Goal: Task Accomplishment & Management: Manage account settings

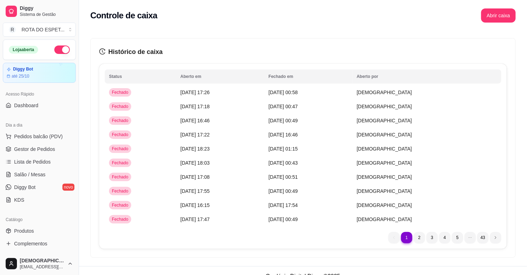
scroll to position [157, 0]
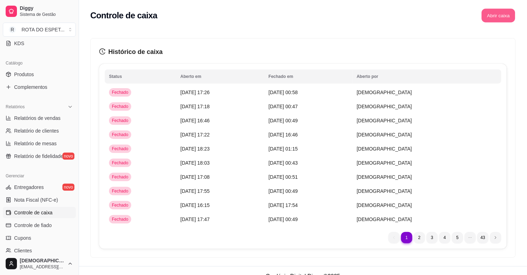
click at [495, 16] on button "Abrir caixa" at bounding box center [497, 16] width 33 height 14
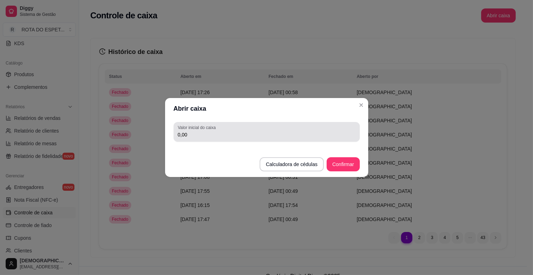
click at [198, 139] on div "0,00" at bounding box center [267, 132] width 178 height 14
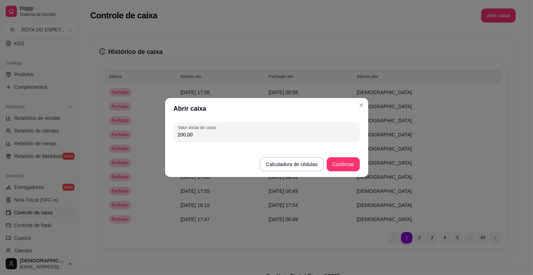
type input "200,00"
click at [351, 164] on button "Confirmar" at bounding box center [343, 165] width 32 height 14
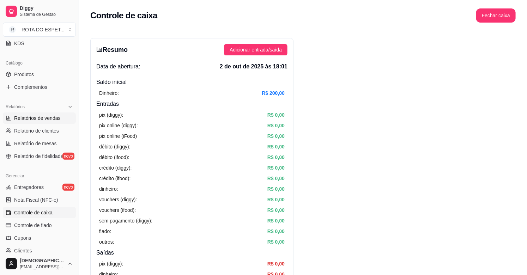
scroll to position [117, 0]
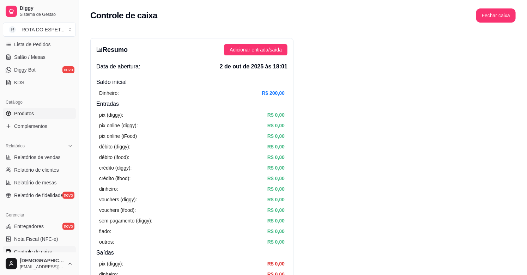
click at [27, 112] on span "Produtos" at bounding box center [24, 113] width 20 height 7
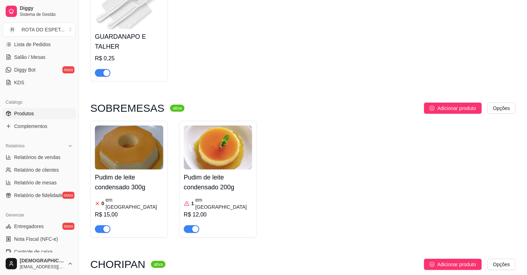
scroll to position [117, 0]
click at [117, 165] on img at bounding box center [129, 147] width 68 height 44
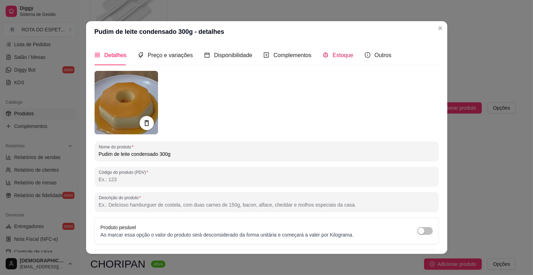
click at [332, 52] on span "Estoque" at bounding box center [342, 55] width 21 height 6
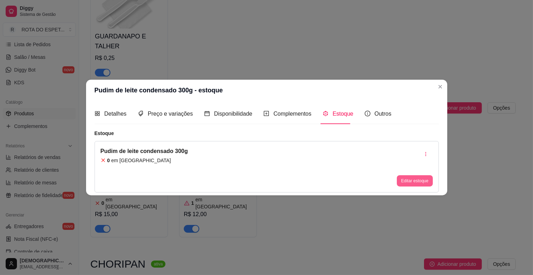
click at [406, 180] on button "Editar estoque" at bounding box center [415, 180] width 36 height 11
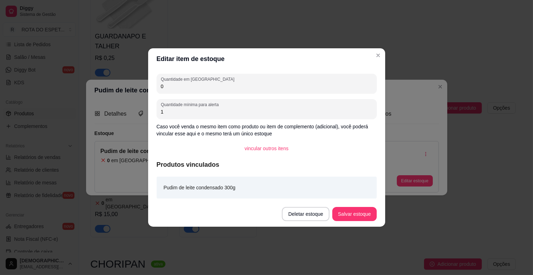
click at [183, 86] on input "0" at bounding box center [266, 86] width 211 height 7
type input "8"
click at [350, 216] on button "Salvar estoque" at bounding box center [354, 214] width 44 height 14
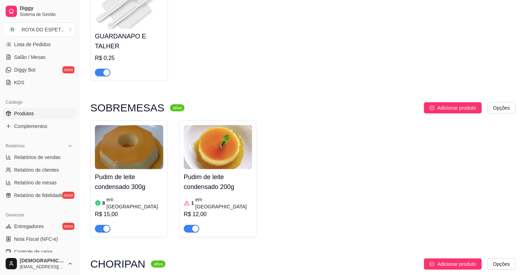
click at [208, 172] on h4 "Pudim de leite condensado 200g" at bounding box center [218, 182] width 68 height 20
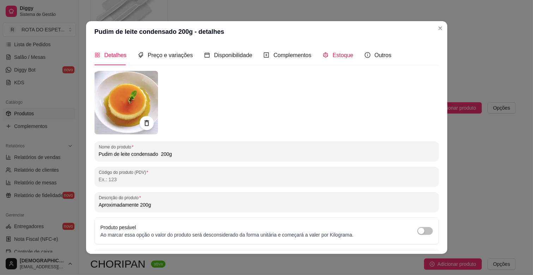
click at [334, 56] on span "Estoque" at bounding box center [342, 55] width 21 height 6
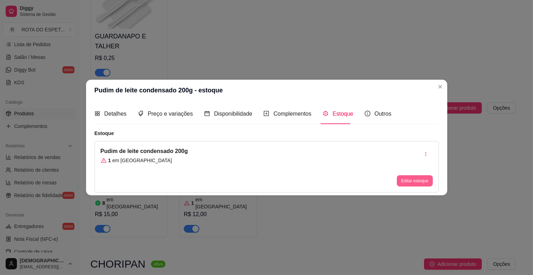
click at [407, 179] on button "Editar estoque" at bounding box center [415, 180] width 36 height 11
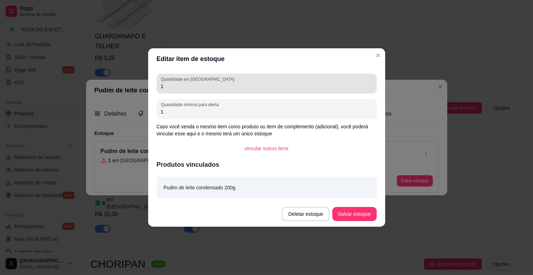
click at [181, 86] on input "1" at bounding box center [266, 86] width 211 height 7
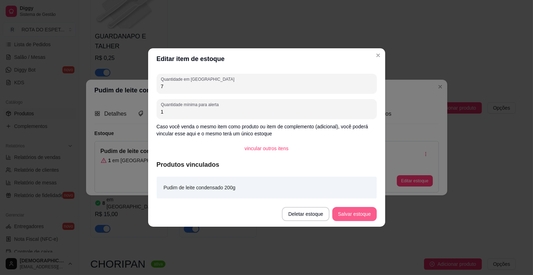
type input "7"
click at [360, 210] on button "Salvar estoque" at bounding box center [354, 214] width 43 height 14
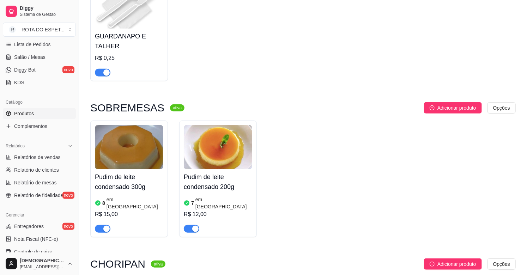
click at [350, 80] on div "GUARDANAPO E TALHER R$ 0,25" at bounding box center [302, 30] width 425 height 101
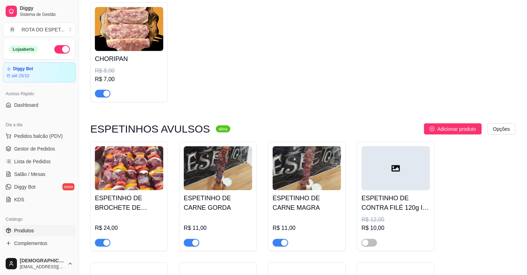
scroll to position [0, 0]
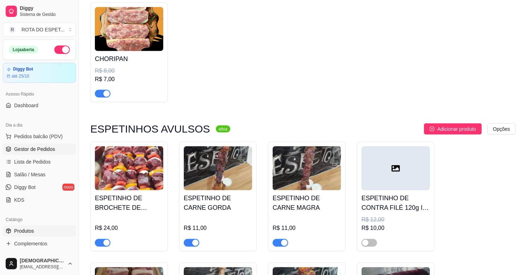
click at [38, 147] on span "Gestor de Pedidos" at bounding box center [34, 149] width 41 height 7
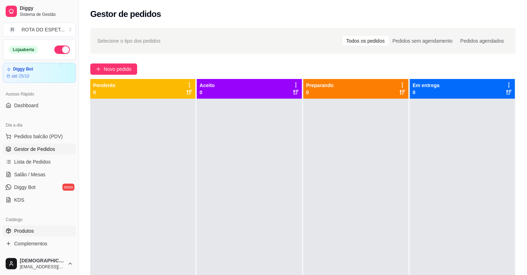
click at [27, 233] on span "Produtos" at bounding box center [24, 230] width 20 height 7
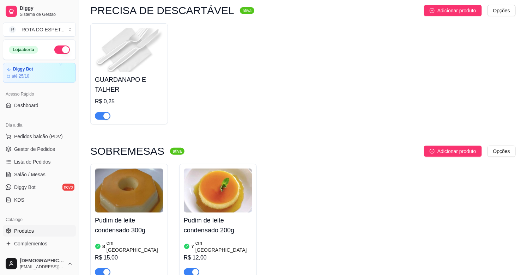
scroll to position [78, 0]
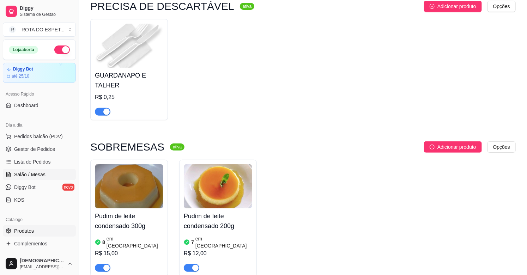
click at [30, 173] on span "Salão / Mesas" at bounding box center [29, 174] width 31 height 7
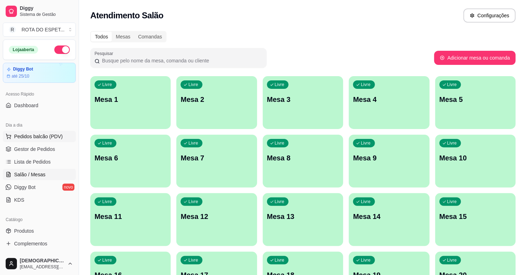
click at [41, 135] on span "Pedidos balcão (PDV)" at bounding box center [38, 136] width 49 height 7
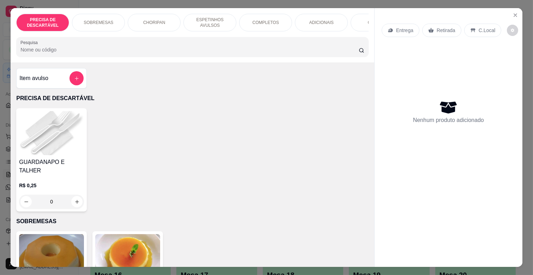
click at [252, 23] on div "COMPLETOS" at bounding box center [265, 23] width 53 height 18
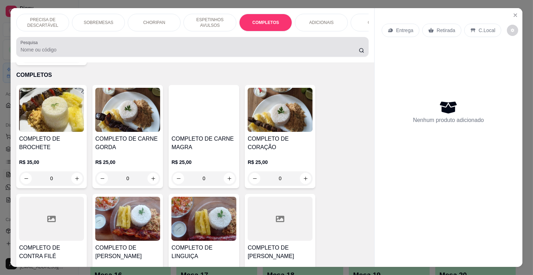
scroll to position [17, 0]
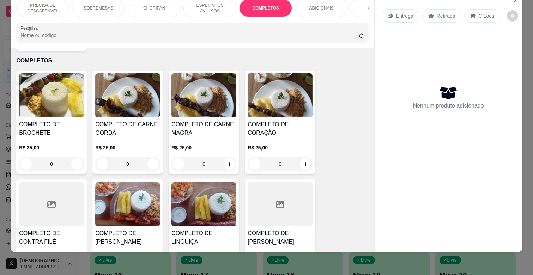
click at [202, 124] on h4 "COMPLETO DE CARNE MAGRA" at bounding box center [203, 128] width 65 height 17
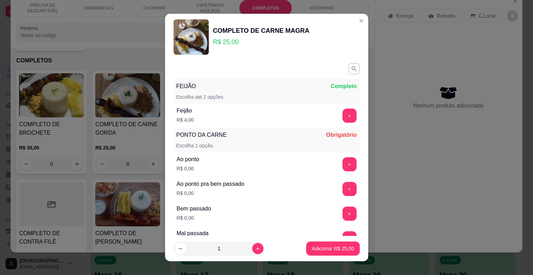
scroll to position [39, 0]
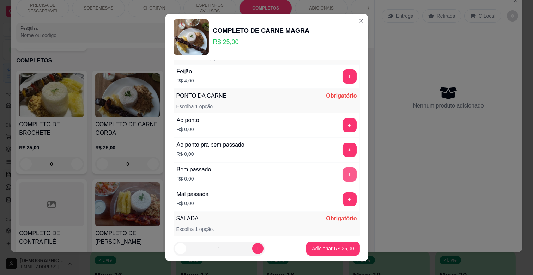
click at [342, 172] on button "+" at bounding box center [349, 174] width 14 height 14
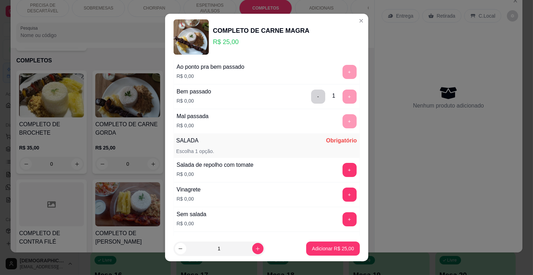
scroll to position [117, 0]
click at [342, 192] on button "+" at bounding box center [349, 194] width 14 height 14
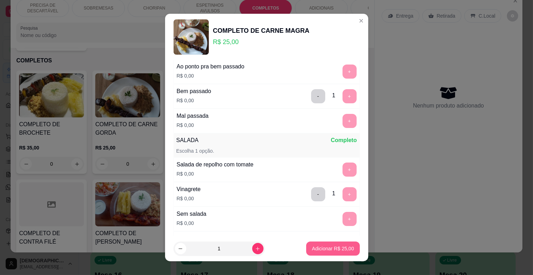
click at [328, 251] on p "Adicionar R$ 25,00" at bounding box center [333, 248] width 42 height 7
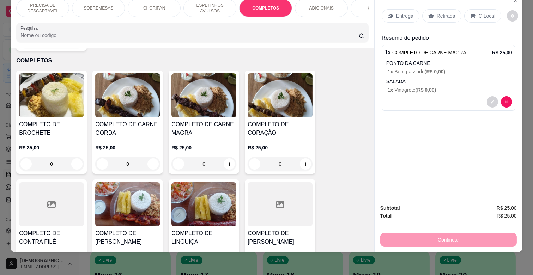
click at [227, 137] on div "R$ 25,00 0" at bounding box center [203, 154] width 65 height 34
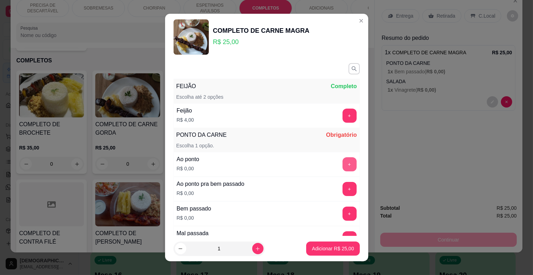
click at [342, 166] on button "+" at bounding box center [349, 164] width 14 height 14
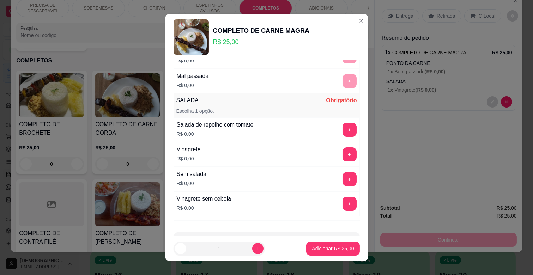
scroll to position [184, 0]
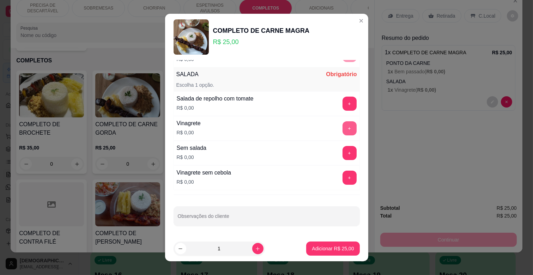
click at [342, 129] on button "+" at bounding box center [349, 128] width 14 height 14
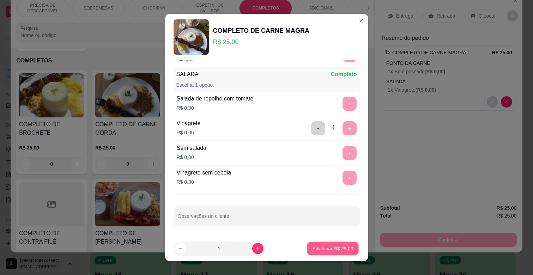
click at [332, 252] on p "Adicionar R$ 25,00" at bounding box center [332, 248] width 41 height 7
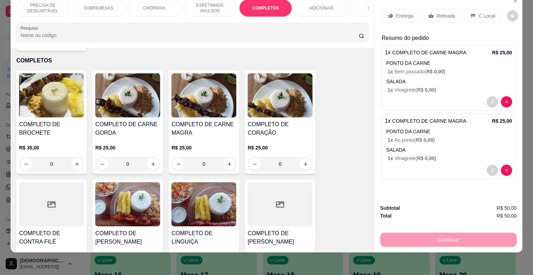
click at [207, 2] on p "ESPETINHOS AVULSOS" at bounding box center [209, 7] width 41 height 11
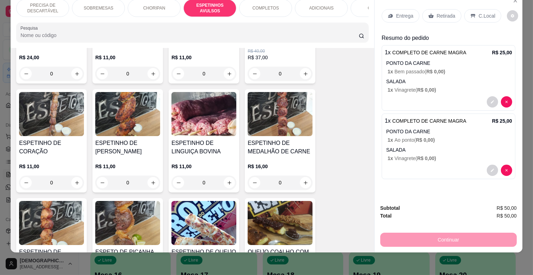
scroll to position [507, 0]
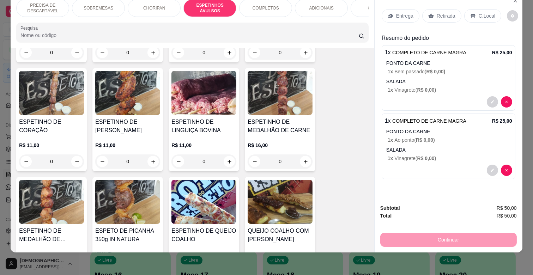
click at [74, 154] on div "0" at bounding box center [51, 161] width 65 height 14
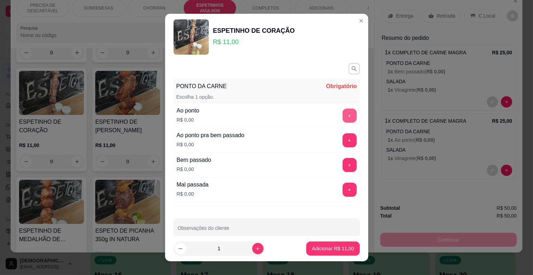
click at [342, 114] on button "+" at bounding box center [349, 116] width 14 height 14
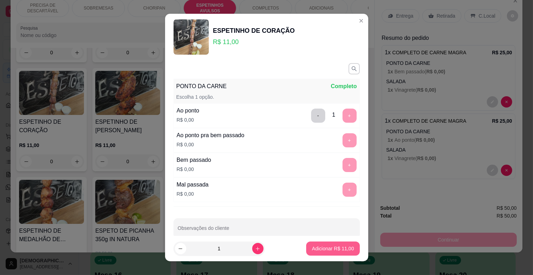
click at [329, 246] on p "Adicionar R$ 11,00" at bounding box center [333, 248] width 42 height 7
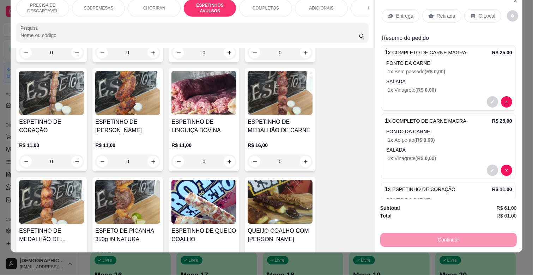
click at [399, 9] on div "Entrega" at bounding box center [400, 15] width 38 height 13
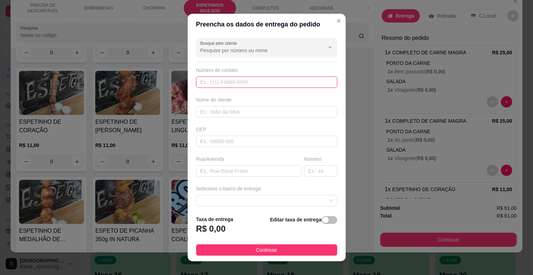
click at [239, 82] on input "text" at bounding box center [266, 81] width 141 height 11
type input "[PHONE_NUMBER]"
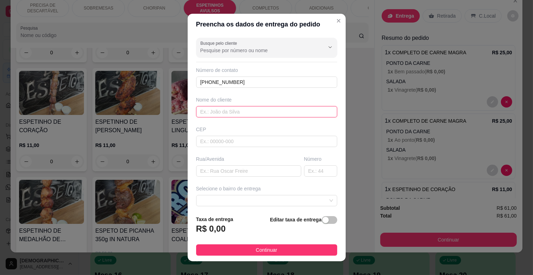
click at [234, 112] on input "text" at bounding box center [266, 111] width 141 height 11
type input "CEZAR"
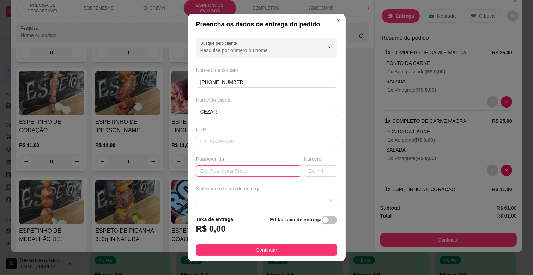
click at [221, 172] on input "text" at bounding box center [248, 170] width 105 height 11
type input "RUA GRANDE OTHELO"
click at [304, 173] on input "text" at bounding box center [320, 170] width 33 height 11
click at [287, 200] on span at bounding box center [266, 200] width 133 height 11
type input "81"
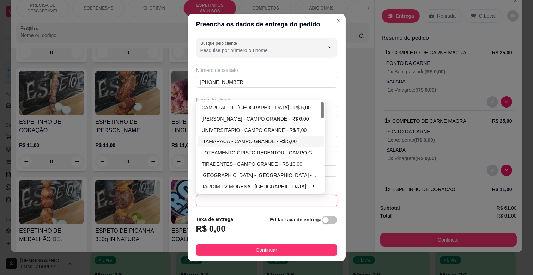
click at [237, 144] on div "ITAMARACÁ - CAMPO GRANDE - R$ 5,00" at bounding box center [261, 141] width 118 height 8
type input "CAMPO GRANDE"
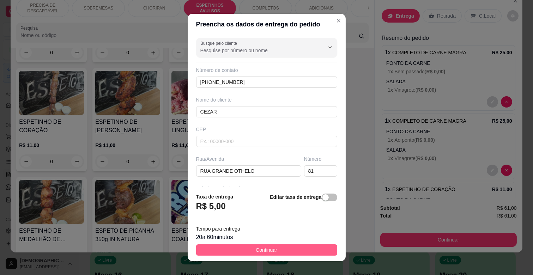
click at [284, 248] on button "Continuar" at bounding box center [266, 249] width 141 height 11
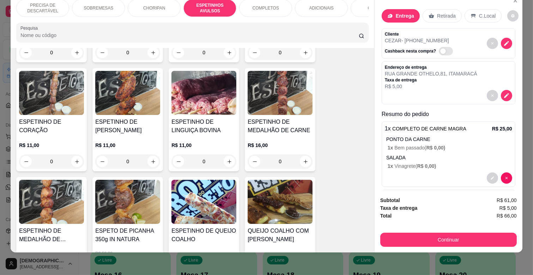
scroll to position [0, 308]
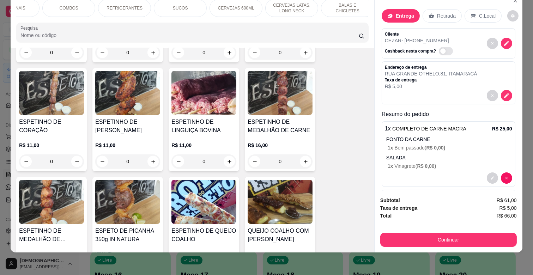
click at [135, 5] on p "REFRIGERANTES" at bounding box center [124, 8] width 36 height 6
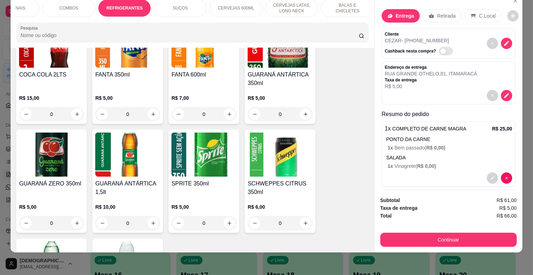
scroll to position [1926, 0]
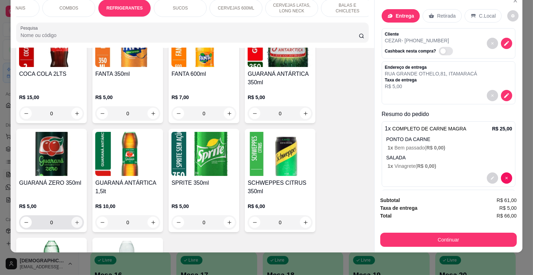
click at [78, 217] on button "increase-product-quantity" at bounding box center [77, 222] width 11 height 11
click at [78, 216] on button "increase-product-quantity" at bounding box center [76, 221] width 11 height 11
type input "2"
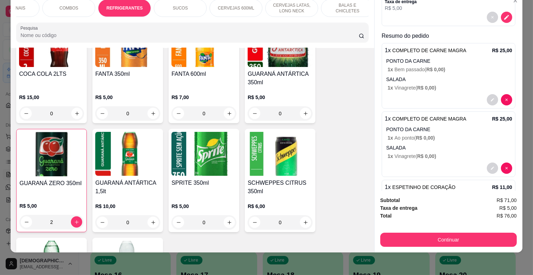
scroll to position [157, 0]
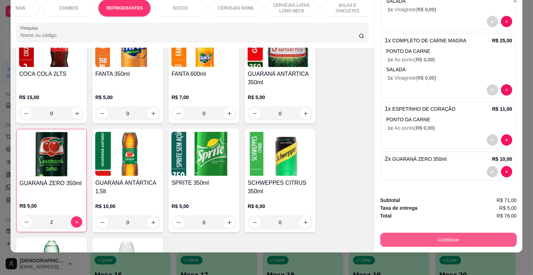
click at [452, 233] on button "Continuar" at bounding box center [448, 240] width 136 height 14
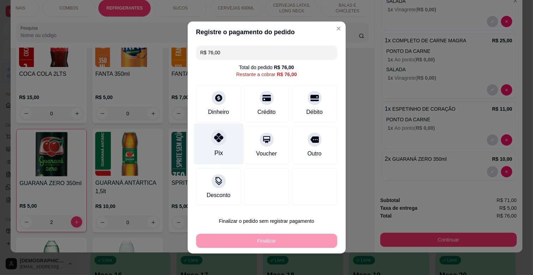
click at [220, 140] on div at bounding box center [219, 138] width 16 height 16
type input "R$ 0,00"
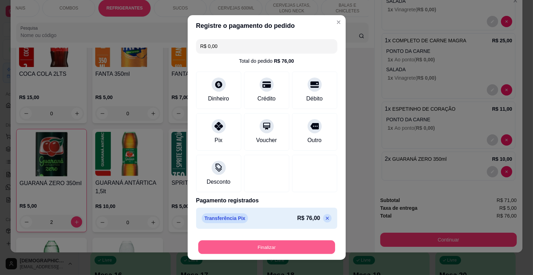
click at [267, 249] on button "Finalizar" at bounding box center [266, 247] width 137 height 14
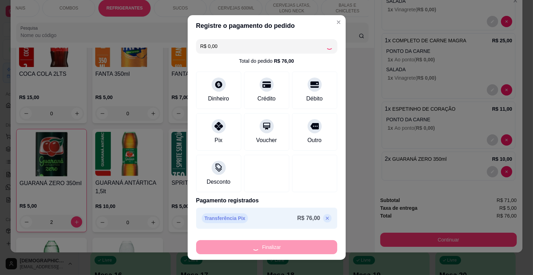
type input "0"
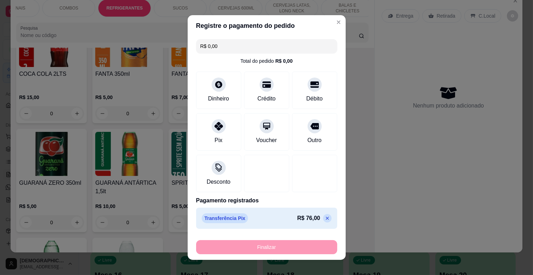
type input "-R$ 76,00"
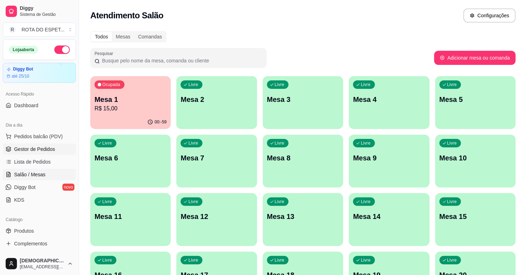
click at [33, 150] on span "Gestor de Pedidos" at bounding box center [34, 149] width 41 height 7
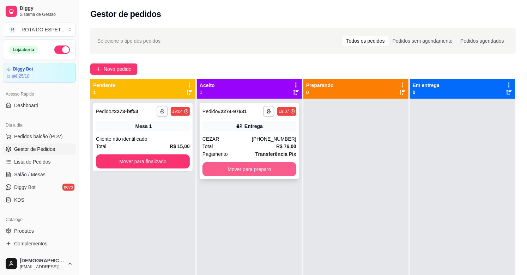
click at [263, 168] on button "Mover para preparo" at bounding box center [249, 169] width 94 height 14
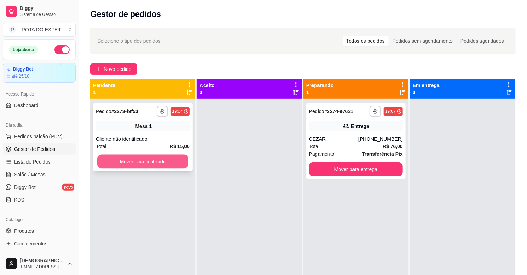
click at [145, 159] on button "Mover para finalizado" at bounding box center [142, 162] width 91 height 14
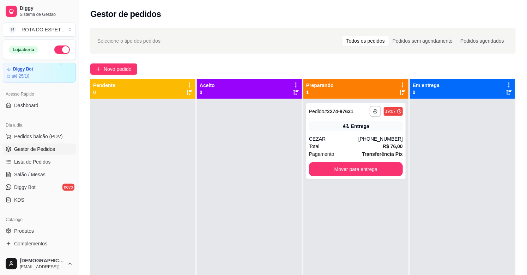
click at [233, 230] on div at bounding box center [249, 236] width 105 height 275
click at [24, 225] on link "Produtos" at bounding box center [39, 230] width 73 height 11
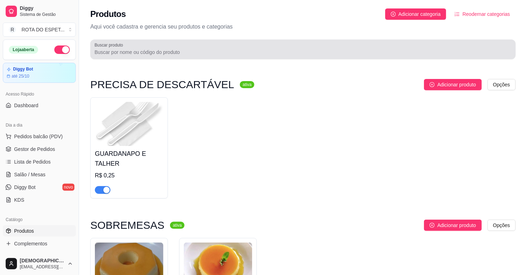
click at [261, 45] on div at bounding box center [302, 49] width 417 height 14
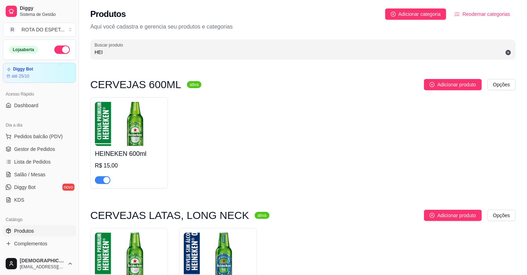
type input "HEI"
click at [121, 152] on h4 "HEINEKEN 600ml" at bounding box center [129, 154] width 68 height 10
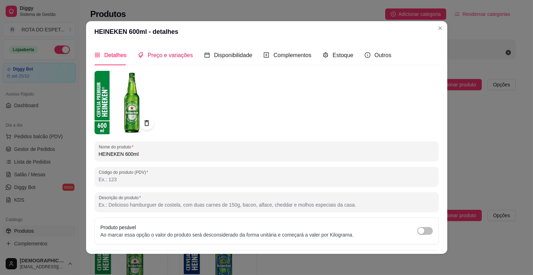
click at [169, 54] on span "Preço e variações" at bounding box center [170, 55] width 45 height 6
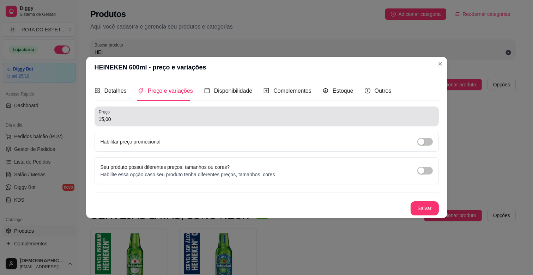
click at [152, 117] on input "15,00" at bounding box center [267, 119] width 336 height 7
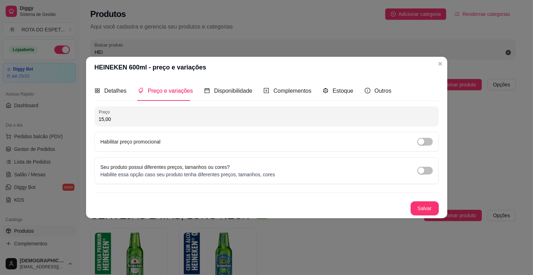
click at [152, 117] on input "15,00" at bounding box center [267, 119] width 336 height 7
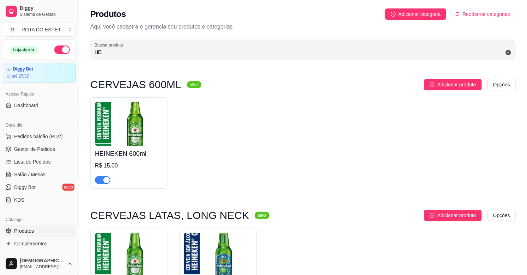
click at [35, 168] on ul "Pedidos balcão (PDV) Gestor de Pedidos Lista de Pedidos Salão / Mesas Diggy Bot…" at bounding box center [39, 168] width 73 height 75
click at [35, 172] on span "Salão / Mesas" at bounding box center [29, 174] width 31 height 7
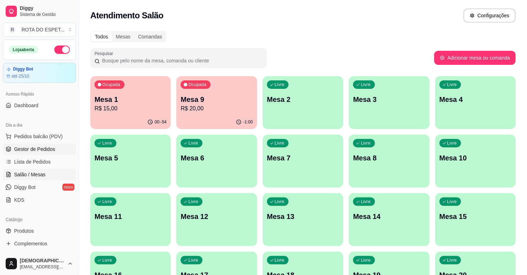
click at [55, 148] on link "Gestor de Pedidos" at bounding box center [39, 148] width 73 height 11
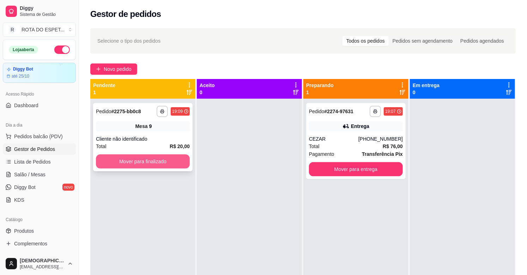
click at [114, 165] on button "Mover para finalizado" at bounding box center [143, 161] width 94 height 14
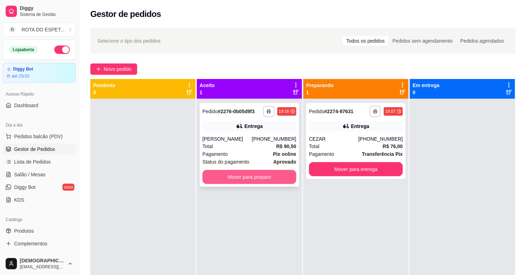
click at [244, 171] on button "Mover para preparo" at bounding box center [249, 177] width 94 height 14
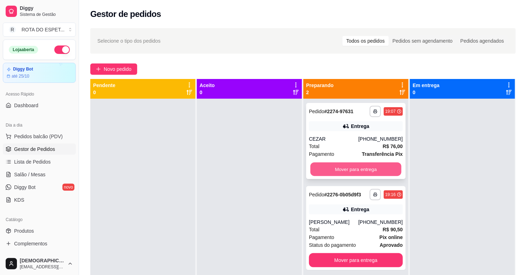
click at [352, 165] on button "Mover para entrega" at bounding box center [355, 170] width 91 height 14
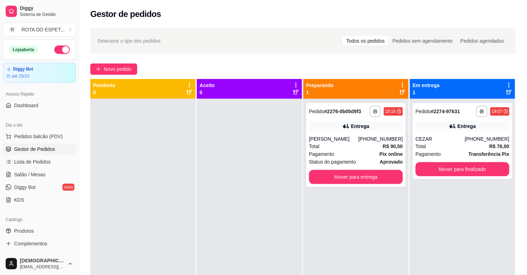
click at [253, 175] on div at bounding box center [249, 236] width 105 height 275
click at [255, 222] on div at bounding box center [249, 236] width 105 height 275
click at [37, 170] on link "Salão / Mesas" at bounding box center [39, 174] width 73 height 11
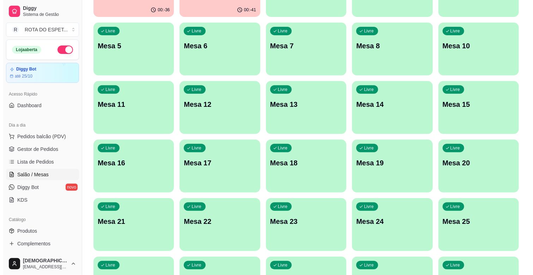
scroll to position [196, 0]
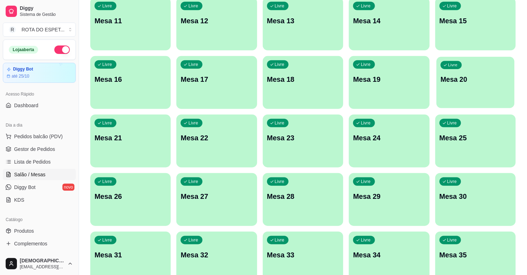
click at [466, 65] on div "Livre Mesa 20" at bounding box center [475, 78] width 78 height 43
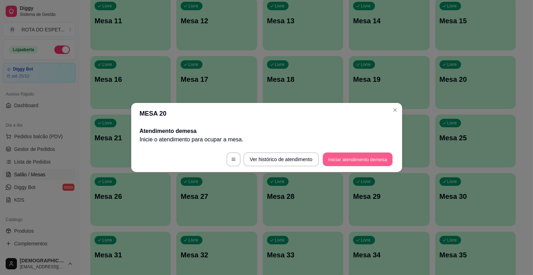
click at [381, 155] on button "Iniciar atendimento de mesa" at bounding box center [358, 160] width 70 height 14
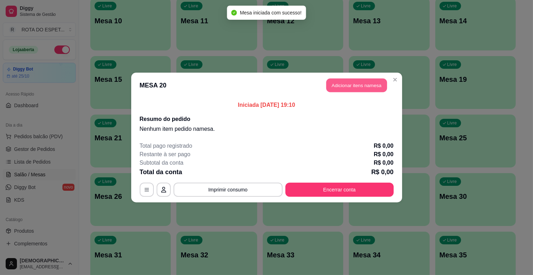
click at [374, 81] on button "Adicionar itens na mesa" at bounding box center [356, 86] width 61 height 14
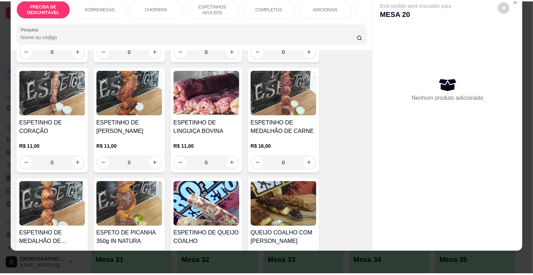
scroll to position [352, 0]
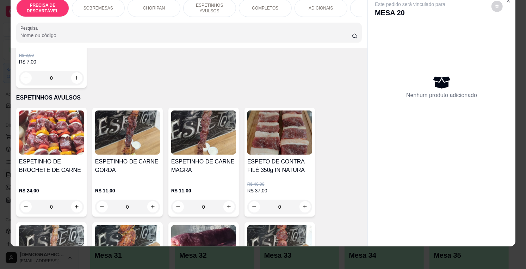
click at [150, 200] on div "0" at bounding box center [127, 207] width 65 height 14
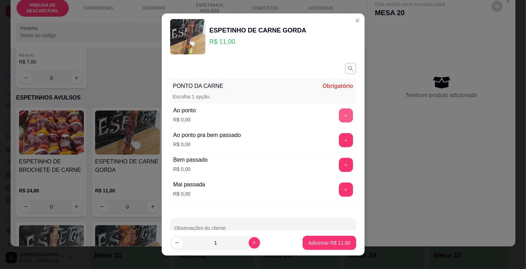
click at [339, 113] on button "+" at bounding box center [346, 115] width 14 height 14
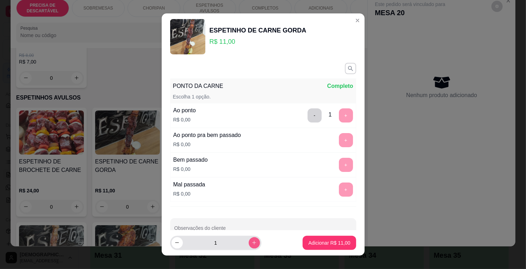
click at [252, 240] on icon "increase-product-quantity" at bounding box center [254, 242] width 5 height 5
type input "2"
click at [311, 244] on p "Adicionar R$ 22,00" at bounding box center [329, 242] width 41 height 7
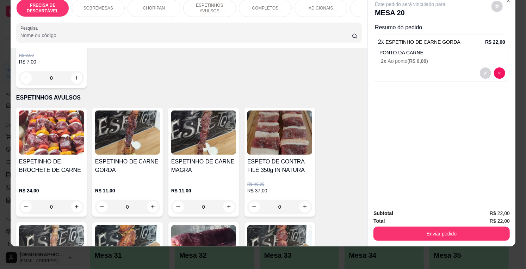
click at [359, 13] on div "PRECISA DE DESCARTÁVEL SOBREMESAS CHORIPAN ESPETINHOS AVULSOS COMPLETOS ADICION…" at bounding box center [189, 8] width 346 height 18
click at [360, 13] on div "PRECISA DE DESCARTÁVEL SOBREMESAS CHORIPAN ESPETINHOS AVULSOS COMPLETOS ADICION…" at bounding box center [189, 21] width 357 height 54
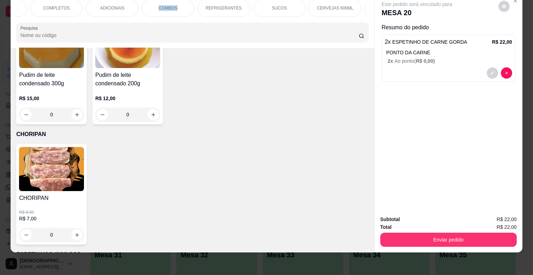
scroll to position [0, 235]
click at [236, 3] on div "SUCOS" at bounding box center [253, 8] width 53 height 18
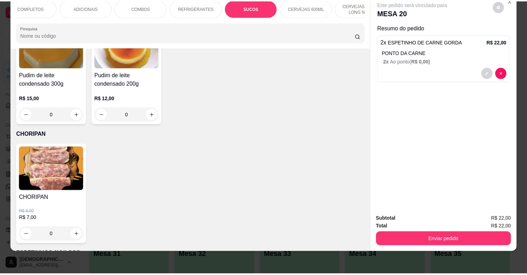
scroll to position [2194, 0]
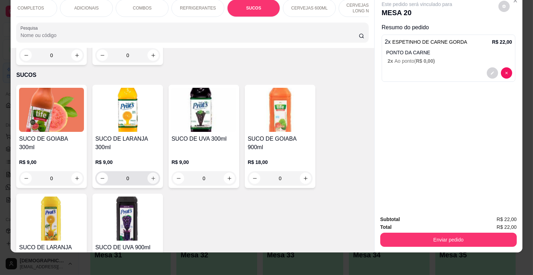
click at [149, 173] on button "increase-product-quantity" at bounding box center [152, 178] width 11 height 11
type input "1"
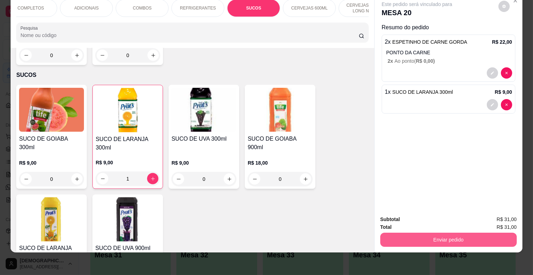
click at [449, 235] on button "Enviar pedido" at bounding box center [448, 240] width 136 height 14
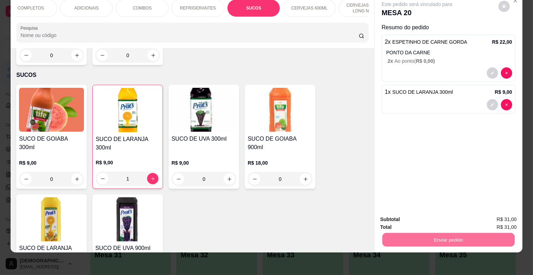
click at [497, 210] on button "Enviar pedido" at bounding box center [498, 216] width 40 height 13
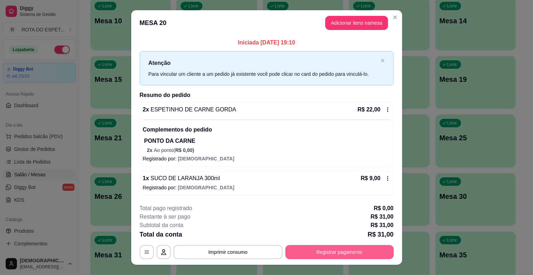
click at [345, 249] on button "Registrar pagamento" at bounding box center [339, 252] width 108 height 14
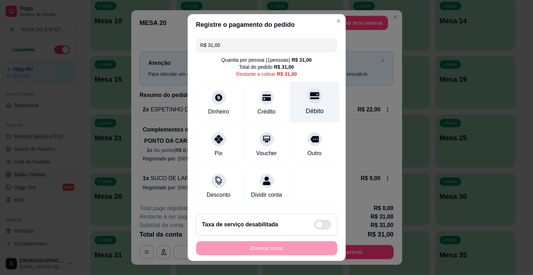
click at [309, 91] on icon at bounding box center [313, 95] width 9 height 9
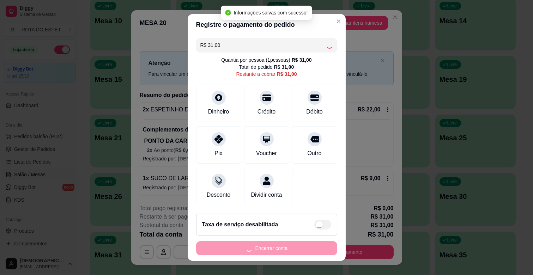
type input "R$ 0,00"
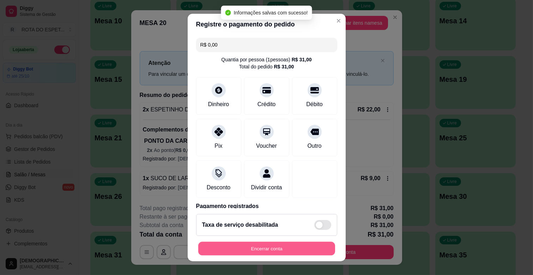
click at [293, 245] on button "Encerrar conta" at bounding box center [266, 249] width 137 height 14
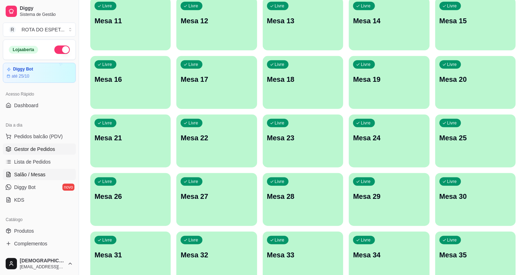
click at [32, 150] on span "Gestor de Pedidos" at bounding box center [34, 149] width 41 height 7
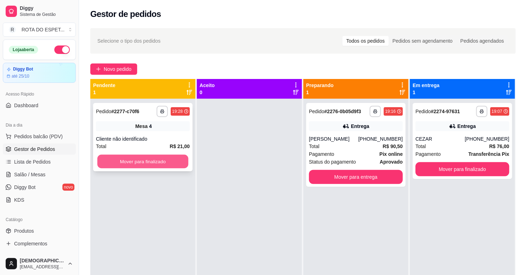
click at [164, 160] on button "Mover para finalizado" at bounding box center [142, 162] width 91 height 14
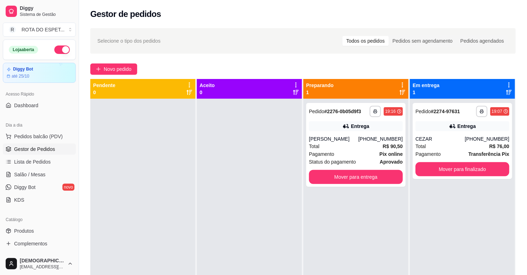
click at [226, 223] on div at bounding box center [249, 236] width 105 height 275
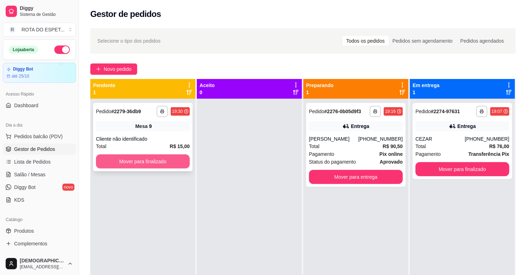
click at [133, 163] on button "Mover para finalizado" at bounding box center [143, 161] width 94 height 14
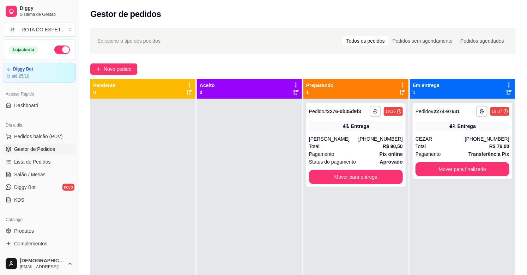
click at [231, 222] on div at bounding box center [249, 236] width 105 height 275
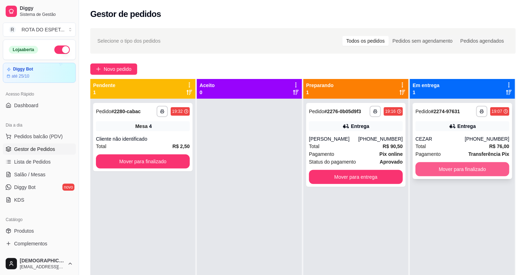
click at [480, 164] on button "Mover para finalizado" at bounding box center [462, 169] width 94 height 14
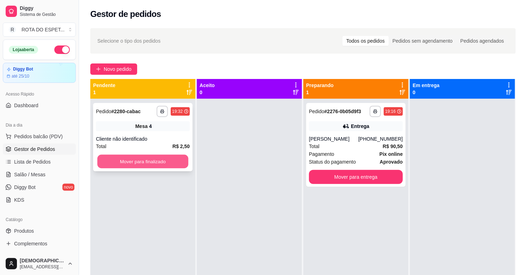
click at [167, 160] on button "Mover para finalizado" at bounding box center [142, 162] width 91 height 14
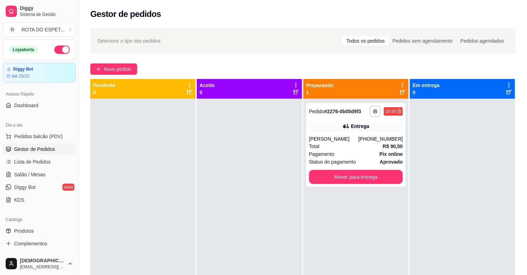
click at [226, 247] on div at bounding box center [249, 236] width 105 height 275
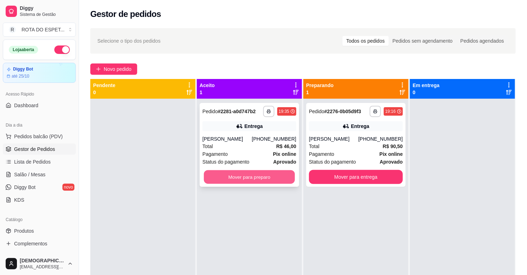
click at [280, 174] on button "Mover para preparo" at bounding box center [249, 177] width 91 height 14
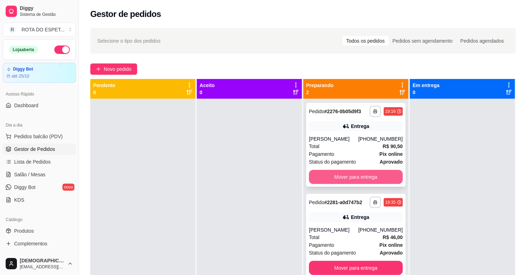
click at [323, 176] on button "Mover para entrega" at bounding box center [356, 177] width 94 height 14
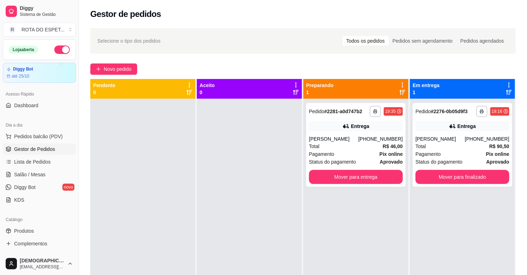
click at [248, 174] on div at bounding box center [249, 236] width 105 height 275
click at [269, 156] on div at bounding box center [249, 236] width 105 height 275
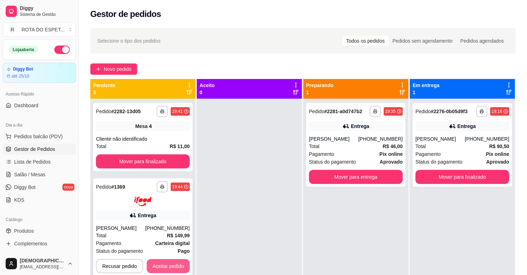
click at [170, 263] on button "Aceitar pedido" at bounding box center [168, 266] width 43 height 14
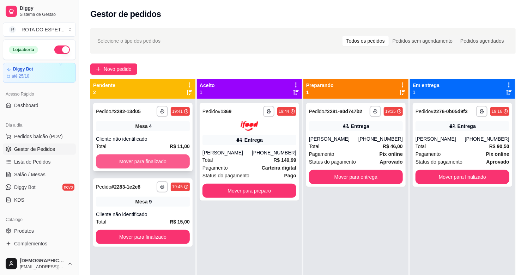
click at [168, 164] on button "Mover para finalizado" at bounding box center [143, 161] width 94 height 14
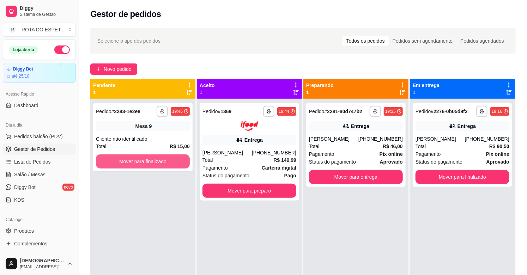
click at [168, 164] on button "Mover para finalizado" at bounding box center [143, 161] width 94 height 14
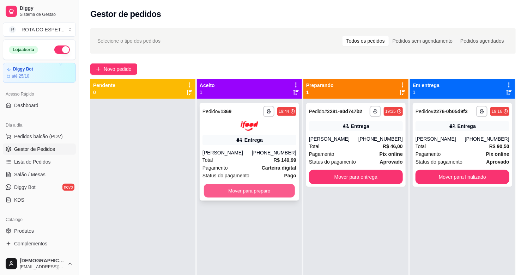
click at [256, 192] on button "Mover para preparo" at bounding box center [249, 191] width 91 height 14
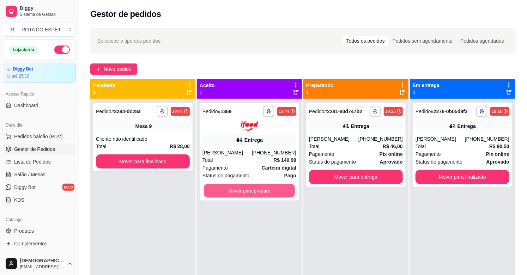
click at [256, 192] on button "Mover para preparo" at bounding box center [249, 191] width 91 height 14
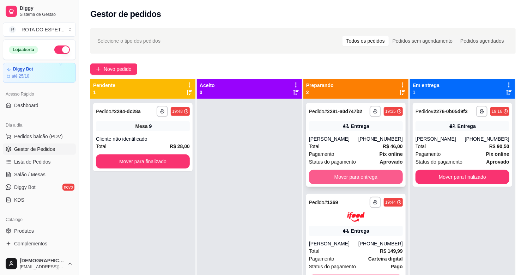
click at [332, 176] on button "Mover para entrega" at bounding box center [356, 177] width 94 height 14
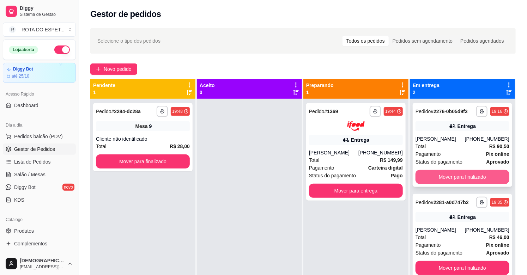
click at [489, 172] on button "Mover para finalizado" at bounding box center [462, 177] width 94 height 14
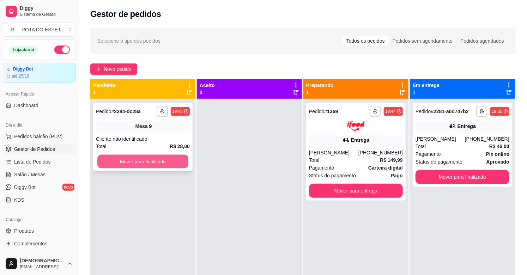
click at [147, 159] on button "Mover para finalizado" at bounding box center [142, 162] width 91 height 14
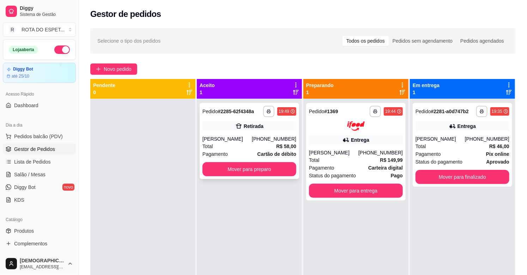
click at [240, 174] on button "Mover para preparo" at bounding box center [249, 169] width 94 height 14
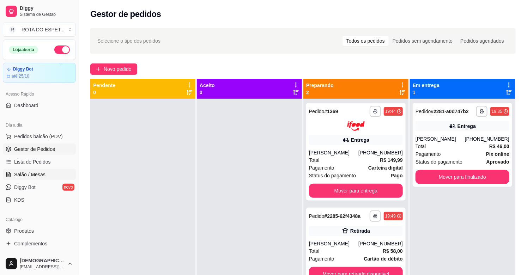
click at [36, 174] on span "Salão / Mesas" at bounding box center [29, 174] width 31 height 7
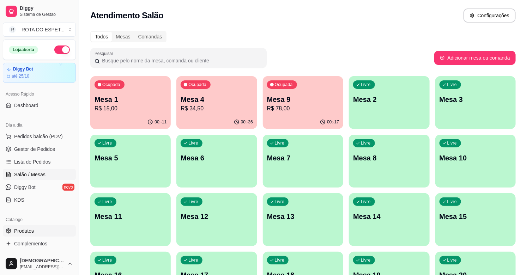
click at [29, 228] on span "Produtos" at bounding box center [24, 230] width 20 height 7
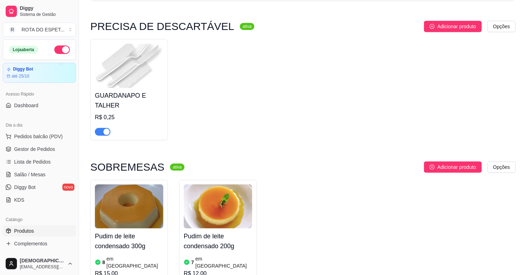
scroll to position [117, 0]
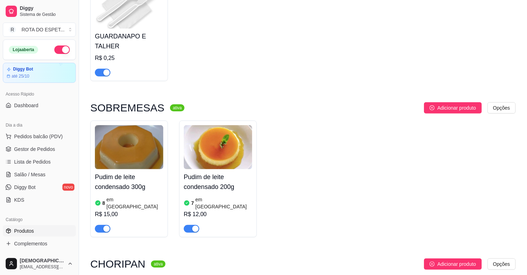
click at [195, 194] on div "Pudim de leite condensado 200g 7 em estoque R$ 12,00" at bounding box center [218, 200] width 68 height 63
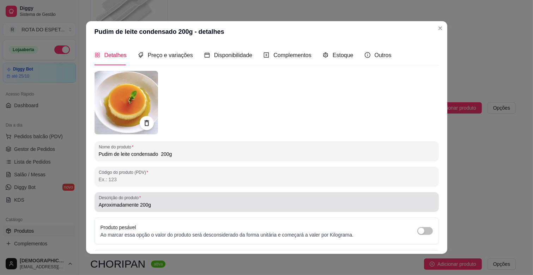
type input "Aproximadamente 200g"
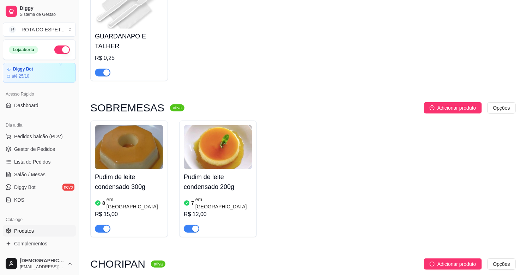
click at [212, 198] on article "em [GEOGRAPHIC_DATA]" at bounding box center [223, 203] width 57 height 14
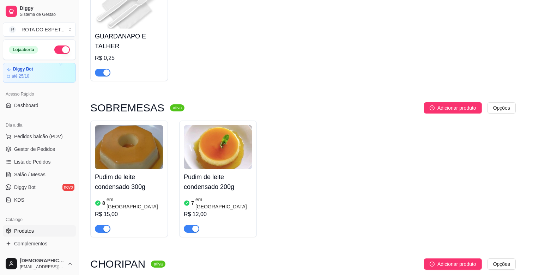
type input "Aproximadamente 200g"
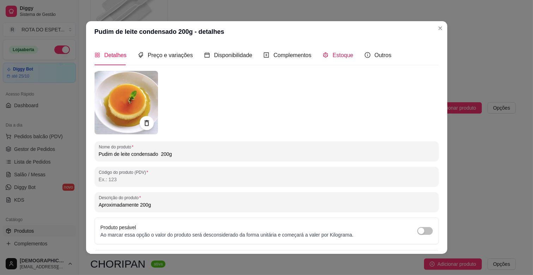
click at [325, 51] on div "Estoque" at bounding box center [338, 55] width 31 height 9
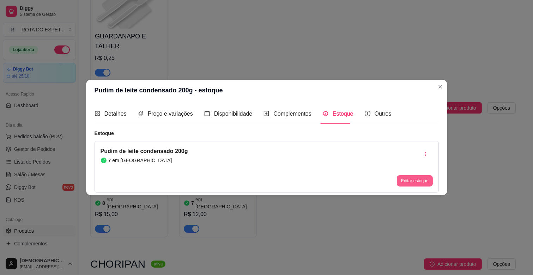
click at [399, 177] on button "Editar estoque" at bounding box center [415, 180] width 36 height 11
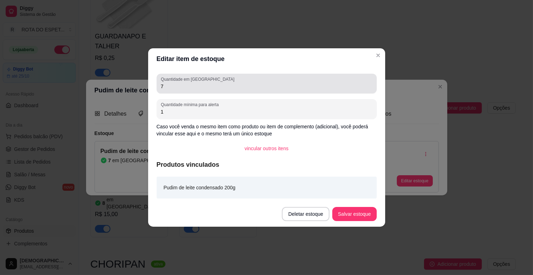
click at [207, 87] on input "7" at bounding box center [266, 86] width 211 height 7
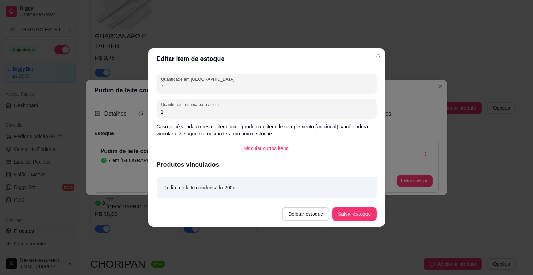
click at [207, 87] on input "7" at bounding box center [266, 86] width 211 height 7
type input "6"
click at [354, 207] on button "Salvar estoque" at bounding box center [354, 214] width 44 height 14
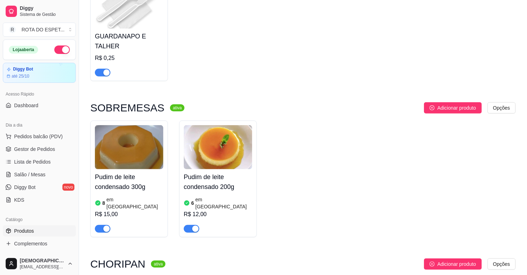
click at [403, 37] on div "GUARDANAPO E TALHER R$ 0,25" at bounding box center [302, 30] width 425 height 101
click at [43, 174] on span "Salão / Mesas" at bounding box center [29, 174] width 31 height 7
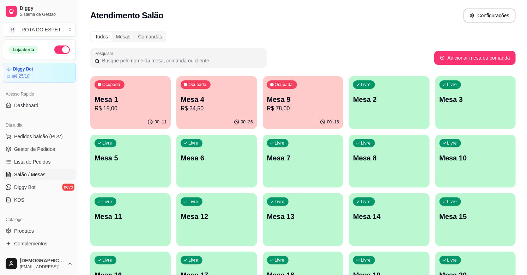
drag, startPoint x: 43, startPoint y: 174, endPoint x: 12, endPoint y: 209, distance: 46.8
click at [311, 93] on div "Ocupada Mesa 9 R$ 78,00" at bounding box center [303, 96] width 78 height 38
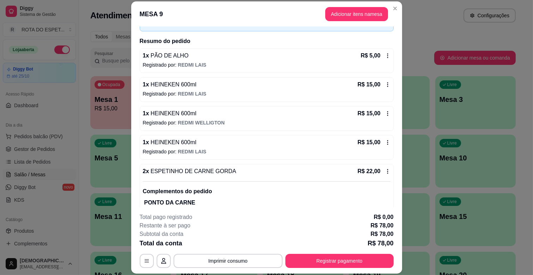
scroll to position [98, 0]
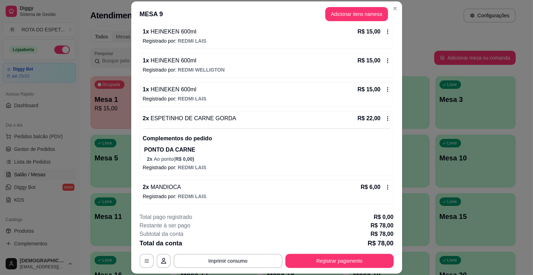
click at [385, 88] on icon at bounding box center [388, 90] width 6 height 6
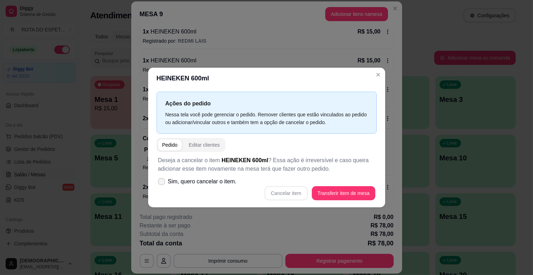
click at [163, 181] on icon at bounding box center [162, 181] width 6 height 4
click at [162, 183] on input "Sim, quero cancelar o item." at bounding box center [160, 185] width 5 height 5
checkbox input "true"
click at [293, 192] on button "Cancelar item" at bounding box center [286, 193] width 42 height 14
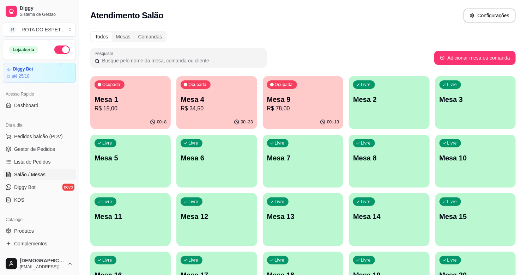
click at [118, 108] on p "R$ 15,00" at bounding box center [130, 108] width 72 height 8
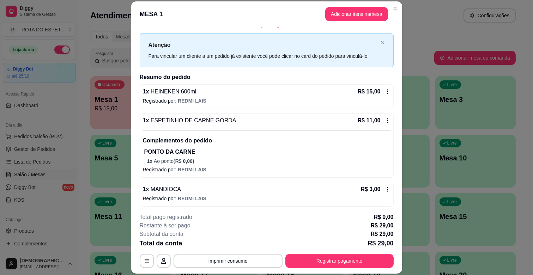
scroll to position [11, 0]
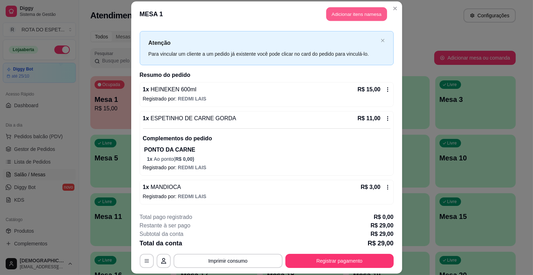
click at [340, 11] on button "Adicionar itens na mesa" at bounding box center [356, 14] width 61 height 14
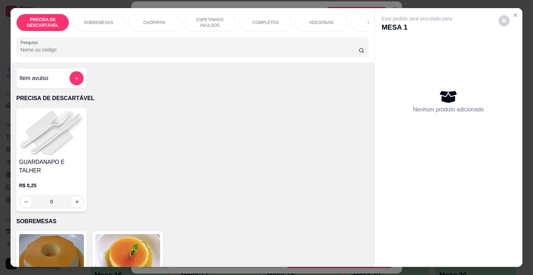
scroll to position [0, 313]
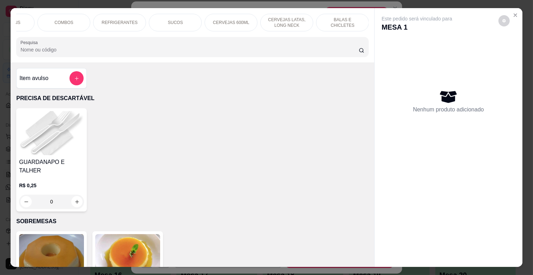
click at [241, 15] on div "CERVEJAS 600ML" at bounding box center [230, 23] width 53 height 18
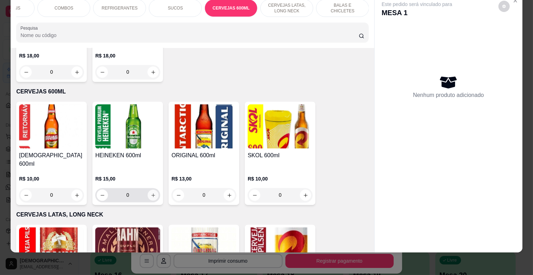
click at [151, 193] on icon "increase-product-quantity" at bounding box center [153, 195] width 5 height 5
type input "1"
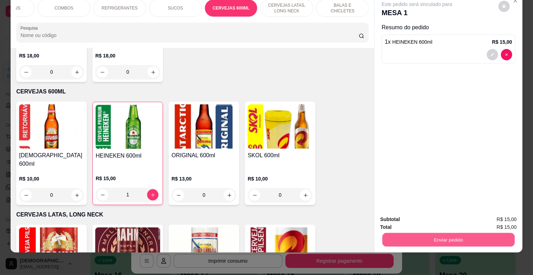
click at [406, 233] on button "Enviar pedido" at bounding box center [448, 240] width 132 height 14
click at [493, 213] on button "Enviar pedido" at bounding box center [497, 216] width 39 height 13
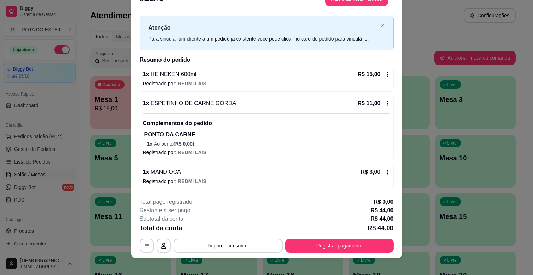
scroll to position [21, 0]
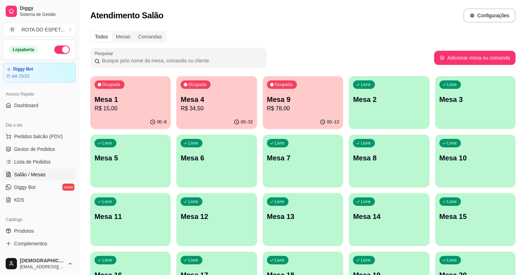
click at [308, 94] on p "Mesa 9" at bounding box center [303, 99] width 72 height 10
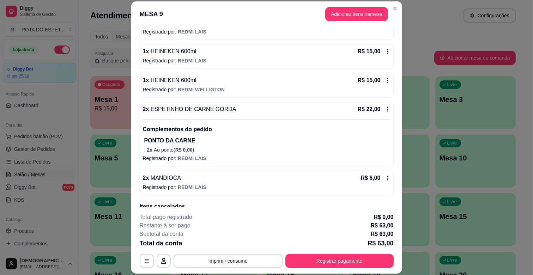
scroll to position [110, 0]
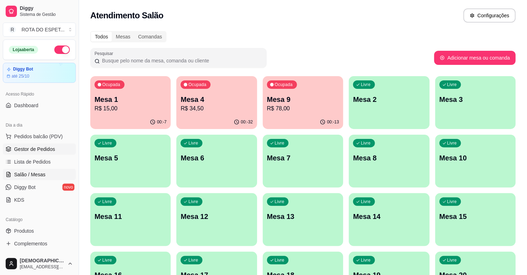
drag, startPoint x: 441, startPoint y: 30, endPoint x: 32, endPoint y: 149, distance: 425.5
click at [32, 149] on span "Gestor de Pedidos" at bounding box center [34, 149] width 41 height 7
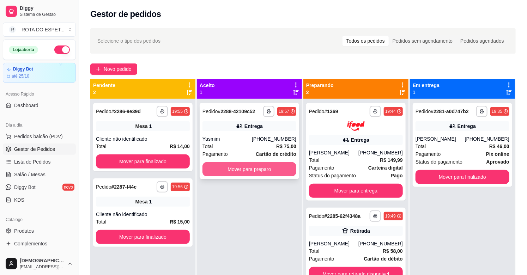
click at [251, 173] on button "Mover para preparo" at bounding box center [249, 169] width 94 height 14
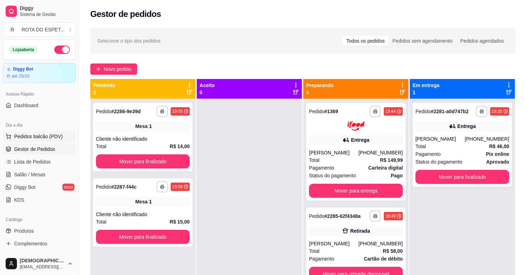
click at [45, 135] on span "Pedidos balcão (PDV)" at bounding box center [38, 136] width 49 height 7
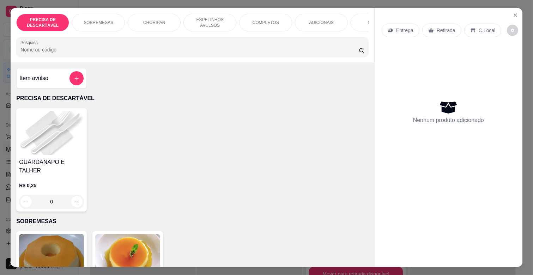
click at [211, 21] on p "ESPETINHOS AVULSOS" at bounding box center [209, 22] width 41 height 11
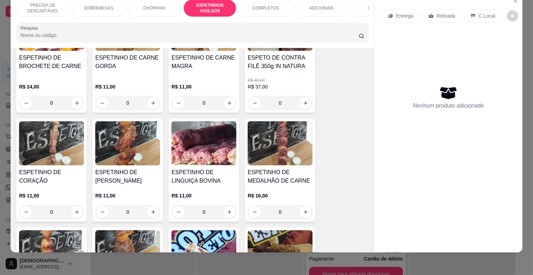
scroll to position [467, 0]
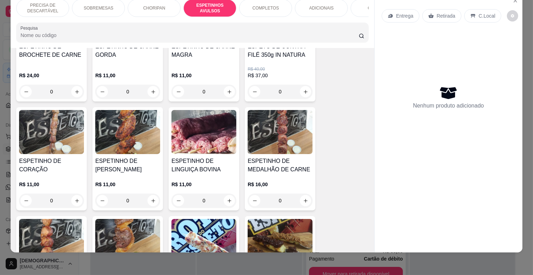
click at [283, 157] on h4 "ESPETINHO DE MEDALHÃO DE CARNE" at bounding box center [279, 165] width 65 height 17
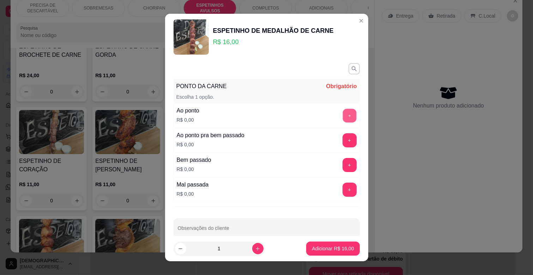
click at [342, 115] on button "+" at bounding box center [349, 116] width 14 height 14
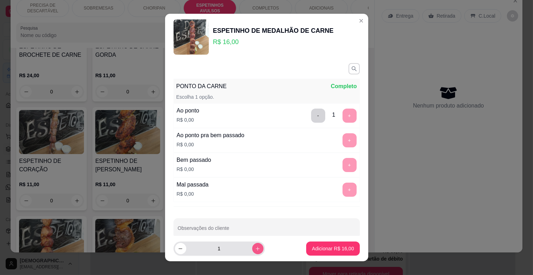
click at [255, 246] on icon "increase-product-quantity" at bounding box center [257, 248] width 5 height 5
type input "2"
click at [320, 252] on button "Adicionar R$ 32,00" at bounding box center [333, 249] width 52 height 14
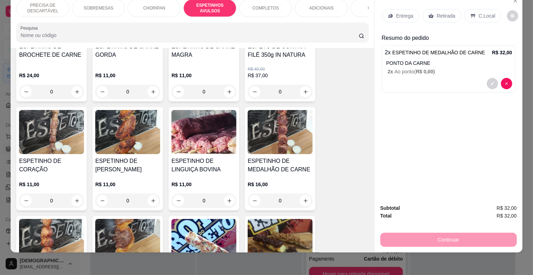
click at [63, 162] on div "ESPETINHO DE CORAÇÃO" at bounding box center [51, 165] width 65 height 17
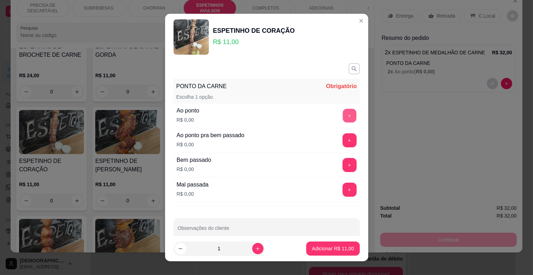
click at [342, 117] on button "+" at bounding box center [349, 116] width 14 height 14
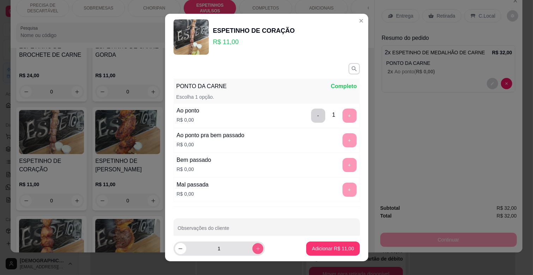
click at [255, 246] on icon "increase-product-quantity" at bounding box center [257, 248] width 5 height 5
type input "2"
click at [333, 245] on p "Adicionar R$ 22,00" at bounding box center [333, 248] width 42 height 7
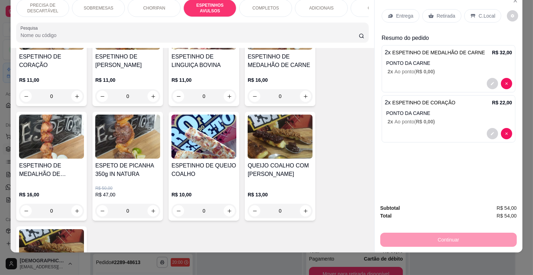
scroll to position [585, 0]
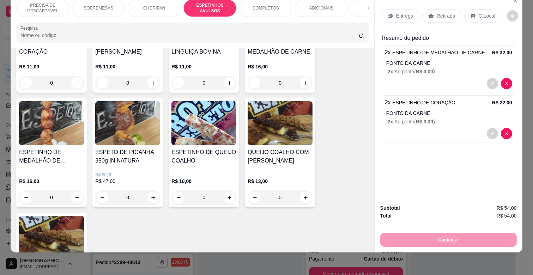
click at [200, 150] on h4 "ESPETINHO DE QUEIJO COALHO" at bounding box center [203, 156] width 65 height 17
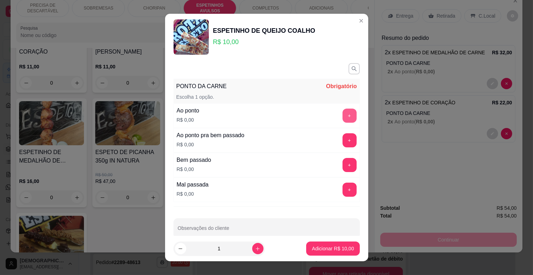
click at [342, 117] on button "+" at bounding box center [349, 116] width 14 height 14
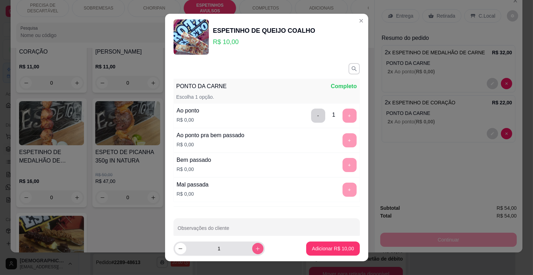
click at [255, 249] on icon "increase-product-quantity" at bounding box center [257, 248] width 5 height 5
type input "2"
click at [322, 243] on button "Adicionar R$ 20,00" at bounding box center [333, 249] width 52 height 14
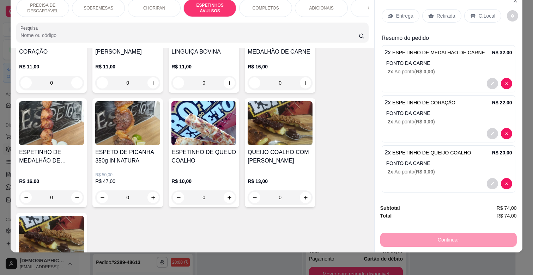
click at [321, 5] on div "ADICIONAIS" at bounding box center [321, 8] width 53 height 18
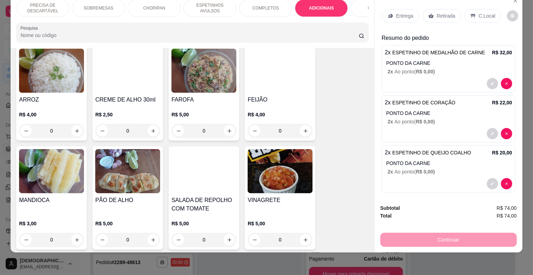
scroll to position [1236, 0]
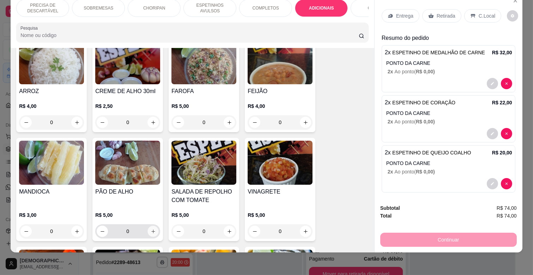
click at [148, 226] on button "increase-product-quantity" at bounding box center [153, 231] width 11 height 11
click at [150, 228] on icon "increase-product-quantity" at bounding box center [152, 230] width 5 height 5
type input "2"
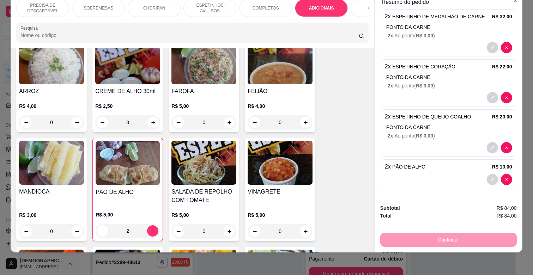
scroll to position [0, 0]
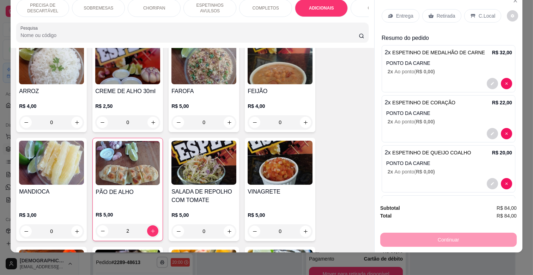
click at [399, 9] on div "Entrega" at bounding box center [400, 15] width 38 height 13
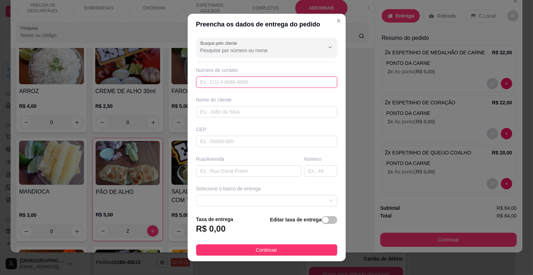
click at [239, 83] on input "text" at bounding box center [266, 81] width 141 height 11
type input "[PHONE_NUMBER]"
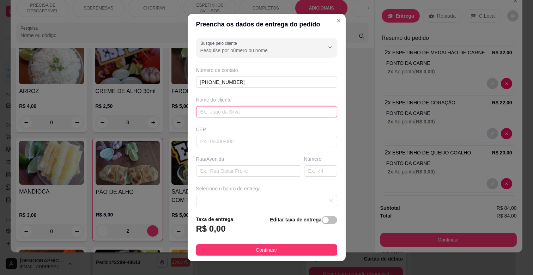
click at [231, 116] on input "text" at bounding box center [266, 111] width 141 height 11
type input "[PERSON_NAME]"
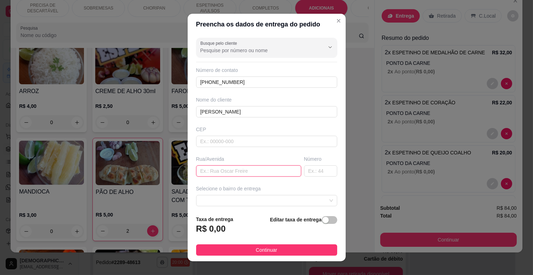
click at [238, 167] on input "text" at bounding box center [248, 170] width 105 height 11
type input "RUA Y [PERSON_NAME]"
click at [304, 173] on input "text" at bounding box center [320, 170] width 33 height 11
click at [293, 200] on span at bounding box center [266, 200] width 133 height 11
type input "50"
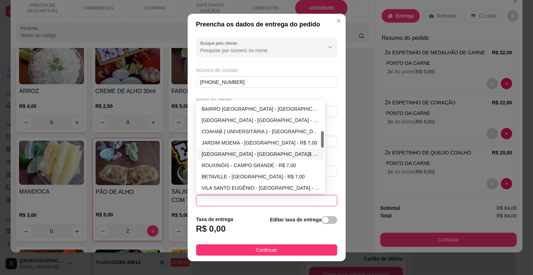
scroll to position [196, 0]
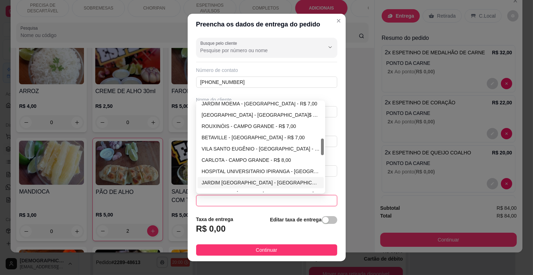
click at [237, 184] on div "JARDIM [GEOGRAPHIC_DATA] - [GEOGRAPHIC_DATA] - R$ 15,00" at bounding box center [261, 183] width 118 height 8
type input "CAMPO GRANDE"
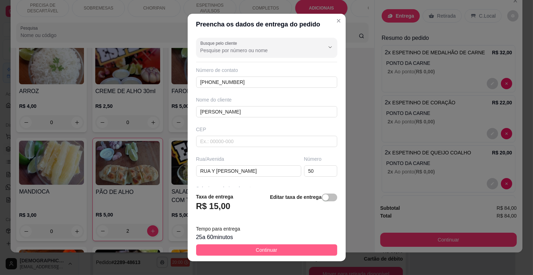
click at [290, 250] on button "Continuar" at bounding box center [266, 249] width 141 height 11
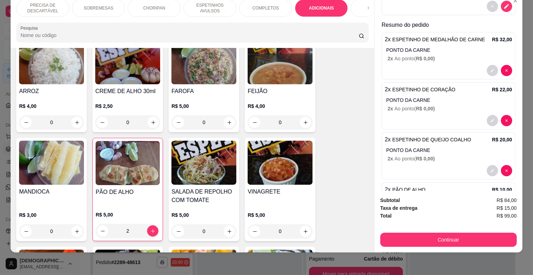
scroll to position [120, 0]
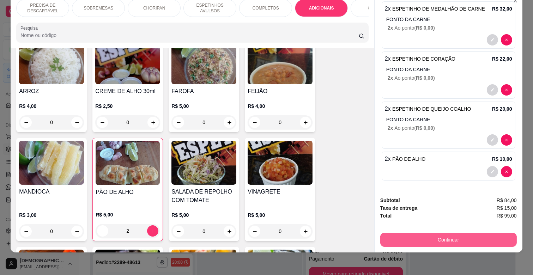
click at [477, 238] on button "Continuar" at bounding box center [448, 240] width 136 height 14
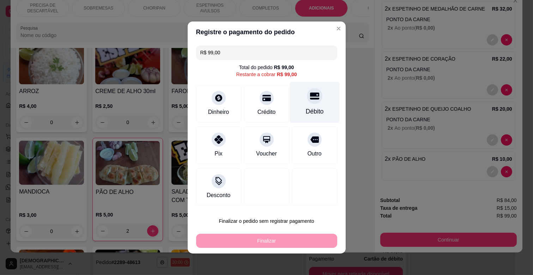
click at [314, 104] on div "Débito" at bounding box center [314, 102] width 50 height 41
type input "R$ 0,00"
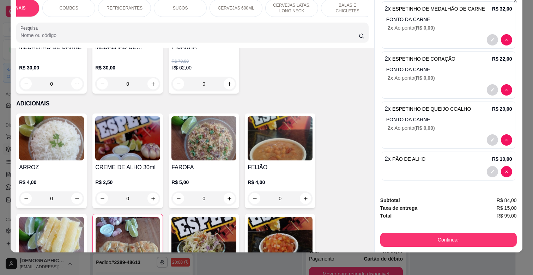
scroll to position [1079, 0]
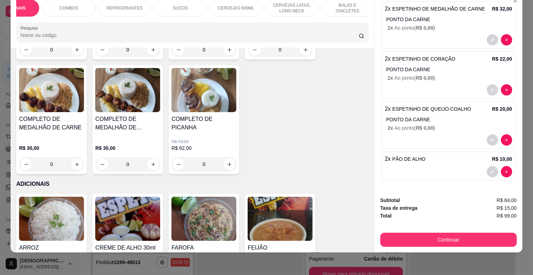
click at [143, 6] on div "REFRIGERANTES" at bounding box center [124, 8] width 53 height 18
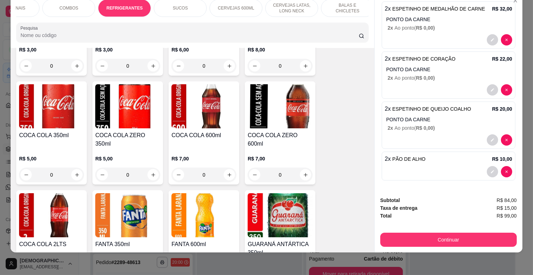
scroll to position [1848, 0]
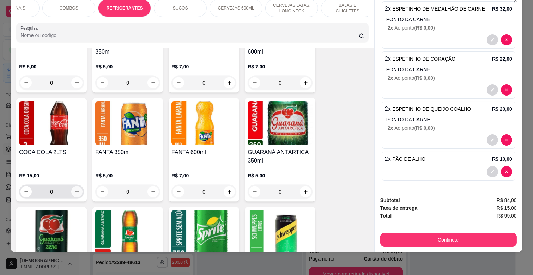
click at [71, 186] on button "increase-product-quantity" at bounding box center [76, 191] width 11 height 11
type input "1"
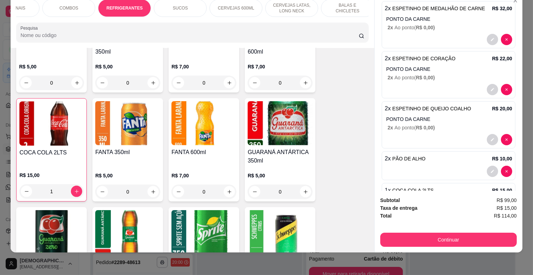
scroll to position [152, 0]
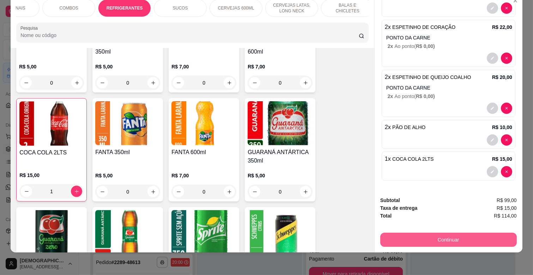
click at [466, 233] on button "Continuar" at bounding box center [448, 240] width 136 height 14
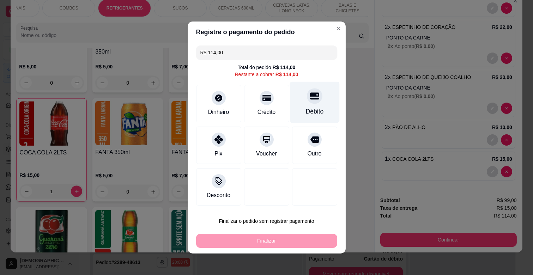
click at [307, 102] on div at bounding box center [315, 96] width 16 height 16
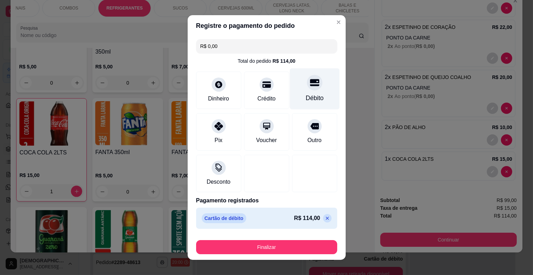
type input "R$ 0,00"
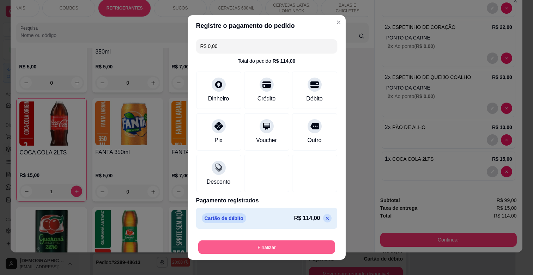
click at [287, 248] on button "Finalizar" at bounding box center [266, 247] width 137 height 14
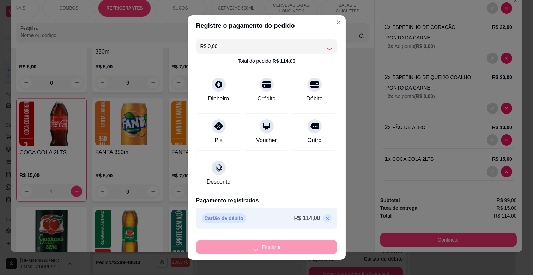
type input "0"
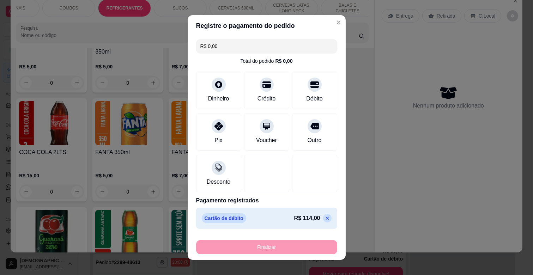
type input "-R$ 114,00"
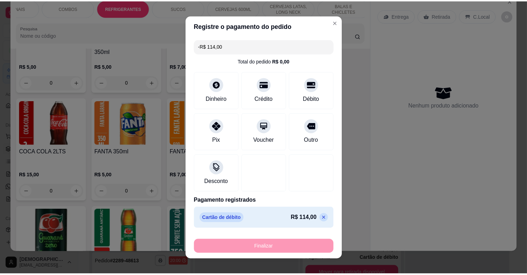
scroll to position [0, 0]
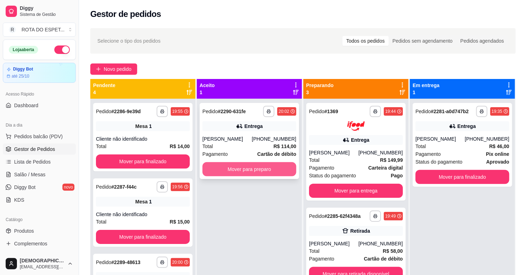
click at [244, 173] on button "Mover para preparo" at bounding box center [249, 169] width 94 height 14
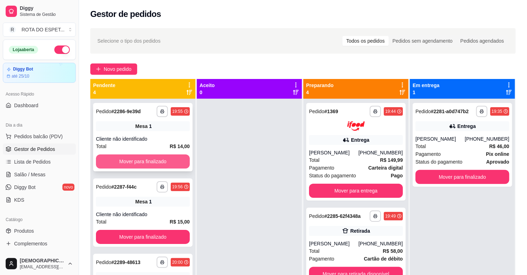
click at [124, 162] on button "Mover para finalizado" at bounding box center [143, 161] width 94 height 14
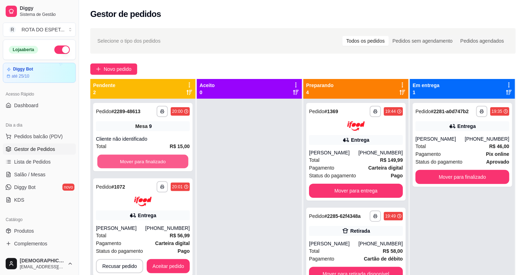
click at [124, 162] on button "Mover para finalizado" at bounding box center [142, 162] width 91 height 14
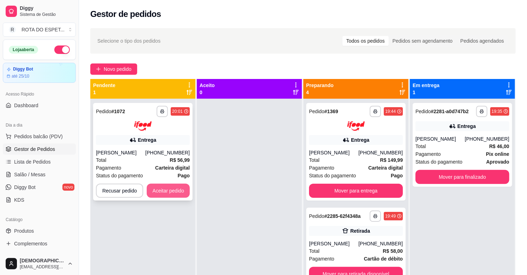
click at [157, 190] on button "Aceitar pedido" at bounding box center [168, 191] width 43 height 14
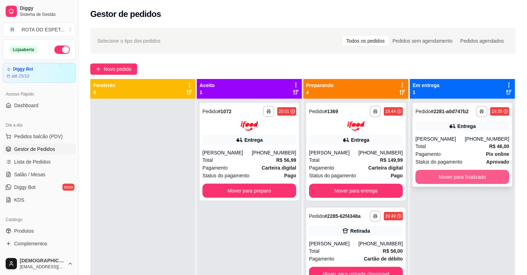
click at [457, 174] on button "Mover para finalizado" at bounding box center [462, 177] width 94 height 14
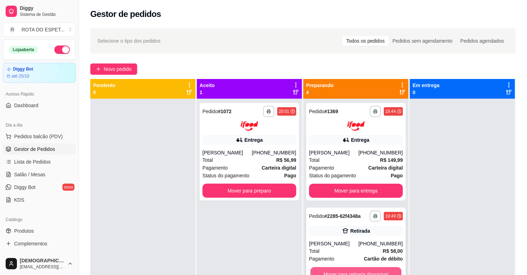
click at [341, 271] on button "Mover para retirada disponível" at bounding box center [355, 274] width 91 height 14
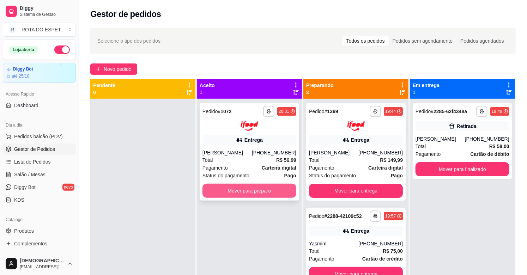
click at [257, 188] on button "Mover para preparo" at bounding box center [249, 191] width 94 height 14
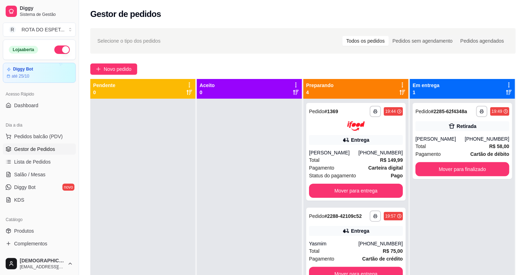
click at [265, 233] on div at bounding box center [249, 236] width 105 height 275
click at [361, 190] on button "Mover para entrega" at bounding box center [355, 191] width 91 height 14
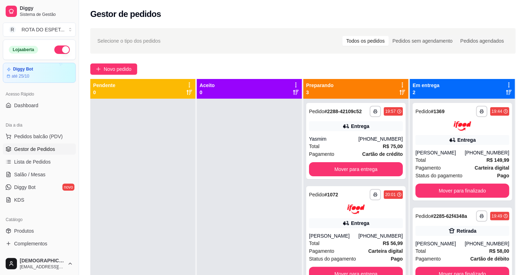
click at [244, 198] on div at bounding box center [249, 236] width 105 height 275
click at [41, 135] on span "Pedidos balcão (PDV)" at bounding box center [38, 136] width 49 height 7
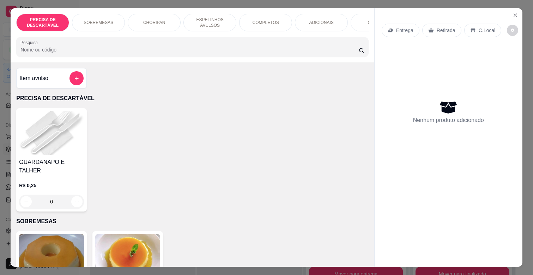
click at [253, 20] on p "COMPLETOS" at bounding box center [265, 23] width 26 height 6
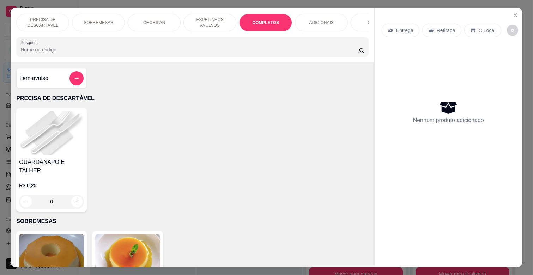
scroll to position [17, 0]
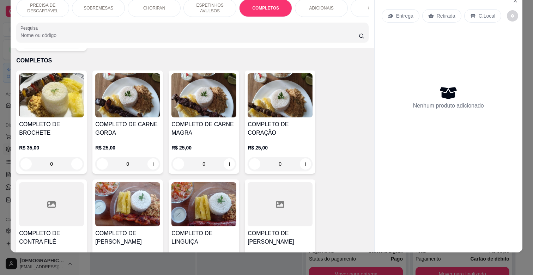
click at [209, 137] on div "R$ 25,00 0" at bounding box center [203, 154] width 65 height 34
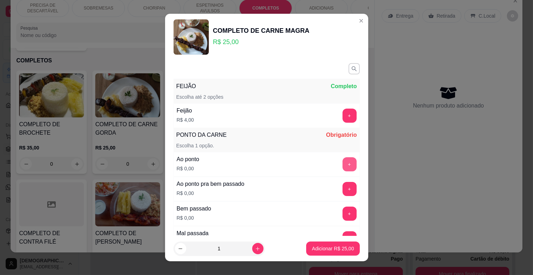
click at [342, 165] on button "+" at bounding box center [349, 164] width 14 height 14
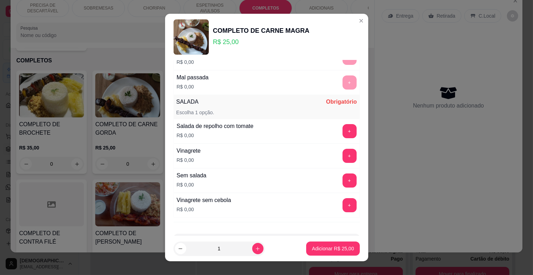
scroll to position [157, 0]
click at [342, 152] on button "+" at bounding box center [349, 155] width 14 height 14
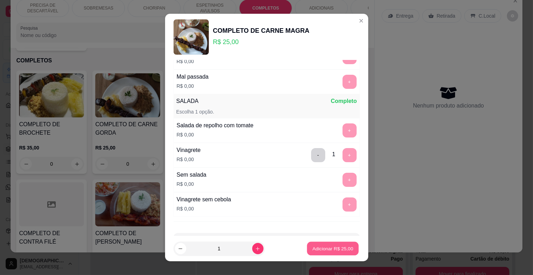
click at [339, 252] on button "Adicionar R$ 25,00" at bounding box center [333, 249] width 52 height 14
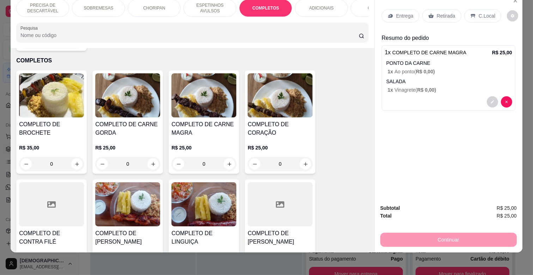
click at [126, 137] on div "R$ 25,00 0" at bounding box center [127, 154] width 65 height 34
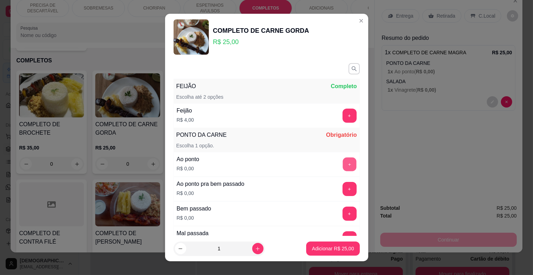
click at [342, 160] on button "+" at bounding box center [349, 165] width 14 height 14
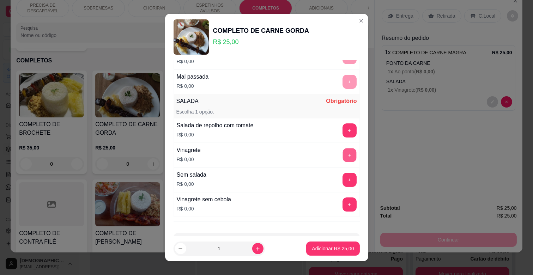
click at [342, 153] on button "+" at bounding box center [349, 155] width 14 height 14
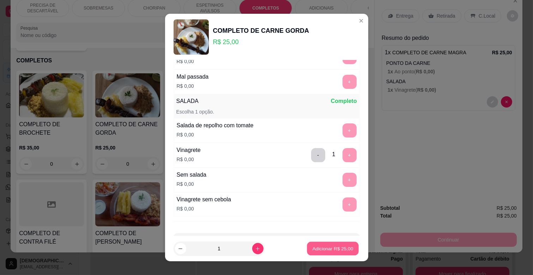
click at [322, 248] on p "Adicionar R$ 25,00" at bounding box center [332, 248] width 41 height 7
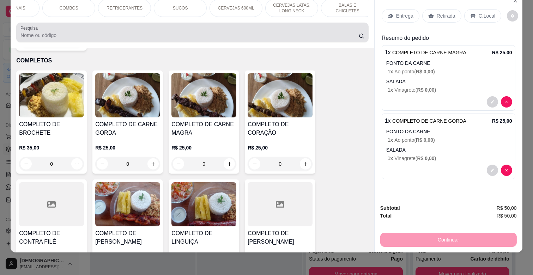
scroll to position [0, 0]
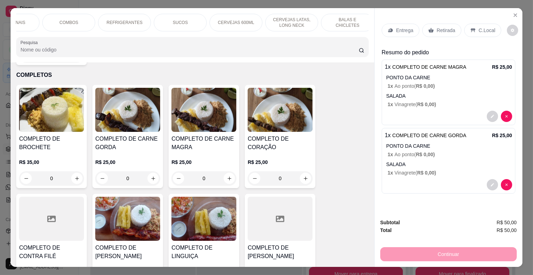
click at [124, 22] on p "REFRIGERANTES" at bounding box center [124, 23] width 36 height 6
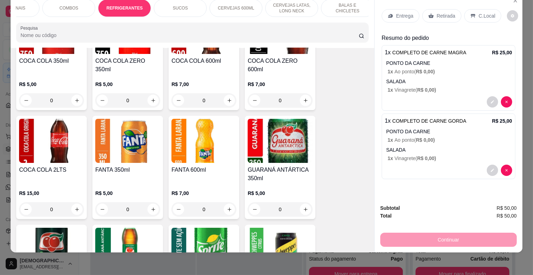
scroll to position [1848, 0]
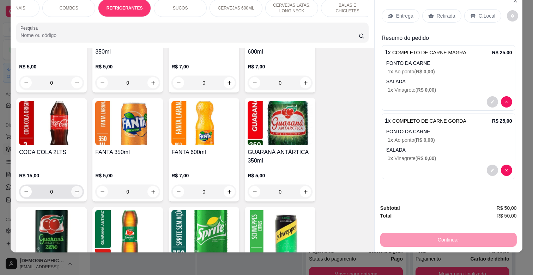
click at [73, 186] on button "increase-product-quantity" at bounding box center [76, 191] width 11 height 11
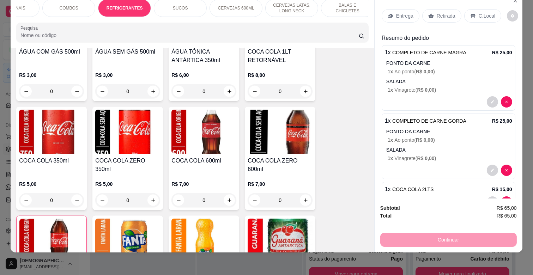
scroll to position [23, 0]
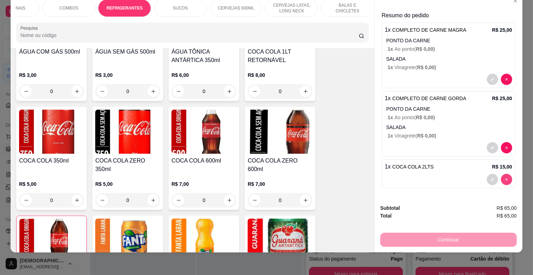
type input "0"
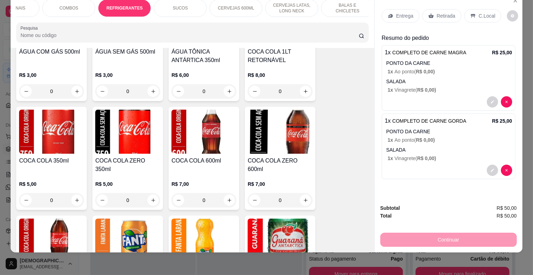
scroll to position [0, 0]
click at [303, 198] on icon "increase-product-quantity" at bounding box center [305, 200] width 5 height 5
type input "1"
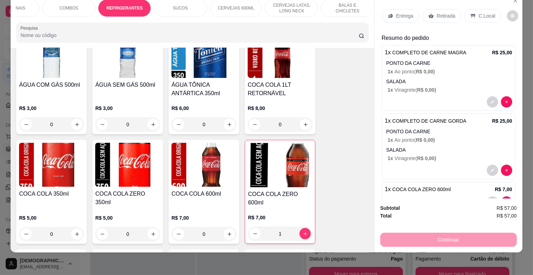
scroll to position [1691, 0]
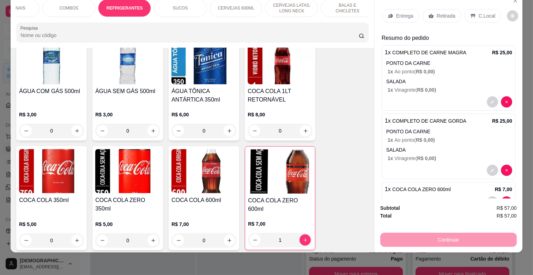
click at [403, 9] on div "Entrega" at bounding box center [400, 15] width 38 height 13
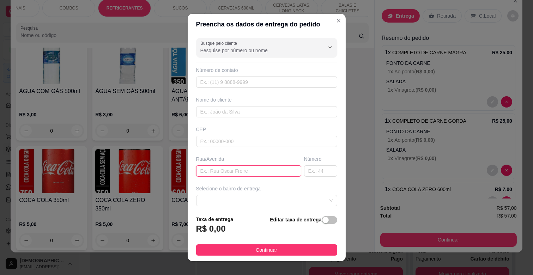
click at [215, 168] on input "text" at bounding box center [248, 170] width 105 height 11
type input "RUA BEGAIR [PERSON_NAME]"
click at [304, 171] on input "text" at bounding box center [320, 170] width 33 height 11
click at [297, 203] on span at bounding box center [266, 200] width 133 height 11
type input "181"
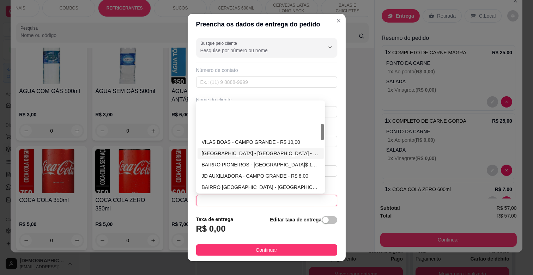
scroll to position [157, 0]
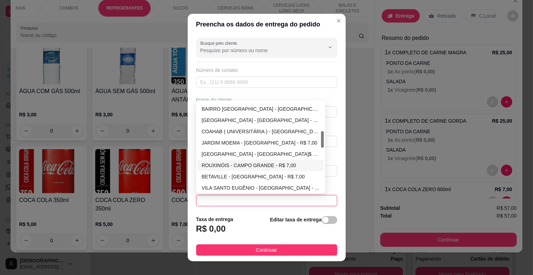
click at [251, 161] on div "ROUXINÓIS - CAMPO GRANDE - R$ 7,00" at bounding box center [260, 165] width 127 height 11
type input "CAMPO GRANDE"
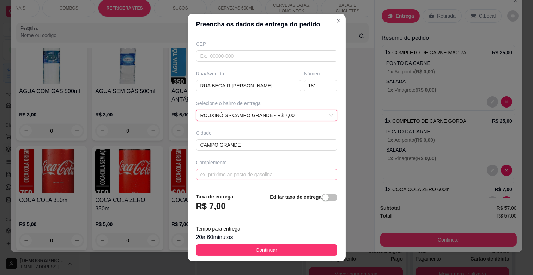
scroll to position [9, 0]
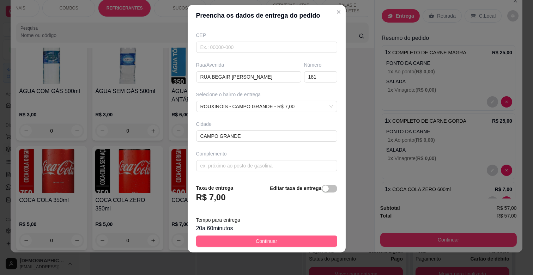
click at [289, 241] on button "Continuar" at bounding box center [266, 240] width 141 height 11
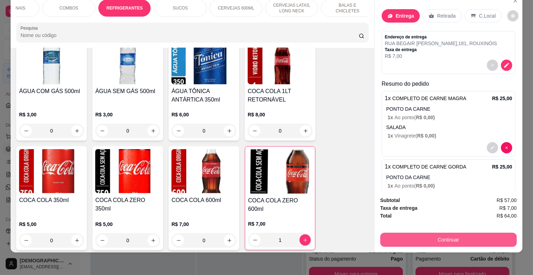
click at [473, 234] on button "Continuar" at bounding box center [448, 240] width 136 height 14
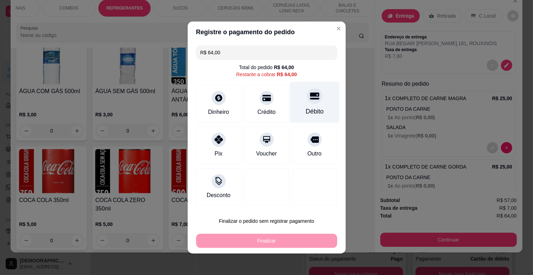
click at [299, 106] on div "Débito" at bounding box center [314, 102] width 50 height 41
type input "R$ 0,00"
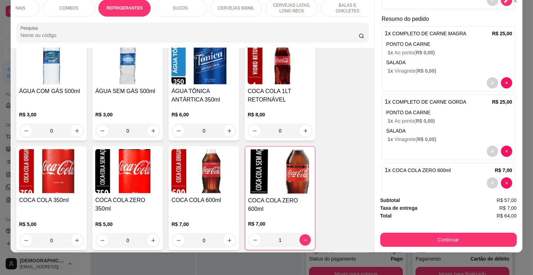
scroll to position [76, 0]
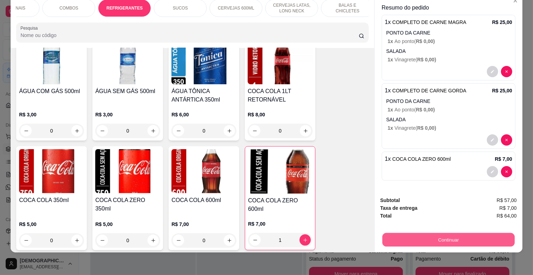
click at [456, 234] on button "Continuar" at bounding box center [448, 240] width 132 height 14
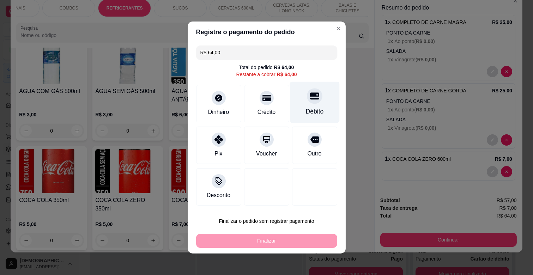
click at [305, 110] on div "Débito" at bounding box center [314, 111] width 18 height 9
type input "R$ 0,00"
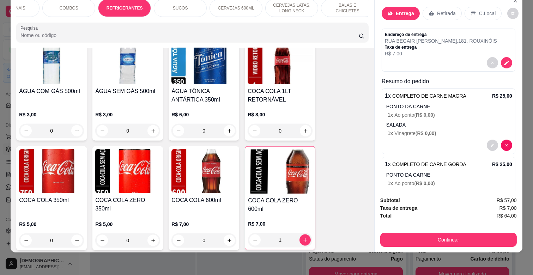
scroll to position [0, 0]
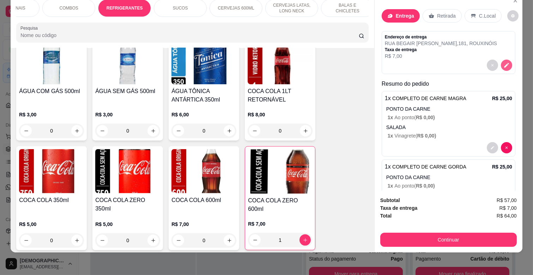
click at [503, 62] on icon "decrease-product-quantity" at bounding box center [506, 65] width 6 height 6
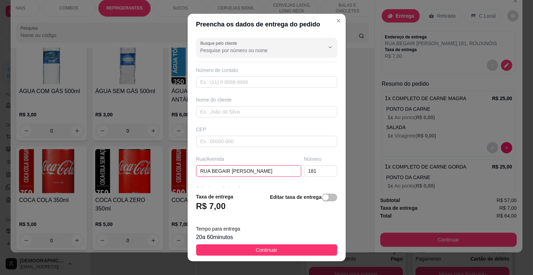
click at [209, 170] on input "RUA BEGAIR [PERSON_NAME]" at bounding box center [248, 170] width 105 height 11
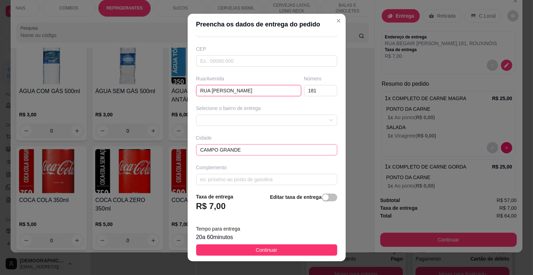
scroll to position [86, 0]
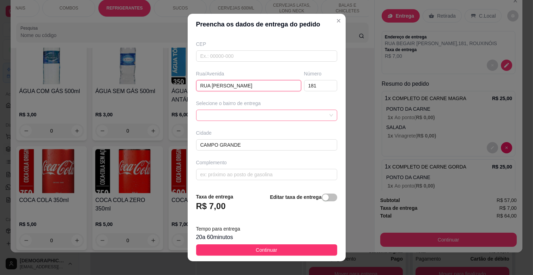
click at [294, 110] on div at bounding box center [266, 115] width 141 height 11
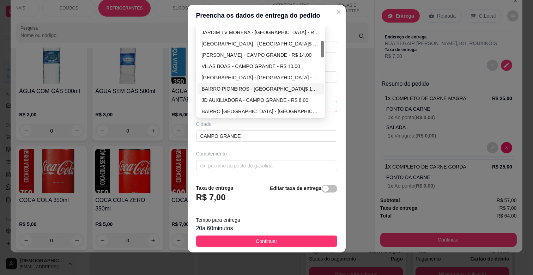
scroll to position [157, 0]
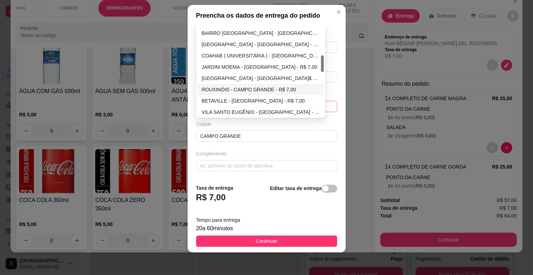
type input "RUA [PERSON_NAME]"
click at [216, 89] on div "ROUXINÓIS - CAMPO GRANDE - R$ 7,00" at bounding box center [261, 90] width 118 height 8
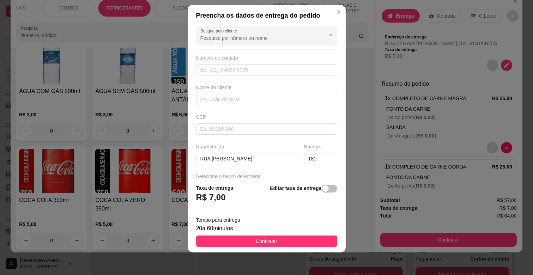
scroll to position [0, 0]
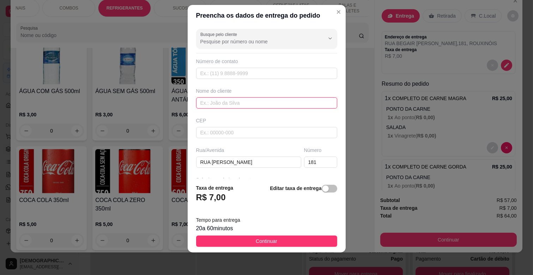
click at [230, 99] on input "text" at bounding box center [266, 102] width 141 height 11
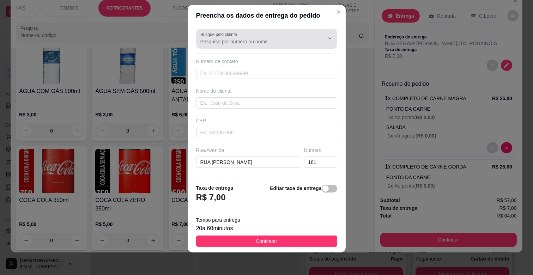
click at [251, 37] on div at bounding box center [266, 39] width 133 height 14
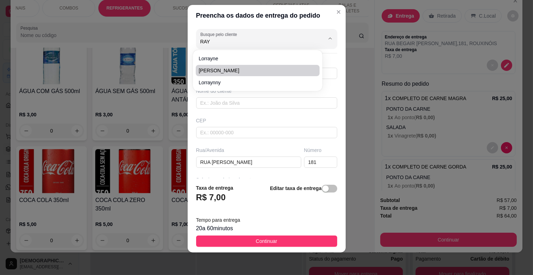
click at [226, 68] on span "[PERSON_NAME]" at bounding box center [253, 70] width 111 height 7
type input "[PERSON_NAME]"
type input "67993085332"
type input "[PERSON_NAME]"
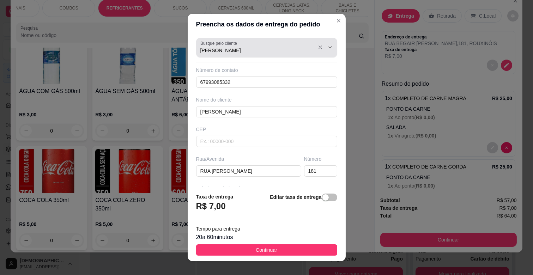
click at [240, 56] on div "Busque pelo cliente [PERSON_NAME]" at bounding box center [266, 48] width 141 height 20
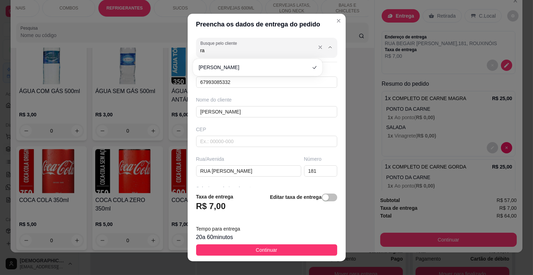
type input "r"
type input "6792596375"
click at [270, 97] on div "Nome do cliente" at bounding box center [266, 99] width 141 height 7
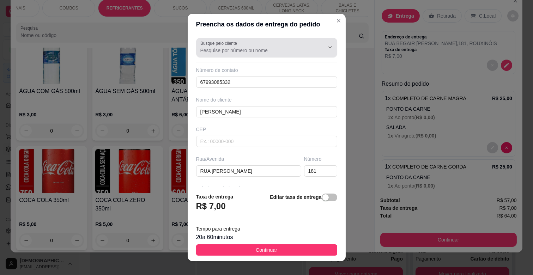
click at [296, 45] on div at bounding box center [266, 48] width 133 height 14
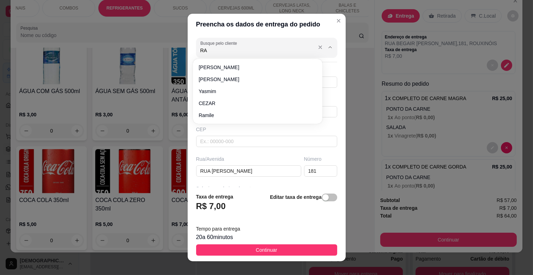
type input "RAI"
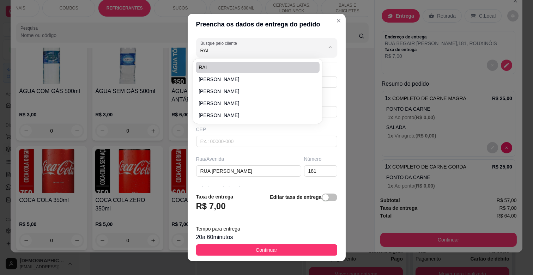
click at [214, 69] on span "RAI" at bounding box center [253, 67] width 111 height 7
type input "67992596375"
type input "RAI"
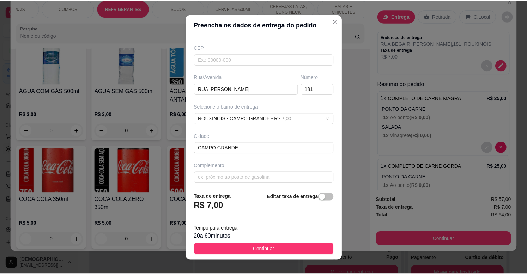
scroll to position [86, 0]
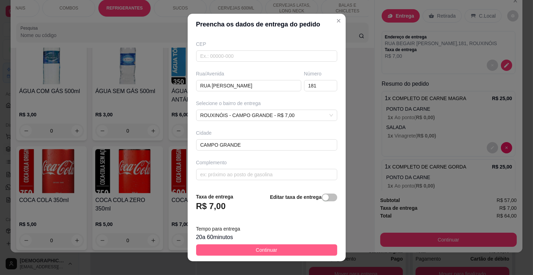
type input "RAI"
click at [281, 248] on button "Continuar" at bounding box center [266, 249] width 141 height 11
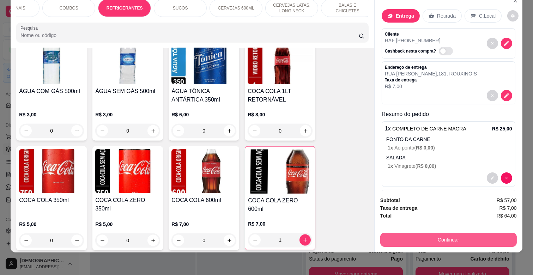
click at [459, 238] on button "Continuar" at bounding box center [448, 240] width 136 height 14
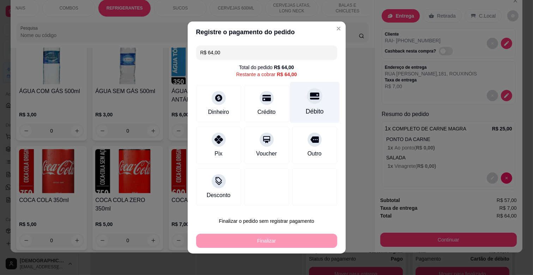
click at [313, 113] on div "Débito" at bounding box center [314, 111] width 18 height 9
type input "R$ 0,00"
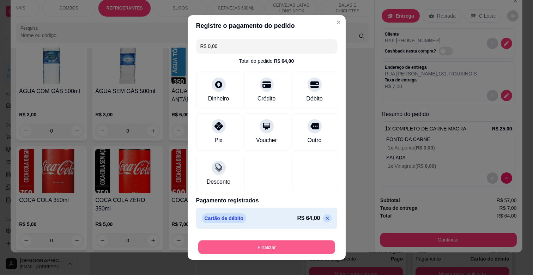
click at [291, 248] on button "Finalizar" at bounding box center [266, 247] width 137 height 14
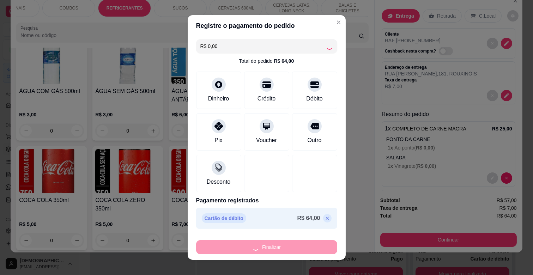
type input "0"
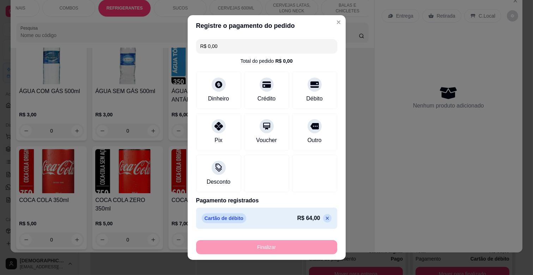
type input "-R$ 64,00"
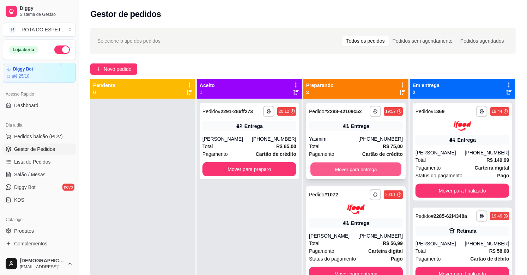
click at [339, 165] on button "Mover para entrega" at bounding box center [355, 170] width 91 height 14
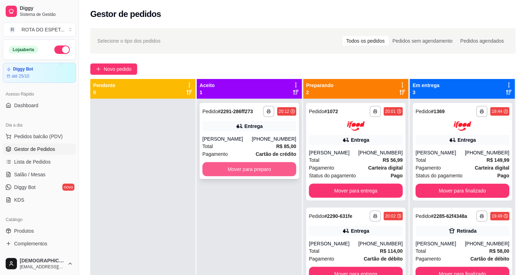
click at [256, 164] on button "Mover para preparo" at bounding box center [249, 169] width 94 height 14
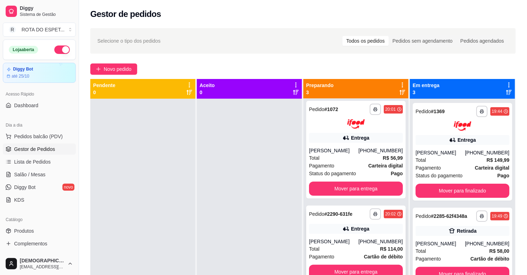
scroll to position [2, 0]
click at [361, 266] on button "Mover para entrega" at bounding box center [356, 271] width 94 height 14
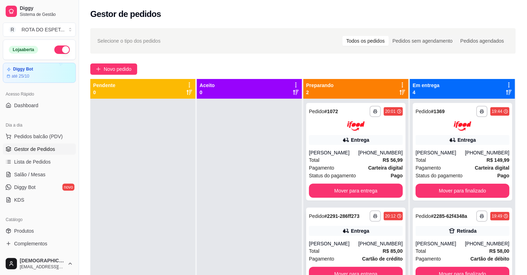
scroll to position [0, 0]
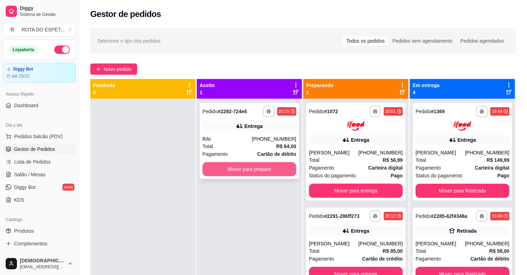
click at [280, 171] on button "Mover para preparo" at bounding box center [249, 169] width 94 height 14
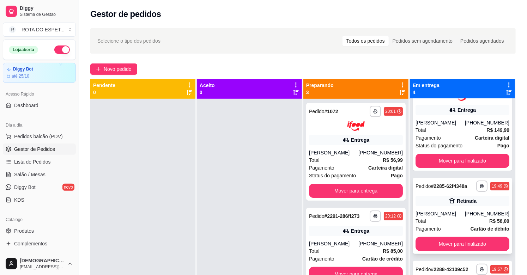
scroll to position [86, 0]
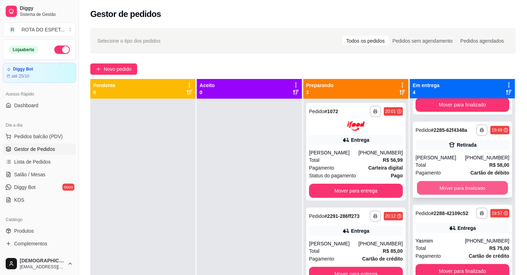
click at [462, 189] on button "Mover para finalizado" at bounding box center [462, 188] width 91 height 14
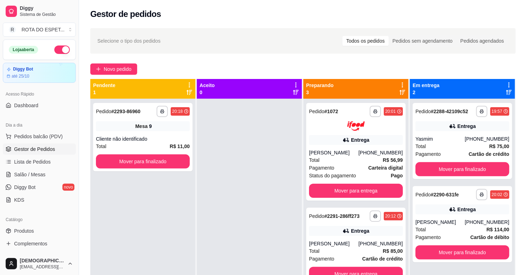
scroll to position [0, 0]
click at [166, 155] on button "Mover para finalizado" at bounding box center [142, 162] width 91 height 14
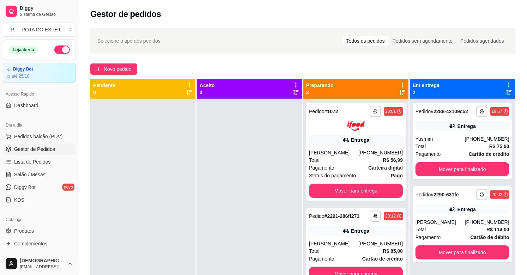
click at [237, 206] on div at bounding box center [249, 236] width 105 height 275
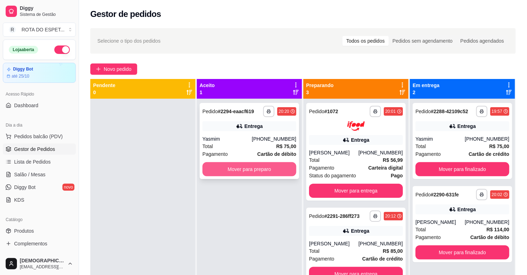
click at [253, 168] on button "Mover para preparo" at bounding box center [249, 169] width 94 height 14
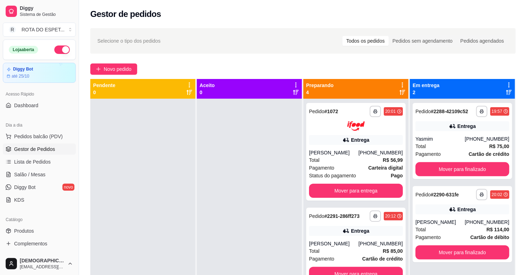
click at [237, 208] on div at bounding box center [249, 236] width 105 height 275
click at [284, 193] on div at bounding box center [249, 236] width 105 height 275
click at [47, 162] on span "Lista de Pedidos" at bounding box center [32, 161] width 37 height 7
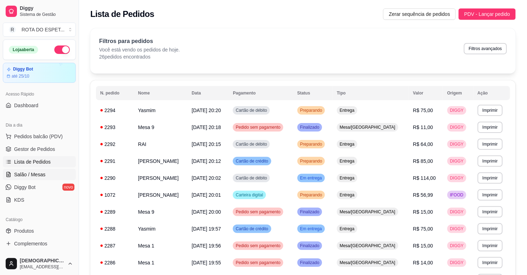
click at [18, 169] on link "Salão / Mesas" at bounding box center [39, 174] width 73 height 11
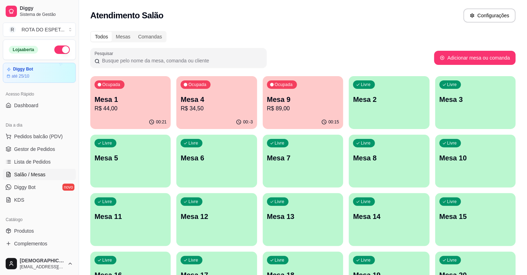
click at [323, 97] on p "Mesa 9" at bounding box center [303, 99] width 72 height 10
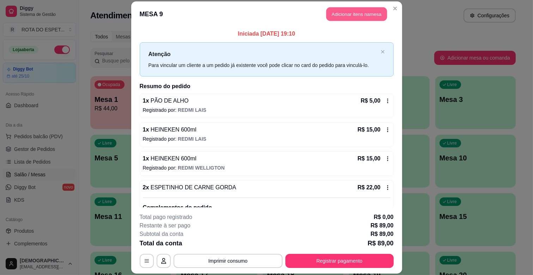
click at [358, 18] on button "Adicionar itens na mesa" at bounding box center [356, 14] width 61 height 14
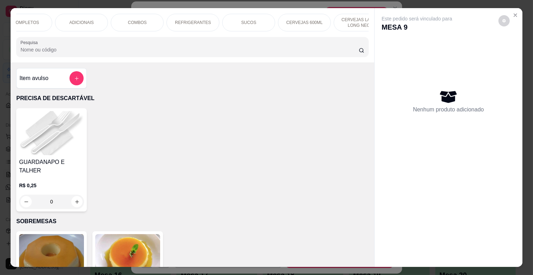
scroll to position [0, 298]
click at [221, 20] on div "CERVEJAS 600ML" at bounding box center [246, 23] width 53 height 18
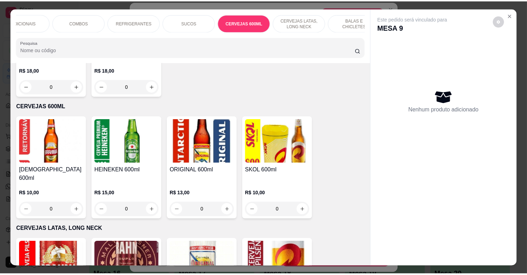
scroll to position [17, 0]
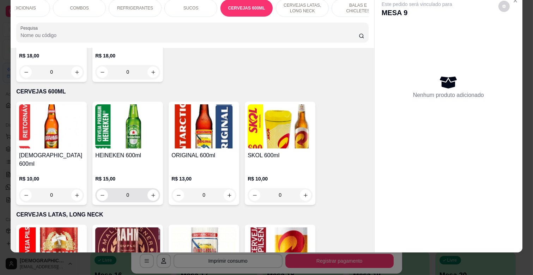
click at [154, 188] on div "0" at bounding box center [128, 195] width 62 height 14
click at [151, 193] on icon "increase-product-quantity" at bounding box center [153, 195] width 5 height 5
type input "1"
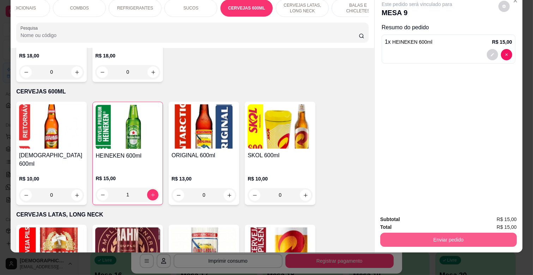
click at [452, 237] on button "Enviar pedido" at bounding box center [448, 240] width 136 height 14
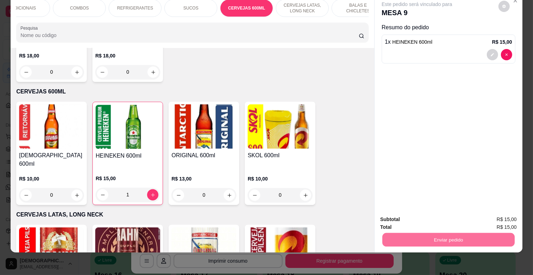
click at [499, 214] on button "Enviar pedido" at bounding box center [497, 216] width 39 height 13
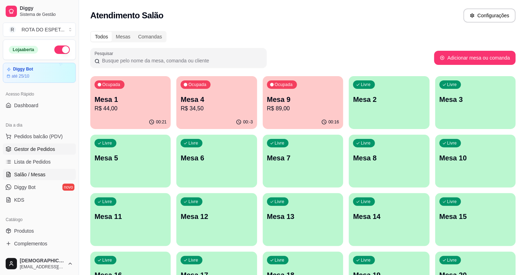
click at [14, 150] on span "Gestor de Pedidos" at bounding box center [34, 149] width 41 height 7
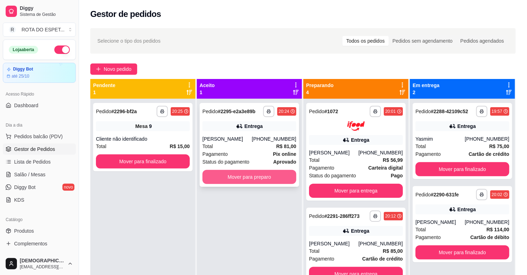
click at [235, 181] on button "Mover para preparo" at bounding box center [249, 177] width 94 height 14
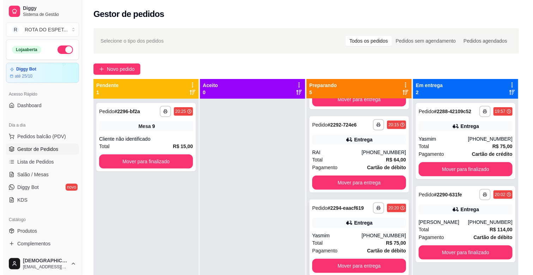
scroll to position [184, 0]
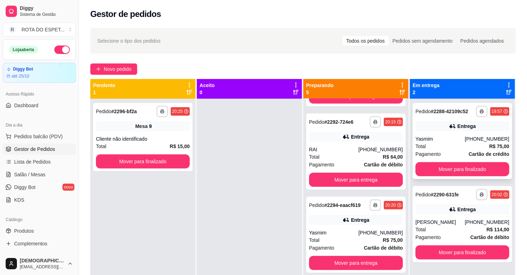
click at [441, 144] on div "Total R$ 75,00" at bounding box center [462, 146] width 94 height 8
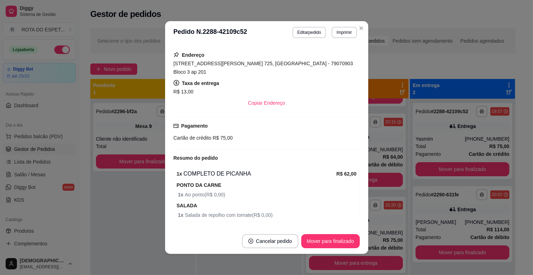
scroll to position [1, 0]
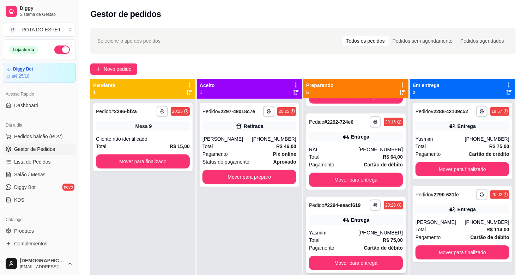
click at [332, 236] on div "Total R$ 75,00" at bounding box center [356, 240] width 94 height 8
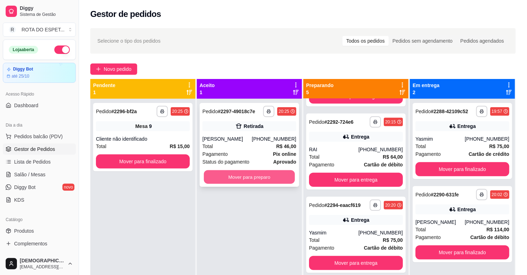
click at [235, 176] on button "Mover para preparo" at bounding box center [249, 177] width 91 height 14
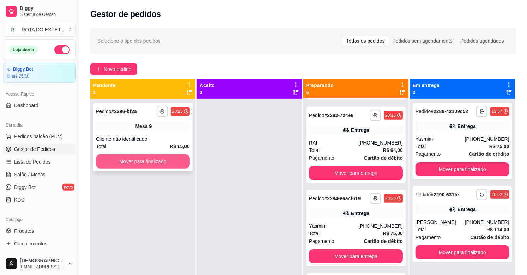
click at [134, 166] on button "Mover para finalizado" at bounding box center [143, 161] width 94 height 14
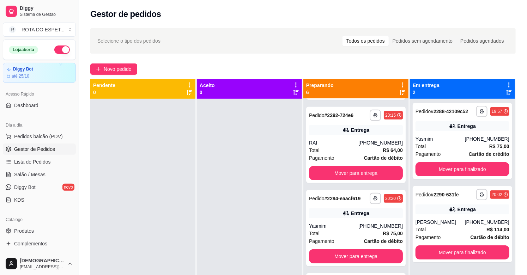
click at [243, 195] on div at bounding box center [249, 236] width 105 height 275
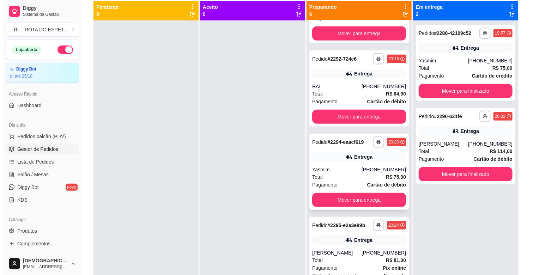
scroll to position [145, 0]
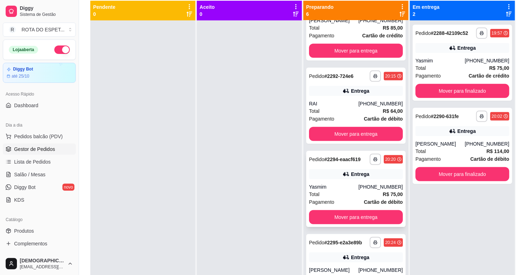
click at [339, 190] on div "Total R$ 75,00" at bounding box center [356, 194] width 94 height 8
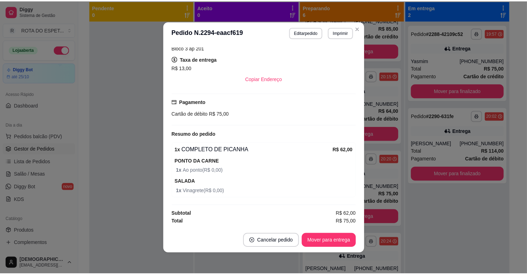
scroll to position [1, 0]
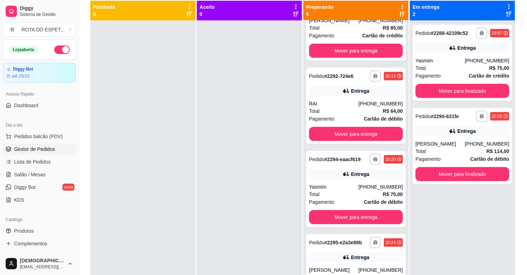
click at [478, 219] on div "**********" at bounding box center [462, 157] width 105 height 275
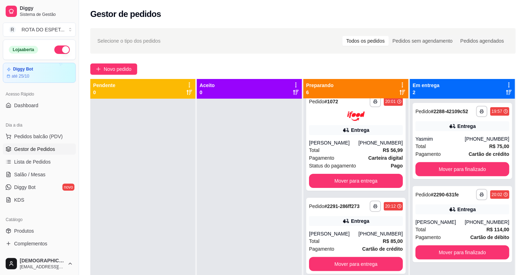
scroll to position [0, 0]
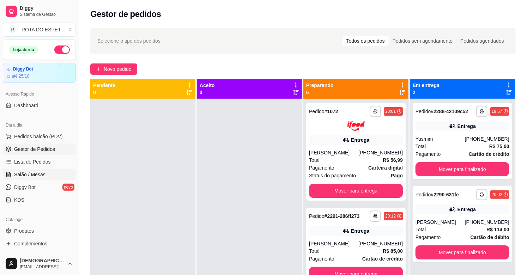
click at [48, 173] on link "Salão / Mesas" at bounding box center [39, 174] width 73 height 11
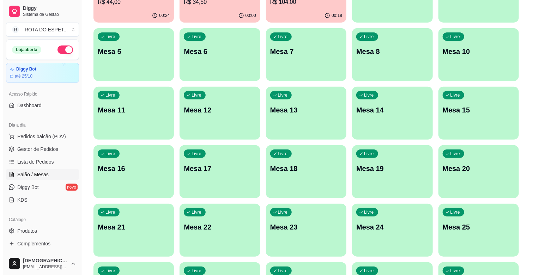
scroll to position [117, 0]
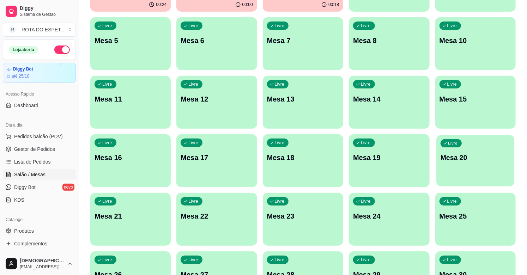
click at [466, 151] on div "Livre Mesa 20" at bounding box center [475, 156] width 78 height 43
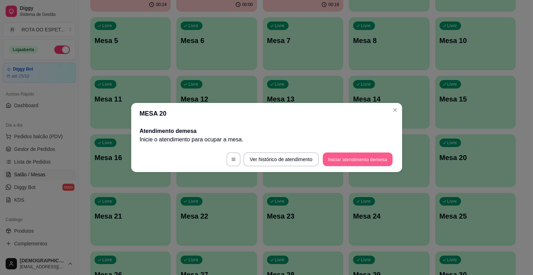
click at [379, 156] on button "Iniciar atendimento de mesa" at bounding box center [358, 160] width 70 height 14
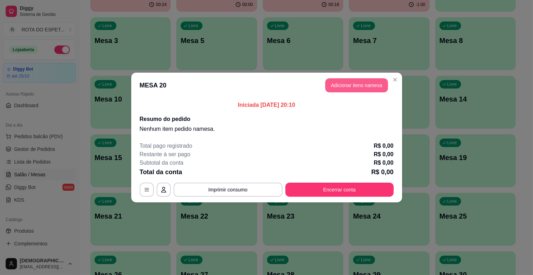
click at [360, 89] on button "Adicionar itens na mesa" at bounding box center [356, 85] width 63 height 14
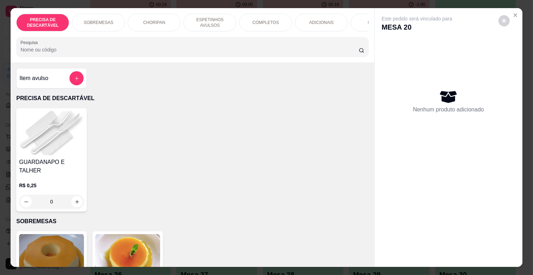
click at [226, 19] on p "ESPETINHOS AVULSOS" at bounding box center [209, 22] width 41 height 11
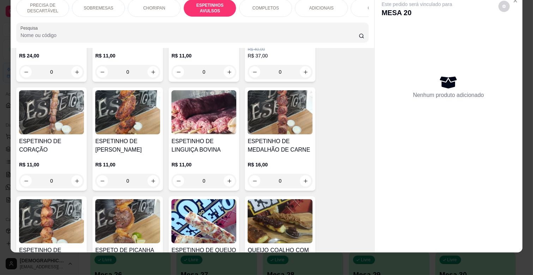
scroll to position [507, 0]
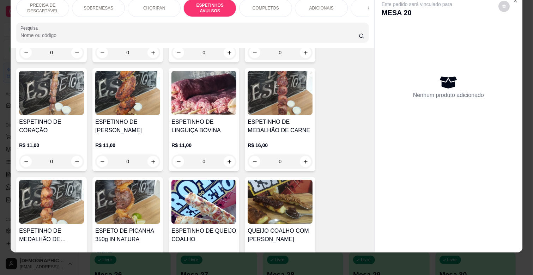
click at [151, 154] on div "0" at bounding box center [127, 161] width 65 height 14
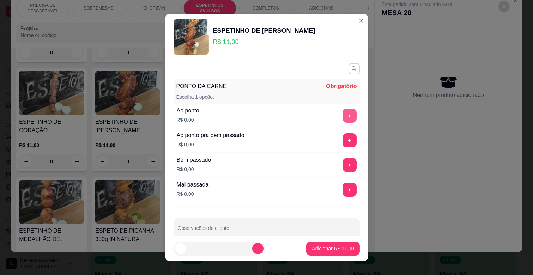
click at [342, 118] on button "+" at bounding box center [349, 116] width 14 height 14
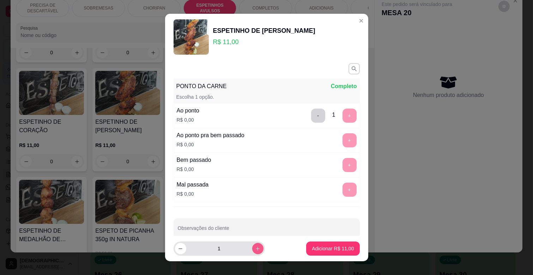
click at [252, 244] on button "increase-product-quantity" at bounding box center [257, 248] width 11 height 11
type input "2"
click at [338, 249] on p "Adicionar R$ 22,00" at bounding box center [333, 248] width 42 height 7
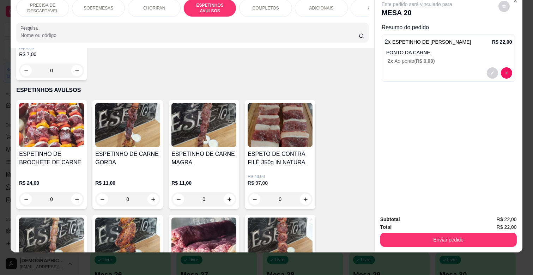
scroll to position [350, 0]
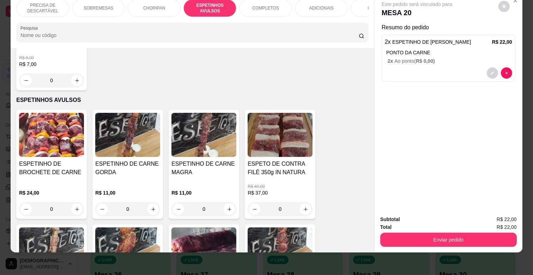
click at [219, 172] on div "ESPETINHO DE CARNE MAGRA" at bounding box center [203, 171] width 65 height 23
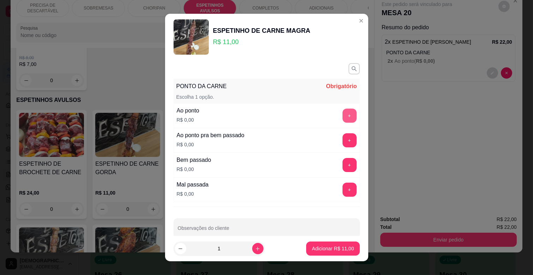
click at [342, 111] on button "+" at bounding box center [349, 116] width 14 height 14
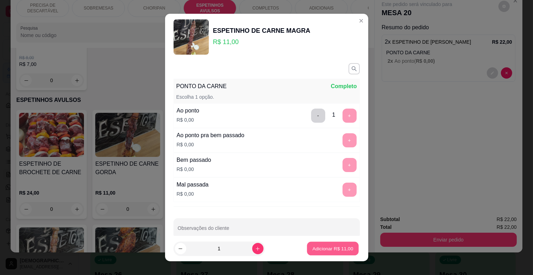
click at [338, 252] on button "Adicionar R$ 11,00" at bounding box center [333, 249] width 52 height 14
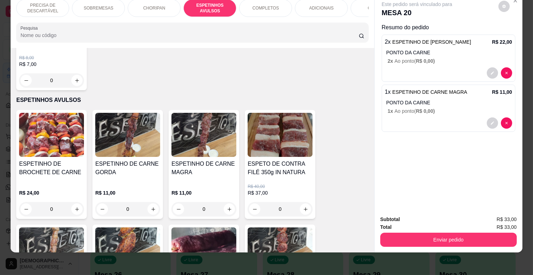
click at [317, 5] on p "ADICIONAIS" at bounding box center [321, 8] width 24 height 6
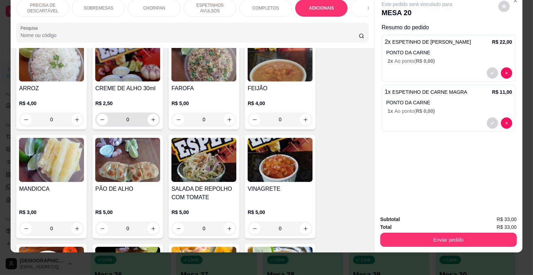
scroll to position [1197, 0]
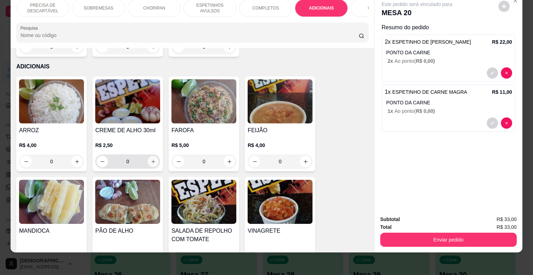
click at [151, 159] on icon "increase-product-quantity" at bounding box center [153, 161] width 5 height 5
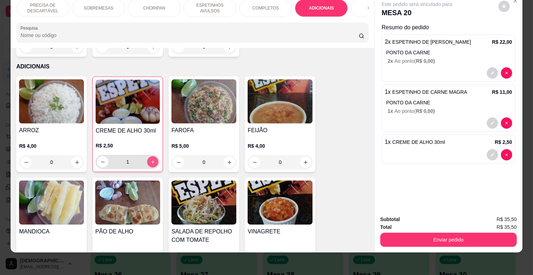
click at [151, 159] on icon "increase-product-quantity" at bounding box center [152, 161] width 5 height 5
type input "2"
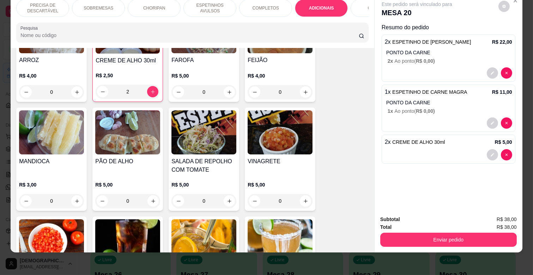
scroll to position [1275, 0]
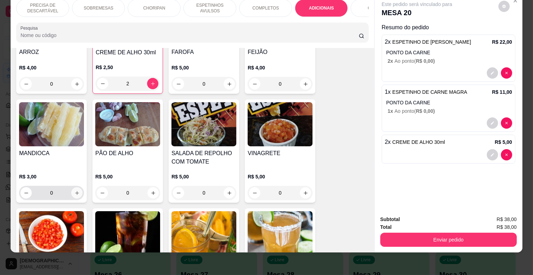
click at [75, 187] on button "increase-product-quantity" at bounding box center [76, 192] width 11 height 11
type input "1"
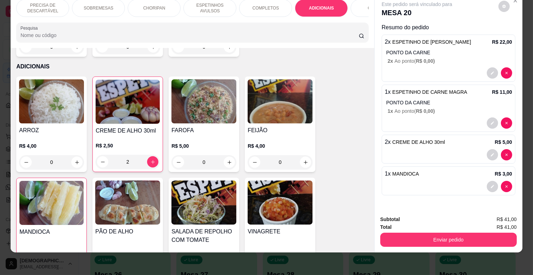
scroll to position [0, 0]
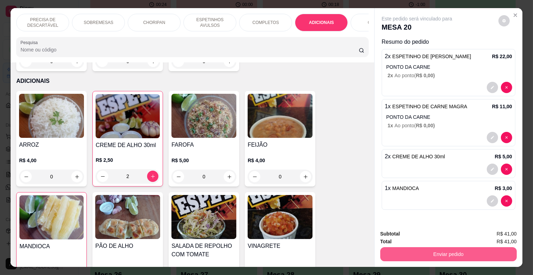
click at [477, 247] on button "Enviar pedido" at bounding box center [448, 254] width 136 height 14
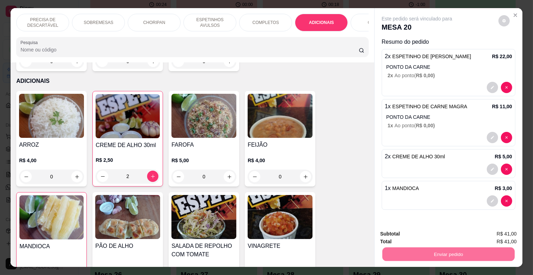
click at [505, 234] on button "Enviar pedido" at bounding box center [498, 233] width 40 height 13
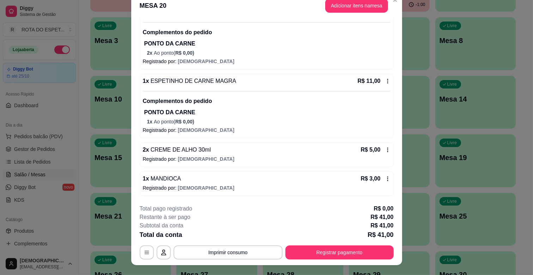
scroll to position [21, 0]
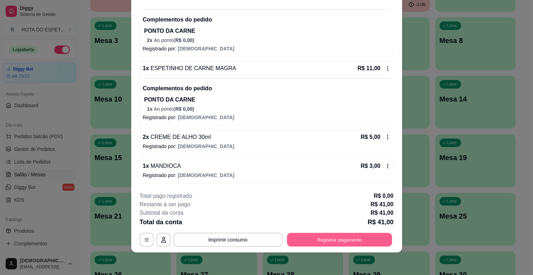
click at [349, 243] on button "Registrar pagamento" at bounding box center [339, 240] width 105 height 14
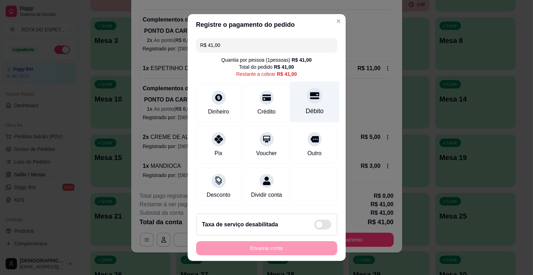
click at [305, 110] on div "Débito" at bounding box center [314, 110] width 18 height 9
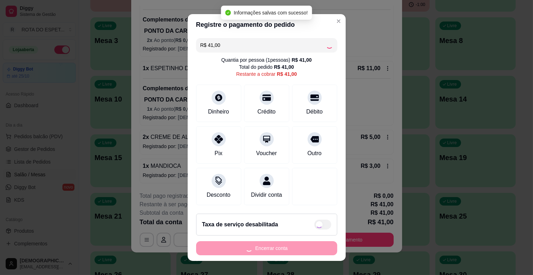
type input "R$ 0,00"
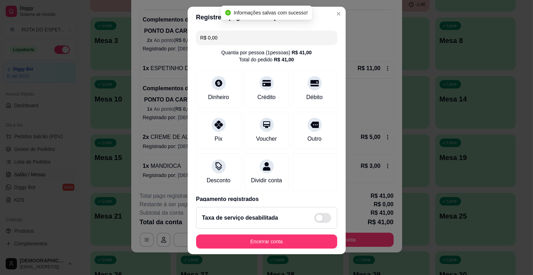
scroll to position [9, 0]
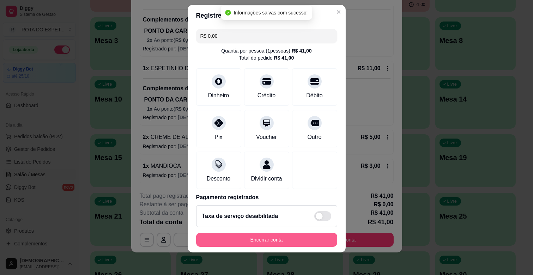
click at [280, 241] on button "Encerrar conta" at bounding box center [266, 240] width 141 height 14
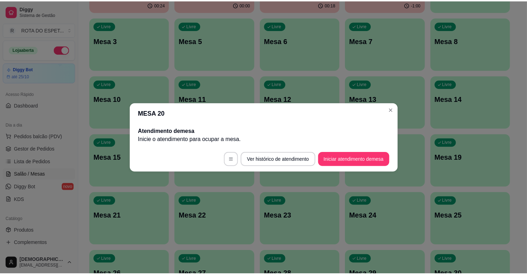
scroll to position [0, 0]
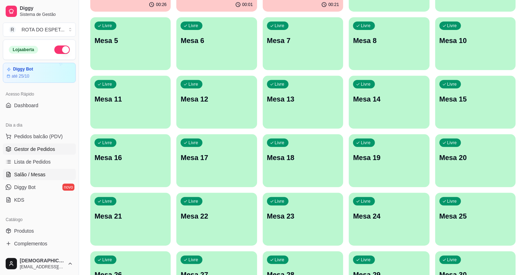
click at [49, 146] on span "Gestor de Pedidos" at bounding box center [34, 149] width 41 height 7
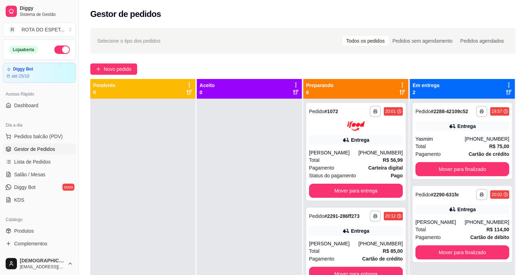
click at [229, 241] on div at bounding box center [249, 236] width 105 height 275
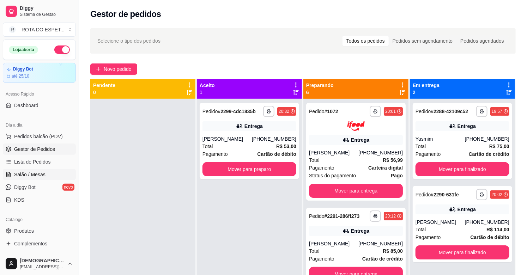
click at [41, 174] on span "Salão / Mesas" at bounding box center [29, 174] width 31 height 7
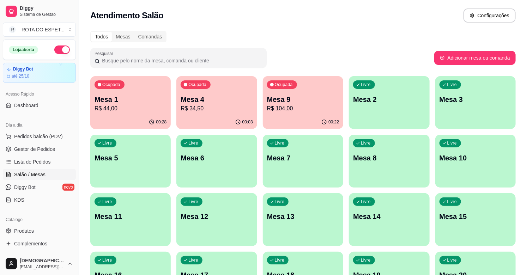
click at [233, 97] on p "Mesa 4" at bounding box center [216, 99] width 72 height 10
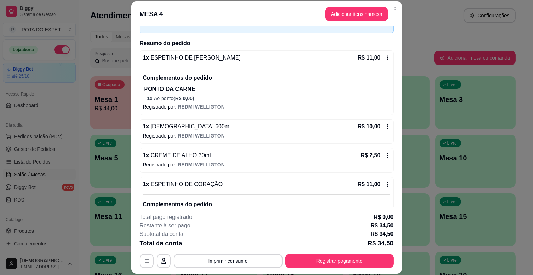
scroll to position [80, 0]
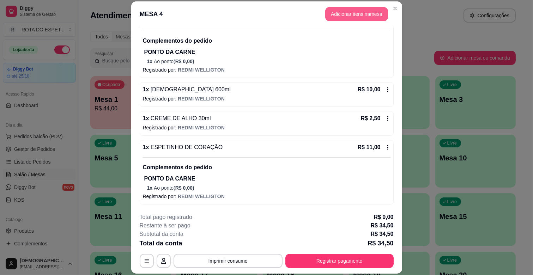
click at [358, 16] on button "Adicionar itens na mesa" at bounding box center [356, 14] width 63 height 14
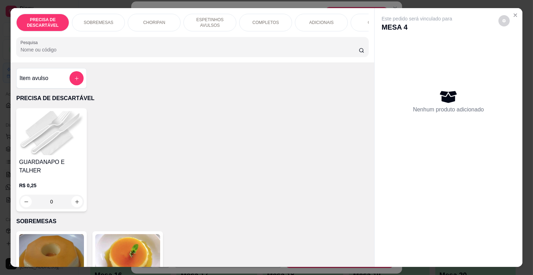
click at [318, 26] on div "ADICIONAIS" at bounding box center [321, 23] width 53 height 18
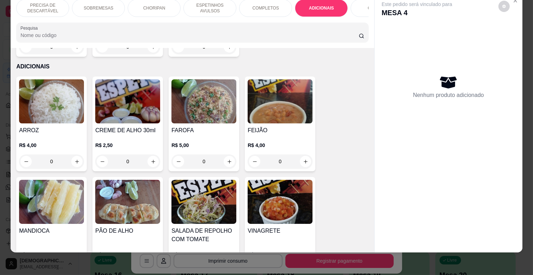
scroll to position [0, 308]
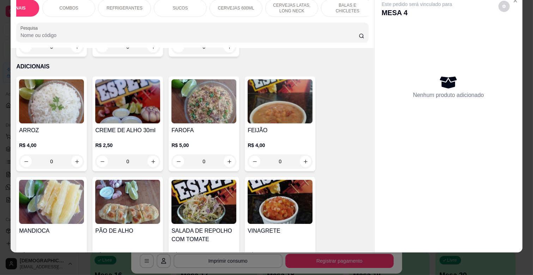
click at [245, 5] on p "CERVEJAS 600ML" at bounding box center [236, 8] width 36 height 6
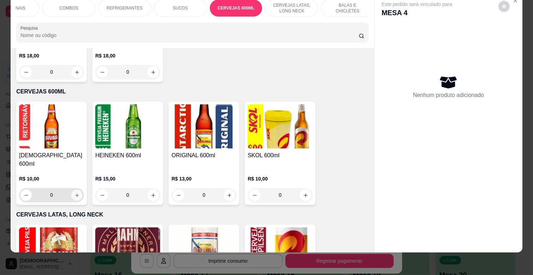
click at [74, 193] on icon "increase-product-quantity" at bounding box center [76, 195] width 5 height 5
type input "1"
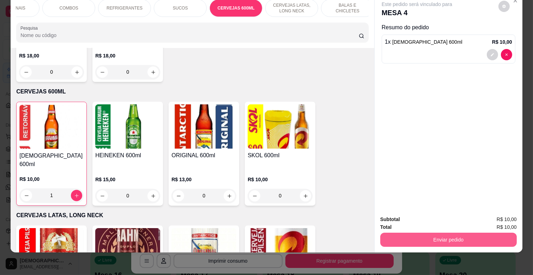
click at [459, 233] on button "Enviar pedido" at bounding box center [448, 240] width 136 height 14
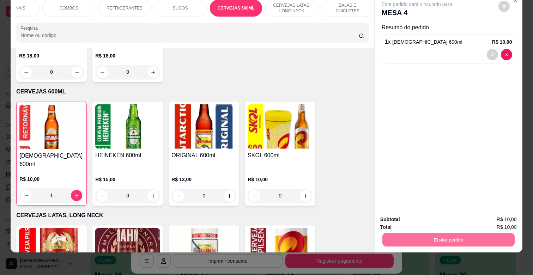
click at [486, 212] on button "Enviar pedido" at bounding box center [497, 216] width 39 height 13
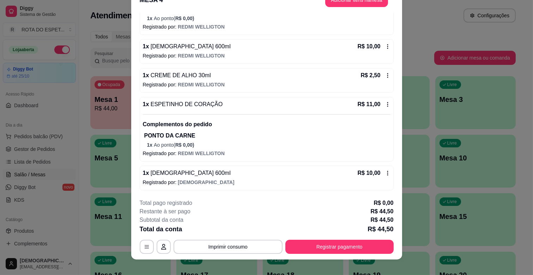
scroll to position [21, 0]
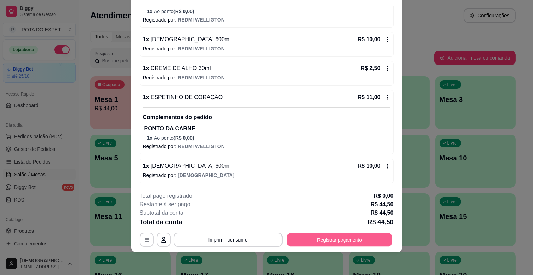
click at [366, 234] on button "Registrar pagamento" at bounding box center [339, 240] width 105 height 14
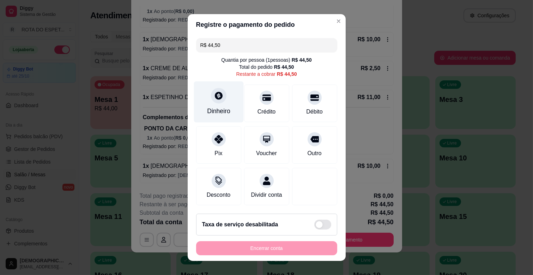
click at [223, 107] on div "Dinheiro" at bounding box center [218, 110] width 23 height 9
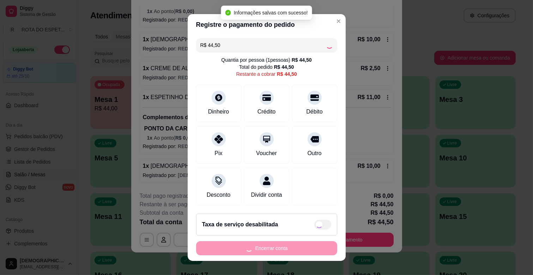
type input "R$ 0,00"
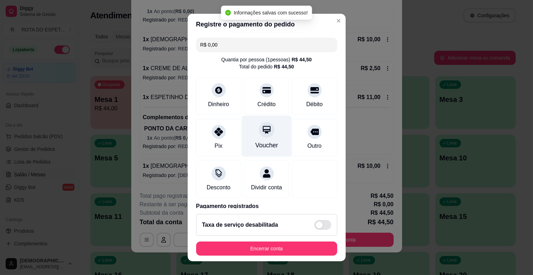
scroll to position [37, 0]
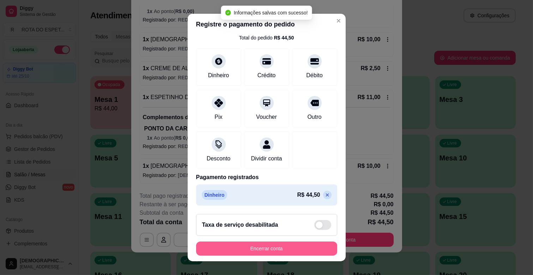
click at [293, 247] on button "Encerrar conta" at bounding box center [266, 248] width 141 height 14
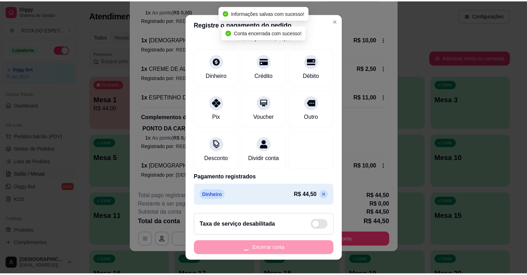
scroll to position [0, 0]
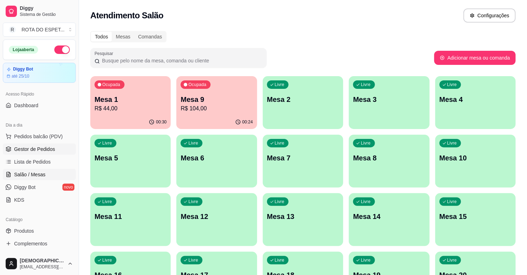
click at [38, 149] on span "Gestor de Pedidos" at bounding box center [34, 149] width 41 height 7
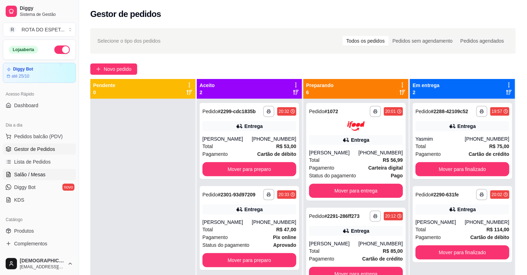
click at [47, 172] on link "Salão / Mesas" at bounding box center [39, 174] width 73 height 11
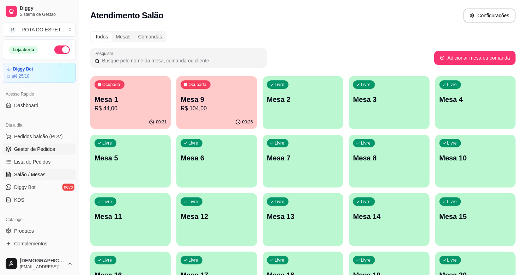
click at [45, 149] on span "Gestor de Pedidos" at bounding box center [34, 149] width 41 height 7
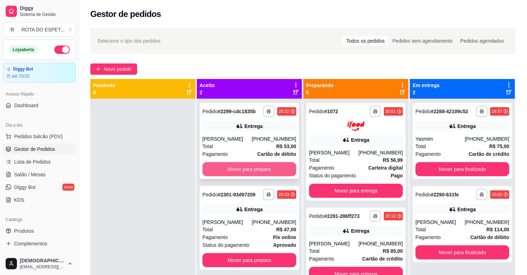
click at [231, 162] on div "Mover para preparo" at bounding box center [249, 169] width 94 height 14
click at [238, 172] on button "Mover para preparo" at bounding box center [249, 169] width 94 height 14
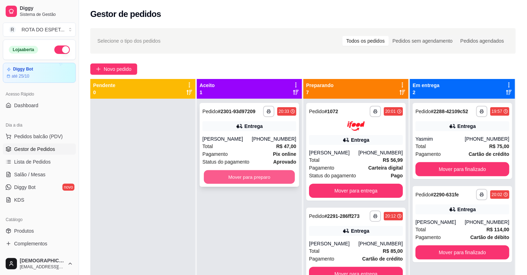
click at [251, 178] on button "Mover para preparo" at bounding box center [249, 177] width 91 height 14
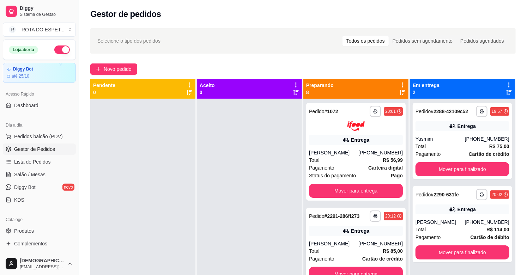
scroll to position [39, 0]
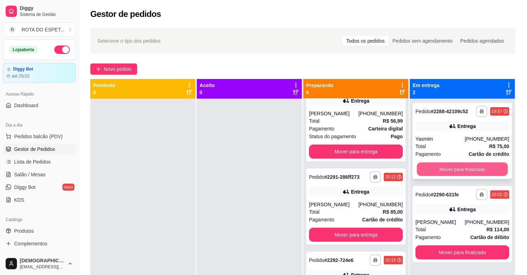
click at [459, 168] on button "Mover para finalizado" at bounding box center [462, 170] width 91 height 14
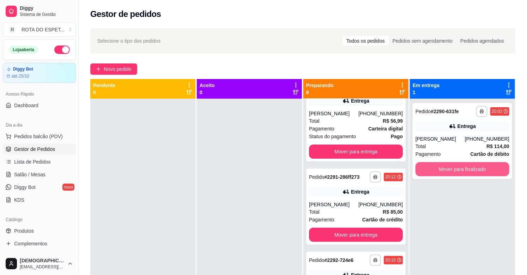
click at [459, 168] on button "Mover para finalizado" at bounding box center [462, 169] width 94 height 14
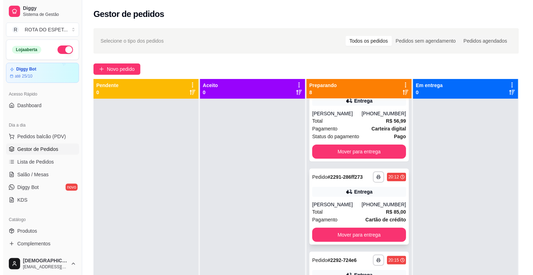
scroll to position [0, 0]
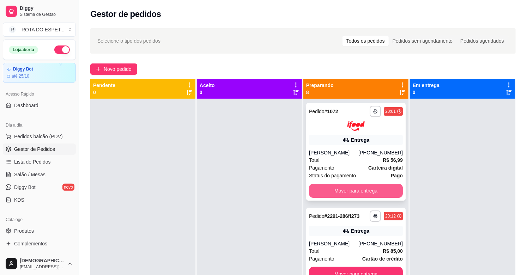
click at [346, 184] on button "Mover para entrega" at bounding box center [356, 191] width 94 height 14
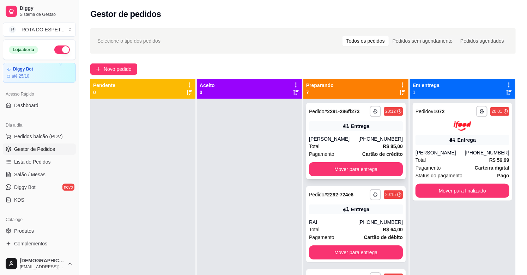
click at [351, 144] on div "Total R$ 85,00" at bounding box center [356, 146] width 94 height 8
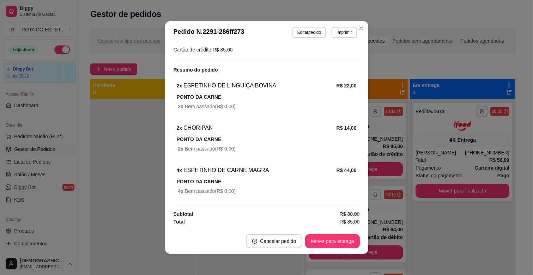
scroll to position [1, 0]
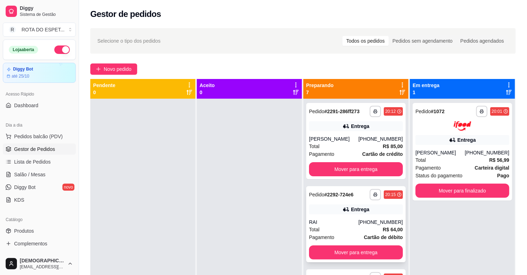
click at [332, 229] on div "Total R$ 64,00" at bounding box center [356, 230] width 94 height 8
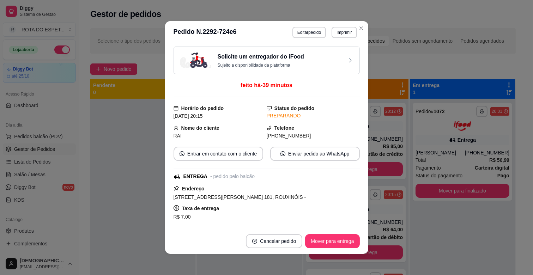
scroll to position [235, 0]
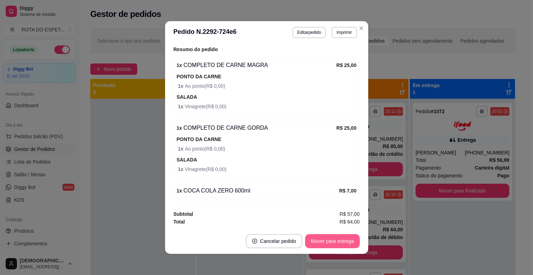
click at [347, 236] on button "Mover para entrega" at bounding box center [332, 241] width 54 height 14
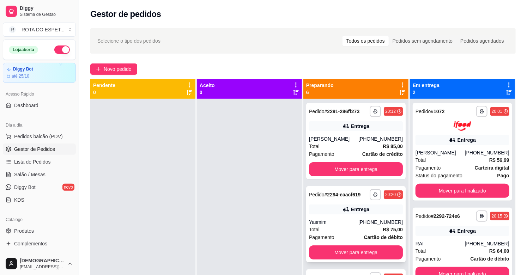
click at [344, 221] on div "Yasmim" at bounding box center [333, 222] width 49 height 7
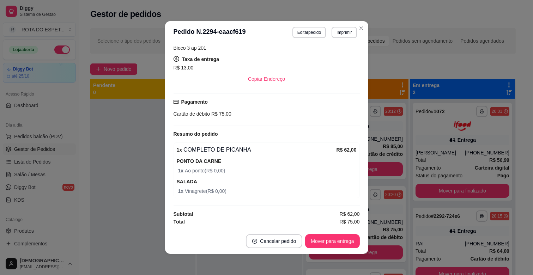
scroll to position [1, 0]
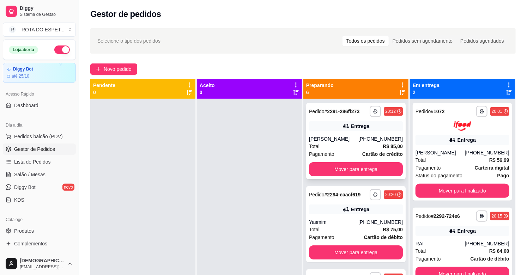
click at [337, 145] on div "Total R$ 85,00" at bounding box center [356, 146] width 94 height 8
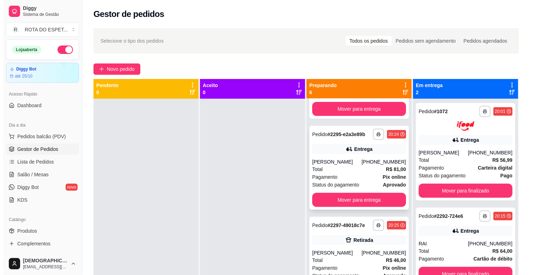
scroll to position [157, 0]
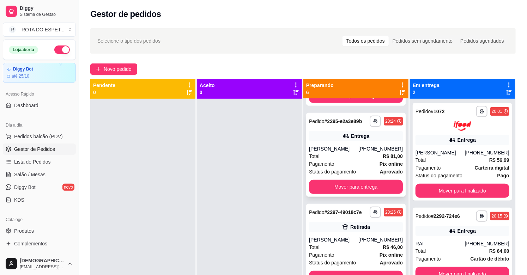
click at [360, 160] on div "Total R$ 81,00" at bounding box center [356, 156] width 94 height 8
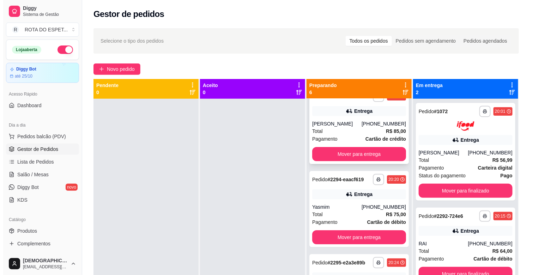
scroll to position [0, 0]
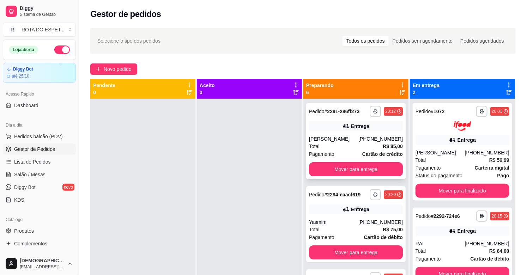
click at [343, 142] on div "[PERSON_NAME]" at bounding box center [333, 138] width 49 height 7
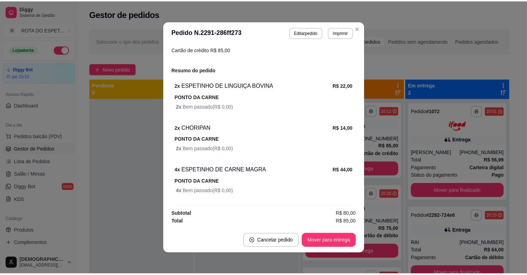
scroll to position [1, 0]
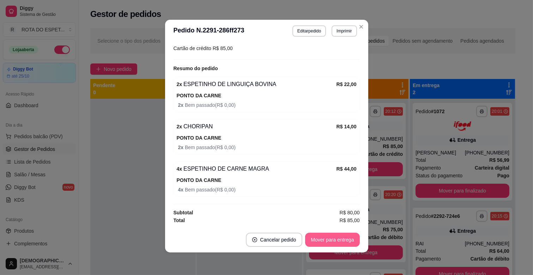
click at [335, 237] on button "Mover para entrega" at bounding box center [332, 240] width 54 height 14
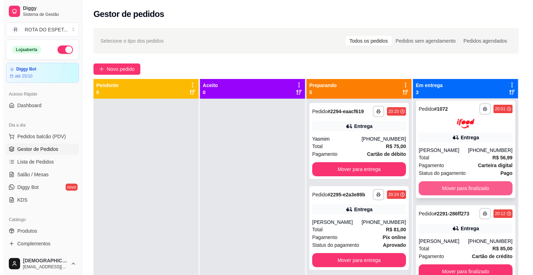
scroll to position [0, 0]
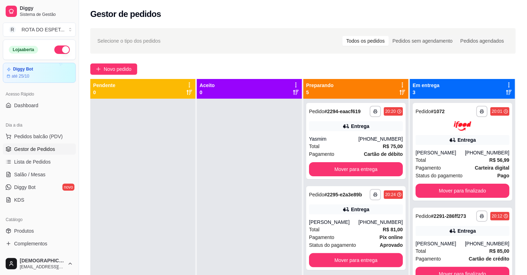
click at [233, 214] on div at bounding box center [249, 236] width 105 height 275
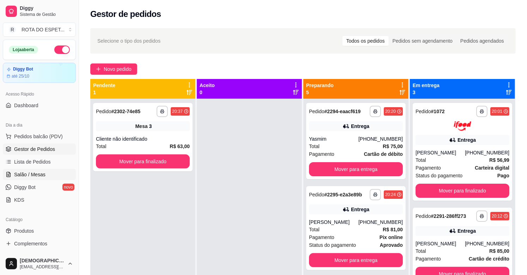
click at [34, 172] on span "Salão / Mesas" at bounding box center [29, 174] width 31 height 7
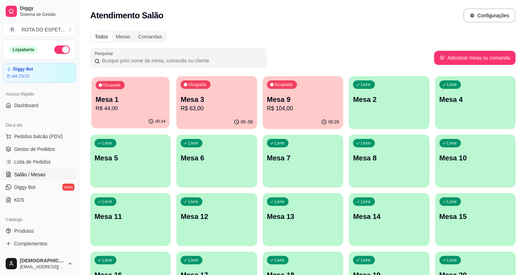
click at [136, 104] on p "R$ 44,00" at bounding box center [131, 108] width 70 height 8
click at [309, 27] on div "Todos Mesas Comandas Pesquisar Adicionar mesa ou comanda Ocupada Mesa 1 R$ 44,0…" at bounding box center [303, 258] width 448 height 462
click at [35, 148] on span "Gestor de Pedidos" at bounding box center [34, 149] width 41 height 7
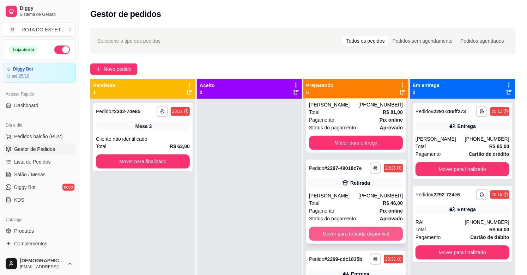
click at [349, 241] on button "Mover para retirada disponível" at bounding box center [356, 234] width 94 height 14
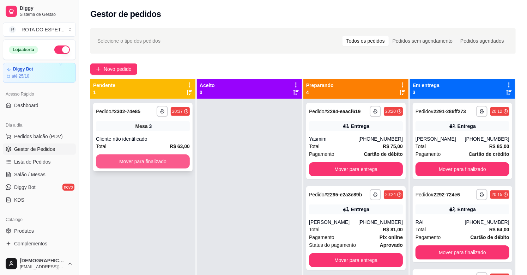
click at [154, 166] on button "Mover para finalizado" at bounding box center [143, 161] width 94 height 14
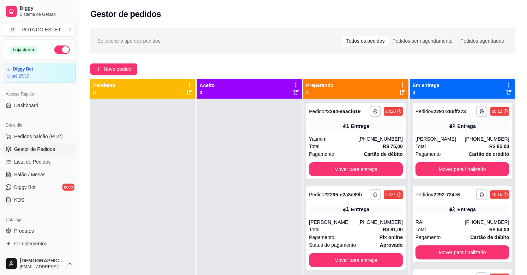
click at [234, 221] on div at bounding box center [249, 236] width 105 height 275
click at [37, 173] on span "Salão / Mesas" at bounding box center [29, 174] width 31 height 7
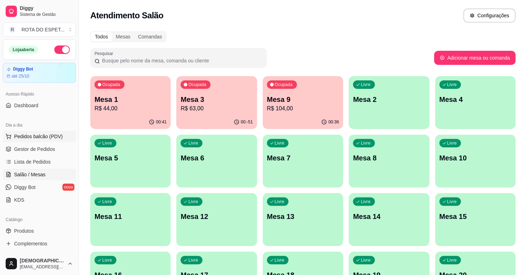
click at [47, 137] on span "Pedidos balcão (PDV)" at bounding box center [38, 136] width 49 height 7
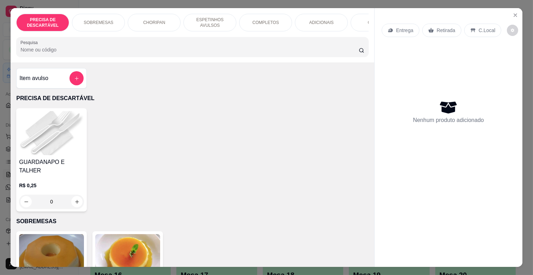
click at [205, 19] on p "ESPETINHOS AVULSOS" at bounding box center [209, 22] width 41 height 11
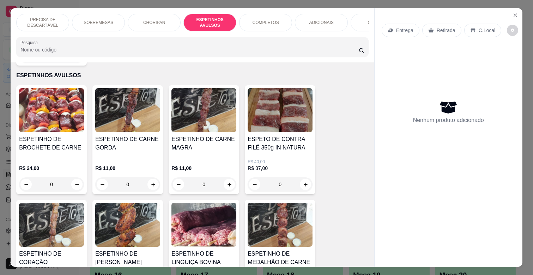
scroll to position [17, 0]
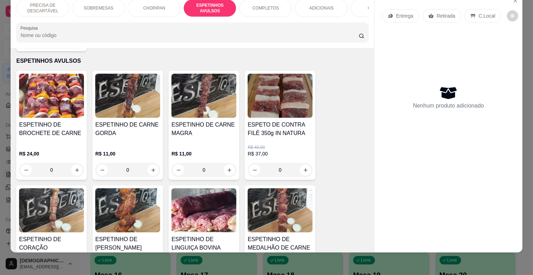
click at [215, 121] on h4 "ESPETINHO DE CARNE MAGRA" at bounding box center [203, 129] width 65 height 17
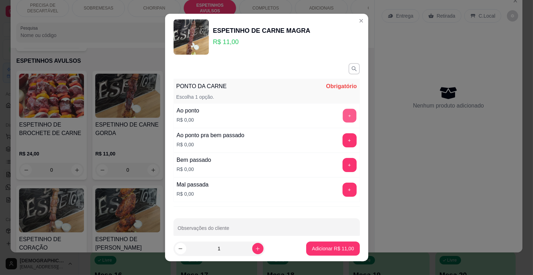
click at [342, 116] on button "+" at bounding box center [349, 116] width 14 height 14
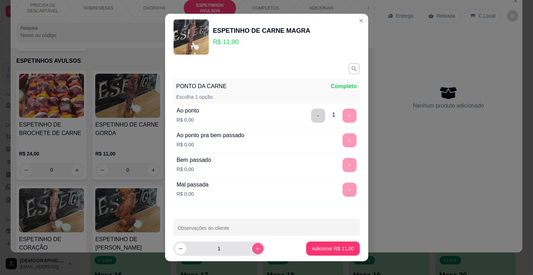
click at [252, 245] on button "increase-product-quantity" at bounding box center [257, 248] width 11 height 11
type input "4"
click at [324, 244] on button "Adicionar R$ 44,00" at bounding box center [333, 249] width 52 height 14
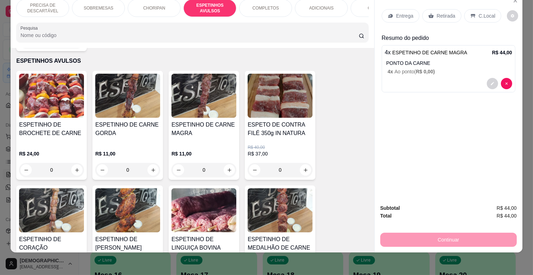
click at [403, 12] on p "Entrega" at bounding box center [404, 15] width 17 height 7
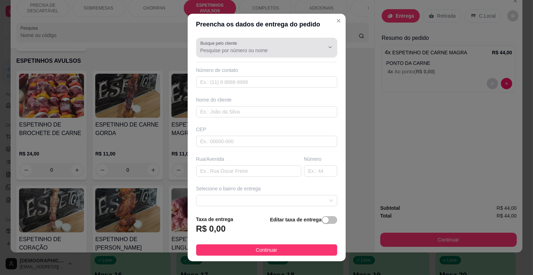
click at [269, 48] on input "Busque pelo cliente" at bounding box center [256, 50] width 113 height 7
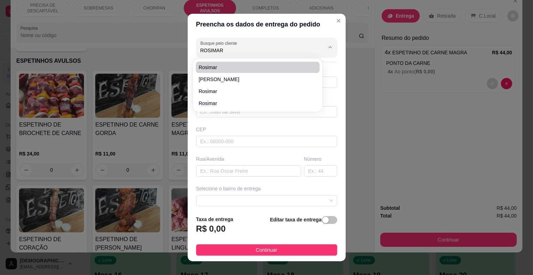
click at [228, 65] on span "Rosimar" at bounding box center [253, 67] width 111 height 7
type input "Rosimar"
type input "6799235444"
type input "Rosimar"
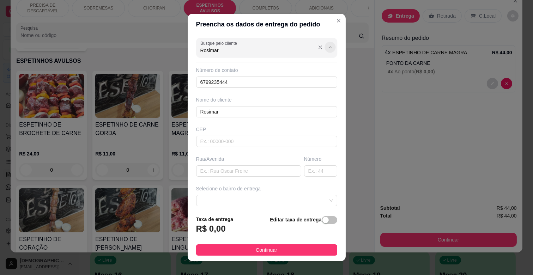
click at [324, 47] on button "Show suggestions" at bounding box center [329, 47] width 11 height 11
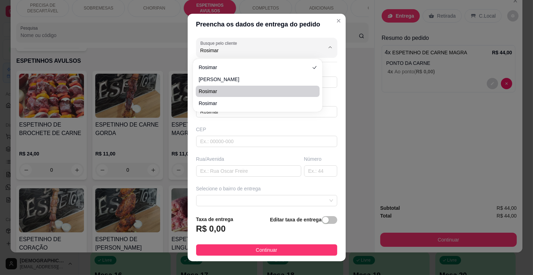
click at [218, 90] on span "Rosimar" at bounding box center [253, 91] width 111 height 7
type input "Rosimar"
type input "67991709163"
type input "Rosimar"
type input "79060570"
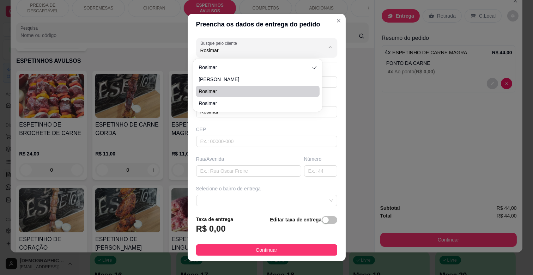
type input "Rua [PERSON_NAME]"
type input "547A"
type input "CAMPO GRANDE"
type input "Casa"
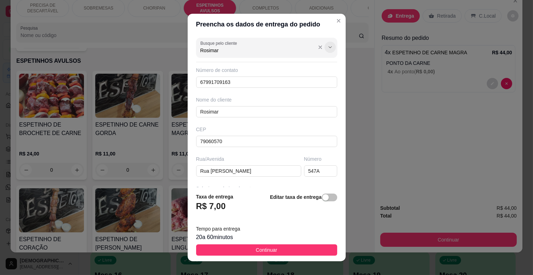
click at [327, 46] on icon "Show suggestions" at bounding box center [330, 47] width 6 height 6
click at [327, 50] on icon "Show suggestions" at bounding box center [330, 47] width 6 height 6
type input "Rosimar"
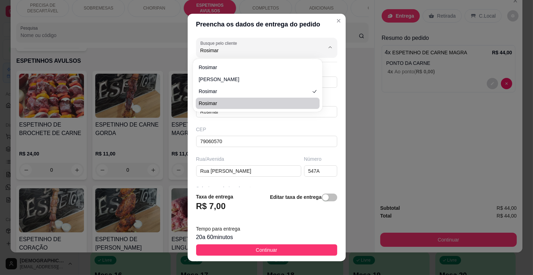
click at [217, 100] on span "Rosimar" at bounding box center [253, 103] width 111 height 7
type input "6792354544"
type input "Rosimar"
type input "Rua [PERSON_NAME]"
type input "5591"
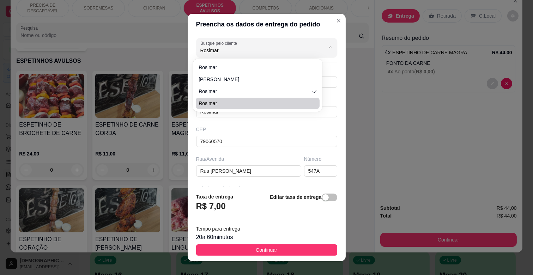
type input "CAMPO GRANDE"
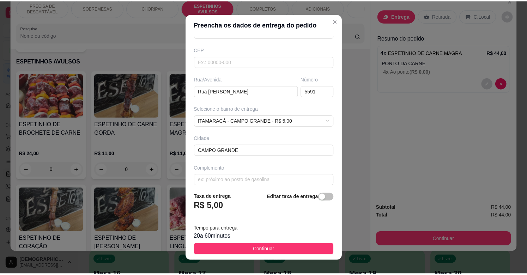
scroll to position [86, 0]
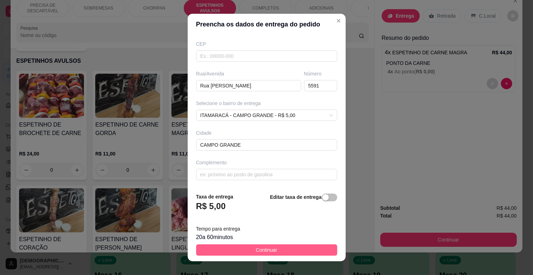
type input "Rosimar"
click at [293, 247] on button "Continuar" at bounding box center [266, 249] width 141 height 11
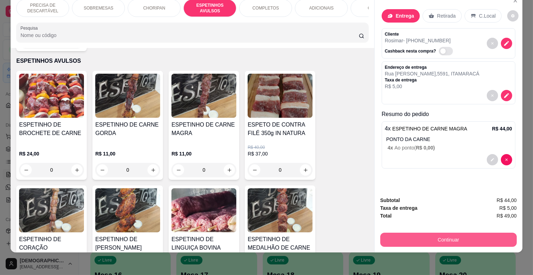
click at [461, 234] on button "Continuar" at bounding box center [448, 240] width 136 height 14
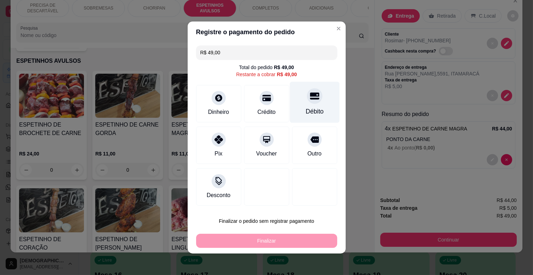
click at [309, 99] on icon at bounding box center [313, 96] width 9 height 7
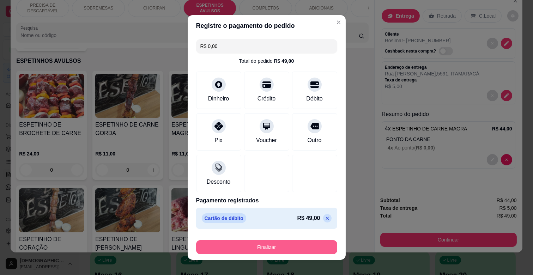
click at [265, 243] on button "Finalizar" at bounding box center [266, 247] width 141 height 14
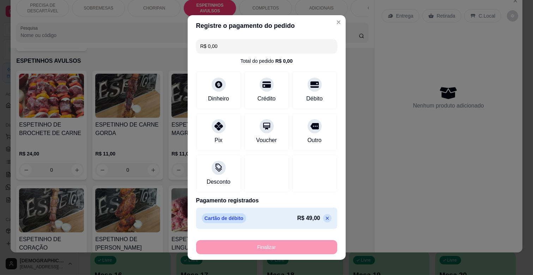
type input "-R$ 49,00"
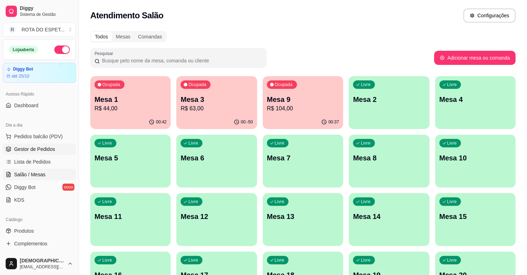
click at [29, 150] on span "Gestor de Pedidos" at bounding box center [34, 149] width 41 height 7
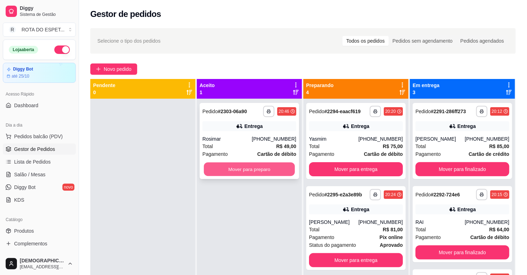
click at [253, 170] on button "Mover para preparo" at bounding box center [249, 170] width 91 height 14
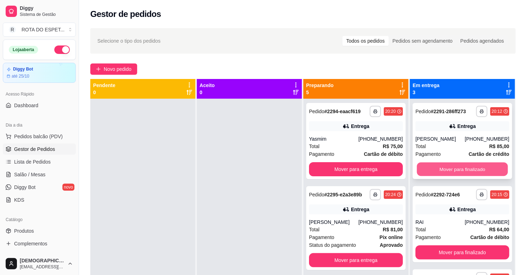
click at [469, 167] on button "Mover para finalizado" at bounding box center [462, 170] width 91 height 14
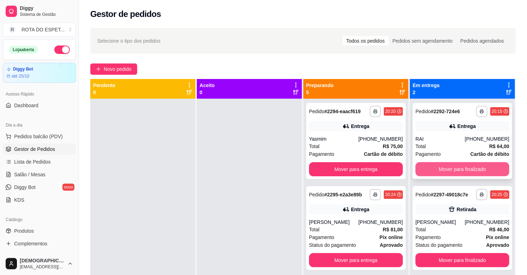
click at [466, 167] on button "Mover para finalizado" at bounding box center [462, 169] width 94 height 14
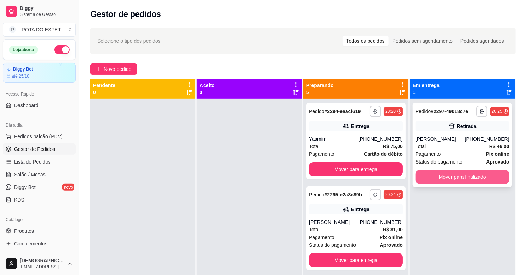
click at [466, 176] on button "Mover para finalizado" at bounding box center [462, 177] width 94 height 14
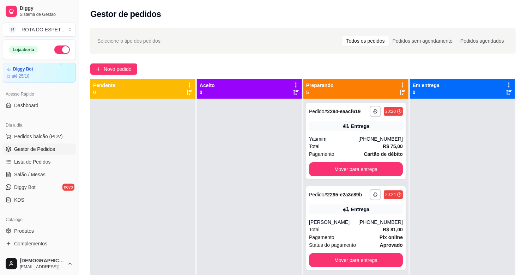
click at [452, 177] on div at bounding box center [462, 236] width 105 height 275
click at [243, 215] on div at bounding box center [249, 236] width 105 height 275
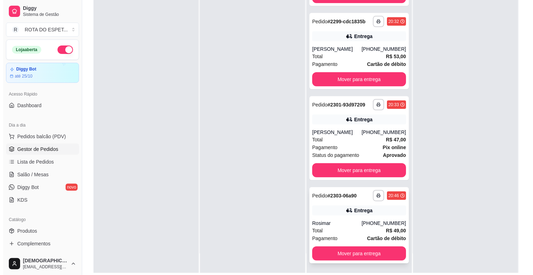
scroll to position [108, 0]
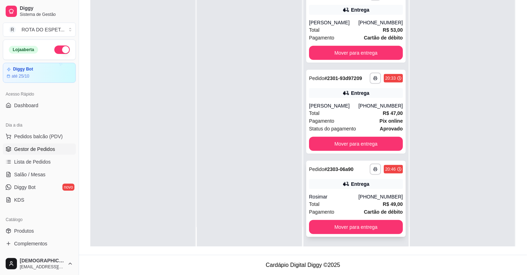
click at [343, 201] on div "Total R$ 49,00" at bounding box center [356, 204] width 94 height 8
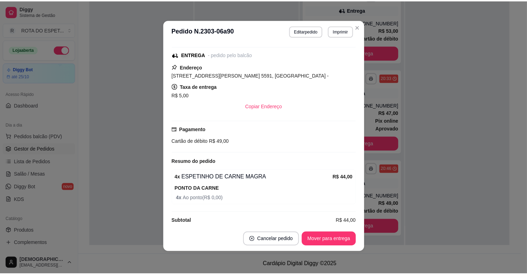
scroll to position [129, 0]
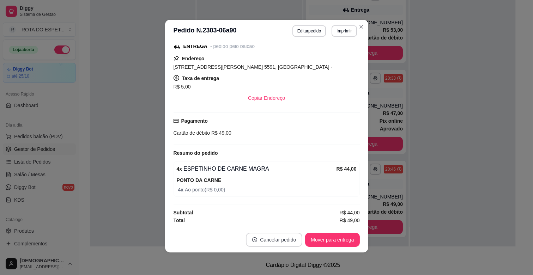
click at [282, 236] on button "Cancelar pedido" at bounding box center [274, 240] width 56 height 14
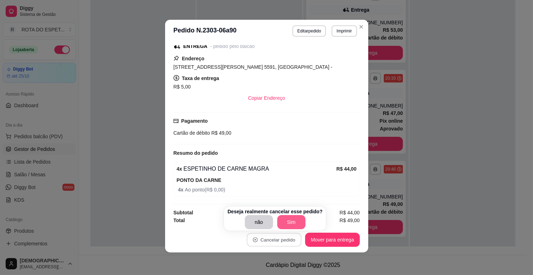
click at [292, 221] on button "Sim" at bounding box center [291, 222] width 28 height 14
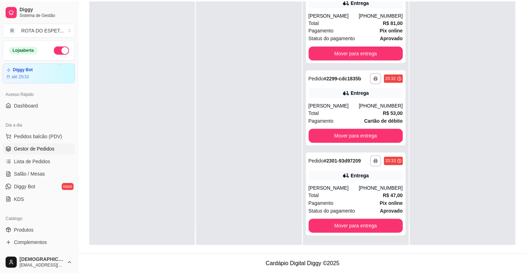
scroll to position [87, 0]
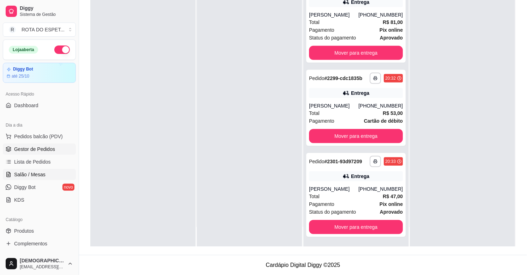
click at [30, 173] on span "Salão / Mesas" at bounding box center [29, 174] width 31 height 7
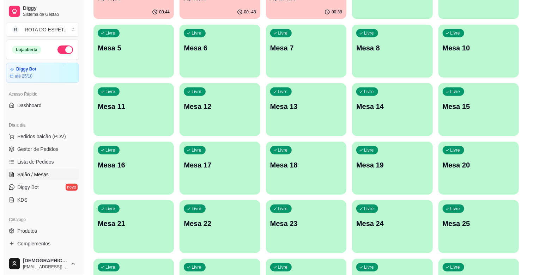
scroll to position [117, 0]
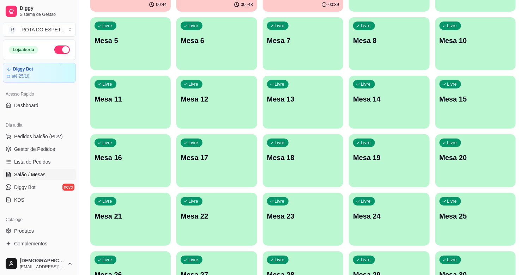
click at [153, 223] on div "Livre Mesa 21" at bounding box center [130, 215] width 80 height 44
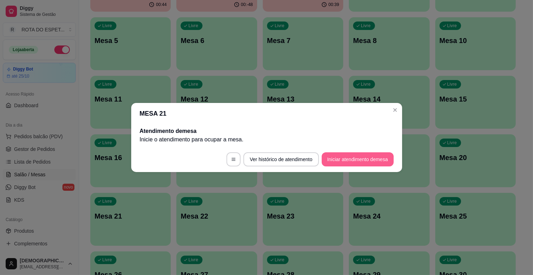
click at [378, 160] on button "Iniciar atendimento de mesa" at bounding box center [357, 159] width 72 height 14
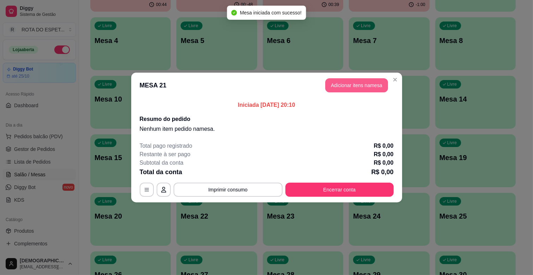
click at [371, 86] on button "Adicionar itens na mesa" at bounding box center [356, 85] width 63 height 14
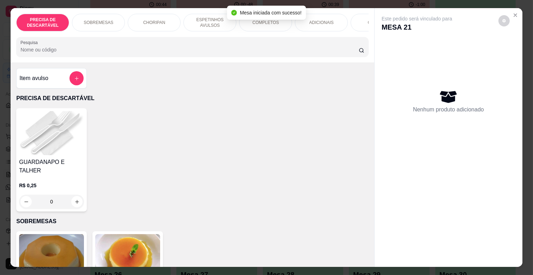
click at [200, 18] on p "ESPETINHOS AVULSOS" at bounding box center [209, 22] width 41 height 11
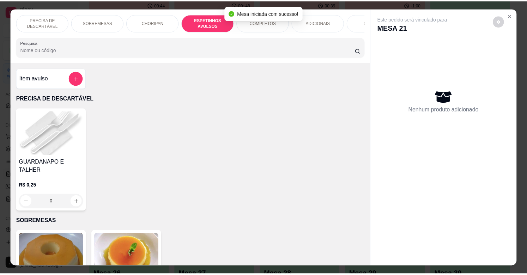
scroll to position [17, 0]
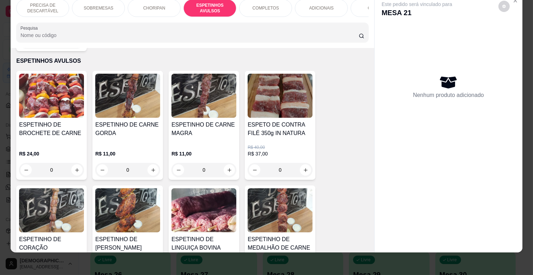
click at [219, 126] on h4 "ESPETINHO DE CARNE MAGRA" at bounding box center [203, 129] width 65 height 17
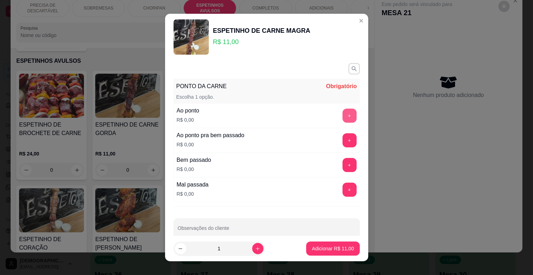
click at [342, 114] on button "+" at bounding box center [349, 116] width 14 height 14
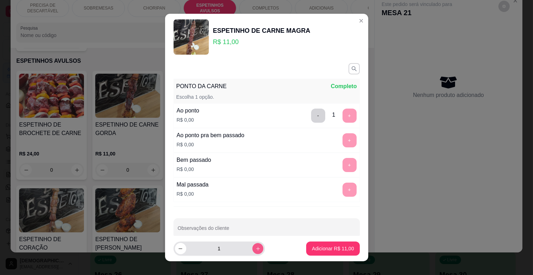
click at [255, 246] on icon "increase-product-quantity" at bounding box center [257, 248] width 5 height 5
type input "4"
click at [248, 232] on input "Observações do cliente" at bounding box center [267, 230] width 178 height 7
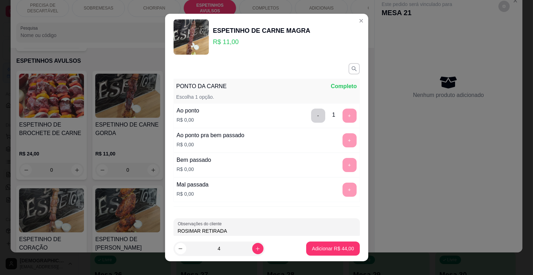
type input "ROSIMAR RETIRADA"
click at [333, 249] on p "Adicionar R$ 44,00" at bounding box center [332, 248] width 41 height 7
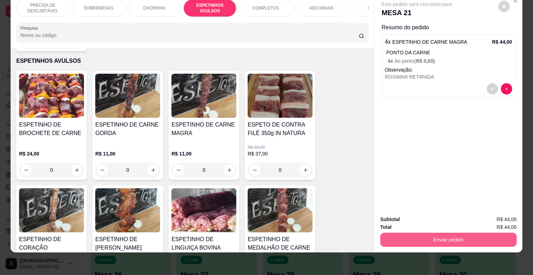
click at [493, 233] on button "Enviar pedido" at bounding box center [448, 240] width 136 height 14
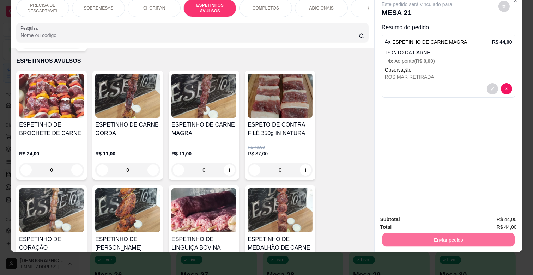
click at [510, 215] on button "Enviar pedido" at bounding box center [498, 216] width 40 height 13
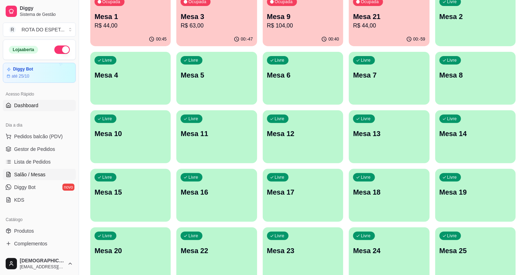
scroll to position [0, 0]
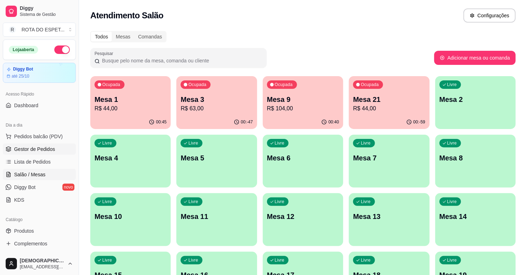
click at [25, 147] on span "Gestor de Pedidos" at bounding box center [34, 149] width 41 height 7
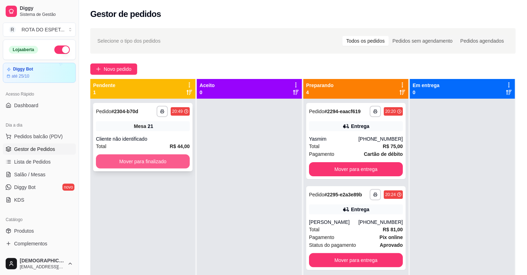
click at [163, 162] on button "Mover para finalizado" at bounding box center [143, 161] width 94 height 14
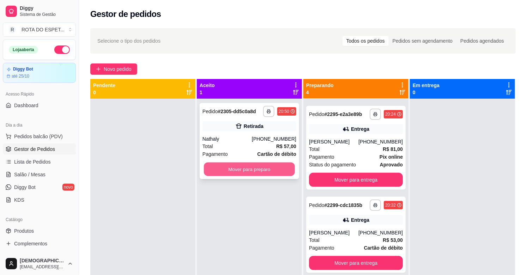
click at [256, 170] on button "Mover para preparo" at bounding box center [249, 170] width 91 height 14
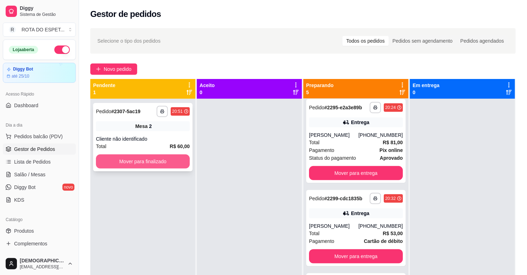
click at [167, 163] on button "Mover para finalizado" at bounding box center [143, 161] width 94 height 14
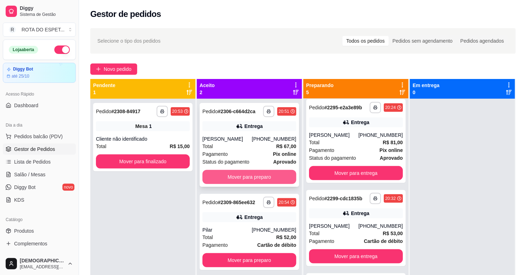
click at [245, 178] on button "Mover para preparo" at bounding box center [249, 177] width 94 height 14
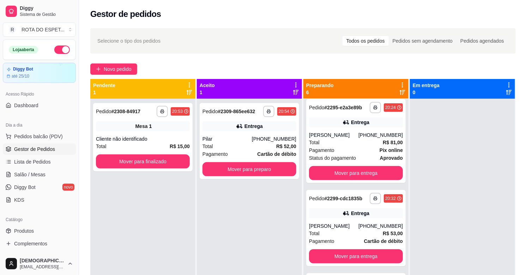
click at [245, 178] on div "**********" at bounding box center [249, 141] width 99 height 76
click at [217, 171] on button "Mover para preparo" at bounding box center [249, 169] width 94 height 14
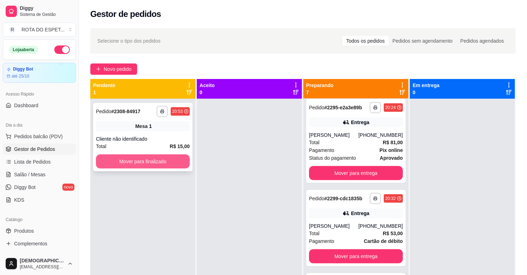
click at [138, 159] on button "Mover para finalizado" at bounding box center [143, 161] width 94 height 14
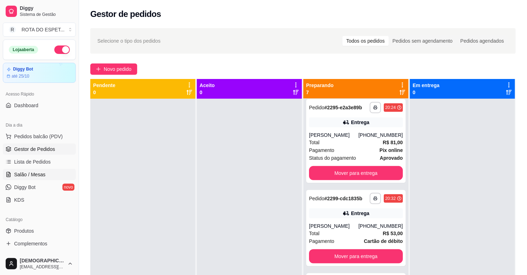
click at [27, 174] on span "Salão / Mesas" at bounding box center [29, 174] width 31 height 7
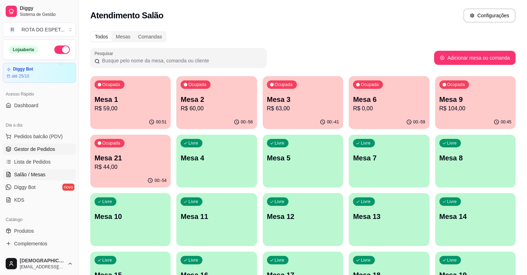
click at [47, 151] on span "Gestor de Pedidos" at bounding box center [34, 149] width 41 height 7
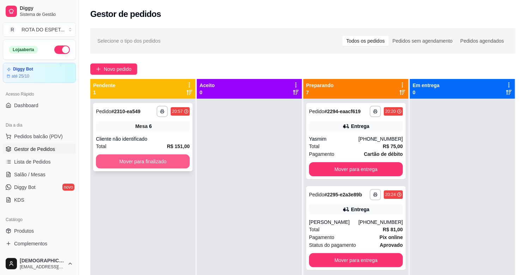
click at [152, 160] on button "Mover para finalizado" at bounding box center [143, 161] width 94 height 14
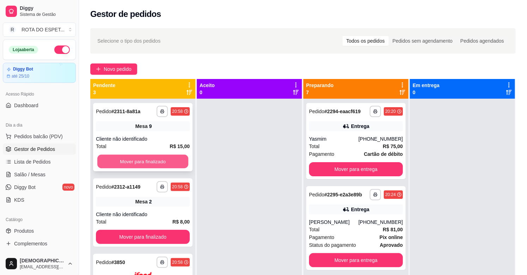
click at [149, 159] on button "Mover para finalizado" at bounding box center [142, 162] width 91 height 14
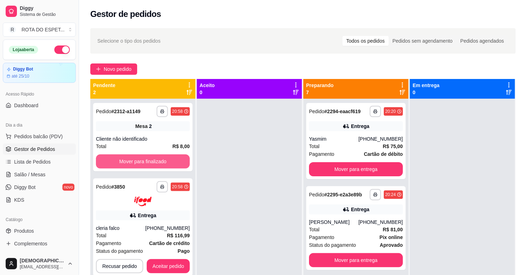
click at [149, 159] on button "Mover para finalizado" at bounding box center [143, 161] width 94 height 14
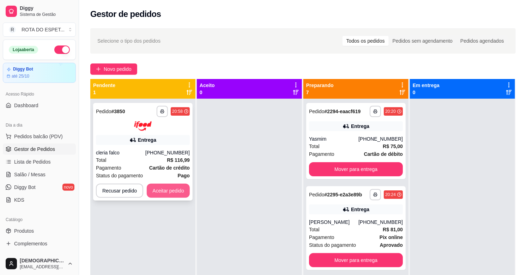
click at [173, 189] on button "Aceitar pedido" at bounding box center [168, 191] width 43 height 14
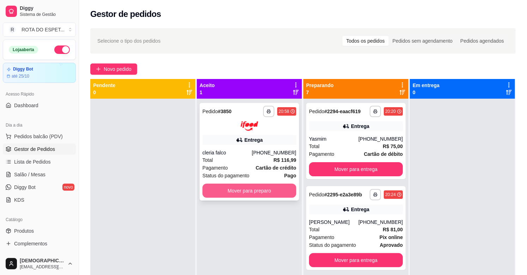
click at [244, 188] on button "Mover para preparo" at bounding box center [249, 191] width 94 height 14
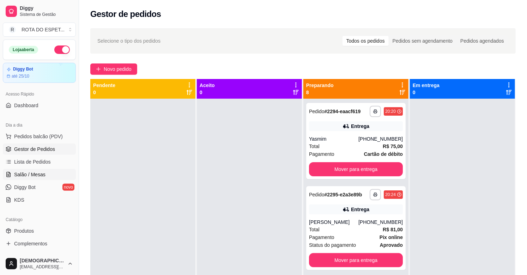
click at [45, 173] on link "Salão / Mesas" at bounding box center [39, 174] width 73 height 11
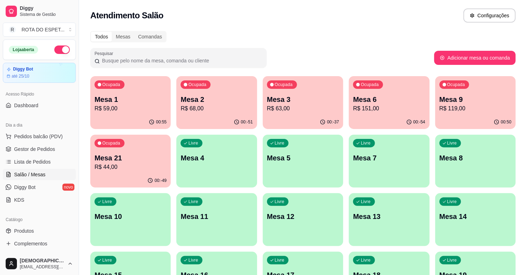
click at [136, 97] on p "Mesa 1" at bounding box center [130, 99] width 72 height 10
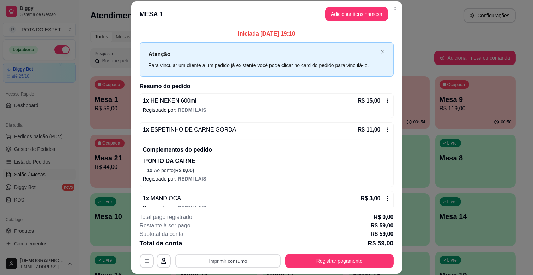
click at [234, 256] on button "Imprimir consumo" at bounding box center [228, 261] width 106 height 14
click at [242, 241] on button "IMPRESSORA CAIXA" at bounding box center [227, 244] width 56 height 11
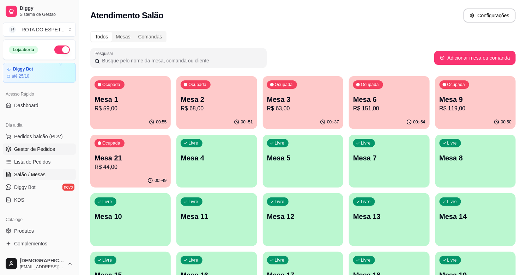
click at [22, 148] on span "Gestor de Pedidos" at bounding box center [34, 149] width 41 height 7
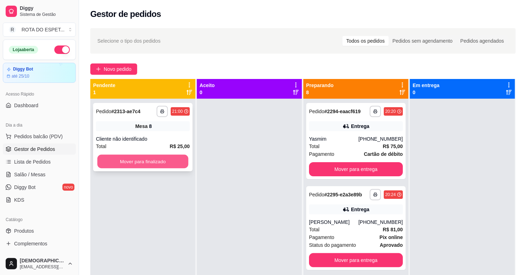
click at [169, 167] on button "Mover para finalizado" at bounding box center [142, 162] width 91 height 14
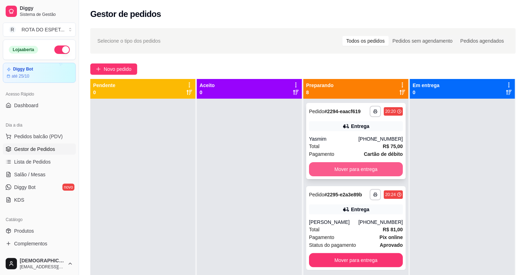
click at [364, 167] on button "Mover para entrega" at bounding box center [356, 169] width 94 height 14
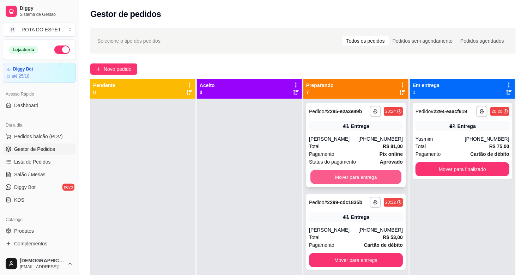
click at [367, 182] on button "Mover para entrega" at bounding box center [355, 177] width 91 height 14
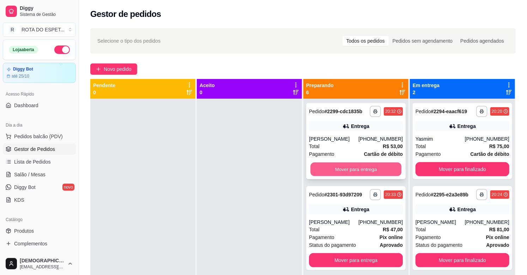
click at [352, 168] on button "Mover para entrega" at bounding box center [355, 170] width 91 height 14
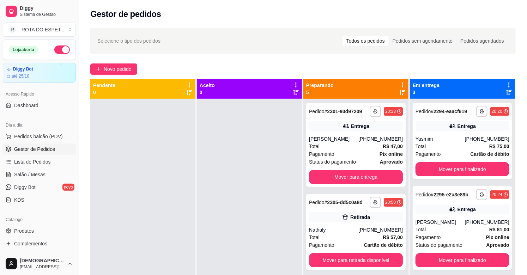
click at [263, 176] on div at bounding box center [249, 236] width 105 height 275
click at [12, 176] on link "Salão / Mesas" at bounding box center [39, 174] width 73 height 11
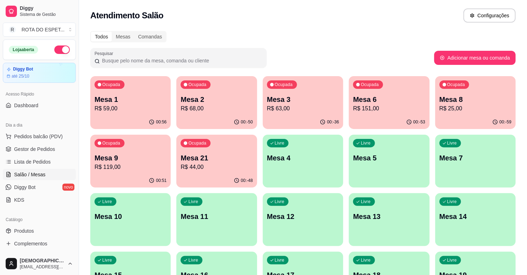
click at [135, 102] on p "Mesa 1" at bounding box center [130, 99] width 72 height 10
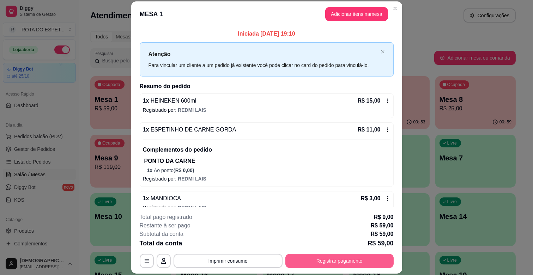
click at [309, 258] on button "Registrar pagamento" at bounding box center [339, 261] width 108 height 14
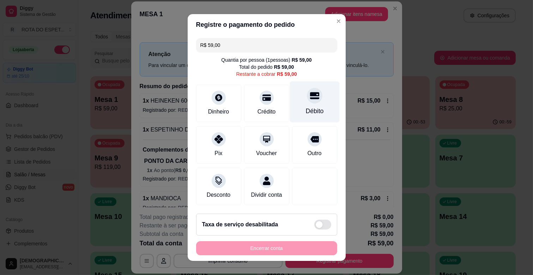
click at [305, 110] on div "Débito" at bounding box center [314, 110] width 18 height 9
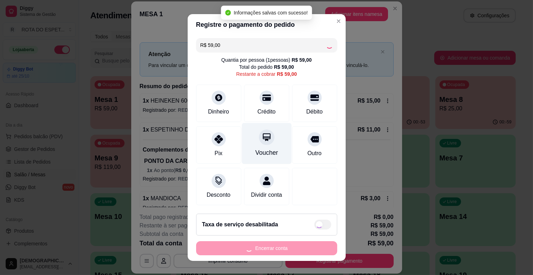
type input "R$ 0,00"
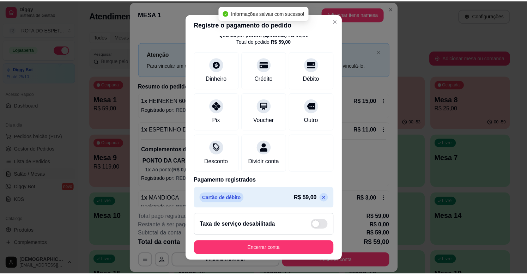
scroll to position [37, 0]
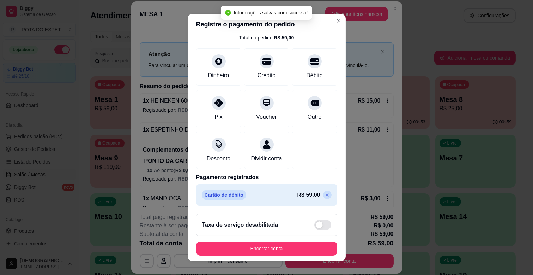
click at [282, 238] on footer "Taxa de serviço desabilitada Encerrar conta" at bounding box center [267, 234] width 158 height 53
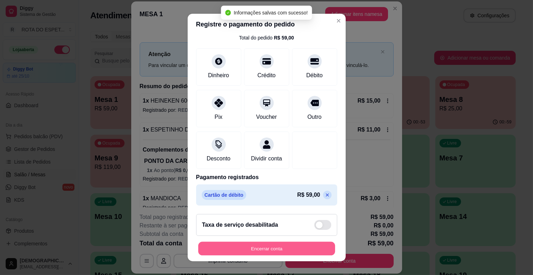
click at [286, 244] on button "Encerrar conta" at bounding box center [266, 249] width 137 height 14
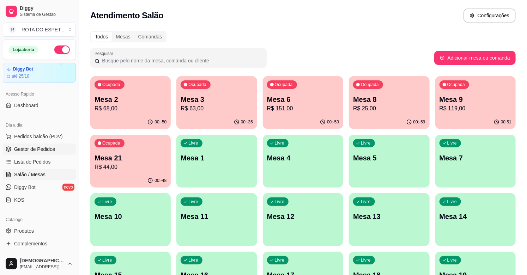
click at [44, 147] on span "Gestor de Pedidos" at bounding box center [34, 149] width 41 height 7
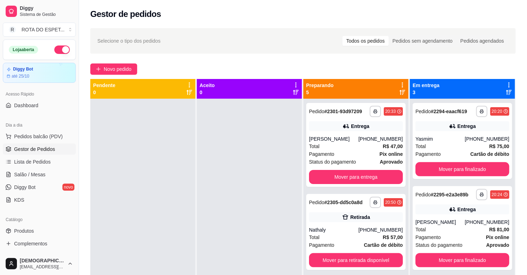
click at [241, 189] on div at bounding box center [249, 236] width 105 height 275
click at [229, 220] on div at bounding box center [249, 236] width 105 height 275
click at [239, 211] on div at bounding box center [249, 236] width 105 height 275
click at [230, 200] on div at bounding box center [249, 236] width 105 height 275
click at [48, 177] on link "Salão / Mesas" at bounding box center [39, 174] width 73 height 11
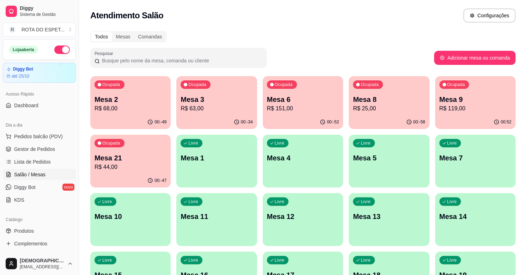
click at [314, 49] on div "Pesquisar" at bounding box center [262, 58] width 344 height 20
click at [203, 153] on p "Mesa 1" at bounding box center [217, 158] width 70 height 10
click at [3, 163] on link "Lista de Pedidos" at bounding box center [39, 161] width 73 height 11
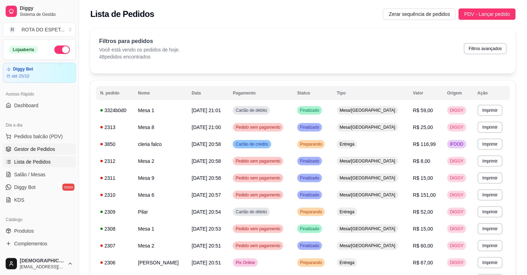
click at [32, 148] on span "Gestor de Pedidos" at bounding box center [34, 149] width 41 height 7
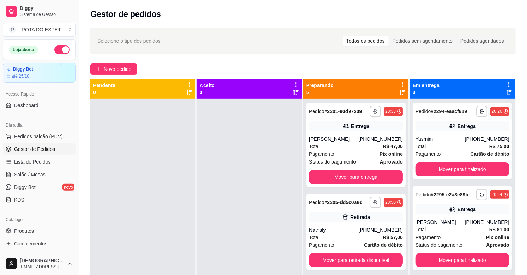
click at [213, 223] on div at bounding box center [249, 236] width 105 height 275
click at [330, 260] on button "Mover para retirada disponível" at bounding box center [356, 260] width 94 height 14
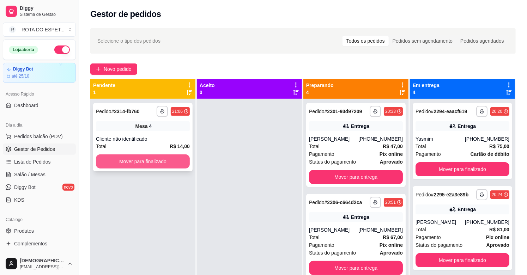
click at [159, 160] on button "Mover para finalizado" at bounding box center [143, 161] width 94 height 14
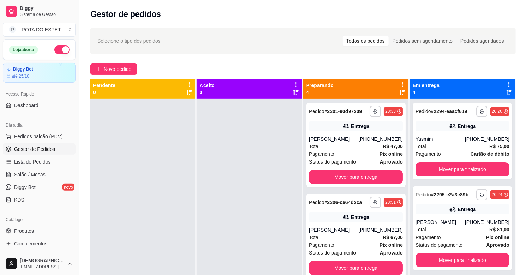
click at [229, 235] on div at bounding box center [249, 236] width 105 height 275
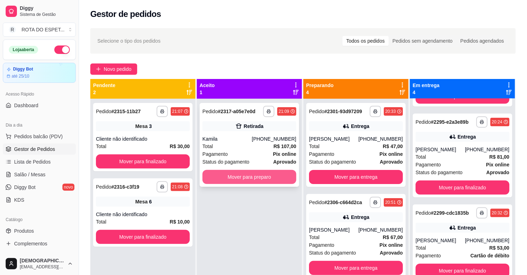
click at [265, 179] on button "Mover para preparo" at bounding box center [249, 177] width 94 height 14
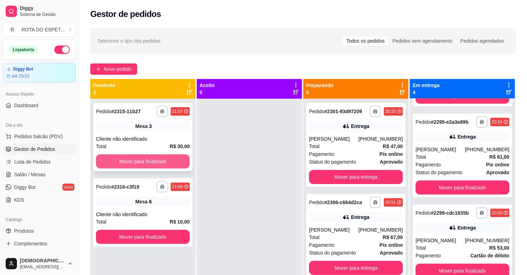
click at [163, 160] on button "Mover para finalizado" at bounding box center [143, 161] width 94 height 14
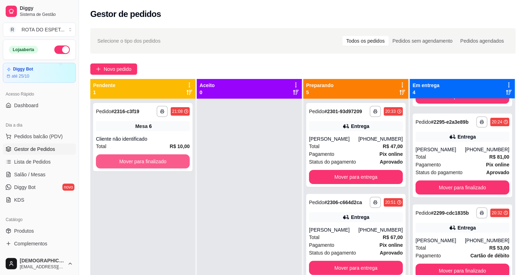
click at [163, 160] on button "Mover para finalizado" at bounding box center [143, 161] width 94 height 14
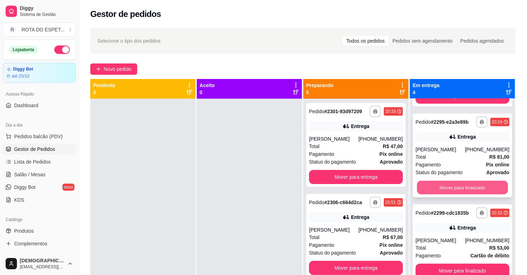
click at [466, 184] on button "Mover para finalizado" at bounding box center [462, 188] width 91 height 14
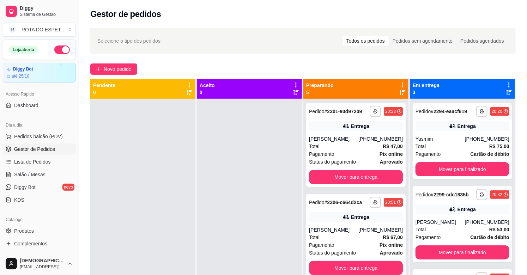
click at [466, 184] on div "**********" at bounding box center [462, 236] width 105 height 275
click at [477, 168] on button "Mover para finalizado" at bounding box center [462, 170] width 91 height 14
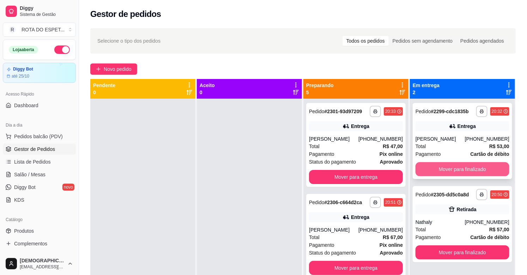
click at [473, 165] on button "Mover para finalizado" at bounding box center [462, 169] width 94 height 14
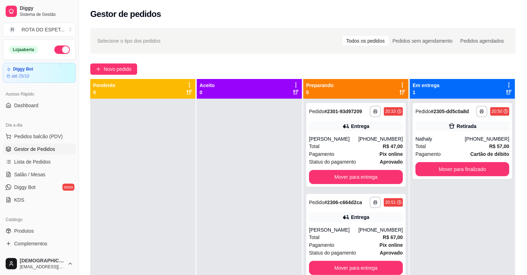
click at [241, 223] on div at bounding box center [249, 236] width 105 height 275
click at [230, 180] on div at bounding box center [249, 236] width 105 height 275
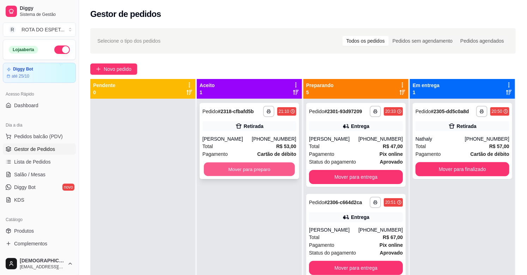
click at [265, 172] on button "Mover para preparo" at bounding box center [249, 170] width 91 height 14
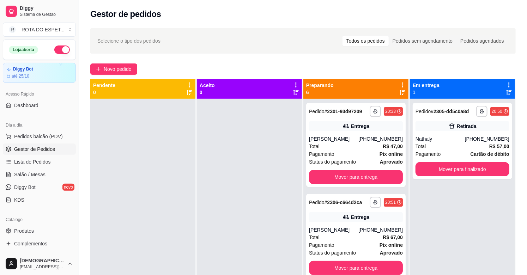
click at [220, 228] on div at bounding box center [249, 236] width 105 height 275
click at [462, 169] on button "Mover para finalizado" at bounding box center [462, 169] width 94 height 14
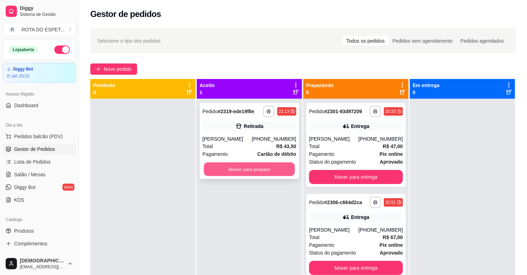
click at [245, 170] on button "Mover para preparo" at bounding box center [249, 170] width 91 height 14
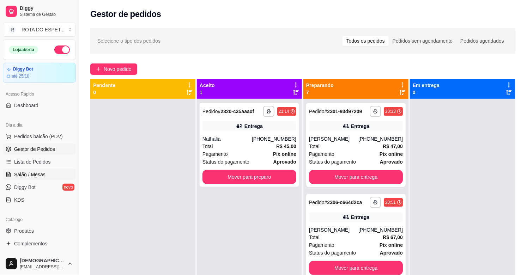
click at [32, 173] on span "Salão / Mesas" at bounding box center [29, 174] width 31 height 7
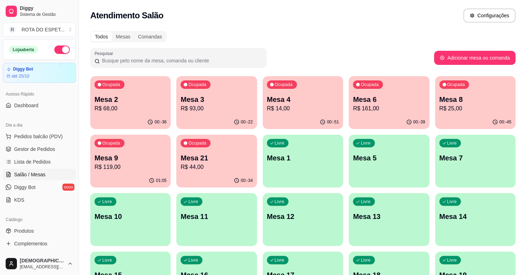
click at [220, 159] on p "Mesa 21" at bounding box center [216, 158] width 72 height 10
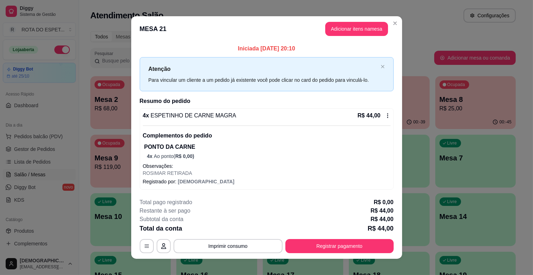
scroll to position [6, 0]
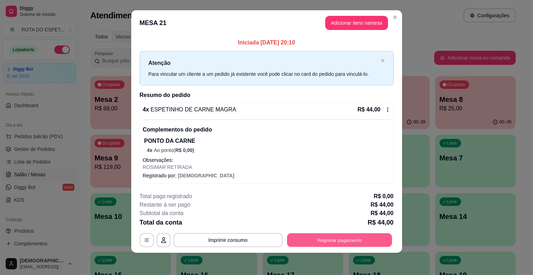
click at [318, 243] on button "Registrar pagamento" at bounding box center [339, 240] width 105 height 14
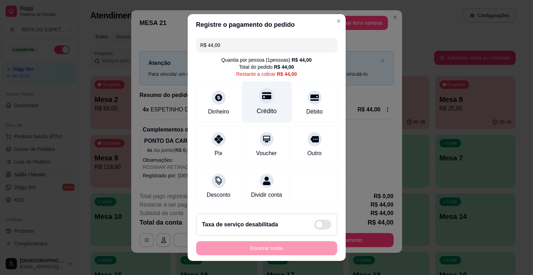
click at [261, 109] on div "Crédito" at bounding box center [266, 110] width 20 height 9
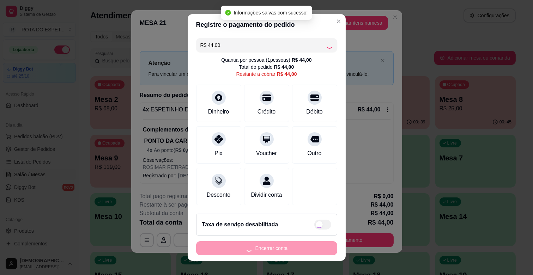
type input "R$ 0,00"
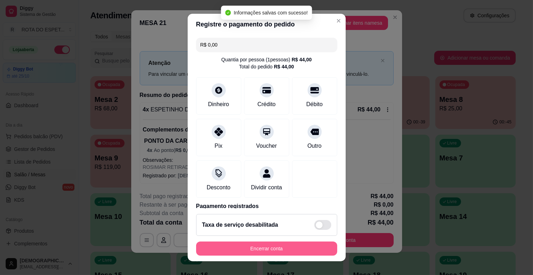
click at [270, 247] on button "Encerrar conta" at bounding box center [266, 248] width 141 height 14
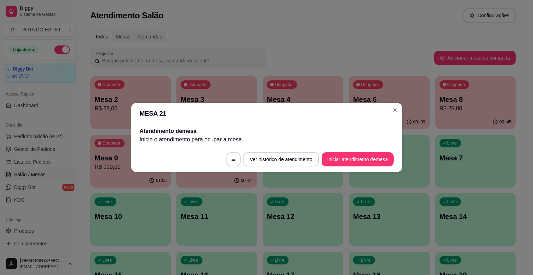
scroll to position [0, 0]
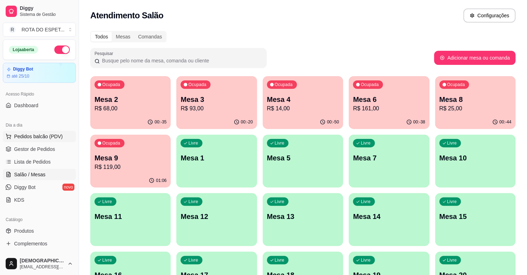
click at [38, 133] on span "Pedidos balcão (PDV)" at bounding box center [38, 136] width 49 height 7
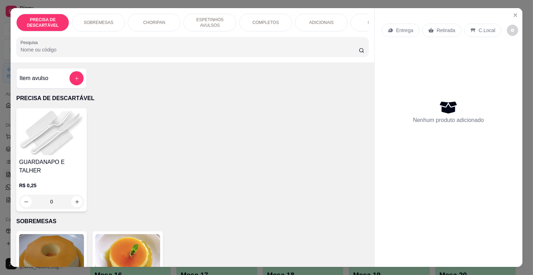
click at [271, 23] on div "COMPLETOS" at bounding box center [265, 23] width 53 height 18
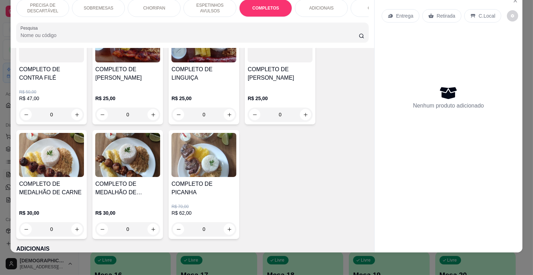
scroll to position [1046, 0]
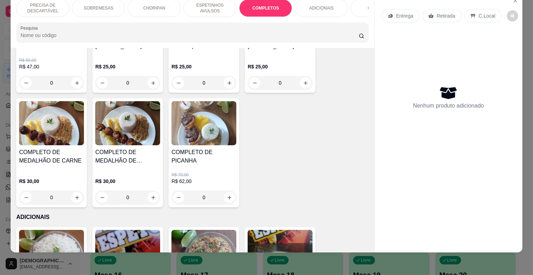
click at [69, 149] on h4 "COMPLETO DE MEDALHÃO DE CARNE" at bounding box center [51, 156] width 65 height 17
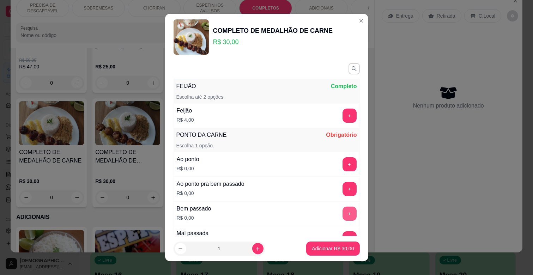
click at [342, 211] on button "+" at bounding box center [349, 214] width 14 height 14
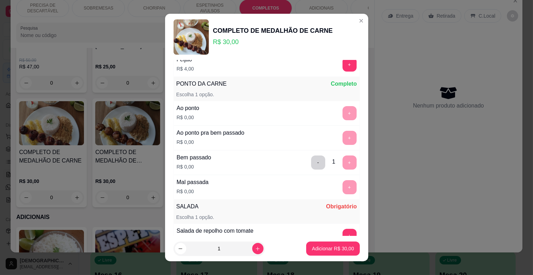
scroll to position [157, 0]
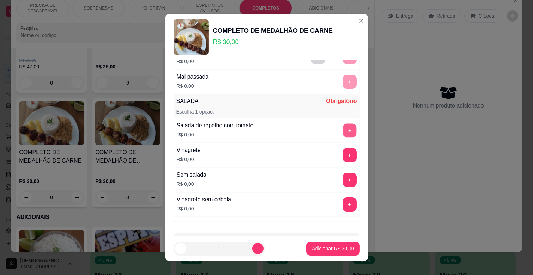
click at [342, 127] on button "+" at bounding box center [349, 131] width 14 height 14
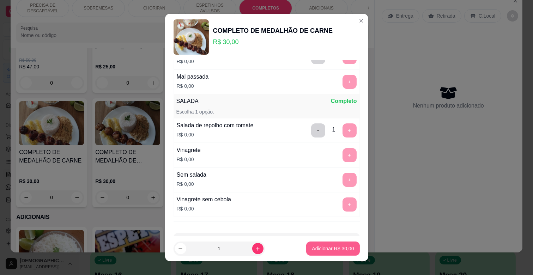
click at [340, 247] on p "Adicionar R$ 30,00" at bounding box center [333, 248] width 42 height 7
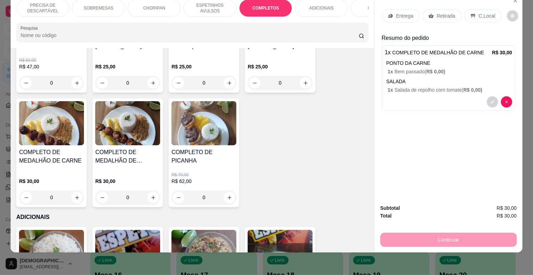
click at [217, 5] on p "ESPETINHOS AVULSOS" at bounding box center [209, 7] width 41 height 11
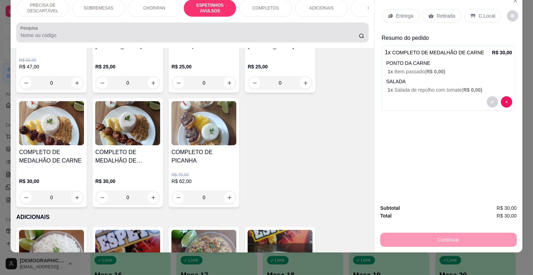
scroll to position [389, 0]
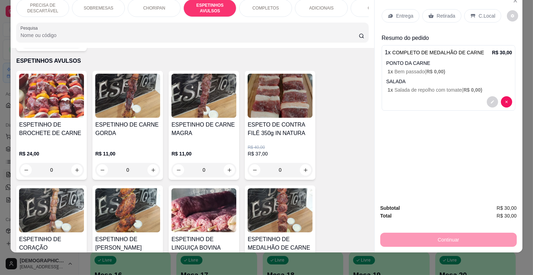
click at [133, 143] on div "R$ 11,00 0" at bounding box center [127, 160] width 65 height 34
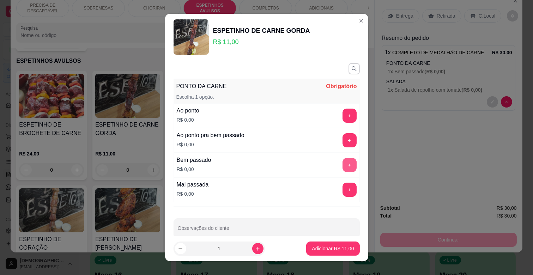
click at [342, 166] on button "+" at bounding box center [349, 165] width 14 height 14
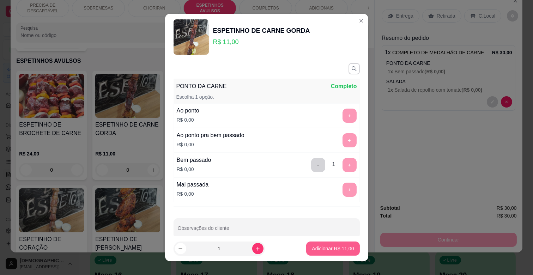
click at [337, 249] on p "Adicionar R$ 11,00" at bounding box center [333, 248] width 42 height 7
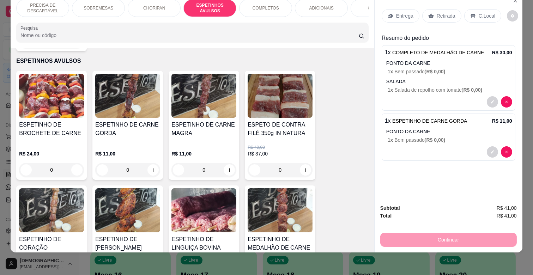
click at [313, 5] on p "ADICIONAIS" at bounding box center [321, 8] width 24 height 6
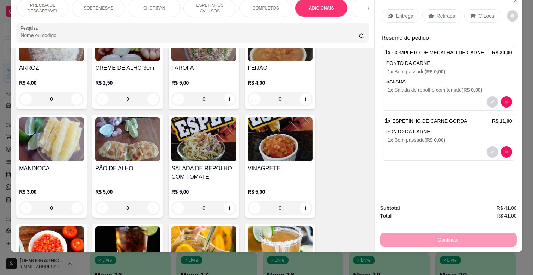
scroll to position [1275, 0]
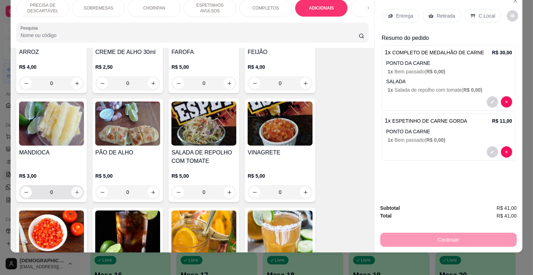
click at [74, 186] on button "increase-product-quantity" at bounding box center [76, 191] width 11 height 11
type input "1"
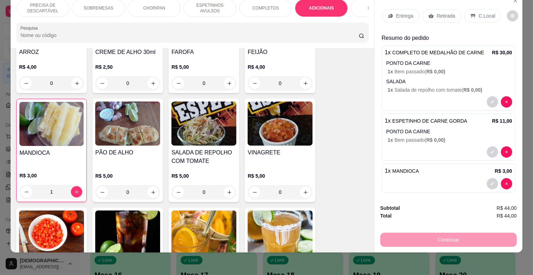
click at [221, 4] on p "ESPETINHOS AVULSOS" at bounding box center [209, 7] width 41 height 11
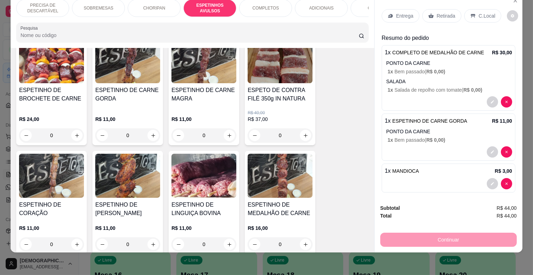
scroll to position [507, 0]
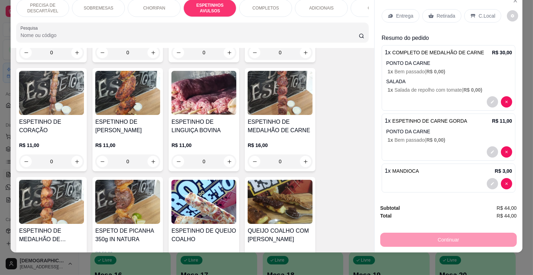
click at [147, 154] on div "0" at bounding box center [127, 161] width 65 height 14
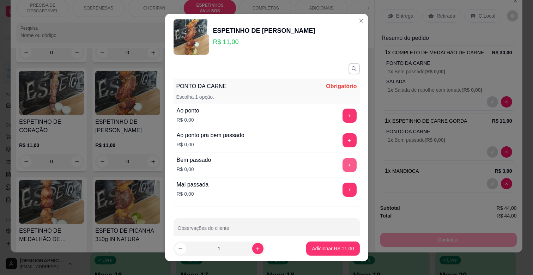
click at [342, 160] on button "+" at bounding box center [349, 165] width 14 height 14
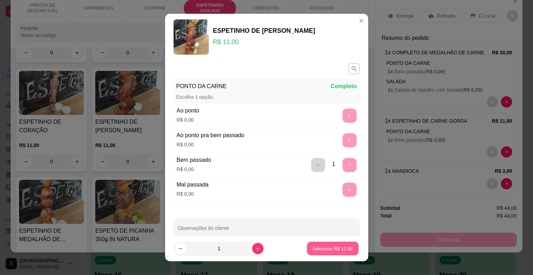
click at [329, 250] on p "Adicionar R$ 11,00" at bounding box center [332, 248] width 41 height 7
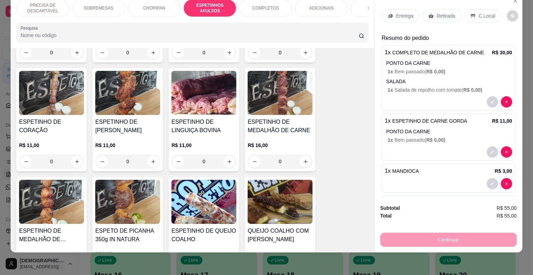
click at [403, 12] on p "Entrega" at bounding box center [404, 15] width 17 height 7
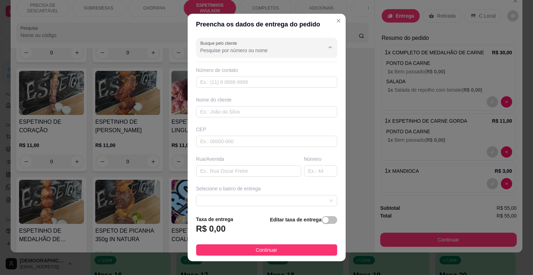
click at [239, 47] on input "Busque pelo cliente" at bounding box center [256, 50] width 113 height 7
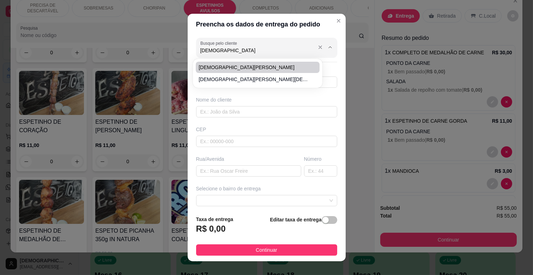
click at [249, 47] on input "[DEMOGRAPHIC_DATA]" at bounding box center [256, 50] width 113 height 7
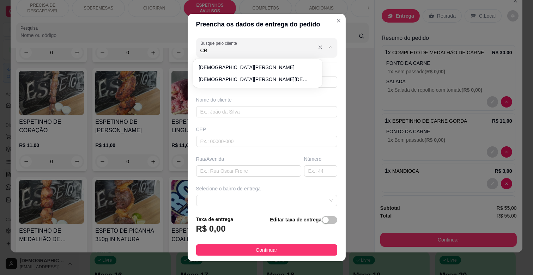
type input "C"
type input "c"
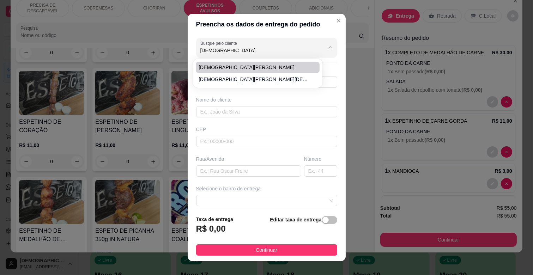
click at [244, 70] on span "[DEMOGRAPHIC_DATA][PERSON_NAME]" at bounding box center [253, 67] width 111 height 7
type input "[DEMOGRAPHIC_DATA][PERSON_NAME]"
type input "67996431740"
type input "[DEMOGRAPHIC_DATA][PERSON_NAME]"
type input "79063500"
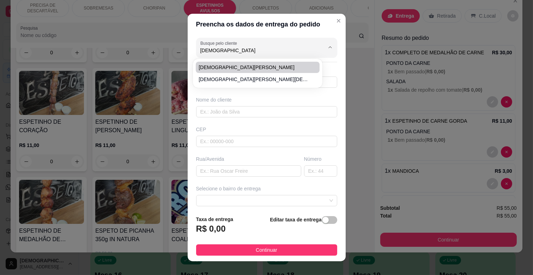
type input "[GEOGRAPHIC_DATA] - UPA UNIVERSITARIO NO ESTACIONAMENTO DA UPA AOS FUNDOS"
type input "UPA"
type input "CAMPO GRANDE"
type input "UPA UNIVERSITARIO - ESTACIONAMENTO"
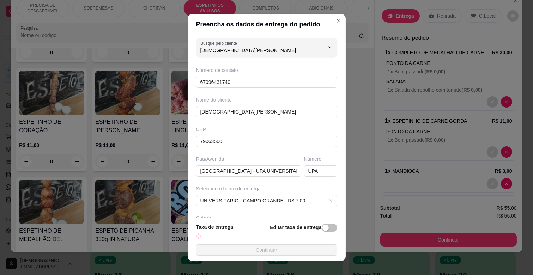
type input "[GEOGRAPHIC_DATA] - UPA UNIVERSITARIO NO ESTACIONAMENTO DA UPA AOS FUNDOS"
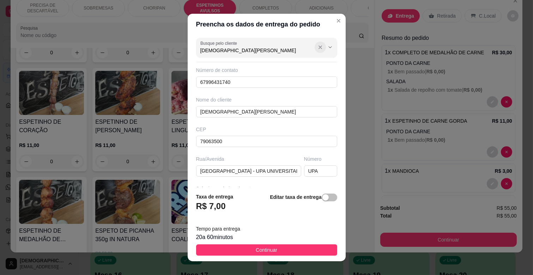
type input "[DEMOGRAPHIC_DATA][PERSON_NAME]"
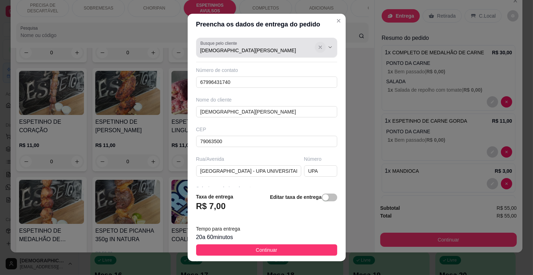
click at [317, 45] on icon "Show suggestions" at bounding box center [320, 47] width 6 height 6
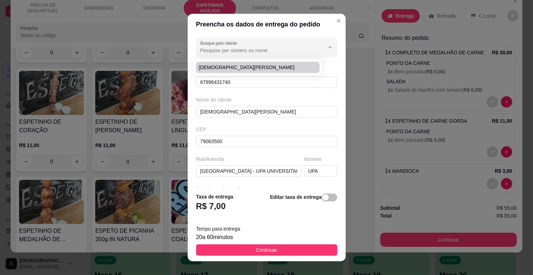
type input "[GEOGRAPHIC_DATA] - UPA UNIVERSITARIO NO ESTACIONAMENTO DA UPA AOS FUNDOS"
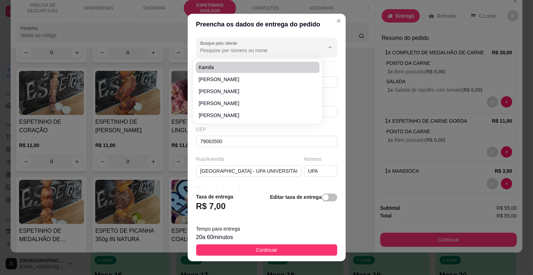
click at [357, 110] on div "Preencha os dados de entrega do pedido Busque pelo cliente Número de contato 67…" at bounding box center [266, 137] width 533 height 275
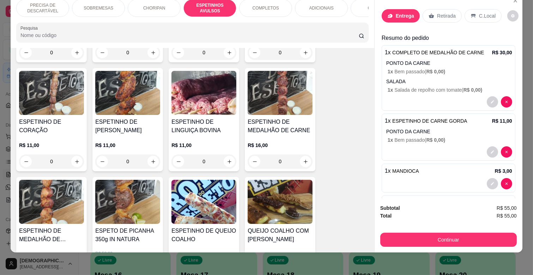
click at [407, 12] on p "Entrega" at bounding box center [405, 15] width 18 height 7
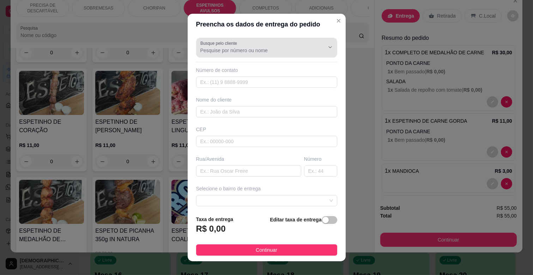
click at [237, 50] on input "Busque pelo cliente" at bounding box center [256, 50] width 113 height 7
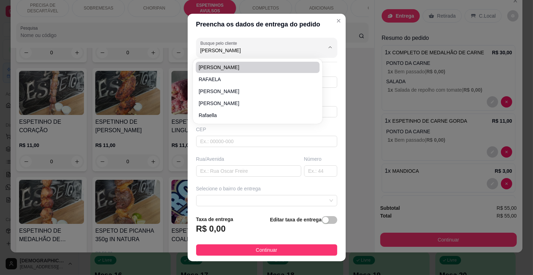
click at [218, 69] on span "[PERSON_NAME]" at bounding box center [253, 67] width 111 height 7
type input "[PERSON_NAME]"
type input "67993287123"
type input "[PERSON_NAME]"
type input "rua [PERSON_NAME]"
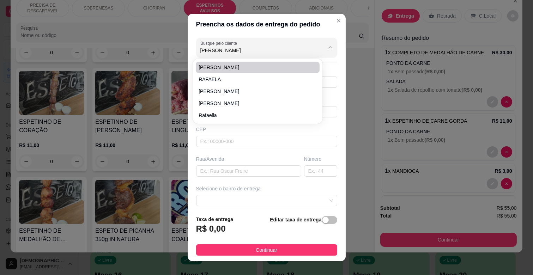
type input "455"
type input "CAMPO GRANDE"
type input "fundos"
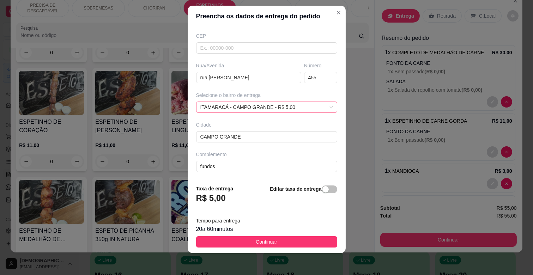
scroll to position [9, 0]
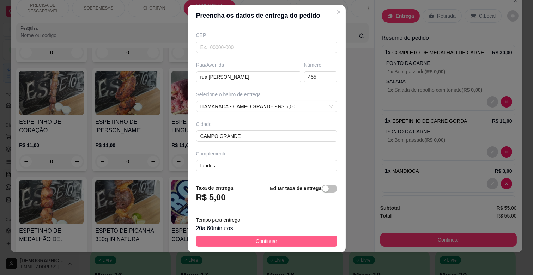
click at [273, 240] on button "Continuar" at bounding box center [266, 240] width 141 height 11
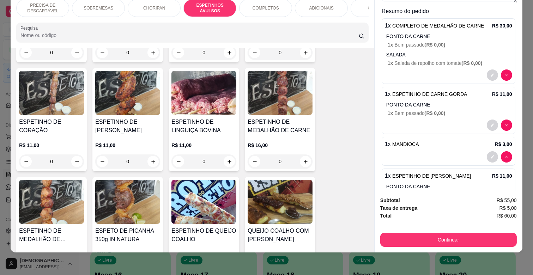
scroll to position [146, 0]
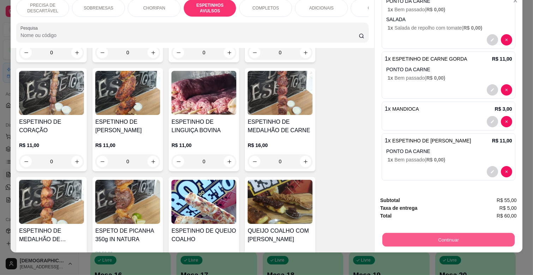
click at [456, 233] on button "Continuar" at bounding box center [448, 240] width 132 height 14
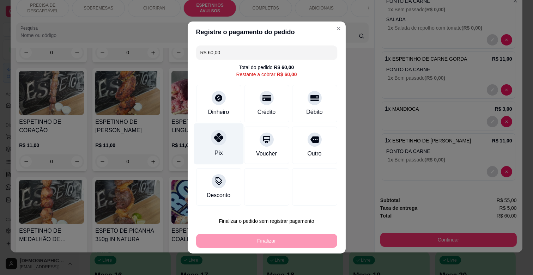
click at [217, 143] on div at bounding box center [219, 138] width 16 height 16
type input "R$ 0,00"
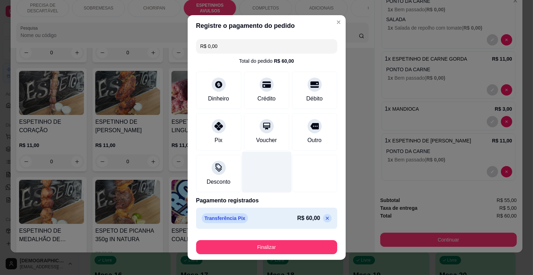
scroll to position [7, 0]
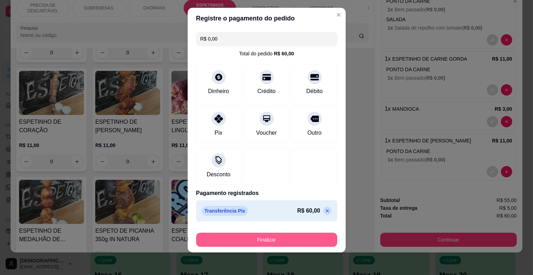
click at [281, 240] on button "Finalizar" at bounding box center [266, 240] width 141 height 14
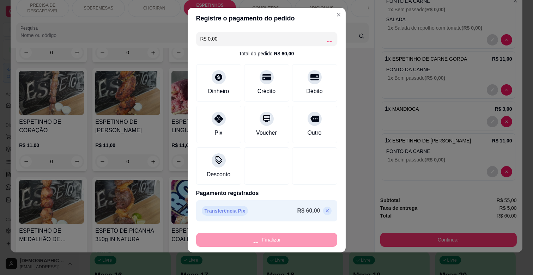
type input "0"
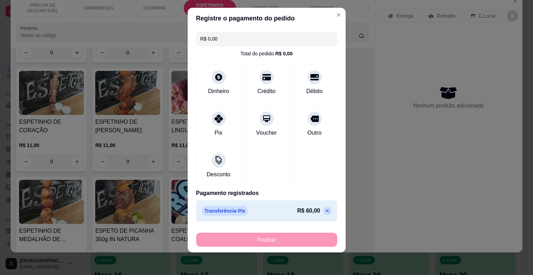
type input "-R$ 60,00"
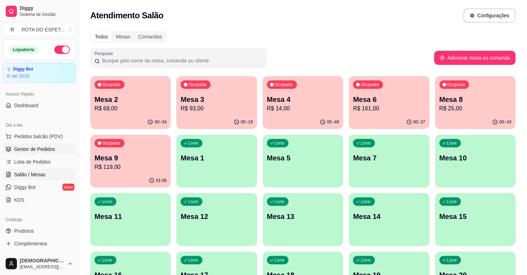
click at [32, 146] on span "Gestor de Pedidos" at bounding box center [34, 149] width 41 height 7
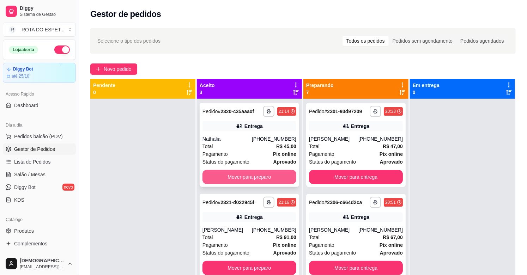
click at [245, 174] on button "Mover para preparo" at bounding box center [249, 177] width 94 height 14
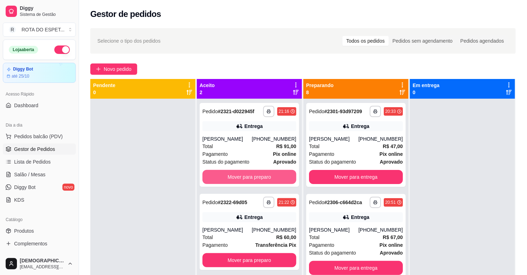
click at [245, 174] on button "Mover para preparo" at bounding box center [249, 177] width 94 height 14
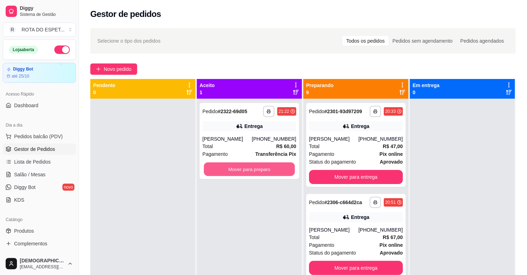
click at [245, 174] on button "Mover para preparo" at bounding box center [249, 170] width 91 height 14
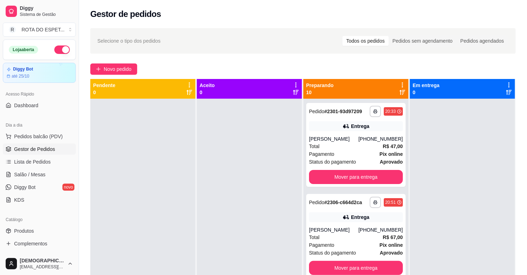
click at [253, 211] on div at bounding box center [249, 236] width 105 height 275
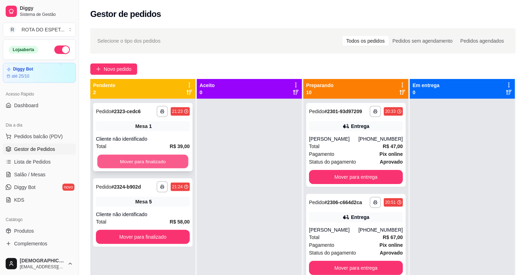
click at [150, 164] on button "Mover para finalizado" at bounding box center [142, 162] width 91 height 14
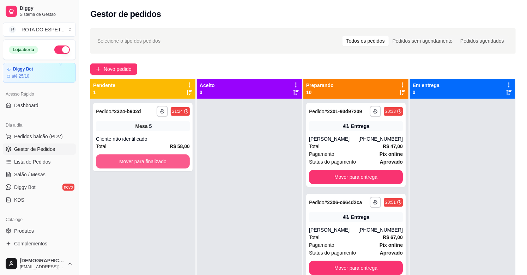
click at [160, 159] on button "Mover para finalizado" at bounding box center [143, 161] width 94 height 14
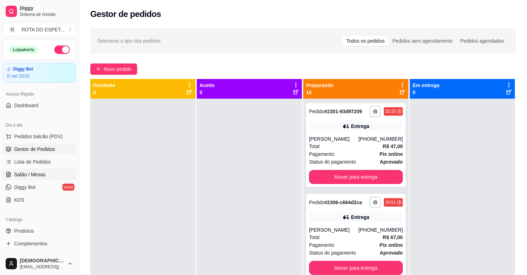
click at [51, 173] on link "Salão / Mesas" at bounding box center [39, 174] width 73 height 11
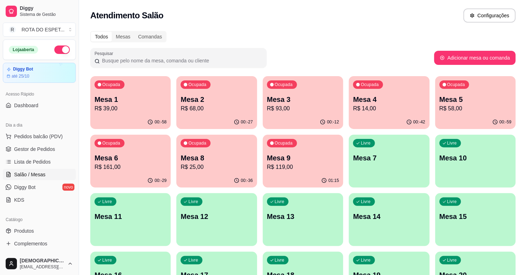
click at [315, 164] on p "R$ 119,00" at bounding box center [303, 167] width 72 height 8
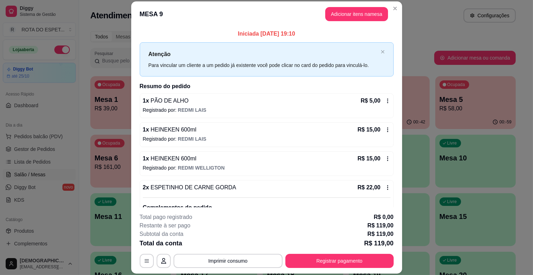
scroll to position [265, 0]
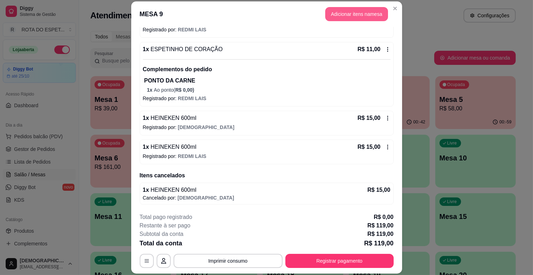
click at [359, 12] on button "Adicionar itens na mesa" at bounding box center [356, 14] width 63 height 14
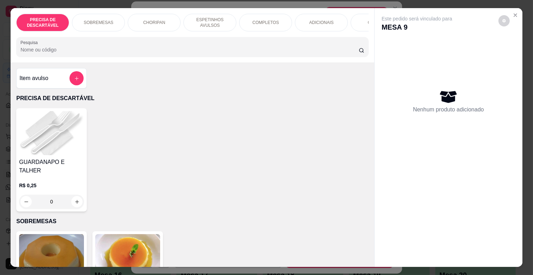
scroll to position [0, 308]
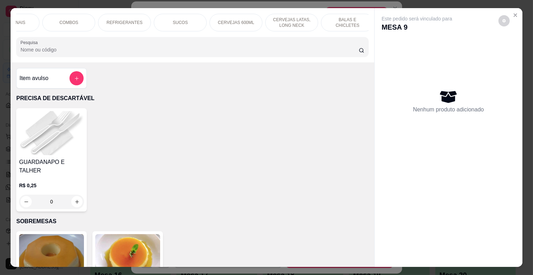
click at [234, 20] on p "CERVEJAS 600ML" at bounding box center [236, 23] width 36 height 6
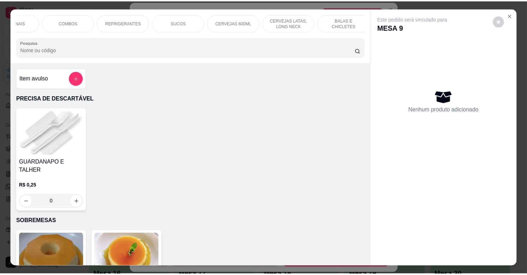
scroll to position [17, 0]
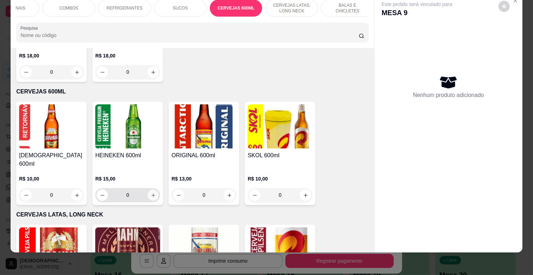
click at [151, 193] on icon "increase-product-quantity" at bounding box center [153, 195] width 5 height 5
type input "1"
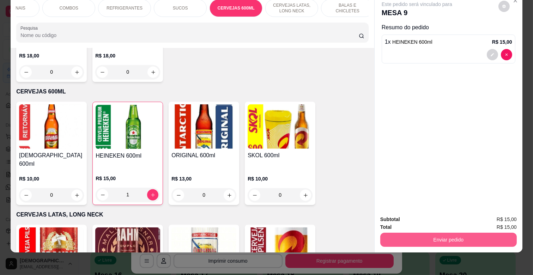
click at [436, 233] on button "Enviar pedido" at bounding box center [448, 240] width 136 height 14
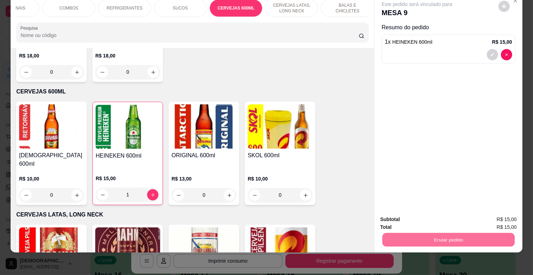
click at [493, 215] on button "Enviar pedido" at bounding box center [498, 216] width 40 height 13
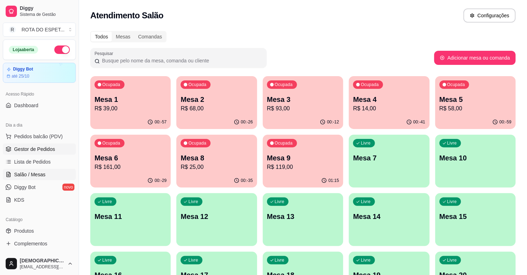
click at [38, 148] on span "Gestor de Pedidos" at bounding box center [34, 149] width 41 height 7
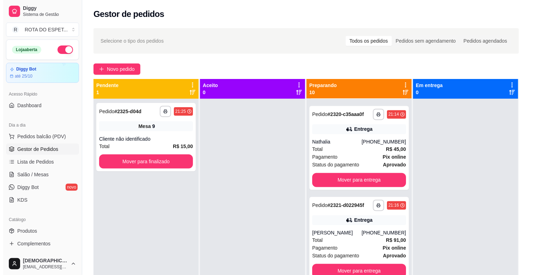
scroll to position [630, 0]
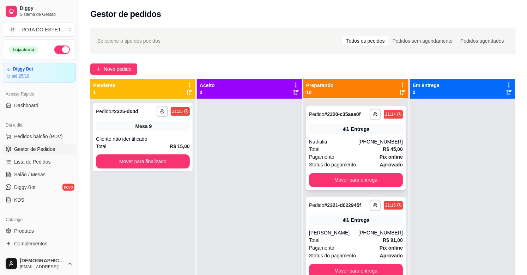
click at [364, 147] on div "Total R$ 45,00" at bounding box center [356, 149] width 94 height 8
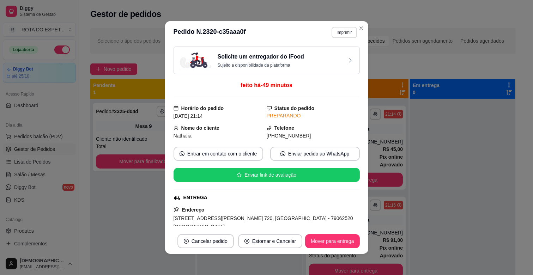
click at [335, 33] on button "Imprimir" at bounding box center [343, 32] width 25 height 11
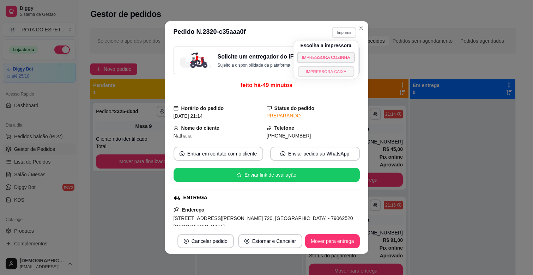
click at [330, 66] on button "IMPRESSORA CAIXA" at bounding box center [326, 71] width 56 height 11
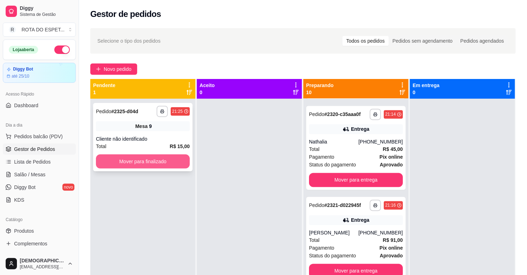
click at [123, 160] on button "Mover para finalizado" at bounding box center [143, 161] width 94 height 14
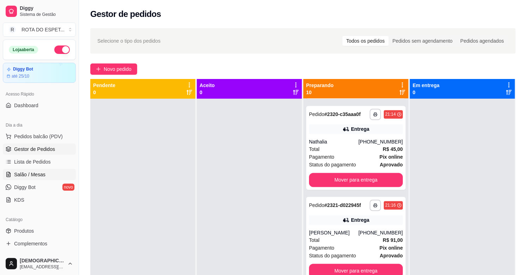
click at [59, 173] on link "Salão / Mesas" at bounding box center [39, 174] width 73 height 11
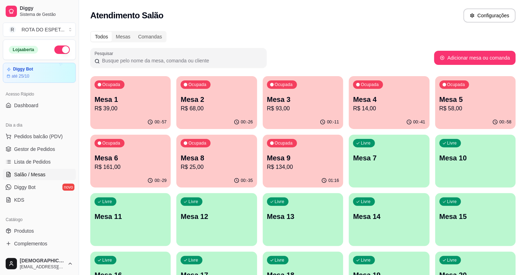
click at [280, 159] on p "Mesa 9" at bounding box center [303, 158] width 72 height 10
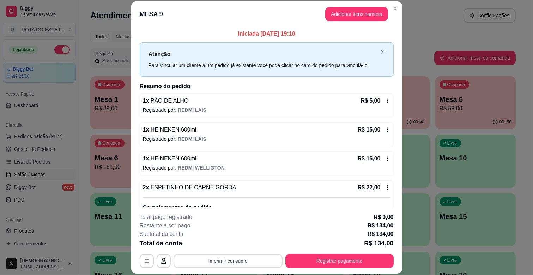
click at [240, 254] on button "Imprimir consumo" at bounding box center [227, 261] width 109 height 14
click at [242, 239] on button "IMPRESSORA CAIXA" at bounding box center [227, 244] width 56 height 11
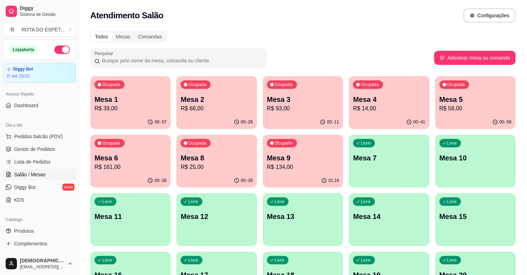
click at [216, 107] on p "R$ 68,00" at bounding box center [216, 108] width 72 height 8
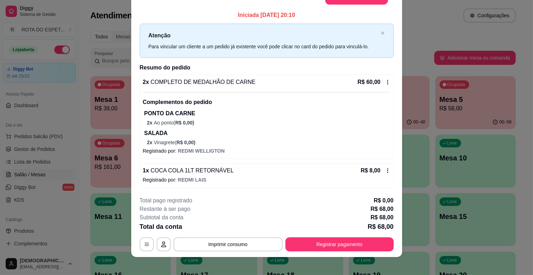
scroll to position [21, 0]
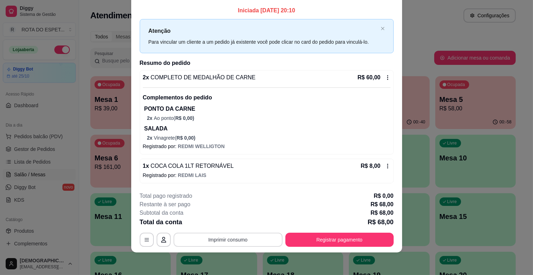
click at [234, 240] on button "Imprimir consumo" at bounding box center [227, 240] width 109 height 14
click at [239, 224] on button "IMPRESSORA CAIXA" at bounding box center [227, 223] width 56 height 11
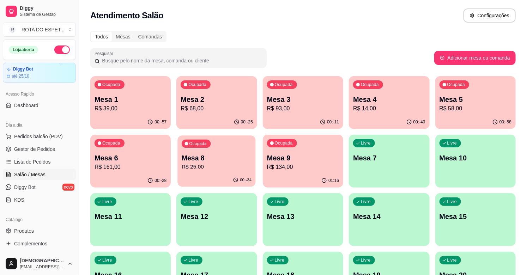
click at [204, 157] on p "Mesa 8" at bounding box center [217, 158] width 70 height 10
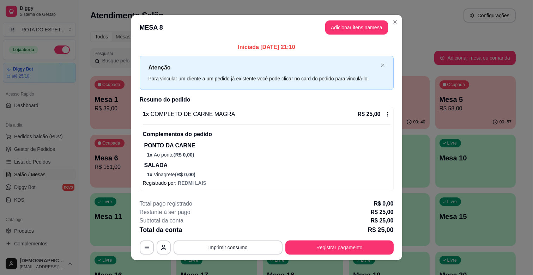
click at [334, 256] on footer "**********" at bounding box center [266, 227] width 271 height 66
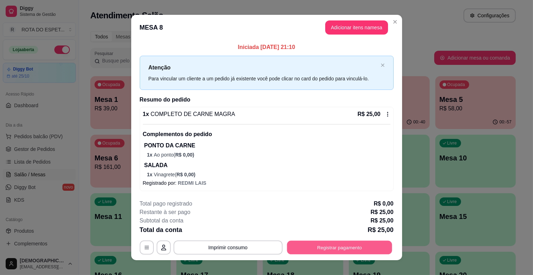
click at [333, 249] on button "Registrar pagamento" at bounding box center [339, 248] width 105 height 14
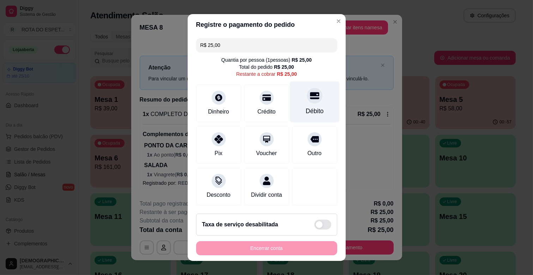
click at [307, 105] on div "Débito" at bounding box center [314, 101] width 50 height 41
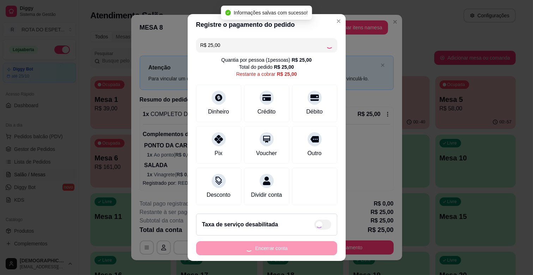
type input "R$ 0,00"
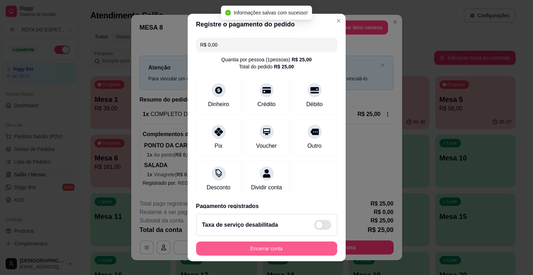
click at [287, 250] on button "Encerrar conta" at bounding box center [266, 248] width 141 height 14
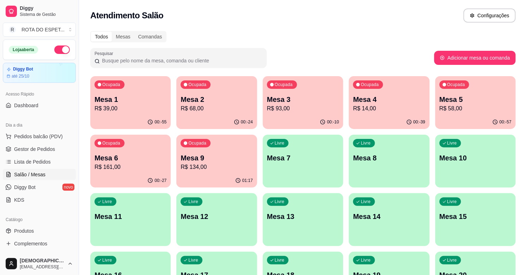
click at [197, 112] on p "R$ 68,00" at bounding box center [216, 108] width 72 height 8
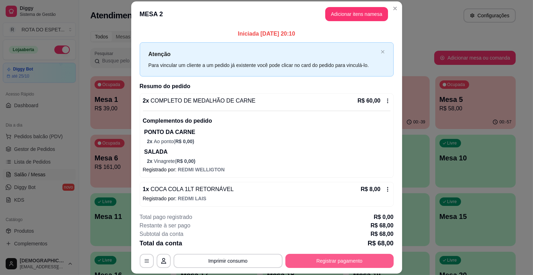
click at [356, 260] on button "Registrar pagamento" at bounding box center [339, 261] width 108 height 14
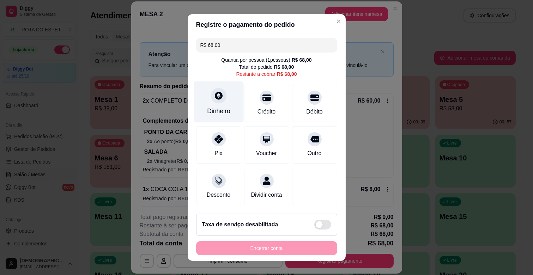
click at [227, 107] on div "Dinheiro" at bounding box center [219, 101] width 50 height 41
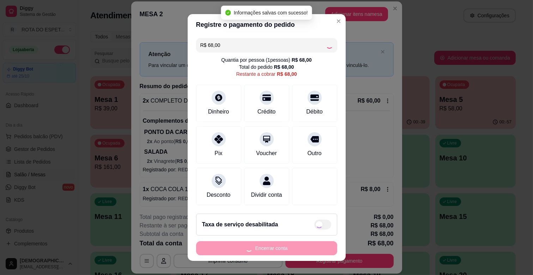
type input "R$ 0,00"
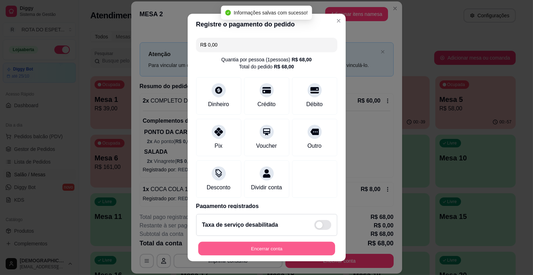
click at [273, 248] on button "Encerrar conta" at bounding box center [266, 249] width 137 height 14
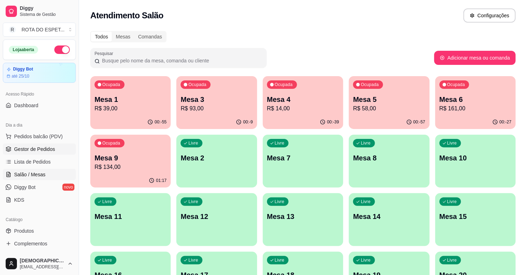
click at [36, 148] on span "Gestor de Pedidos" at bounding box center [34, 149] width 41 height 7
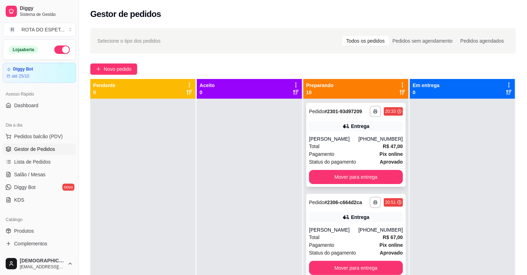
click at [344, 146] on div "Total R$ 47,00" at bounding box center [356, 146] width 94 height 8
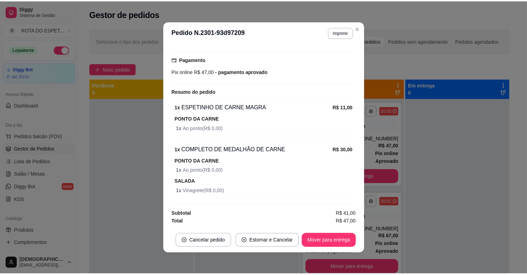
scroll to position [1, 0]
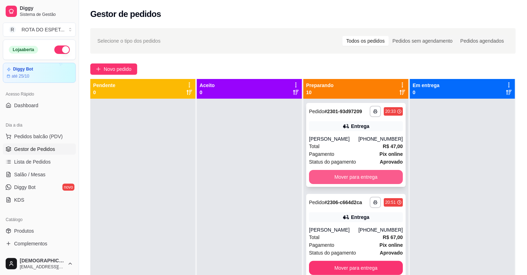
click at [358, 171] on button "Mover para entrega" at bounding box center [356, 177] width 94 height 14
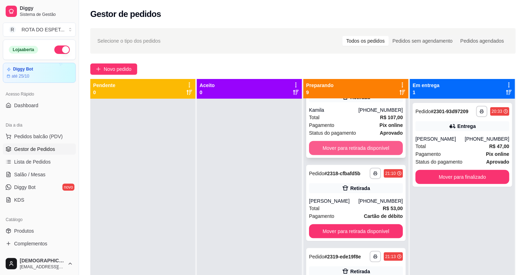
scroll to position [352, 0]
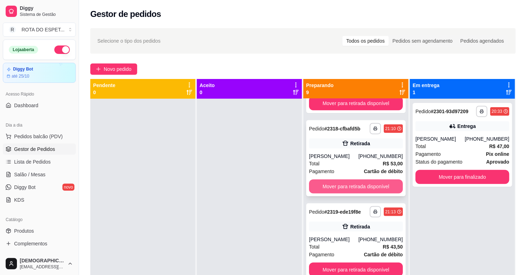
click at [352, 194] on button "Mover para retirada disponível" at bounding box center [356, 186] width 94 height 14
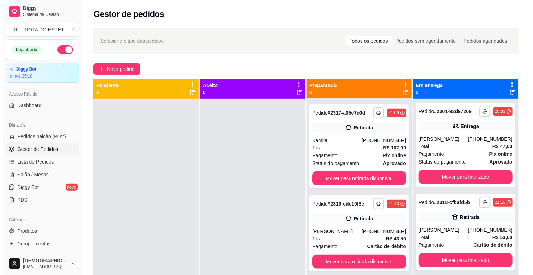
scroll to position [235, 0]
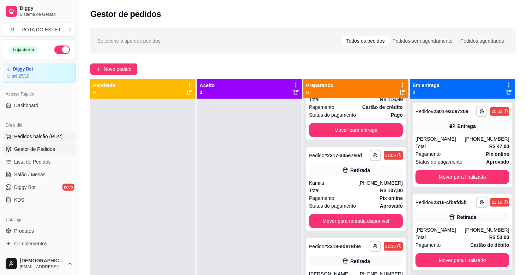
click at [44, 136] on span "Pedidos balcão (PDV)" at bounding box center [38, 136] width 49 height 7
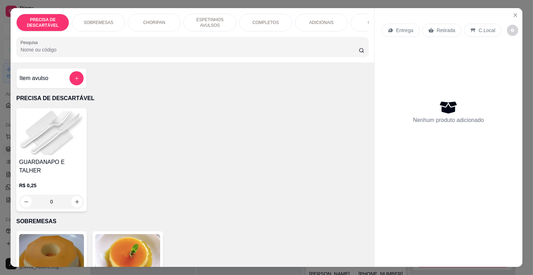
click at [258, 20] on p "COMPLETOS" at bounding box center [265, 23] width 26 height 6
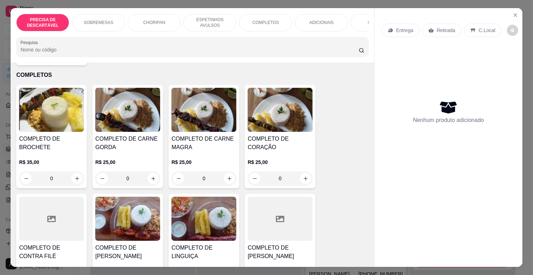
scroll to position [17, 0]
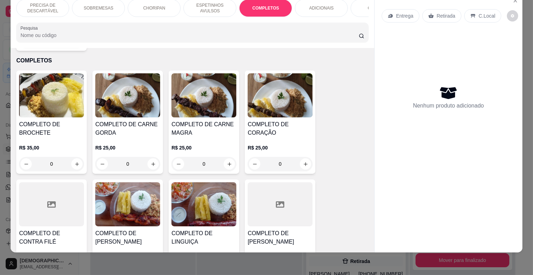
click at [131, 123] on h4 "COMPLETO DE CARNE GORDA" at bounding box center [127, 128] width 65 height 17
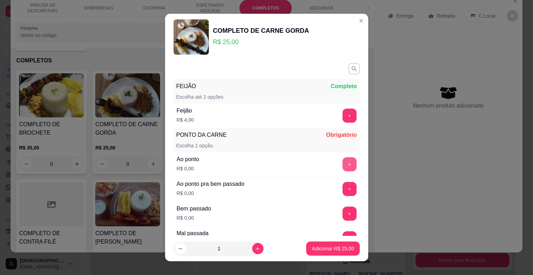
click at [342, 161] on button "+" at bounding box center [349, 164] width 14 height 14
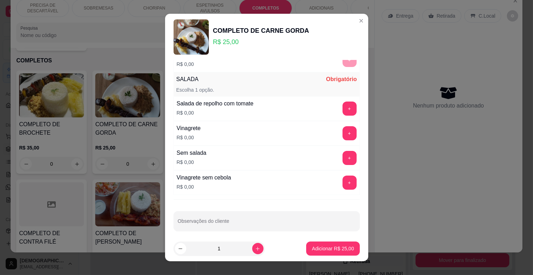
scroll to position [184, 0]
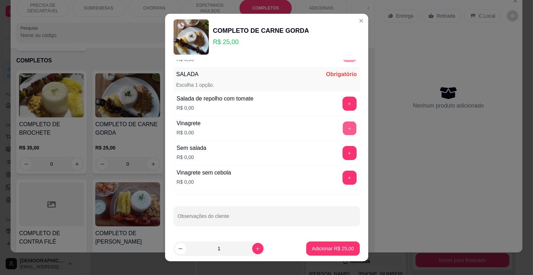
click at [342, 126] on button "+" at bounding box center [349, 129] width 14 height 14
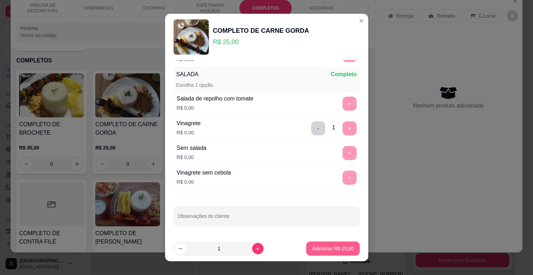
click at [328, 243] on button "Adicionar R$ 25,00" at bounding box center [332, 248] width 53 height 14
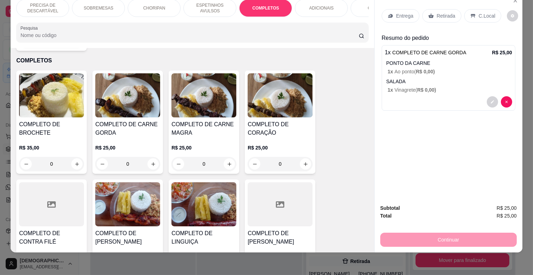
click at [357, 4] on div "COMBOS" at bounding box center [376, 8] width 53 height 18
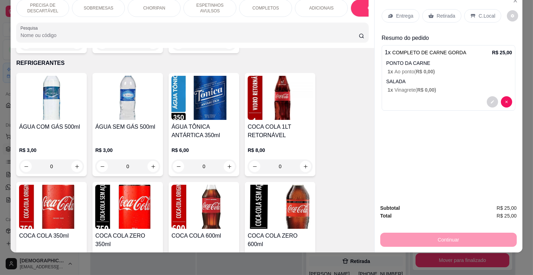
scroll to position [1725, 0]
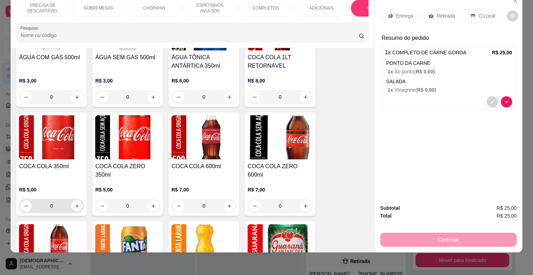
click at [75, 203] on icon "increase-product-quantity" at bounding box center [76, 205] width 5 height 5
type input "1"
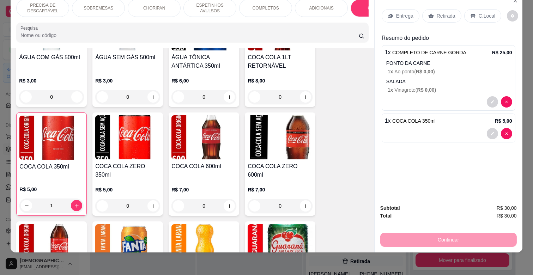
click at [399, 12] on p "Entrega" at bounding box center [404, 15] width 17 height 7
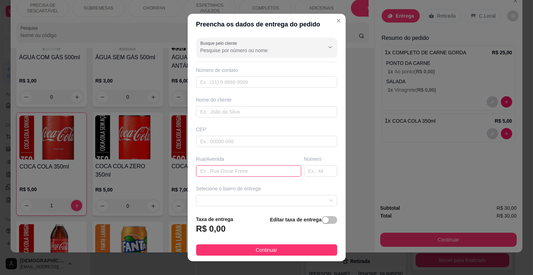
click at [221, 173] on input "text" at bounding box center [248, 170] width 105 height 11
type input "[GEOGRAPHIC_DATA][PERSON_NAME]"
click at [308, 173] on input "text" at bounding box center [320, 170] width 33 height 11
click at [258, 196] on span at bounding box center [266, 200] width 133 height 11
type input "9132"
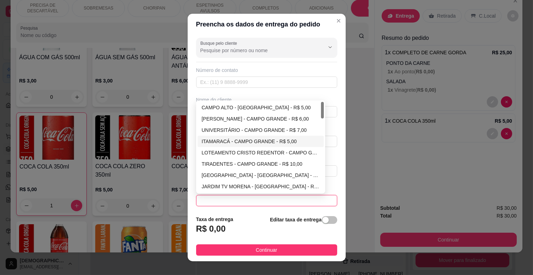
click at [237, 143] on div "ITAMARACÁ - CAMPO GRANDE - R$ 5,00" at bounding box center [261, 141] width 118 height 8
type input "CAMPO GRANDE"
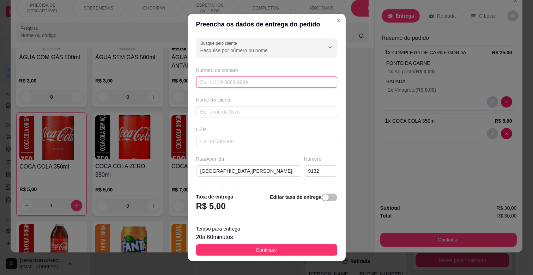
click at [231, 80] on input "text" at bounding box center [266, 81] width 141 height 11
type input "[PHONE_NUMBER]"
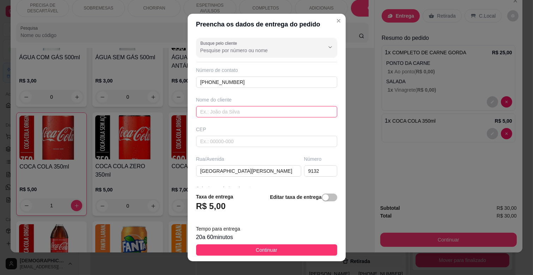
click at [227, 116] on input "text" at bounding box center [266, 111] width 141 height 11
type input "R"
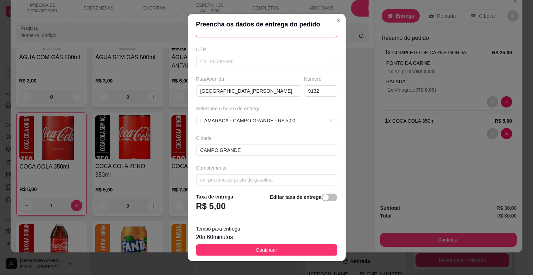
scroll to position [86, 0]
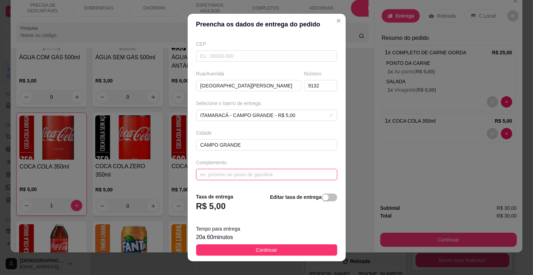
click at [222, 177] on input "text" at bounding box center [266, 174] width 141 height 11
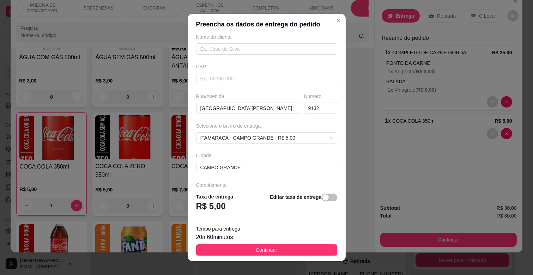
scroll to position [63, 0]
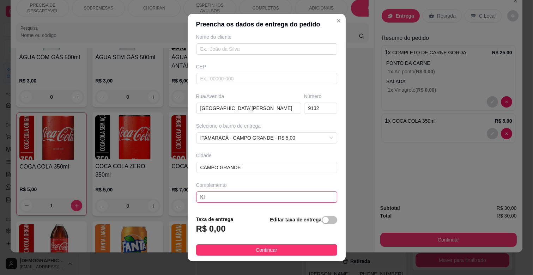
type input "K"
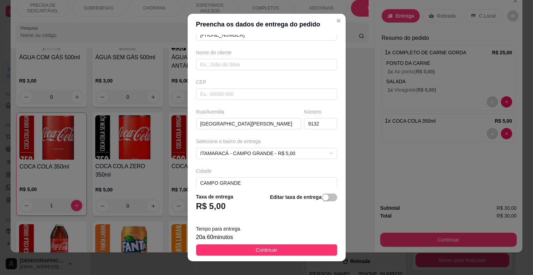
scroll to position [0, 0]
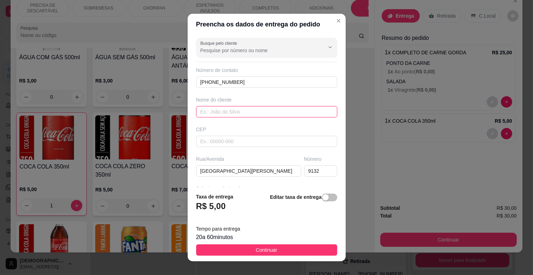
click at [220, 116] on input "text" at bounding box center [266, 111] width 141 height 11
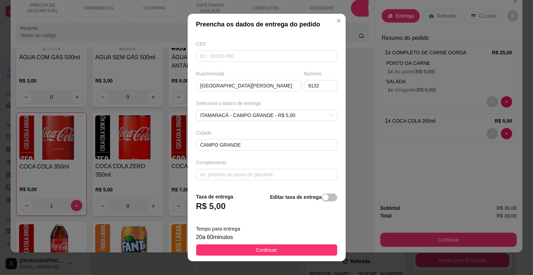
scroll to position [9, 0]
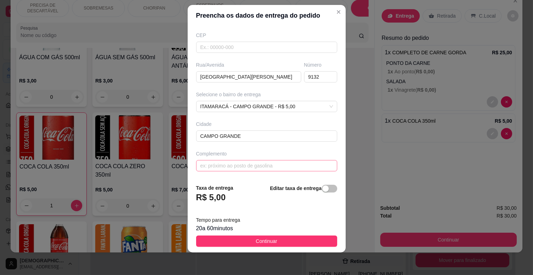
type input "KISSILA"
click at [243, 170] on input "text" at bounding box center [266, 165] width 141 height 11
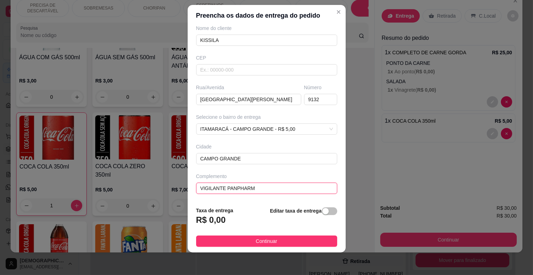
type input "VIGILANTE PANPHARMA"
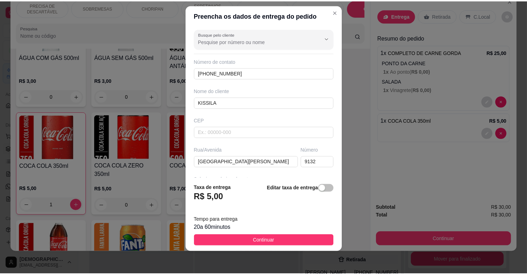
scroll to position [86, 0]
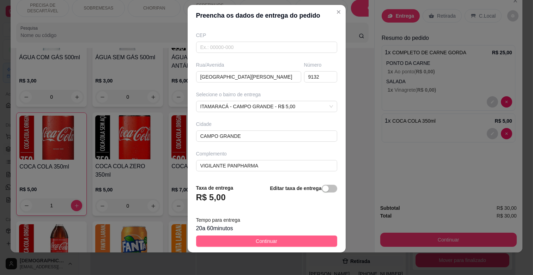
click at [292, 238] on button "Continuar" at bounding box center [266, 240] width 141 height 11
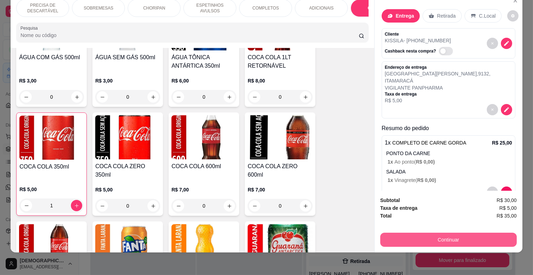
click at [452, 233] on button "Continuar" at bounding box center [448, 240] width 136 height 14
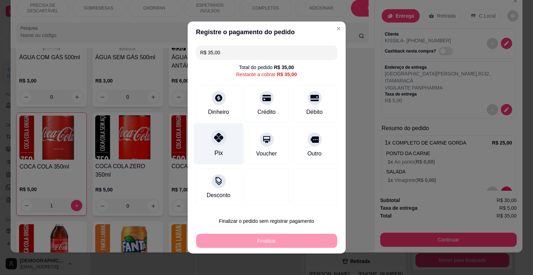
click at [208, 149] on div "Pix" at bounding box center [219, 143] width 50 height 41
type input "R$ 0,00"
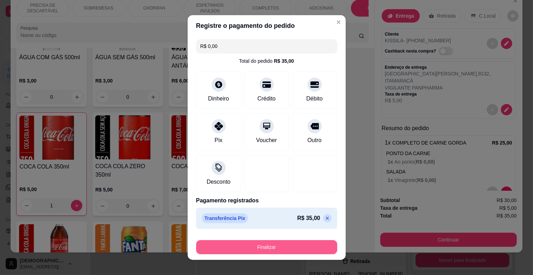
click at [294, 251] on button "Finalizar" at bounding box center [266, 247] width 141 height 14
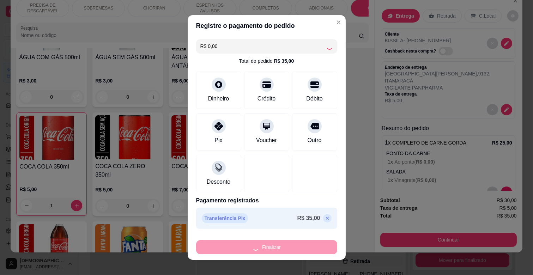
type input "0"
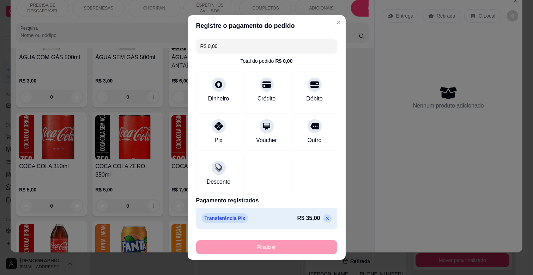
type input "-R$ 35,00"
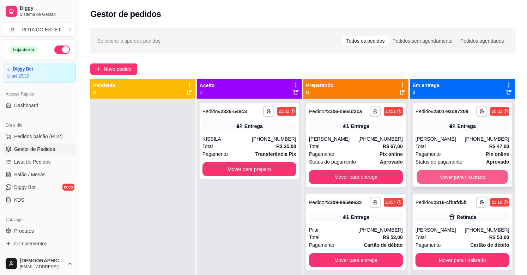
click at [468, 174] on button "Mover para finalizado" at bounding box center [462, 177] width 91 height 14
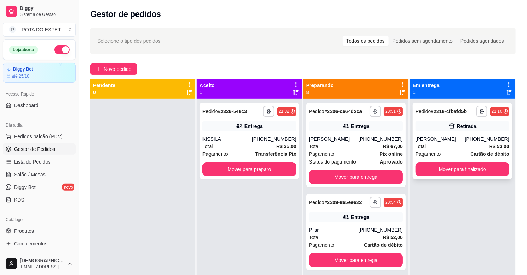
click at [458, 147] on div "Total R$ 53,00" at bounding box center [462, 146] width 94 height 8
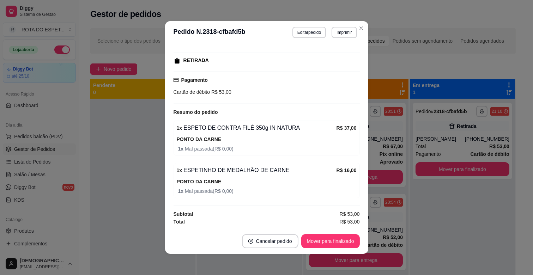
scroll to position [1, 0]
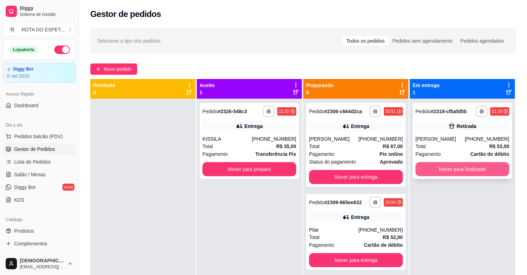
click at [467, 166] on button "Mover para finalizado" at bounding box center [462, 169] width 94 height 14
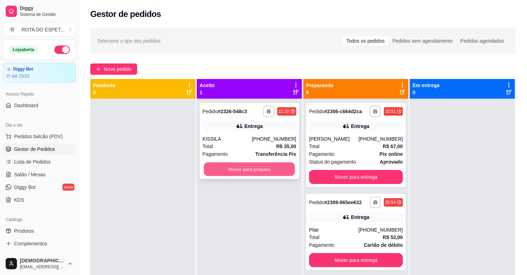
click at [229, 165] on button "Mover para preparo" at bounding box center [249, 170] width 91 height 14
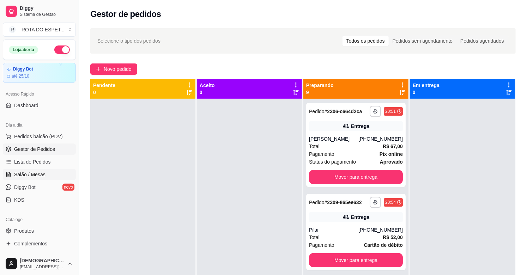
click at [46, 178] on link "Salão / Mesas" at bounding box center [39, 174] width 73 height 11
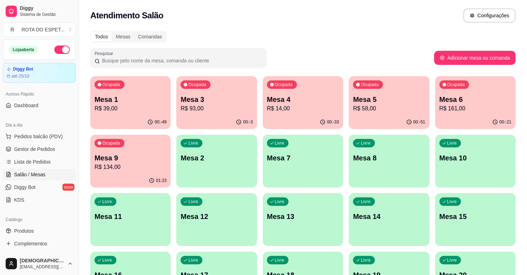
click at [304, 108] on p "R$ 14,00" at bounding box center [303, 108] width 72 height 8
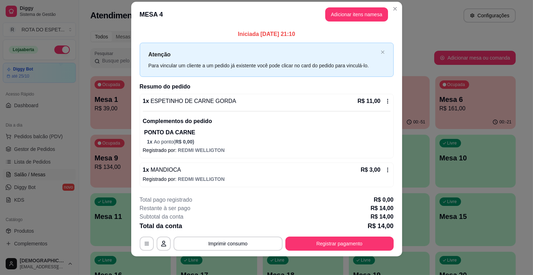
scroll to position [12, 0]
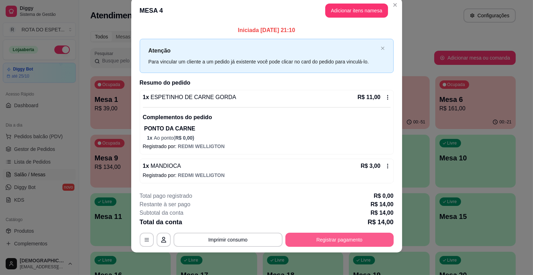
click at [368, 241] on button "Registrar pagamento" at bounding box center [339, 240] width 108 height 14
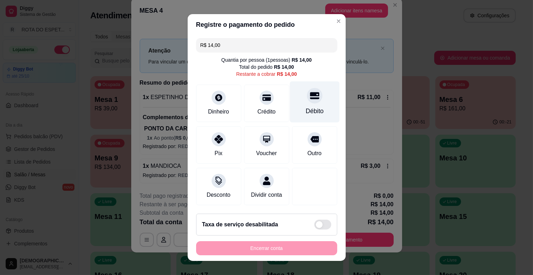
click at [305, 107] on div "Débito" at bounding box center [314, 110] width 18 height 9
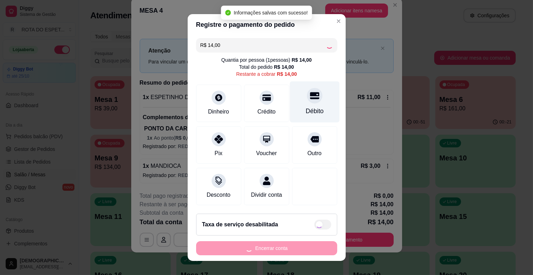
type input "R$ 0,00"
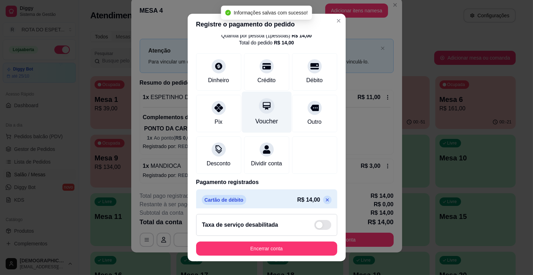
scroll to position [37, 0]
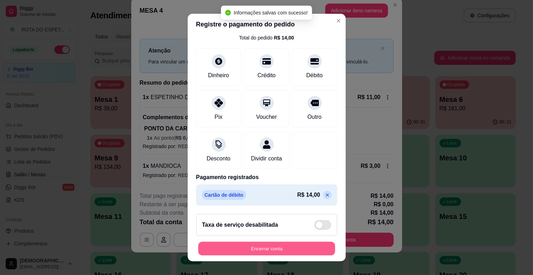
click at [298, 246] on button "Encerrar conta" at bounding box center [266, 249] width 137 height 14
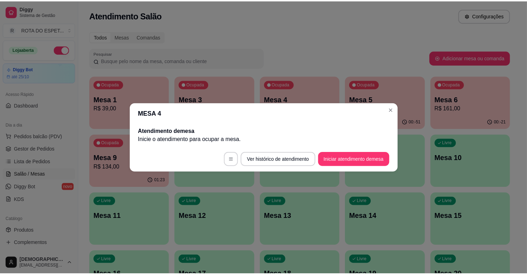
scroll to position [0, 0]
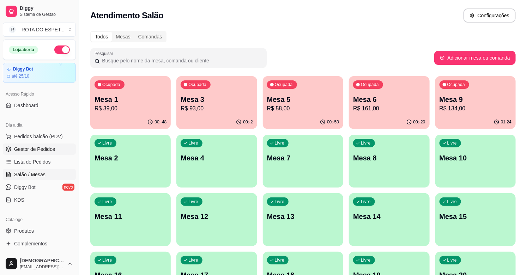
click at [36, 152] on span "Gestor de Pedidos" at bounding box center [34, 149] width 41 height 7
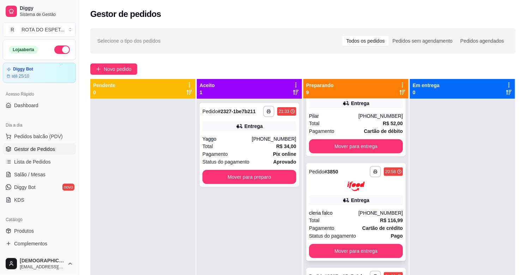
scroll to position [117, 0]
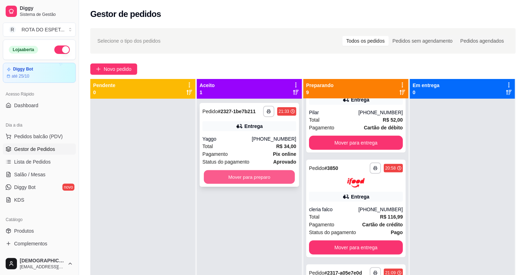
click at [247, 174] on button "Mover para preparo" at bounding box center [249, 177] width 91 height 14
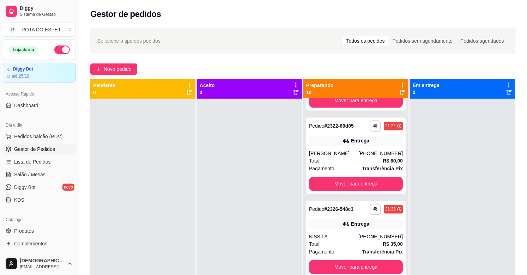
scroll to position [623, 0]
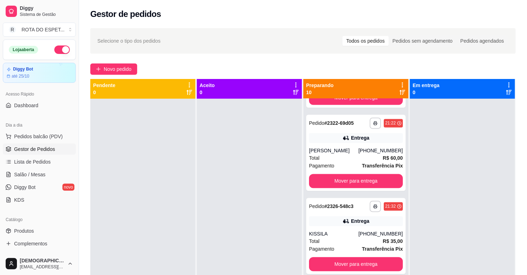
click at [455, 215] on div at bounding box center [462, 236] width 105 height 275
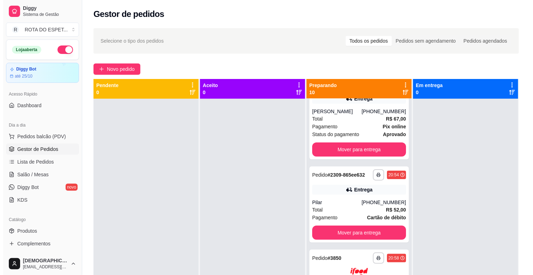
scroll to position [0, 0]
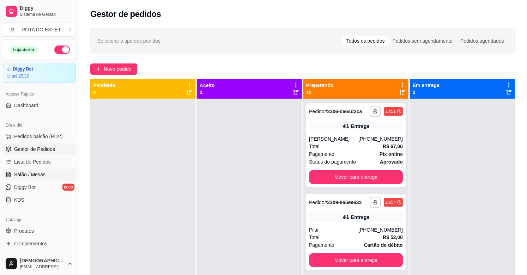
click at [41, 175] on span "Salão / Mesas" at bounding box center [29, 174] width 31 height 7
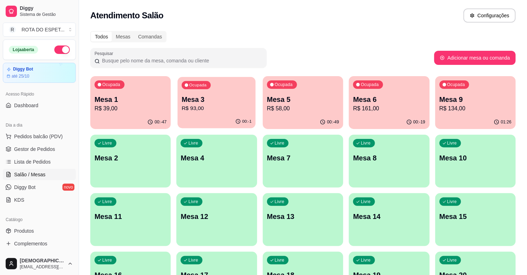
click at [192, 105] on p "R$ 93,00" at bounding box center [217, 108] width 70 height 8
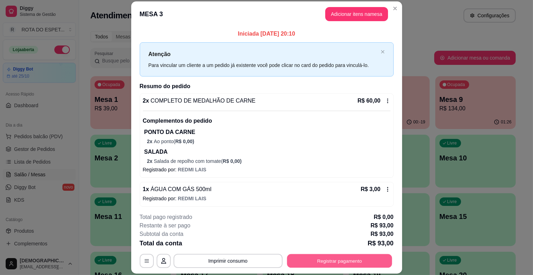
click at [347, 255] on button "Registrar pagamento" at bounding box center [339, 261] width 105 height 14
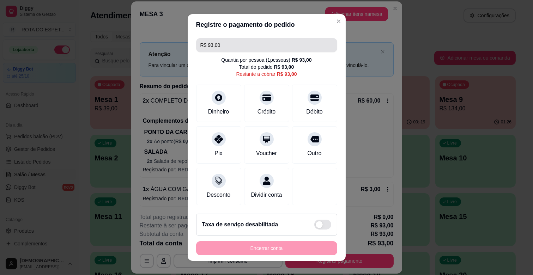
click at [261, 46] on input "R$ 93,00" at bounding box center [266, 45] width 133 height 14
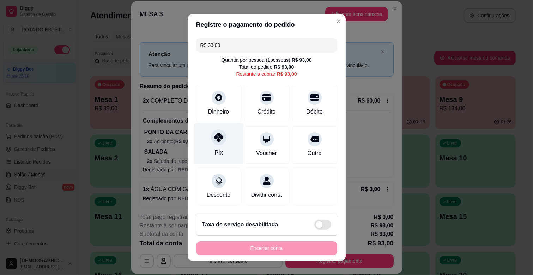
click at [212, 144] on div at bounding box center [219, 137] width 16 height 16
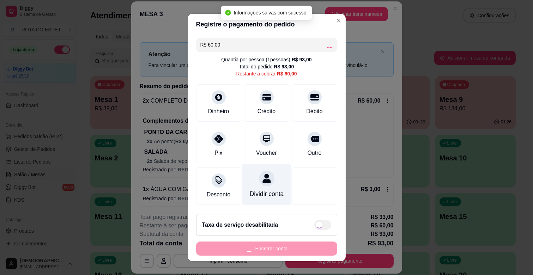
type input "R$ 0,00"
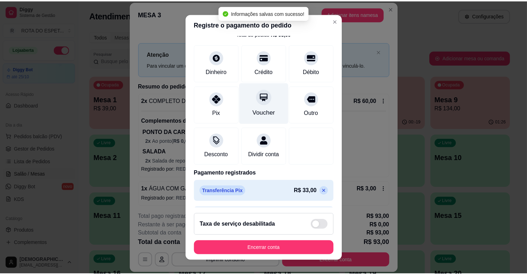
scroll to position [64, 0]
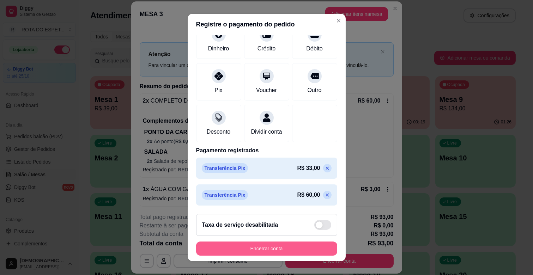
click at [284, 249] on button "Encerrar conta" at bounding box center [266, 248] width 141 height 14
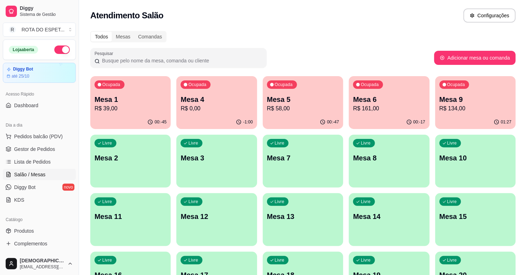
click at [38, 149] on span "Gestor de Pedidos" at bounding box center [34, 149] width 41 height 7
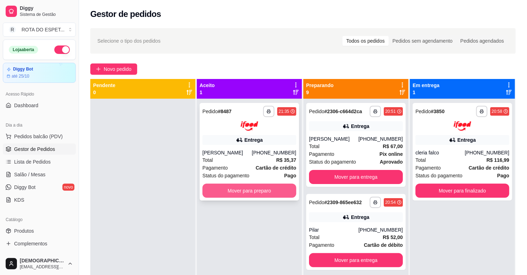
click at [264, 184] on button "Mover para preparo" at bounding box center [249, 191] width 94 height 14
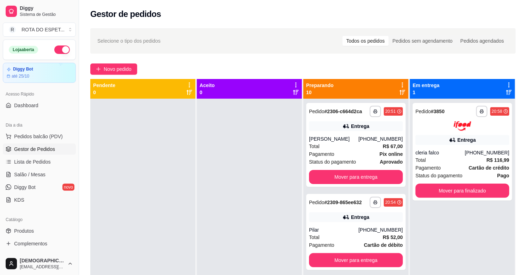
click at [234, 224] on div at bounding box center [249, 236] width 105 height 275
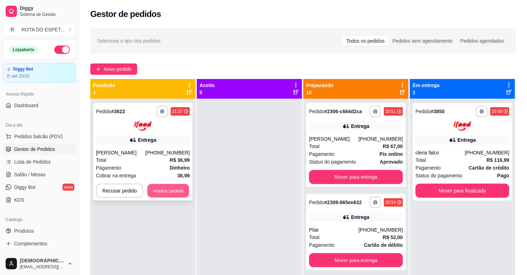
click at [178, 188] on button "Aceitar pedido" at bounding box center [168, 191] width 42 height 14
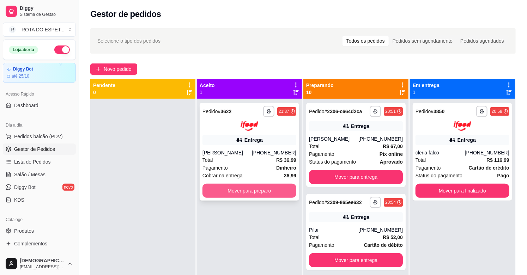
click at [250, 189] on button "Mover para preparo" at bounding box center [249, 191] width 94 height 14
click at [250, 189] on button "Mover para preparo" at bounding box center [249, 191] width 91 height 14
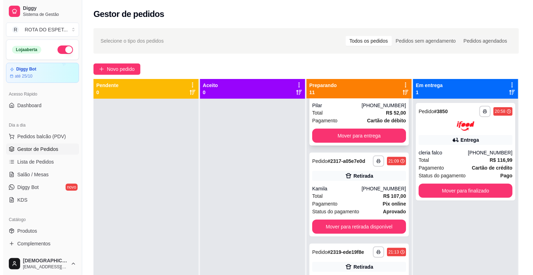
scroll to position [235, 0]
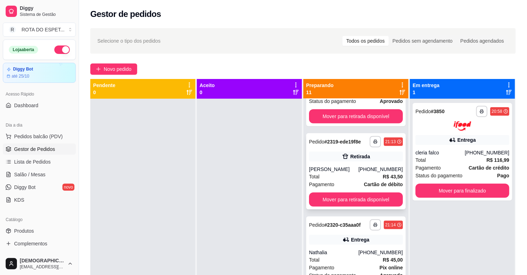
click at [352, 163] on div "**********" at bounding box center [355, 171] width 99 height 76
click at [345, 173] on div "Total R$ 43,50" at bounding box center [356, 177] width 94 height 8
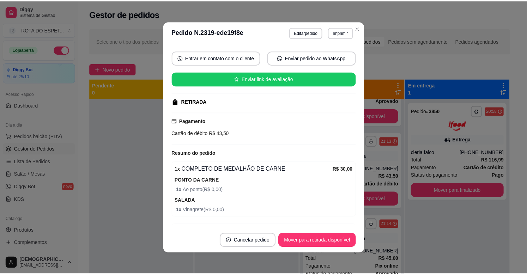
scroll to position [146, 0]
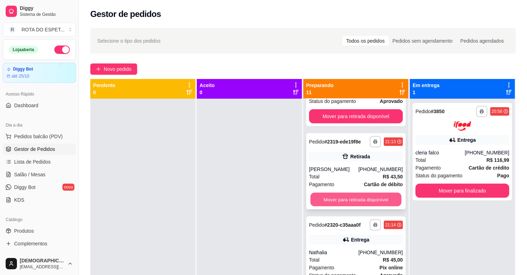
click at [336, 193] on button "Mover para retirada disponível" at bounding box center [355, 200] width 91 height 14
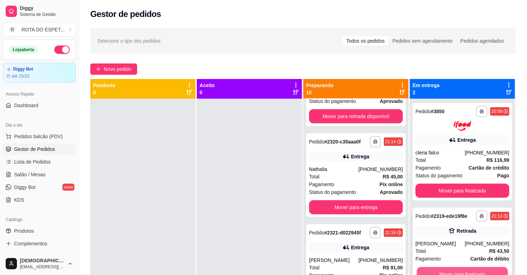
click at [459, 271] on button "Mover para finalizado" at bounding box center [462, 274] width 91 height 14
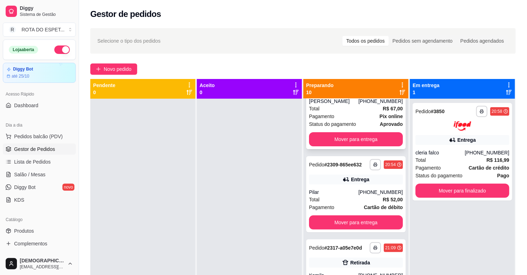
scroll to position [0, 0]
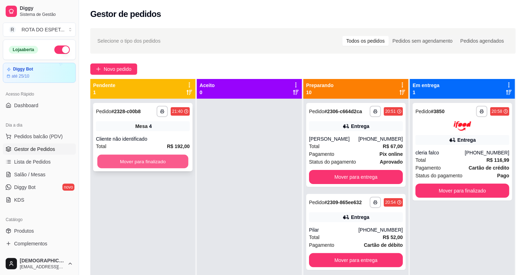
click at [170, 163] on button "Mover para finalizado" at bounding box center [142, 162] width 91 height 14
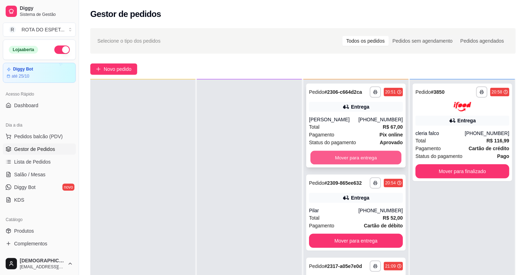
click at [348, 161] on button "Mover para entrega" at bounding box center [355, 158] width 91 height 14
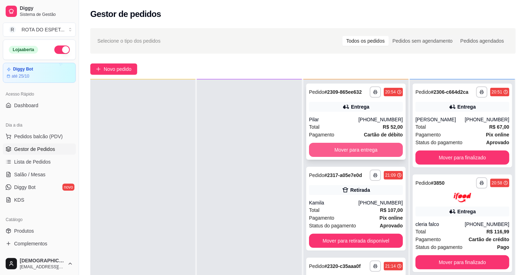
click at [348, 152] on button "Mover para entrega" at bounding box center [356, 150] width 94 height 14
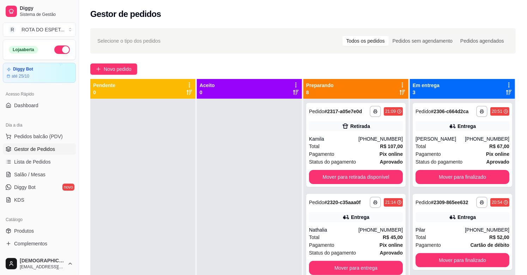
click at [228, 215] on div at bounding box center [249, 236] width 105 height 275
click at [35, 171] on span "Salão / Mesas" at bounding box center [29, 174] width 31 height 7
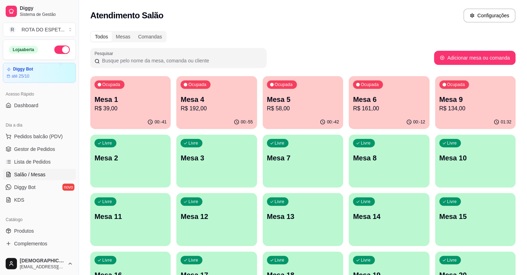
click at [371, 108] on p "R$ 161,00" at bounding box center [389, 108] width 72 height 8
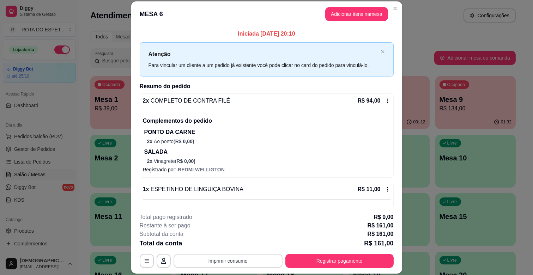
click at [239, 258] on button "Imprimir consumo" at bounding box center [227, 261] width 109 height 14
click at [248, 240] on button "IMPRESSORA CAIXA" at bounding box center [227, 244] width 58 height 11
click at [326, 259] on button "Registrar pagamento" at bounding box center [339, 261] width 108 height 14
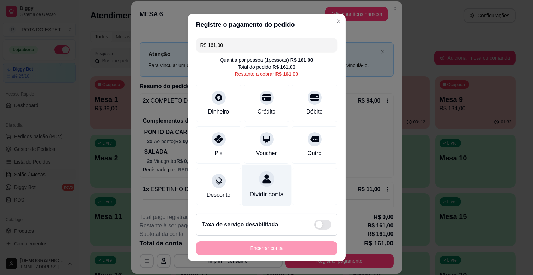
click at [262, 182] on icon at bounding box center [266, 178] width 9 height 9
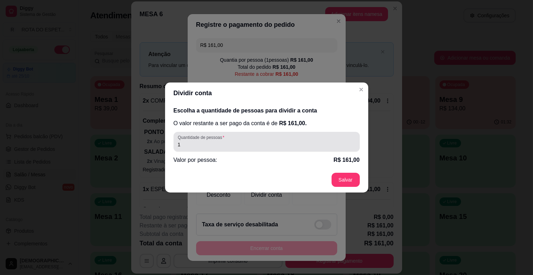
click at [239, 149] on div "Quantidade de pessoas 1" at bounding box center [266, 142] width 186 height 20
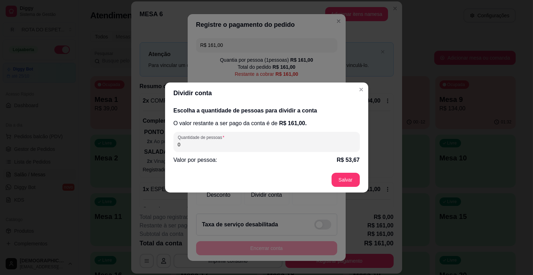
type input "3"
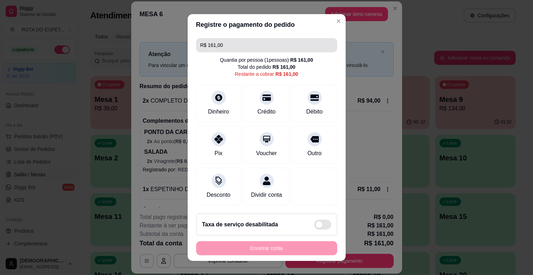
click at [246, 46] on input "R$ 161,00" at bounding box center [266, 45] width 133 height 14
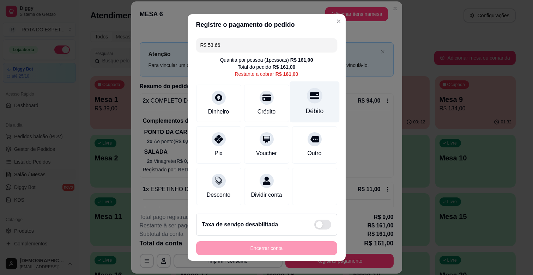
click at [309, 99] on icon at bounding box center [313, 95] width 9 height 9
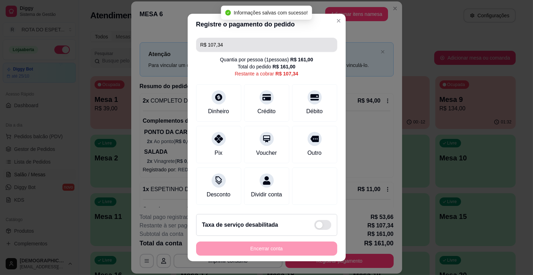
click at [241, 48] on input "R$ 107,34" at bounding box center [266, 45] width 133 height 14
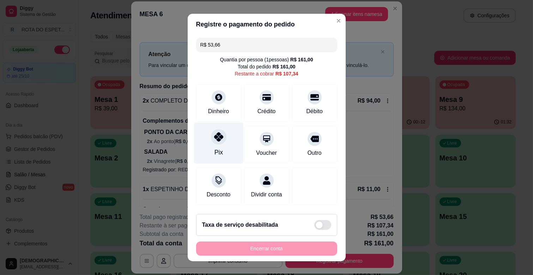
click at [217, 139] on icon at bounding box center [218, 136] width 9 height 9
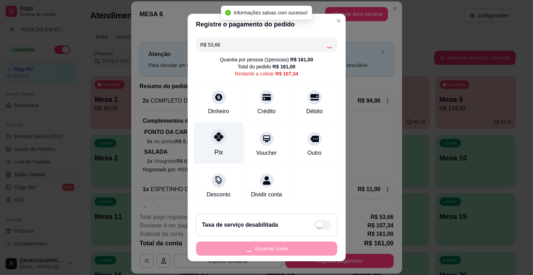
type input "R$ 53,68"
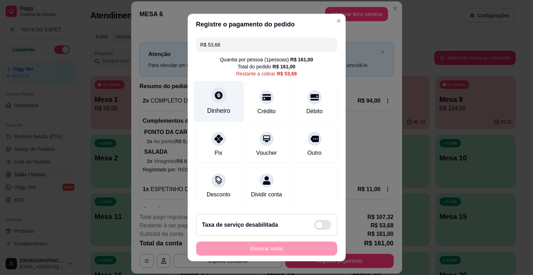
click at [211, 102] on div at bounding box center [219, 95] width 16 height 16
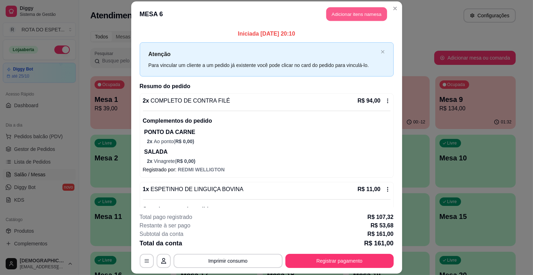
click at [362, 16] on button "Adicionar itens na mesa" at bounding box center [356, 14] width 61 height 14
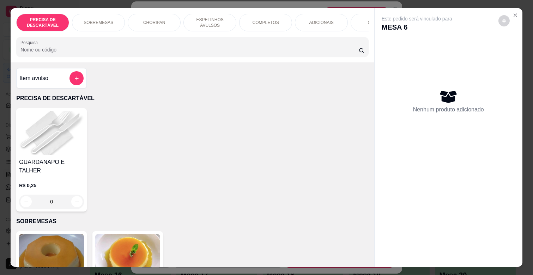
scroll to position [0, 308]
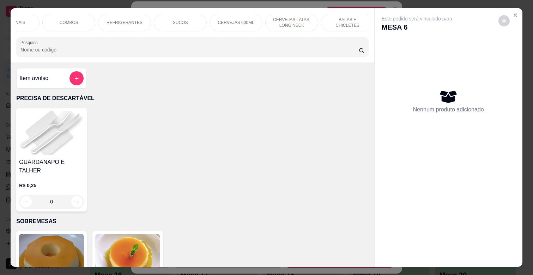
click at [337, 19] on p "BALAS E CHICLETES" at bounding box center [347, 22] width 41 height 11
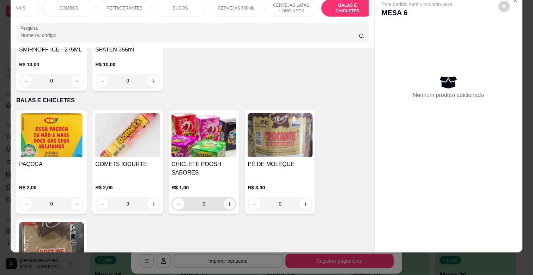
click at [227, 198] on button "increase-product-quantity" at bounding box center [228, 203] width 11 height 11
type input "1"
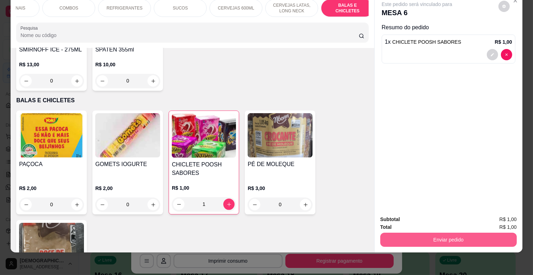
click at [424, 233] on button "Enviar pedido" at bounding box center [448, 240] width 136 height 14
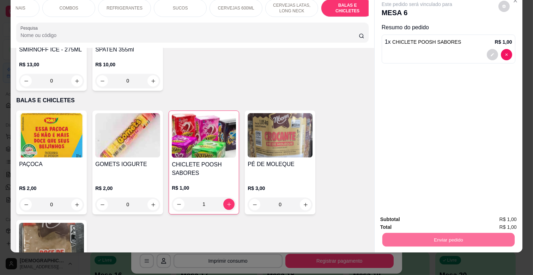
click at [498, 213] on button "Enviar pedido" at bounding box center [498, 216] width 40 height 13
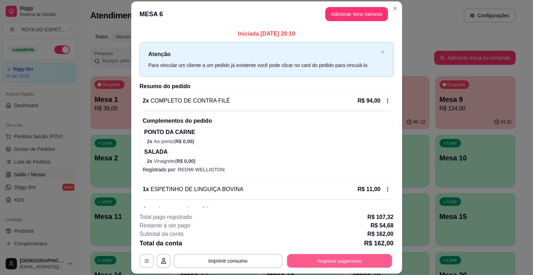
click at [379, 258] on button "Registrar pagamento" at bounding box center [339, 261] width 105 height 14
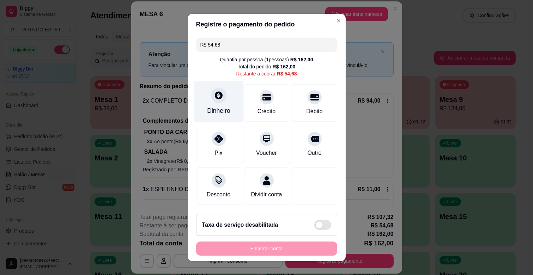
click at [223, 104] on div "Dinheiro" at bounding box center [219, 101] width 50 height 41
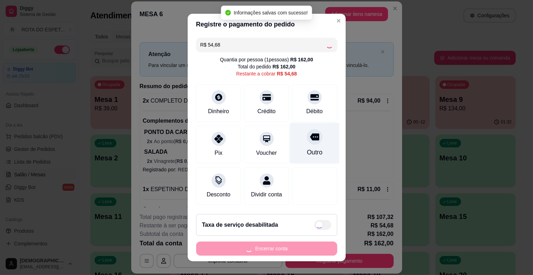
type input "R$ 0,00"
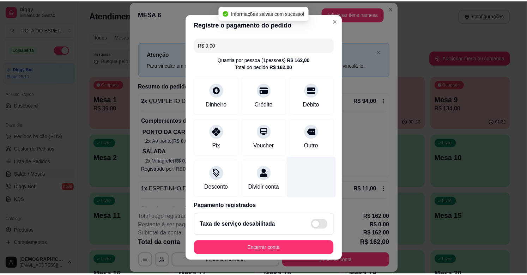
scroll to position [91, 0]
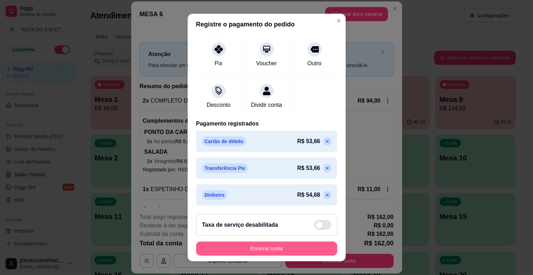
click at [287, 244] on button "Encerrar conta" at bounding box center [266, 248] width 141 height 14
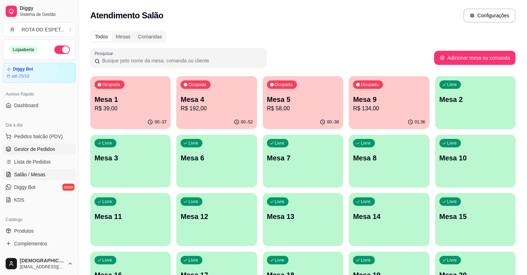
click at [39, 151] on span "Gestor de Pedidos" at bounding box center [34, 149] width 41 height 7
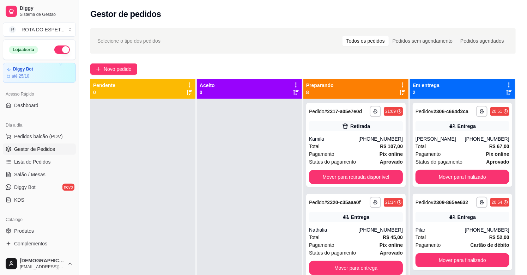
click at [198, 182] on div at bounding box center [249, 236] width 105 height 275
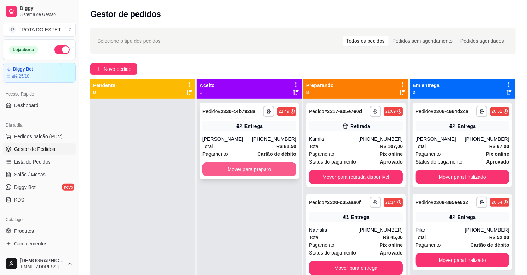
click at [247, 172] on button "Mover para preparo" at bounding box center [249, 169] width 94 height 14
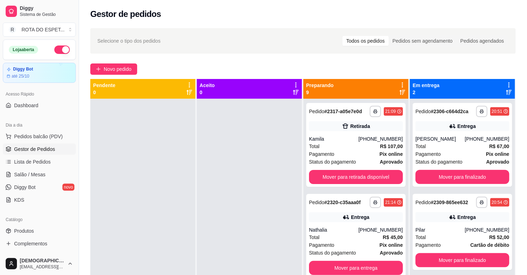
click at [246, 187] on div at bounding box center [249, 236] width 105 height 275
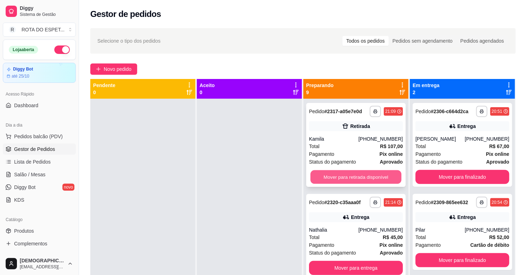
click at [358, 176] on button "Mover para retirada disponível" at bounding box center [355, 177] width 91 height 14
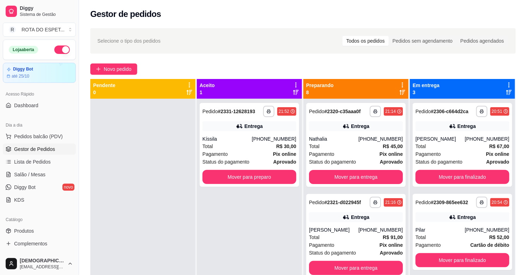
click at [213, 238] on div "**********" at bounding box center [249, 236] width 105 height 275
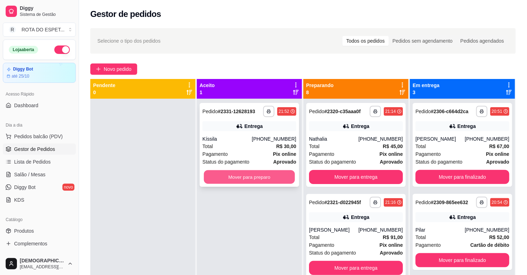
click at [266, 180] on button "Mover para preparo" at bounding box center [249, 177] width 91 height 14
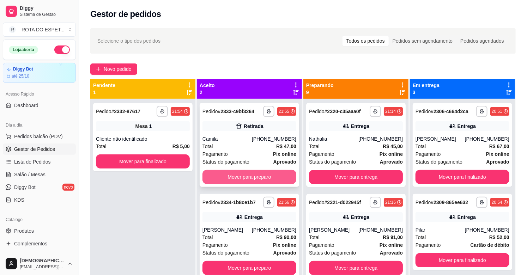
click at [262, 178] on button "Mover para preparo" at bounding box center [249, 177] width 94 height 14
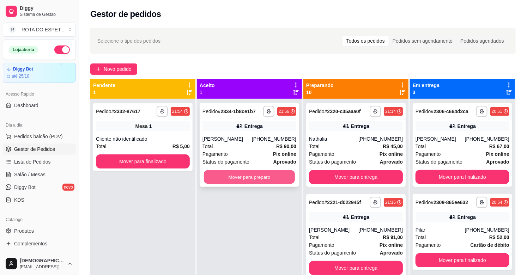
click at [260, 173] on button "Mover para preparo" at bounding box center [249, 177] width 91 height 14
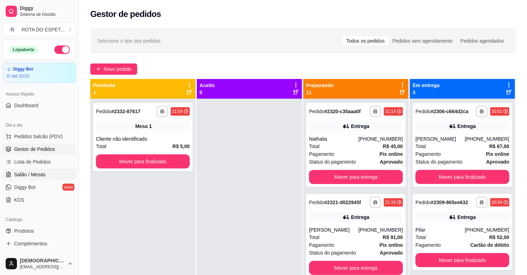
click at [40, 171] on span "Salão / Mesas" at bounding box center [29, 174] width 31 height 7
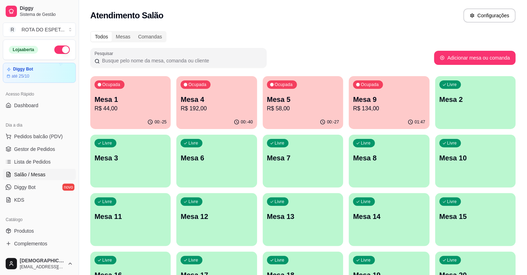
click at [390, 107] on p "R$ 134,00" at bounding box center [389, 108] width 72 height 8
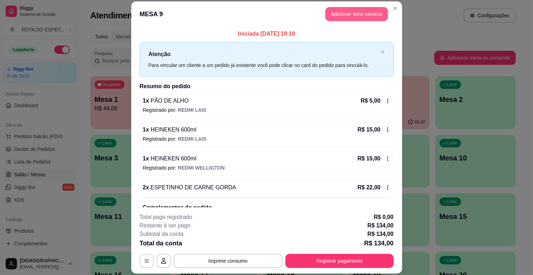
click at [349, 12] on button "Adicionar itens na mesa" at bounding box center [356, 14] width 63 height 14
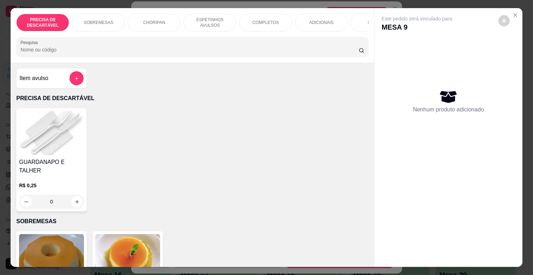
scroll to position [0, 308]
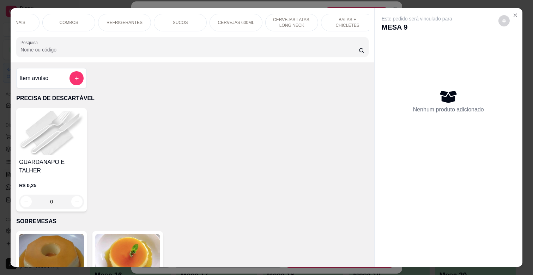
click at [228, 20] on p "CERVEJAS 600ML" at bounding box center [236, 23] width 36 height 6
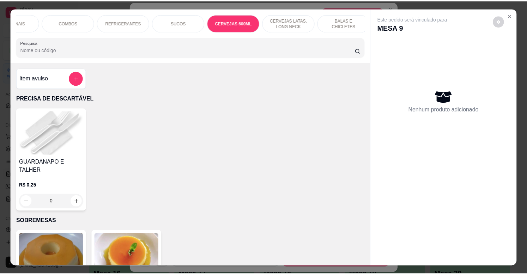
scroll to position [17, 0]
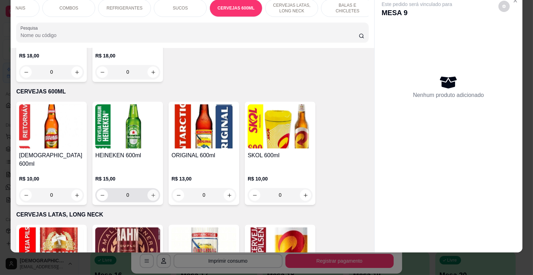
click at [151, 193] on icon "increase-product-quantity" at bounding box center [153, 195] width 5 height 5
type input "1"
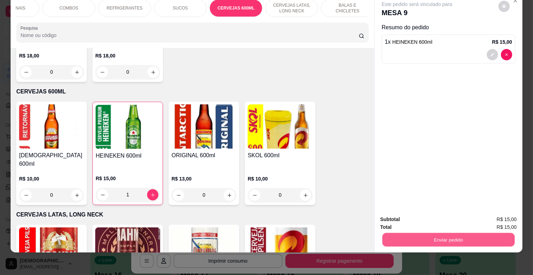
click at [441, 233] on button "Enviar pedido" at bounding box center [448, 240] width 132 height 14
click at [499, 214] on button "Enviar pedido" at bounding box center [498, 216] width 40 height 13
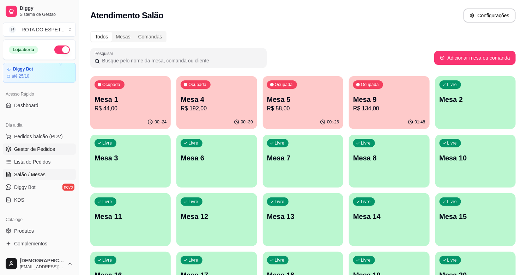
click at [50, 147] on span "Gestor de Pedidos" at bounding box center [34, 149] width 41 height 7
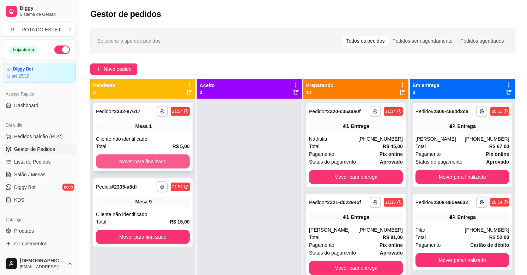
click at [166, 161] on button "Mover para finalizado" at bounding box center [143, 161] width 94 height 14
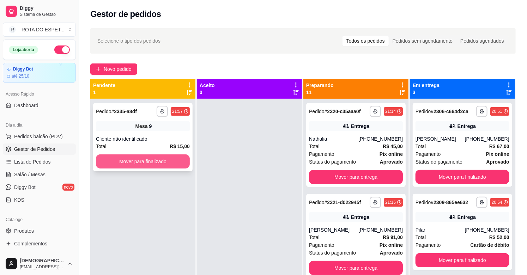
click at [164, 160] on button "Mover para finalizado" at bounding box center [143, 161] width 94 height 14
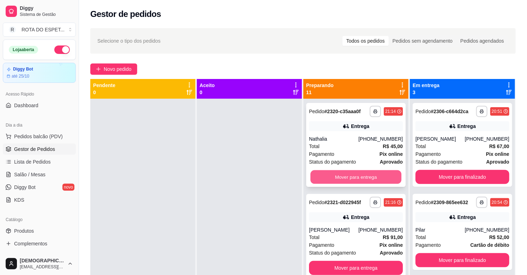
click at [335, 174] on button "Mover para entrega" at bounding box center [355, 177] width 91 height 14
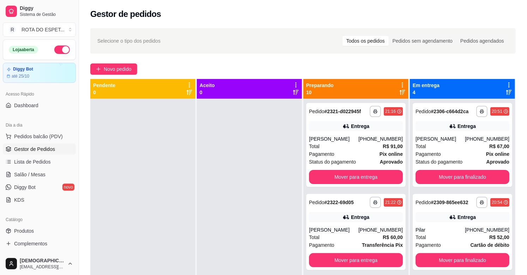
click at [237, 206] on div at bounding box center [249, 236] width 105 height 275
click at [464, 176] on button "Mover para finalizado" at bounding box center [462, 177] width 94 height 14
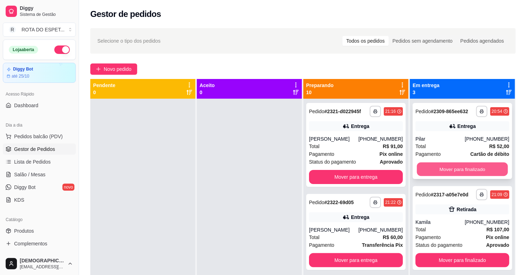
click at [458, 170] on button "Mover para finalizado" at bounding box center [462, 170] width 91 height 14
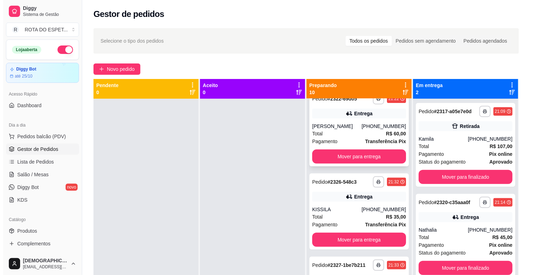
scroll to position [117, 0]
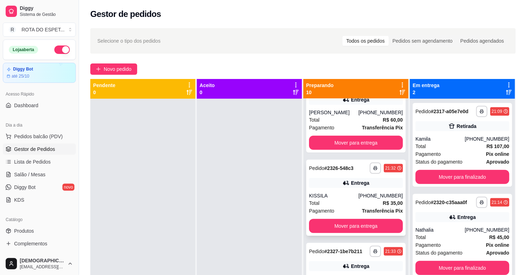
click at [335, 199] on div "Total R$ 35,00" at bounding box center [356, 203] width 94 height 8
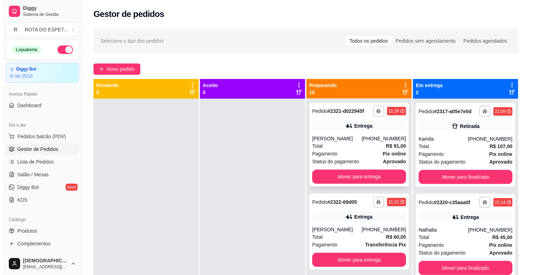
scroll to position [0, 0]
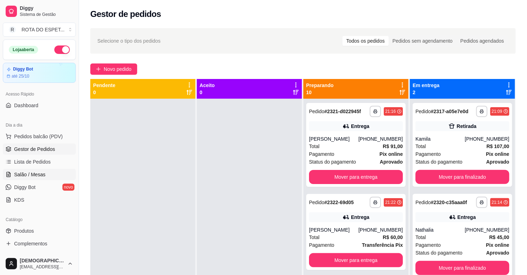
click at [43, 172] on span "Salão / Mesas" at bounding box center [29, 174] width 31 height 7
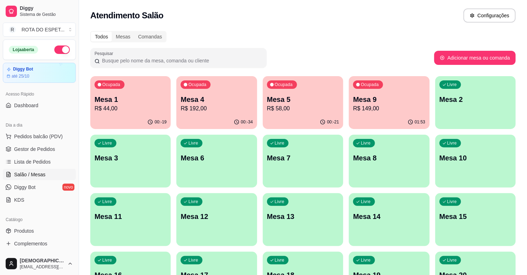
click at [132, 110] on p "R$ 44,00" at bounding box center [130, 108] width 72 height 8
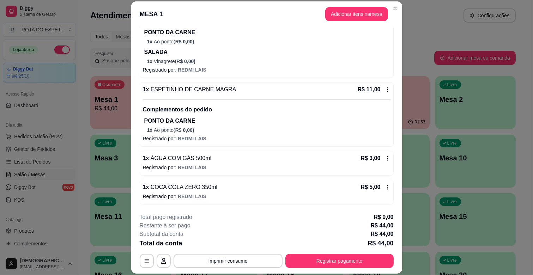
scroll to position [21, 0]
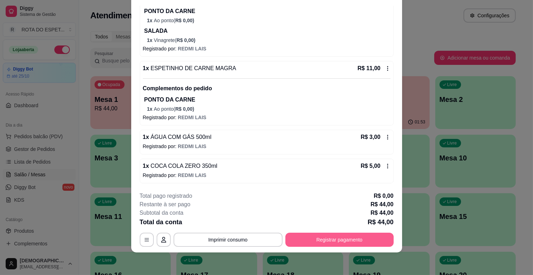
click at [369, 238] on button "Registrar pagamento" at bounding box center [339, 240] width 108 height 14
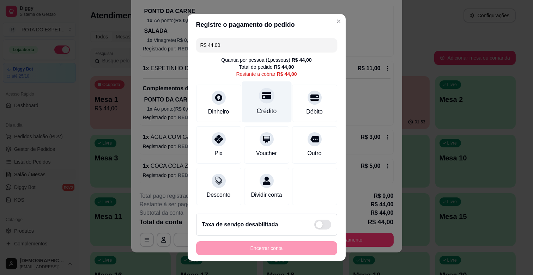
click at [259, 100] on div at bounding box center [267, 96] width 16 height 16
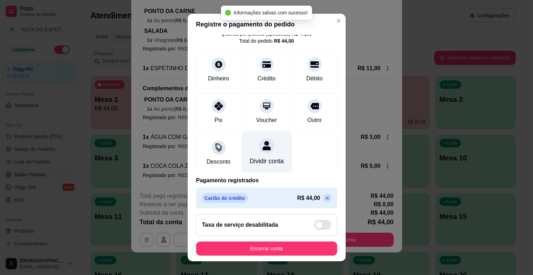
scroll to position [37, 0]
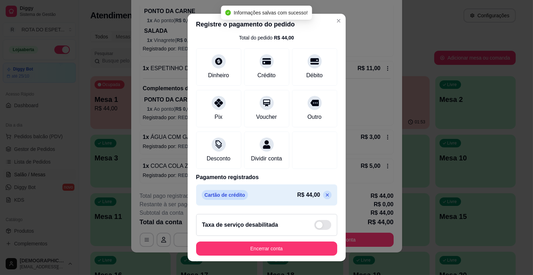
click at [323, 195] on p at bounding box center [327, 195] width 8 height 8
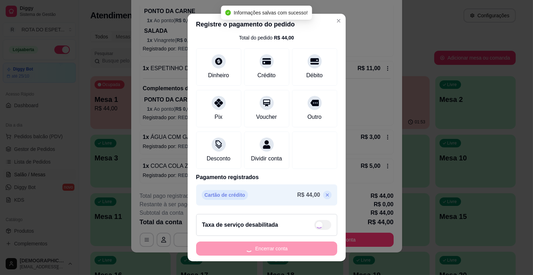
type input "R$ 44,00"
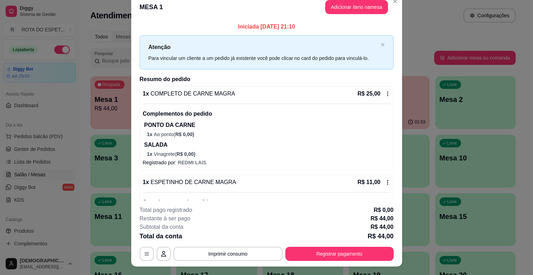
scroll to position [0, 0]
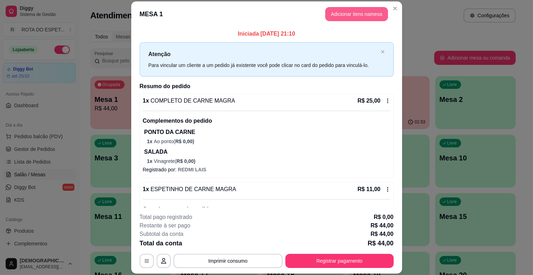
click at [374, 13] on button "Adicionar itens na mesa" at bounding box center [356, 14] width 63 height 14
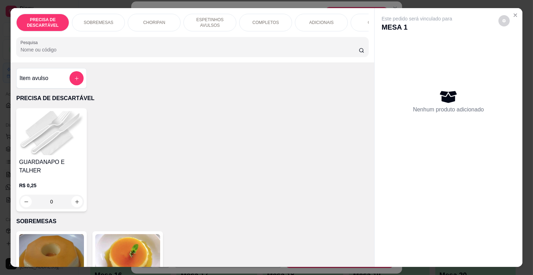
scroll to position [0, 308]
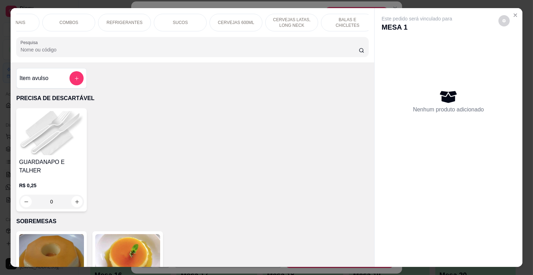
click at [348, 19] on p "BALAS E CHICLETES" at bounding box center [347, 22] width 41 height 11
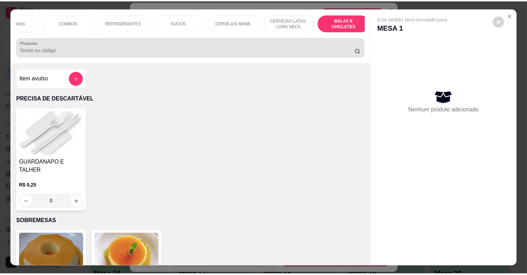
scroll to position [17, 0]
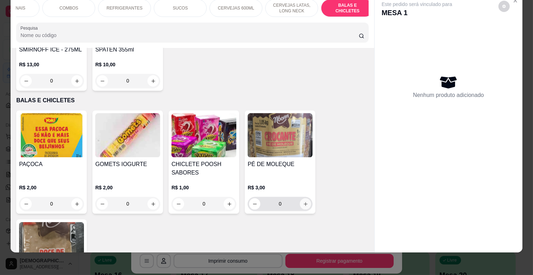
click at [304, 201] on icon "increase-product-quantity" at bounding box center [305, 203] width 5 height 5
type input "1"
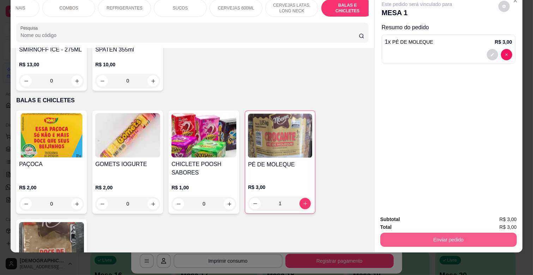
click at [476, 237] on button "Enviar pedido" at bounding box center [448, 240] width 136 height 14
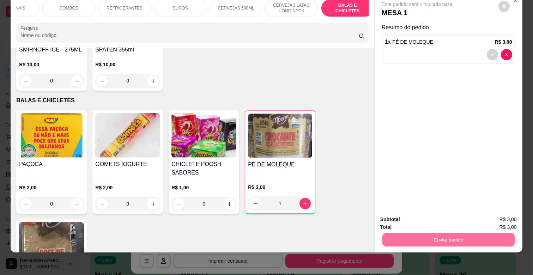
click at [494, 211] on button "Enviar pedido" at bounding box center [498, 216] width 40 height 13
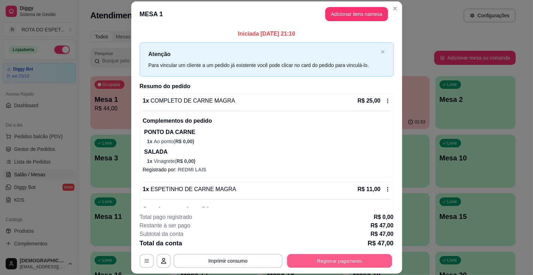
click at [371, 263] on button "Registrar pagamento" at bounding box center [339, 261] width 105 height 14
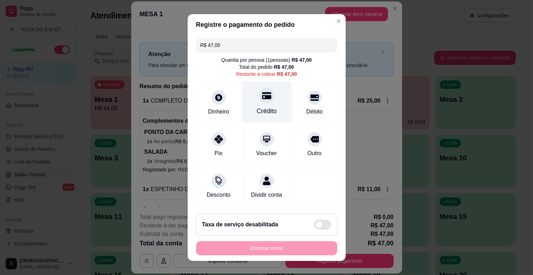
drag, startPoint x: 256, startPoint y: 89, endPoint x: 260, endPoint y: 90, distance: 4.7
click at [259, 89] on div at bounding box center [267, 96] width 16 height 16
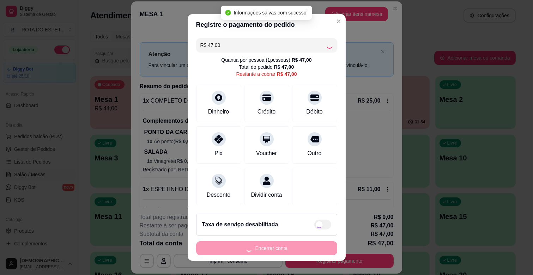
type input "R$ 0,00"
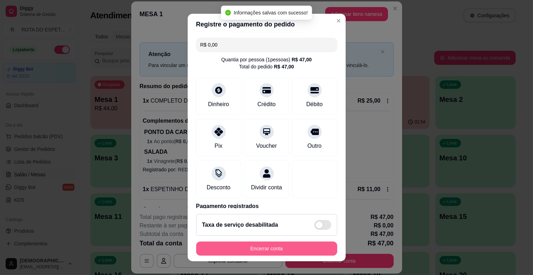
click at [293, 250] on button "Encerrar conta" at bounding box center [266, 248] width 141 height 14
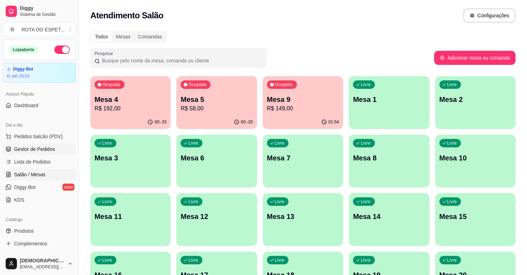
click at [32, 146] on span "Gestor de Pedidos" at bounding box center [34, 149] width 41 height 7
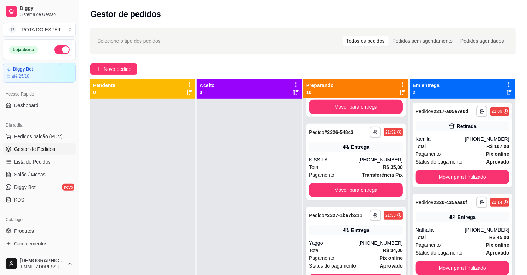
scroll to position [157, 0]
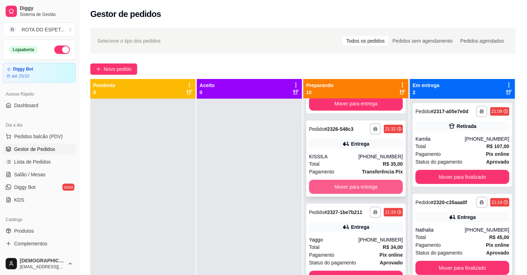
click at [347, 185] on button "Mover para entrega" at bounding box center [356, 187] width 94 height 14
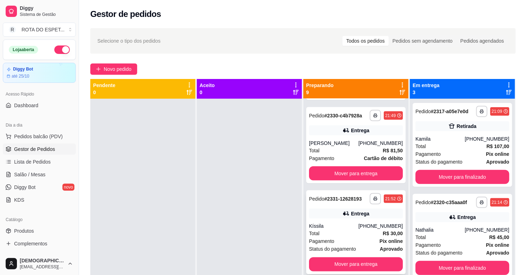
scroll to position [548, 0]
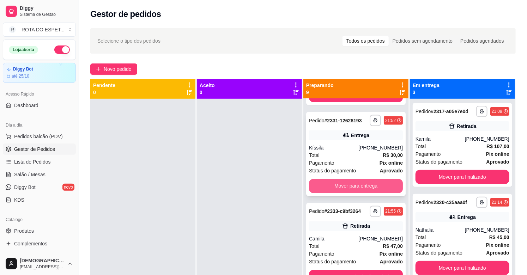
click at [349, 183] on button "Mover para entrega" at bounding box center [356, 186] width 94 height 14
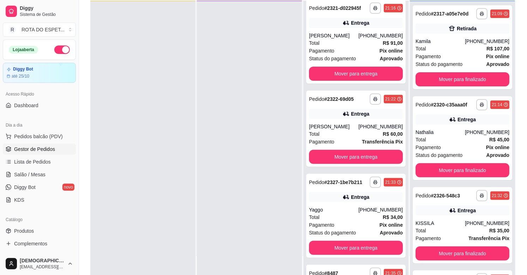
scroll to position [0, 0]
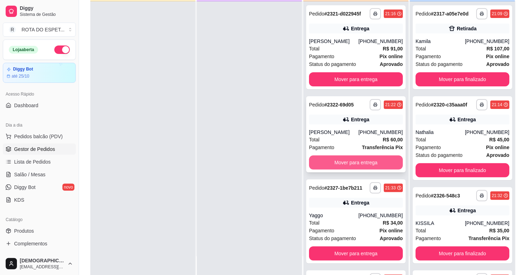
click at [357, 162] on button "Mover para entrega" at bounding box center [356, 162] width 94 height 14
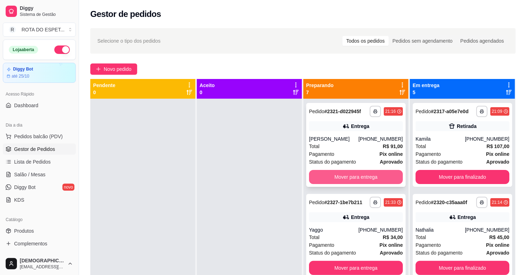
click at [364, 173] on button "Mover para entrega" at bounding box center [356, 177] width 94 height 14
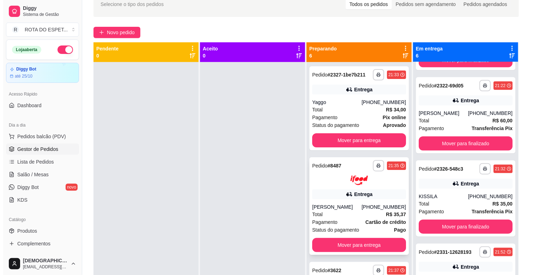
scroll to position [29, 0]
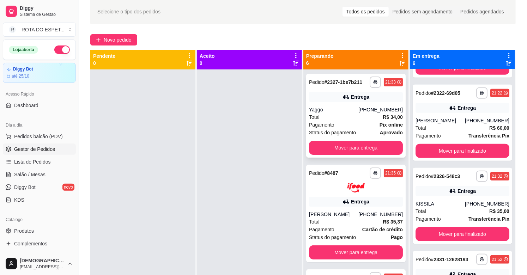
click at [355, 111] on div "Yaggo" at bounding box center [333, 109] width 49 height 7
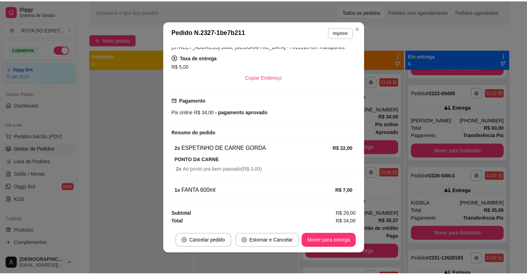
scroll to position [1, 0]
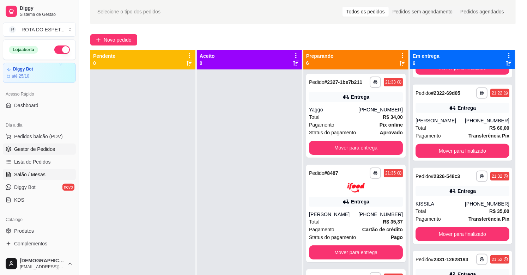
click at [47, 172] on link "Salão / Mesas" at bounding box center [39, 174] width 73 height 11
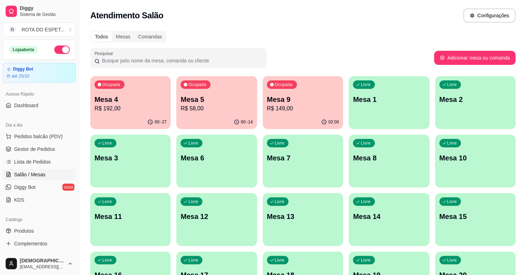
click at [199, 87] on p "Ocupada" at bounding box center [197, 85] width 18 height 6
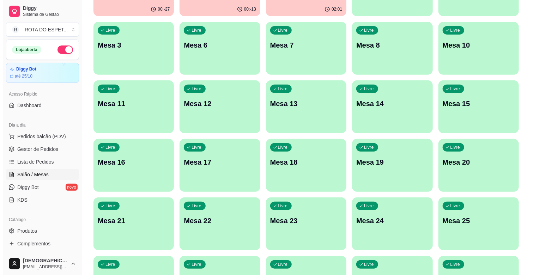
scroll to position [117, 0]
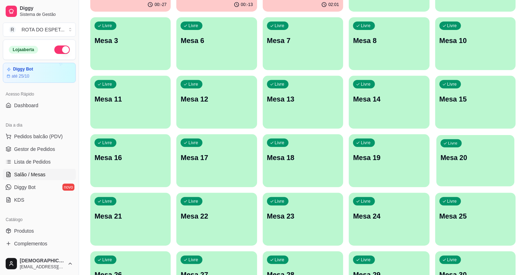
click at [467, 170] on div "Livre Mesa 20" at bounding box center [475, 156] width 78 height 43
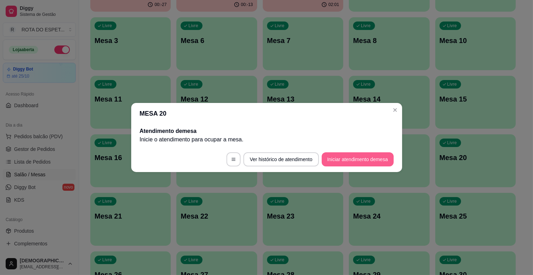
click at [370, 160] on button "Iniciar atendimento de mesa" at bounding box center [357, 159] width 72 height 14
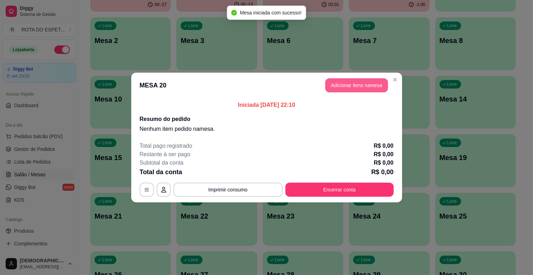
click at [362, 80] on button "Adicionar itens na mesa" at bounding box center [356, 85] width 63 height 14
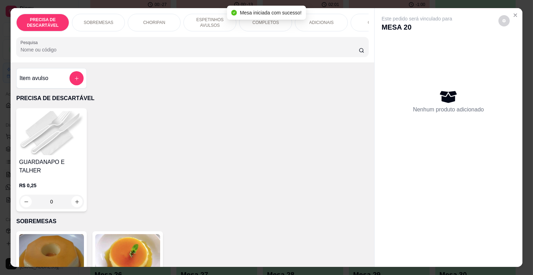
click at [256, 24] on div "COMPLETOS" at bounding box center [265, 23] width 53 height 18
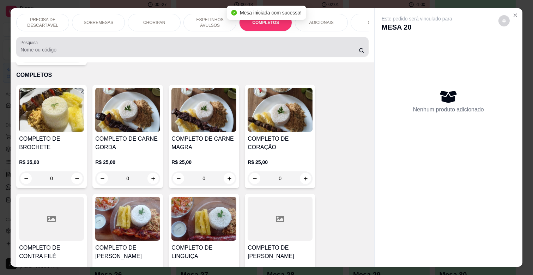
scroll to position [17, 0]
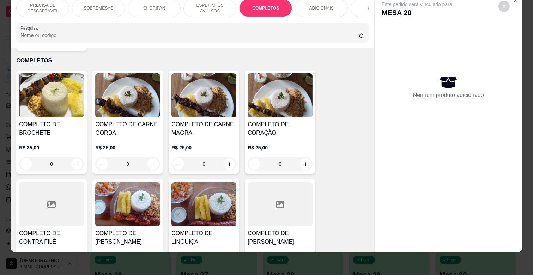
click at [204, 137] on div "R$ 25,00 0" at bounding box center [203, 154] width 65 height 34
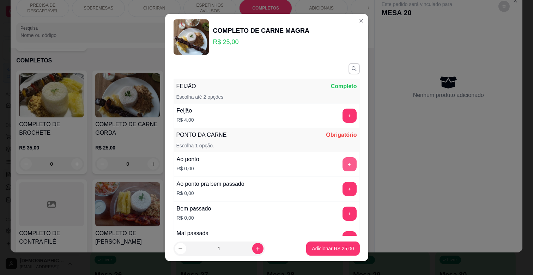
click at [342, 163] on button "+" at bounding box center [349, 164] width 14 height 14
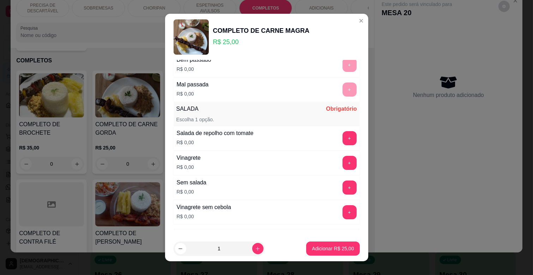
scroll to position [157, 0]
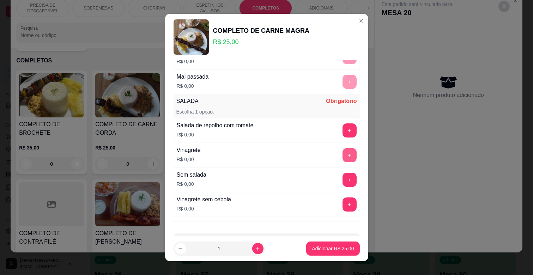
click at [342, 153] on button "+" at bounding box center [349, 155] width 14 height 14
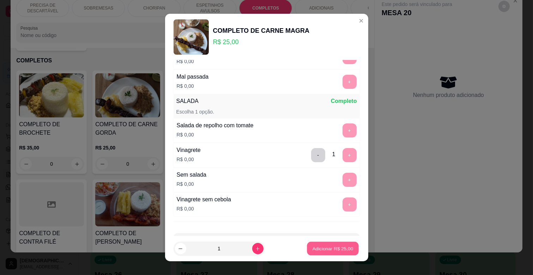
click at [332, 245] on button "Adicionar R$ 25,00" at bounding box center [333, 249] width 52 height 14
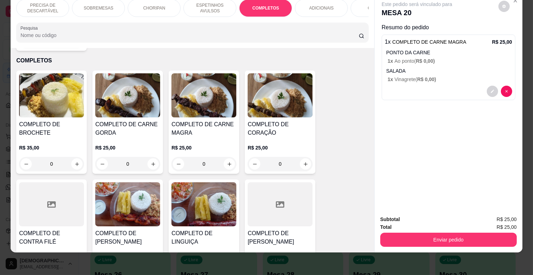
click at [225, 2] on p "ESPETINHOS AVULSOS" at bounding box center [209, 7] width 41 height 11
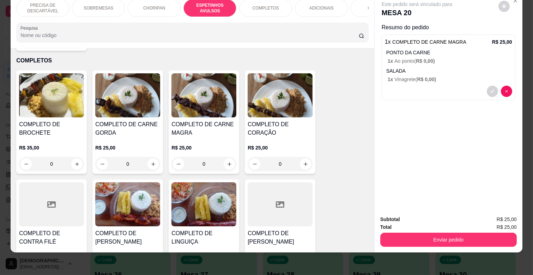
scroll to position [389, 0]
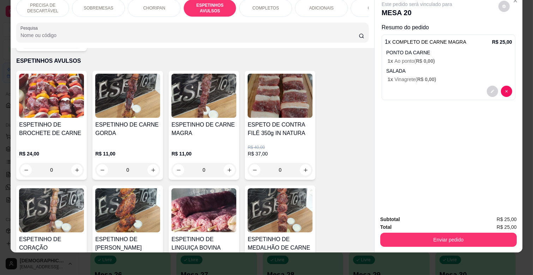
click at [186, 207] on img at bounding box center [203, 210] width 65 height 44
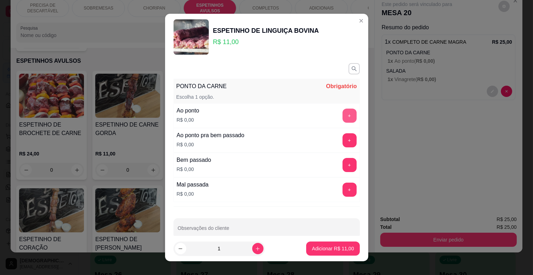
click at [342, 114] on button "+" at bounding box center [349, 116] width 14 height 14
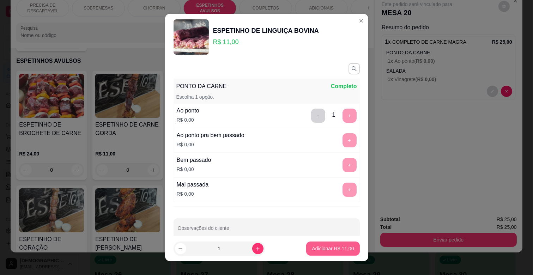
click at [339, 251] on p "Adicionar R$ 11,00" at bounding box center [333, 248] width 42 height 7
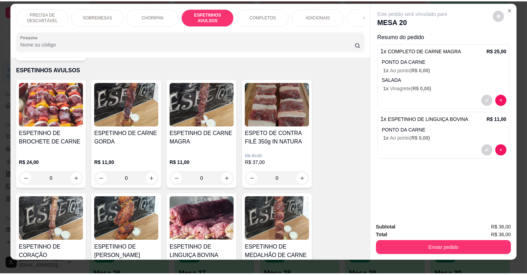
scroll to position [0, 0]
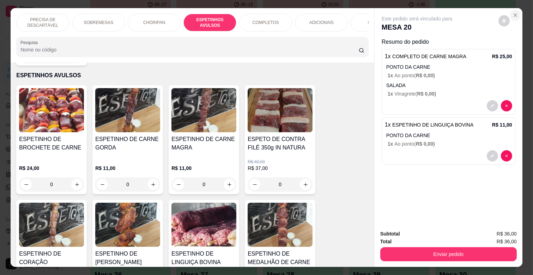
click at [514, 14] on icon "Close" at bounding box center [515, 15] width 3 height 3
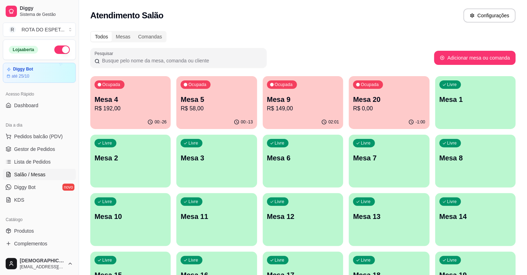
click at [219, 96] on p "Mesa 5" at bounding box center [216, 99] width 72 height 10
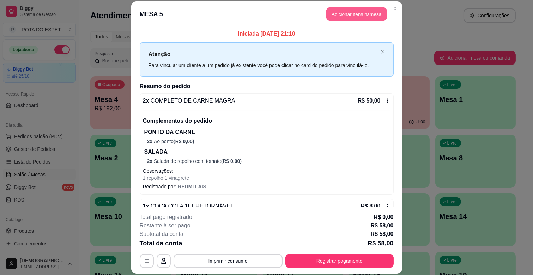
click at [352, 19] on button "Adicionar itens na mesa" at bounding box center [356, 14] width 61 height 14
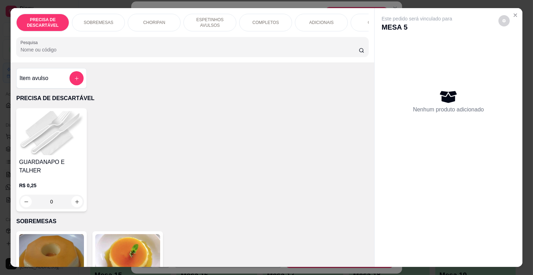
click at [265, 20] on p "COMPLETOS" at bounding box center [265, 23] width 26 height 6
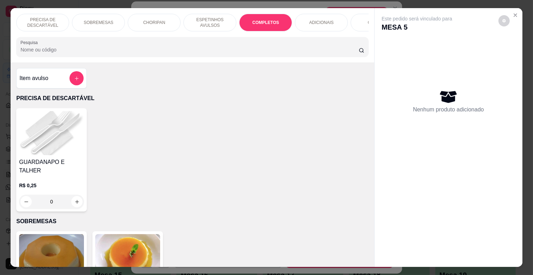
scroll to position [17, 0]
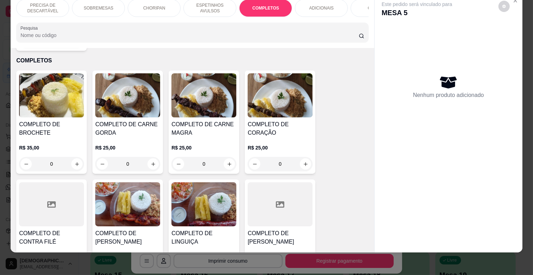
click at [219, 126] on h4 "COMPLETO DE CARNE MAGRA" at bounding box center [203, 128] width 65 height 17
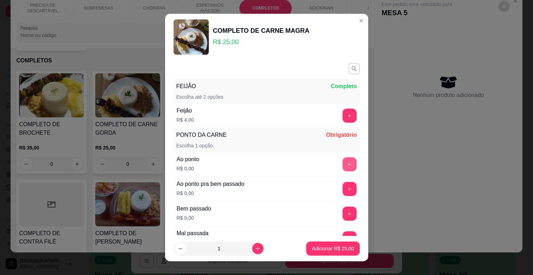
click at [342, 166] on button "+" at bounding box center [349, 164] width 14 height 14
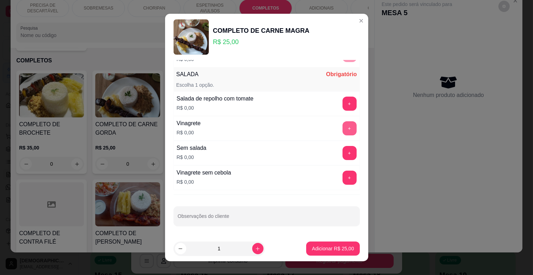
click at [342, 123] on button "+" at bounding box center [349, 128] width 14 height 14
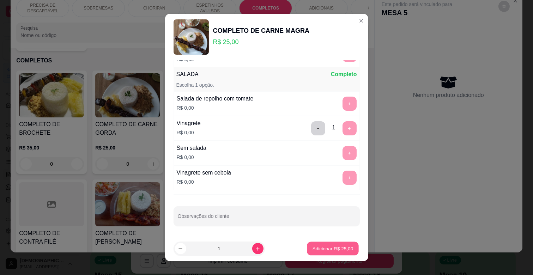
click at [332, 247] on p "Adicionar R$ 25,00" at bounding box center [332, 248] width 41 height 7
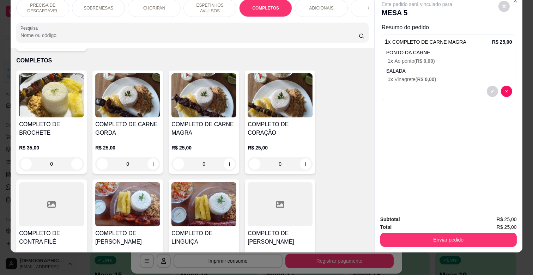
click at [211, 4] on p "ESPETINHOS AVULSOS" at bounding box center [209, 7] width 41 height 11
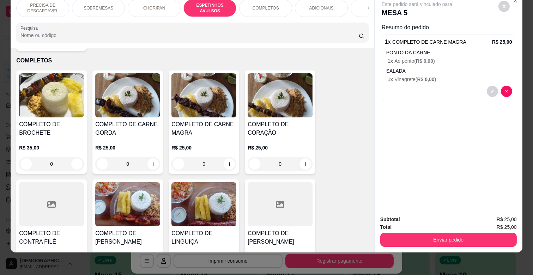
scroll to position [389, 0]
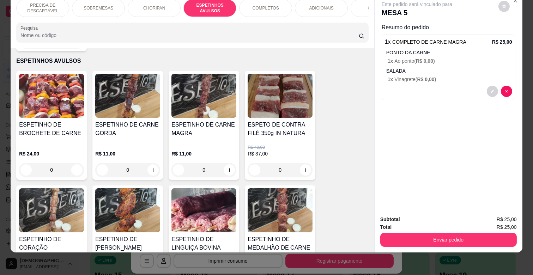
click at [222, 163] on div "0" at bounding box center [203, 170] width 65 height 14
click at [178, 204] on img at bounding box center [203, 210] width 65 height 44
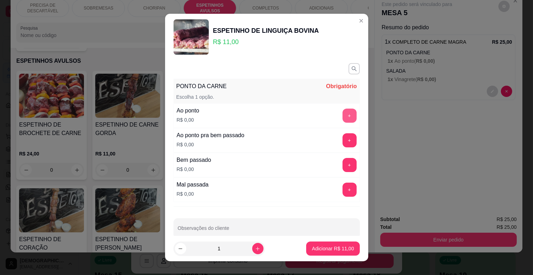
click at [342, 114] on button "+" at bounding box center [349, 116] width 14 height 14
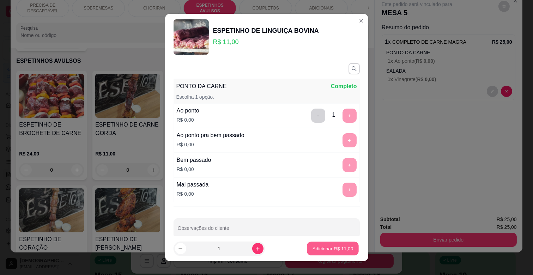
click at [325, 246] on p "Adicionar R$ 11,00" at bounding box center [332, 248] width 41 height 7
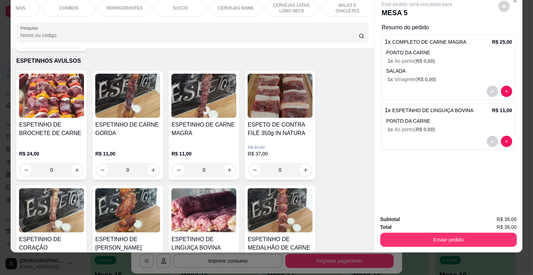
scroll to position [0, 0]
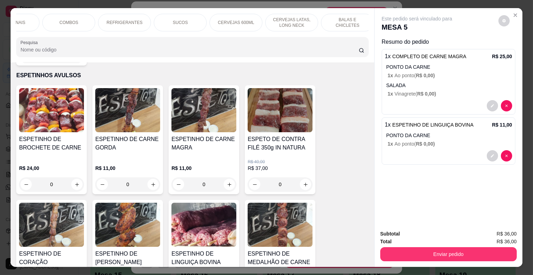
click at [340, 22] on p "BALAS E CHICLETES" at bounding box center [347, 22] width 41 height 11
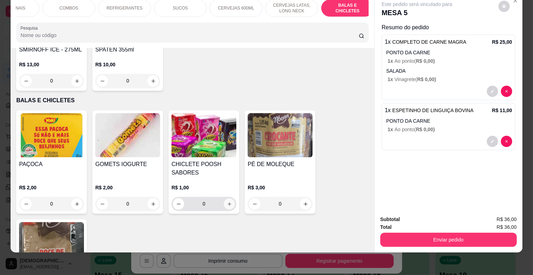
click at [227, 201] on icon "increase-product-quantity" at bounding box center [229, 203] width 5 height 5
type input "1"
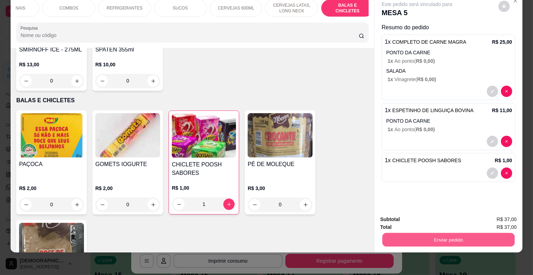
click at [466, 233] on button "Enviar pedido" at bounding box center [448, 240] width 132 height 14
click at [489, 216] on button "Enviar pedido" at bounding box center [498, 216] width 40 height 13
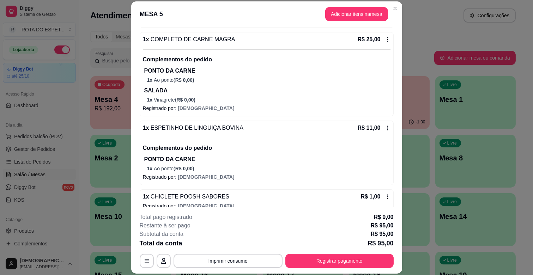
scroll to position [206, 0]
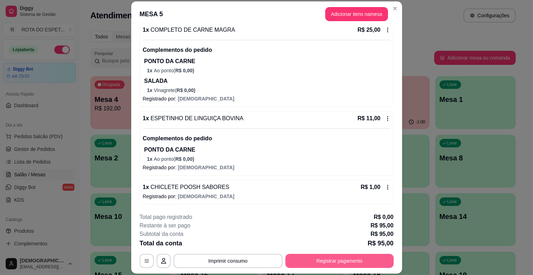
click at [332, 257] on button "Registrar pagamento" at bounding box center [339, 261] width 108 height 14
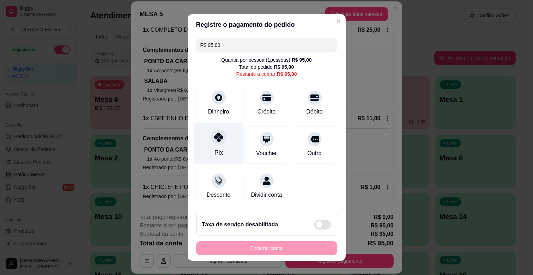
click at [206, 147] on div "Pix" at bounding box center [219, 143] width 50 height 41
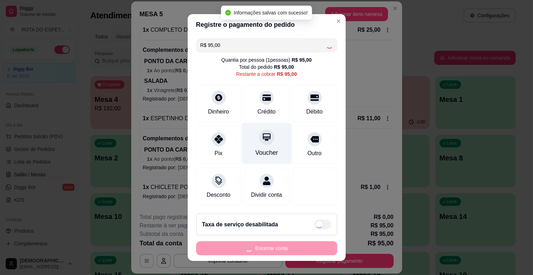
type input "R$ 0,00"
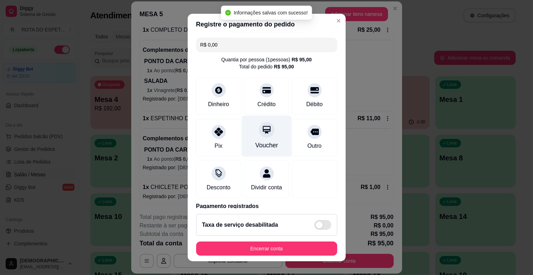
scroll to position [37, 0]
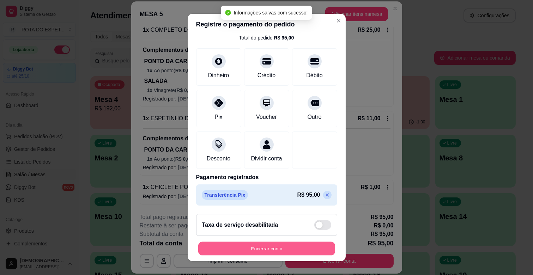
click at [271, 248] on button "Encerrar conta" at bounding box center [266, 249] width 137 height 14
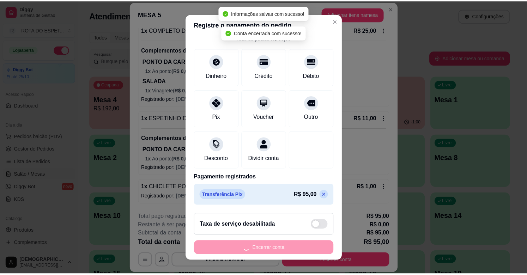
scroll to position [0, 0]
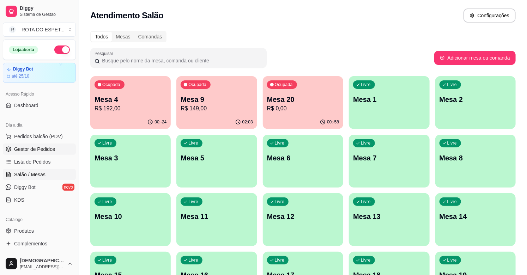
click at [44, 146] on span "Gestor de Pedidos" at bounding box center [34, 149] width 41 height 7
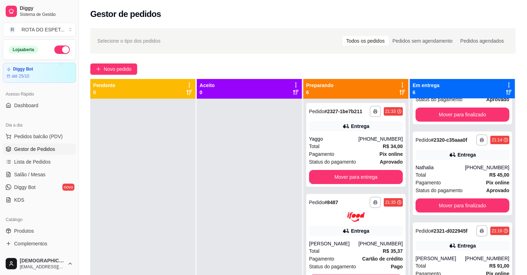
scroll to position [78, 0]
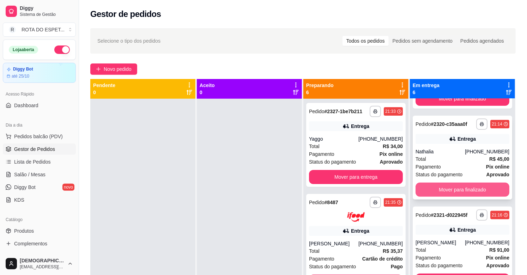
click at [465, 189] on button "Mover para finalizado" at bounding box center [462, 190] width 94 height 14
click at [464, 189] on button "Mover para finalizado" at bounding box center [462, 190] width 94 height 14
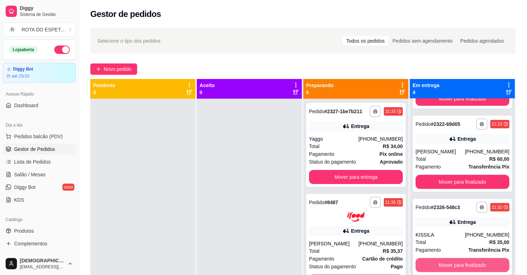
click at [457, 262] on button "Mover para finalizado" at bounding box center [462, 265] width 94 height 14
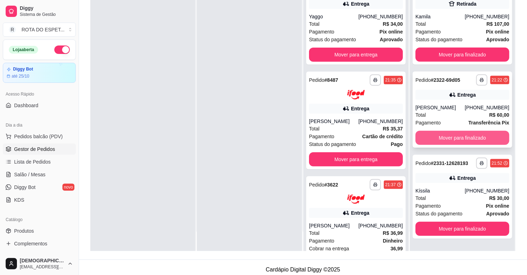
scroll to position [108, 0]
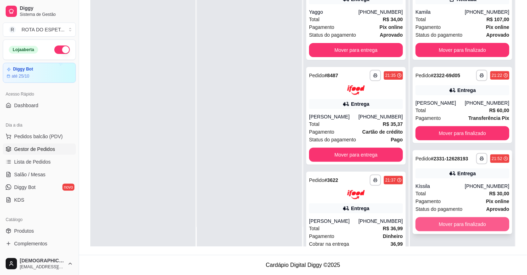
click at [453, 226] on button "Mover para finalizado" at bounding box center [462, 224] width 94 height 14
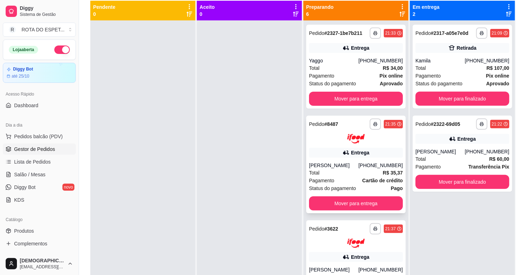
scroll to position [0, 0]
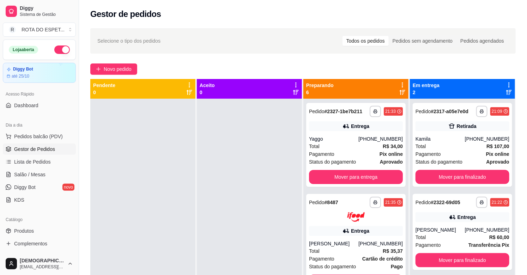
click at [263, 237] on div at bounding box center [249, 236] width 105 height 275
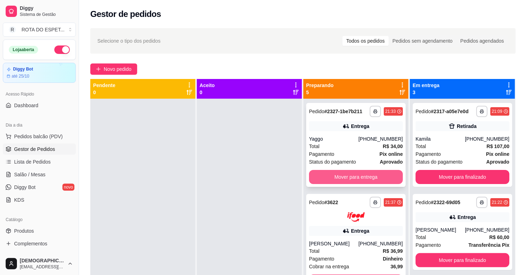
click at [339, 173] on button "Mover para entrega" at bounding box center [356, 177] width 94 height 14
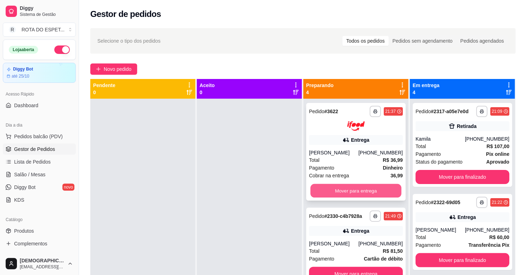
click at [347, 188] on button "Mover para entrega" at bounding box center [355, 191] width 91 height 14
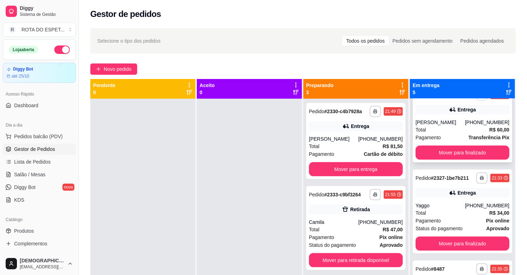
scroll to position [117, 0]
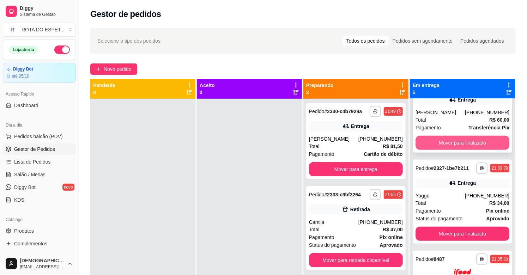
click at [461, 139] on button "Mover para finalizado" at bounding box center [462, 143] width 94 height 14
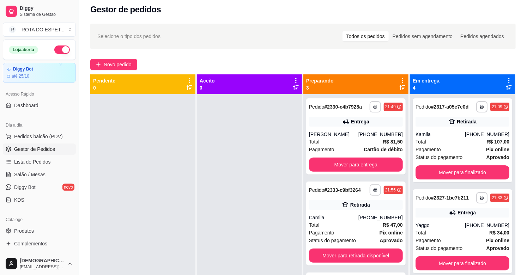
scroll to position [0, 0]
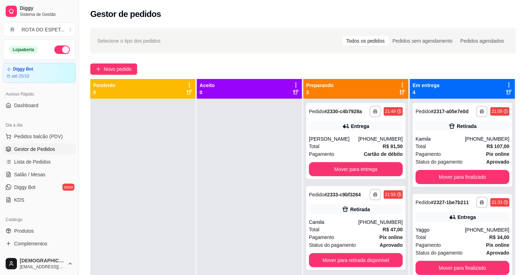
click at [222, 184] on div at bounding box center [249, 236] width 105 height 275
click at [231, 248] on div at bounding box center [249, 236] width 105 height 275
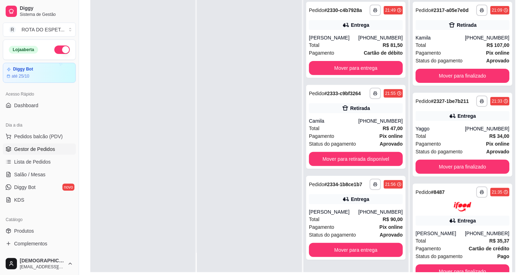
scroll to position [108, 0]
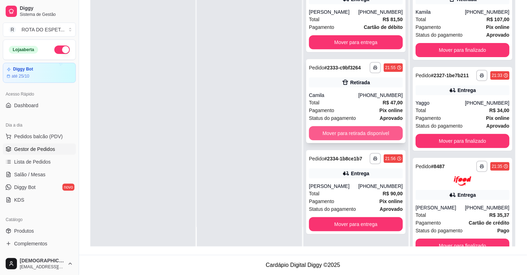
click at [353, 136] on button "Mover para retirada disponível" at bounding box center [356, 133] width 94 height 14
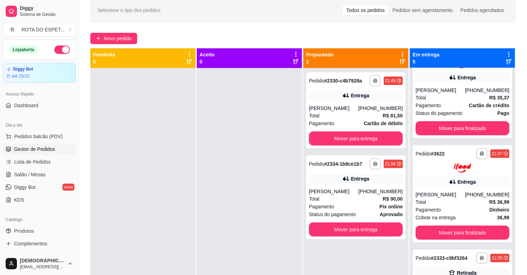
scroll to position [0, 0]
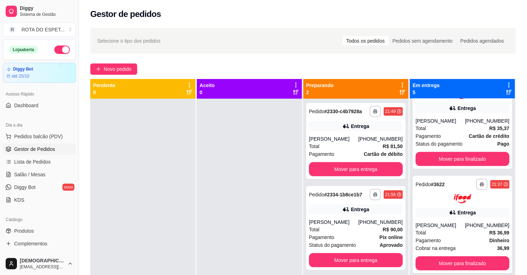
click at [215, 253] on div at bounding box center [249, 236] width 105 height 275
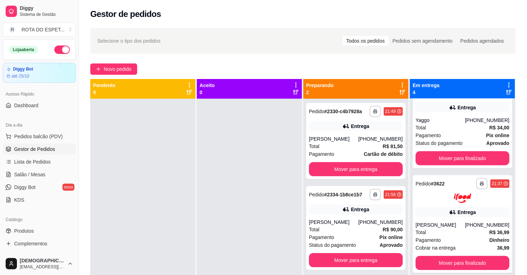
scroll to position [109, 0]
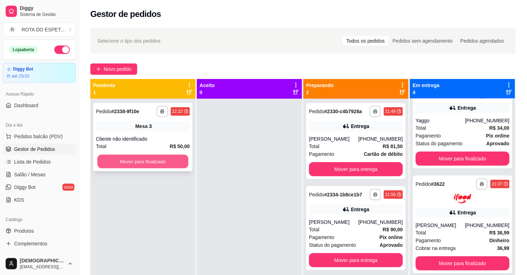
click at [153, 161] on button "Mover para finalizado" at bounding box center [142, 162] width 91 height 14
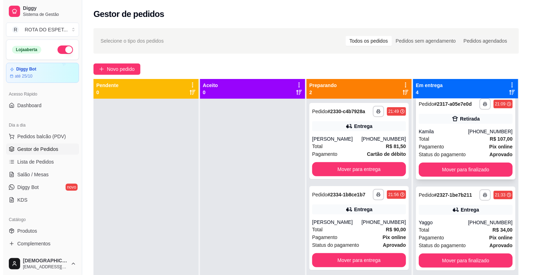
scroll to position [0, 0]
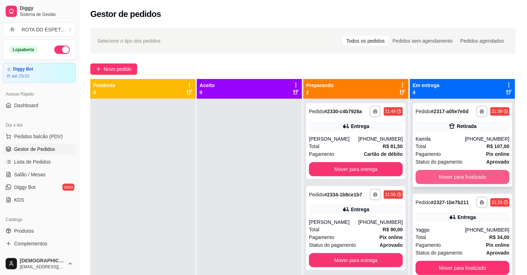
click at [472, 173] on button "Mover para finalizado" at bounding box center [462, 177] width 94 height 14
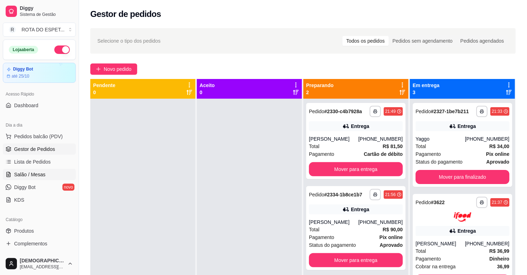
click at [36, 177] on span "Salão / Mesas" at bounding box center [29, 174] width 31 height 7
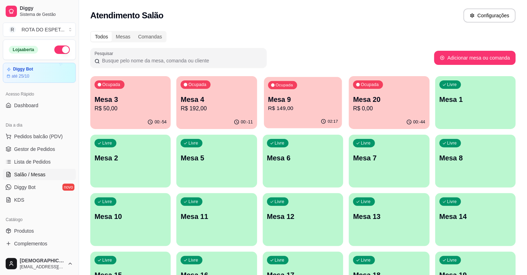
click at [300, 99] on p "Mesa 9" at bounding box center [303, 100] width 70 height 10
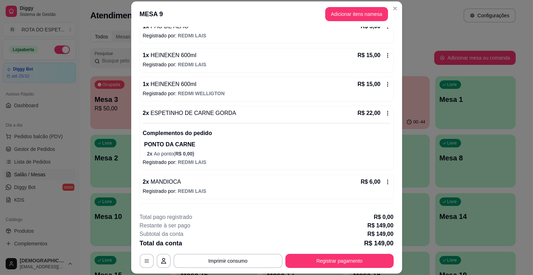
scroll to position [78, 0]
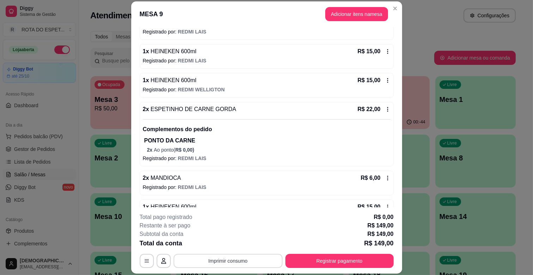
click at [235, 258] on button "Imprimir consumo" at bounding box center [227, 261] width 109 height 14
click at [241, 246] on button "IMPRESSORA CAIXA" at bounding box center [227, 244] width 56 height 11
click at [345, 14] on button "Adicionar itens na mesa" at bounding box center [356, 14] width 61 height 14
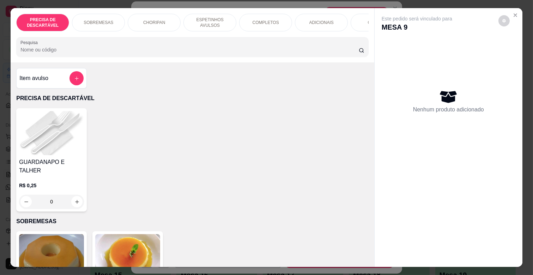
scroll to position [0, 313]
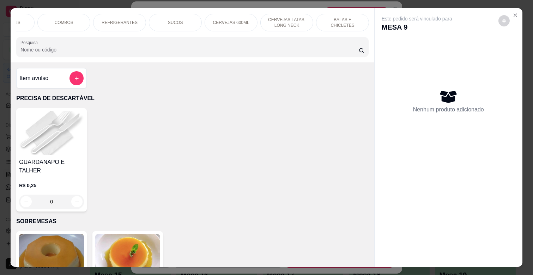
click at [342, 20] on p "BALAS E CHICLETES" at bounding box center [342, 22] width 41 height 11
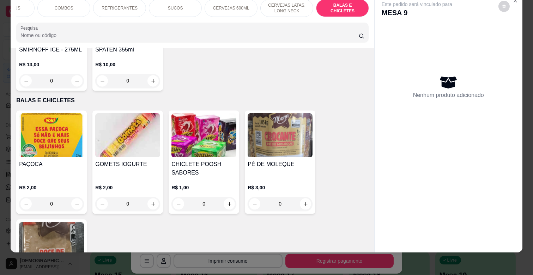
click at [235, 5] on p "CERVEJAS 600ML" at bounding box center [231, 8] width 36 height 6
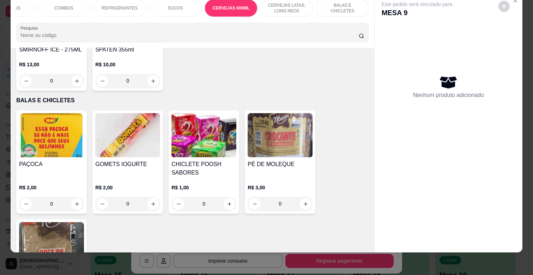
scroll to position [2409, 0]
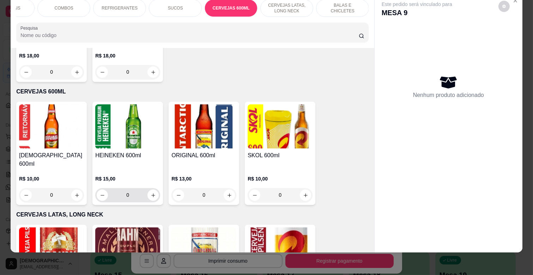
click at [144, 188] on input "0" at bounding box center [127, 195] width 39 height 14
click at [154, 190] on button "increase-product-quantity" at bounding box center [152, 195] width 11 height 11
type input "1"
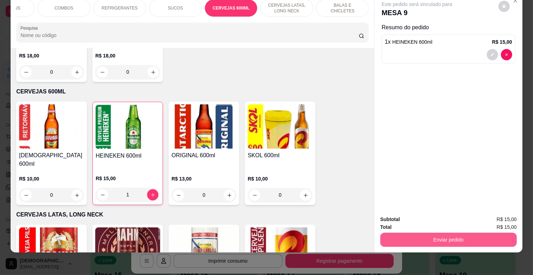
click at [452, 235] on button "Enviar pedido" at bounding box center [448, 240] width 136 height 14
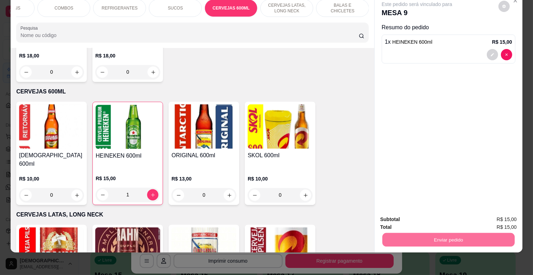
click at [502, 213] on button "Enviar pedido" at bounding box center [497, 216] width 39 height 13
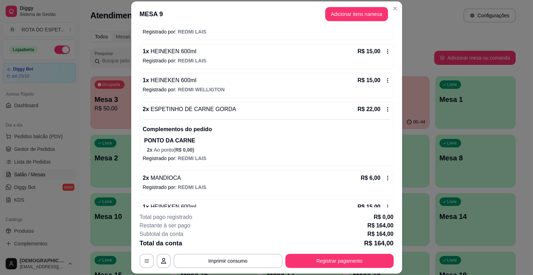
click at [377, 106] on div "R$ 22,00" at bounding box center [373, 109] width 33 height 8
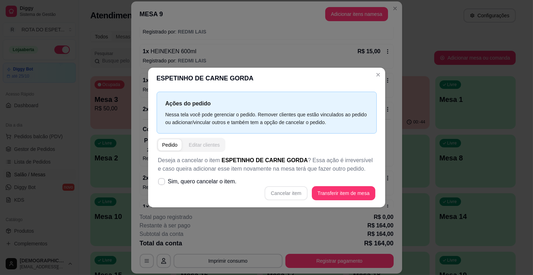
click at [199, 140] on button "Editar clientes" at bounding box center [203, 144] width 39 height 11
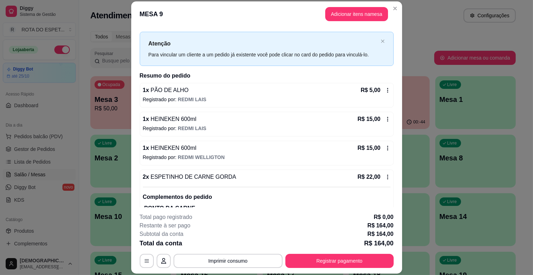
scroll to position [0, 0]
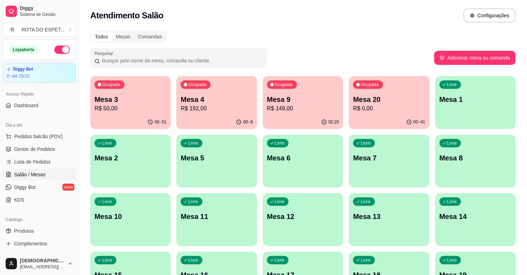
click at [292, 100] on p "Mesa 9" at bounding box center [303, 99] width 72 height 10
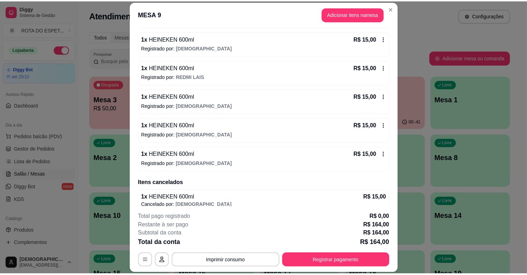
scroll to position [352, 0]
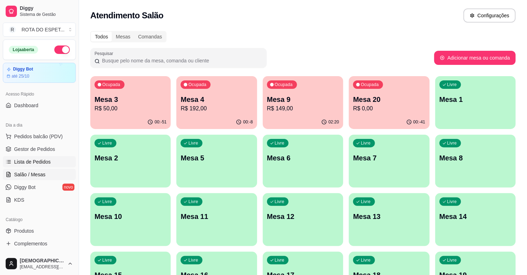
click at [30, 164] on span "Lista de Pedidos" at bounding box center [32, 161] width 37 height 7
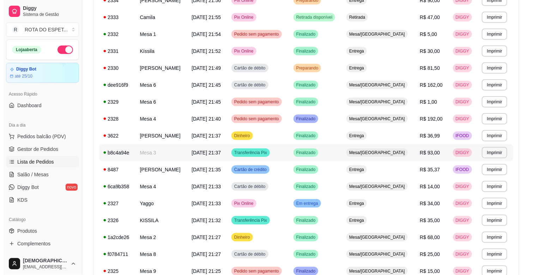
scroll to position [274, 0]
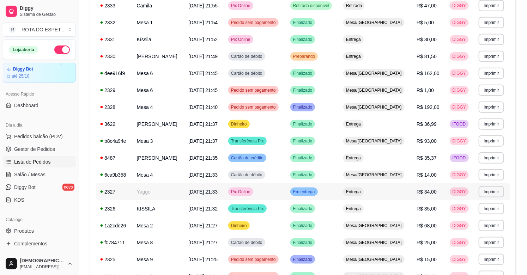
click at [170, 191] on td "Yaggo" at bounding box center [159, 191] width 52 height 17
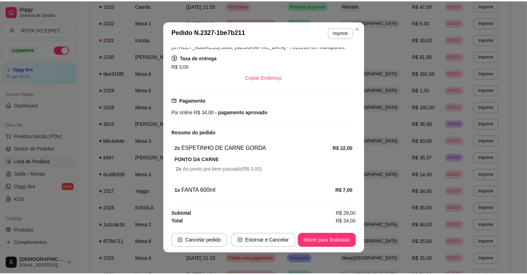
scroll to position [1, 0]
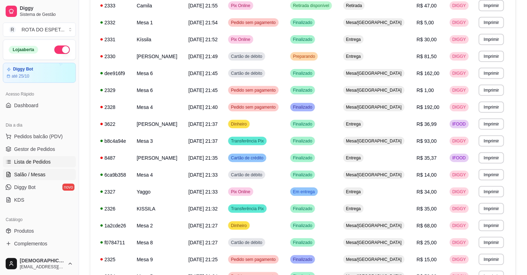
click at [13, 171] on link "Salão / Mesas" at bounding box center [39, 174] width 73 height 11
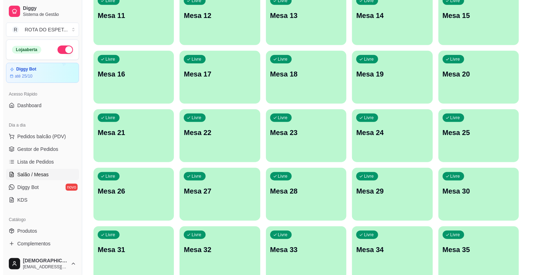
scroll to position [234, 0]
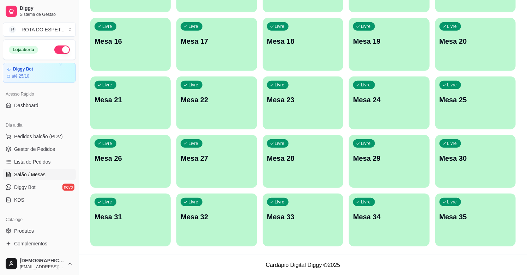
click at [483, 44] on p "Mesa 20" at bounding box center [475, 41] width 72 height 10
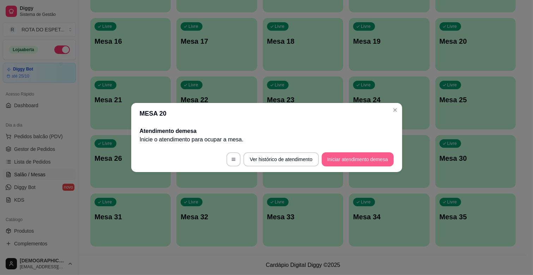
click at [362, 159] on button "Iniciar atendimento de mesa" at bounding box center [357, 159] width 72 height 14
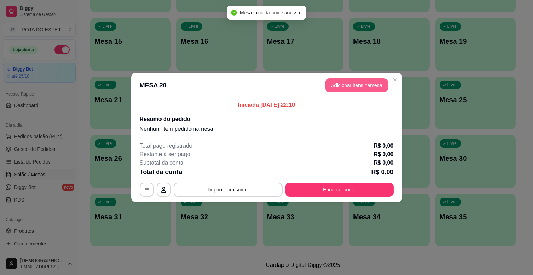
click at [368, 82] on button "Adicionar itens na mesa" at bounding box center [356, 85] width 63 height 14
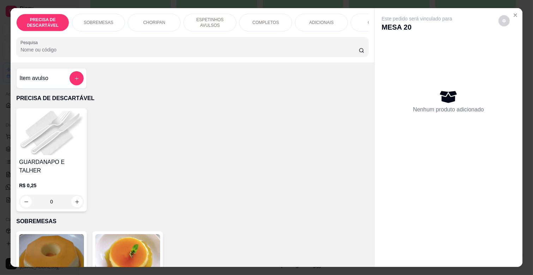
click at [252, 20] on p "COMPLETOS" at bounding box center [265, 23] width 26 height 6
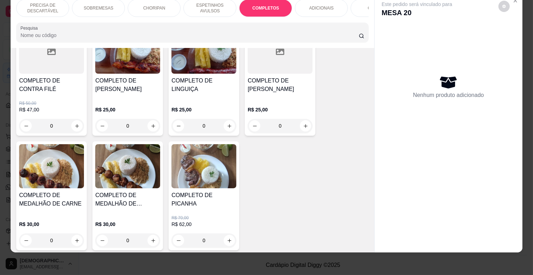
scroll to position [1007, 0]
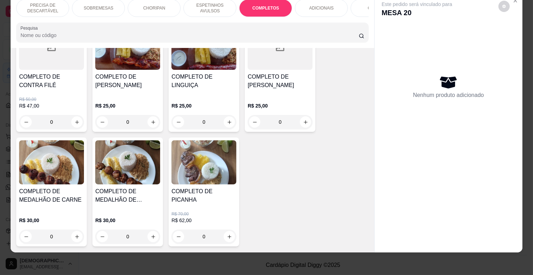
click at [34, 154] on img at bounding box center [51, 162] width 65 height 44
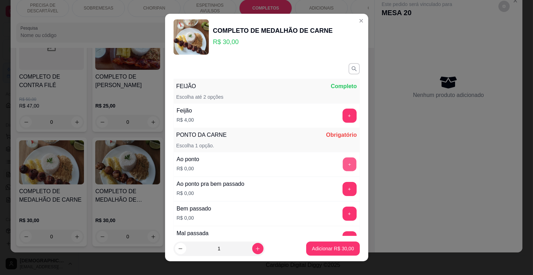
click at [342, 165] on button "+" at bounding box center [349, 165] width 14 height 14
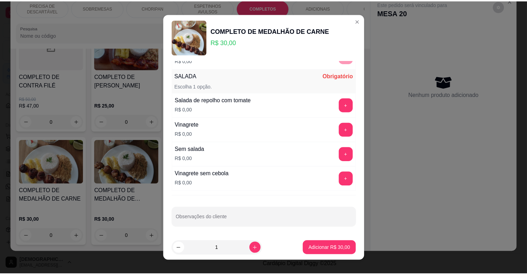
scroll to position [184, 0]
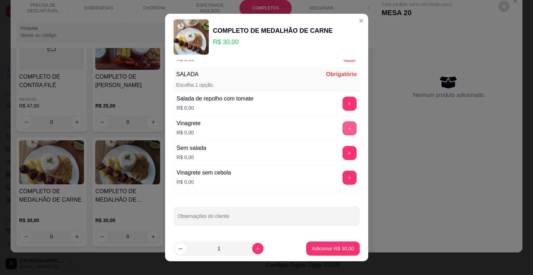
click at [342, 132] on button "+" at bounding box center [349, 128] width 14 height 14
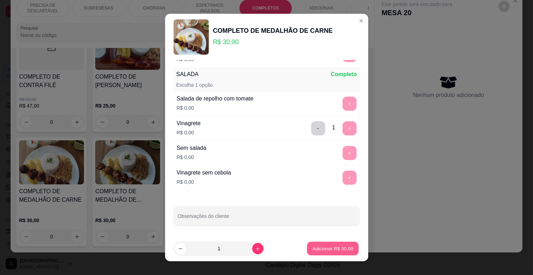
click at [332, 250] on p "Adicionar R$ 30,00" at bounding box center [332, 248] width 41 height 7
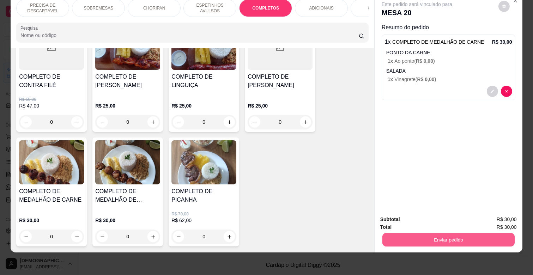
click at [445, 233] on button "Enviar pedido" at bounding box center [448, 240] width 132 height 14
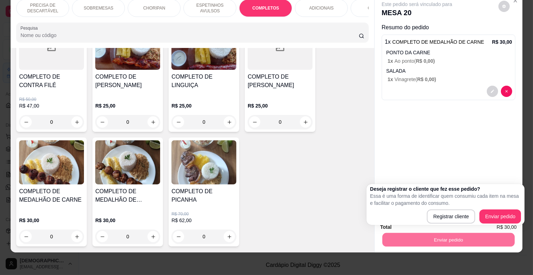
click at [493, 209] on div "Deseja registrar o cliente que fez esse pedido? Essa é uma forma de identificar…" at bounding box center [445, 204] width 151 height 38
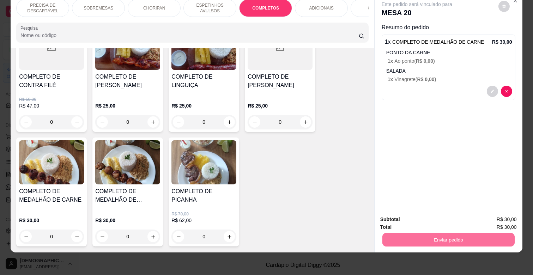
click at [493, 211] on button "Enviar pedido" at bounding box center [497, 216] width 39 height 13
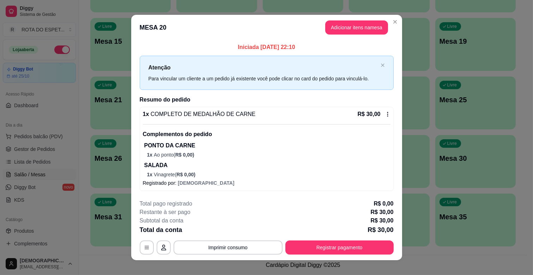
click at [341, 255] on footer "**********" at bounding box center [266, 227] width 271 height 66
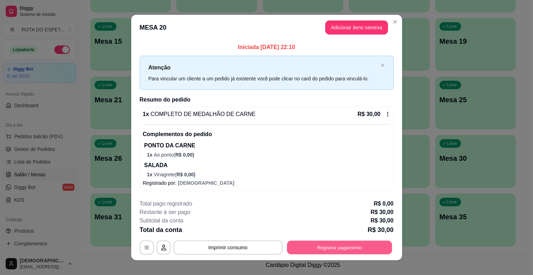
click at [341, 249] on button "Registrar pagamento" at bounding box center [339, 248] width 105 height 14
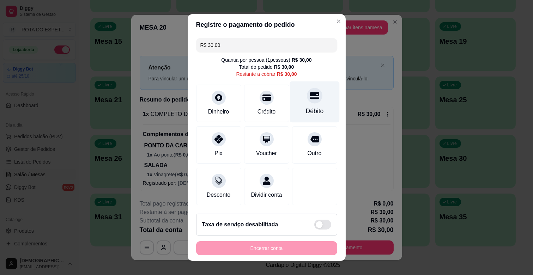
click at [300, 88] on div "Débito" at bounding box center [314, 101] width 50 height 41
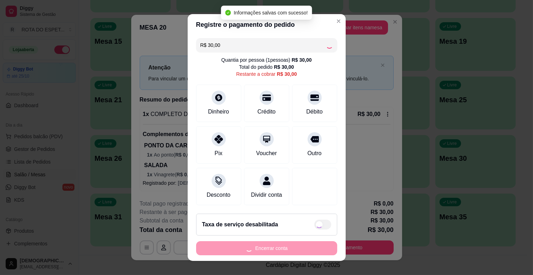
type input "R$ 0,00"
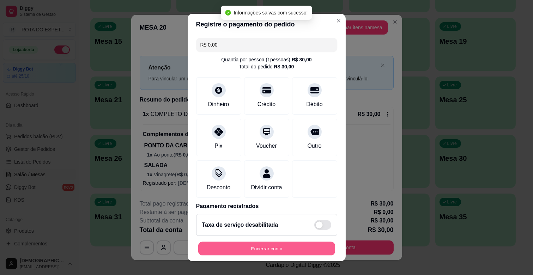
click at [295, 248] on button "Encerrar conta" at bounding box center [266, 249] width 137 height 14
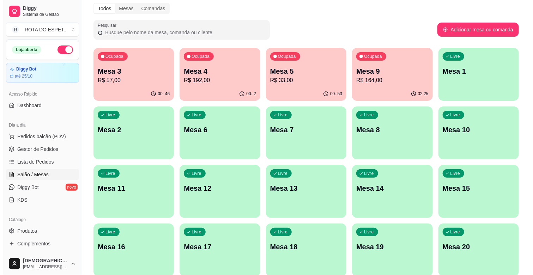
scroll to position [0, 0]
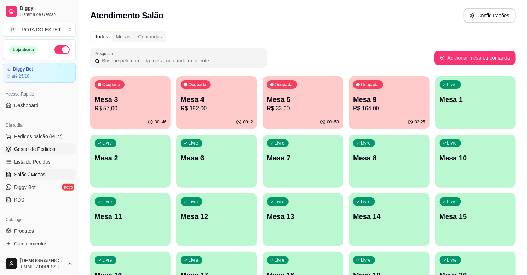
click at [37, 148] on span "Gestor de Pedidos" at bounding box center [34, 149] width 41 height 7
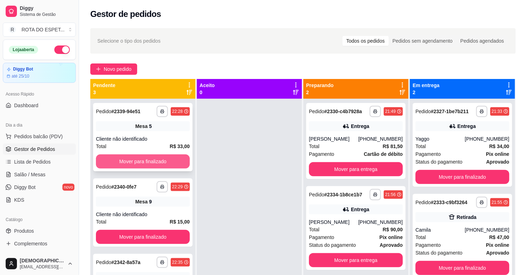
click at [139, 158] on button "Mover para finalizado" at bounding box center [143, 161] width 94 height 14
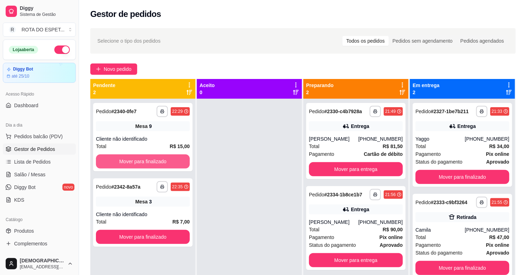
click at [139, 158] on button "Mover para finalizado" at bounding box center [143, 161] width 94 height 14
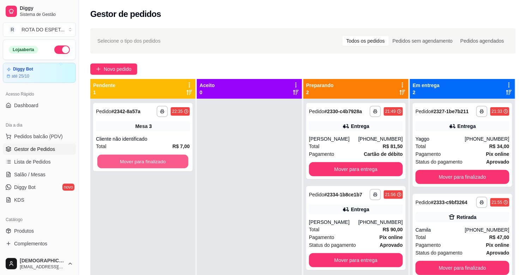
click at [139, 158] on button "Mover para finalizado" at bounding box center [142, 162] width 91 height 14
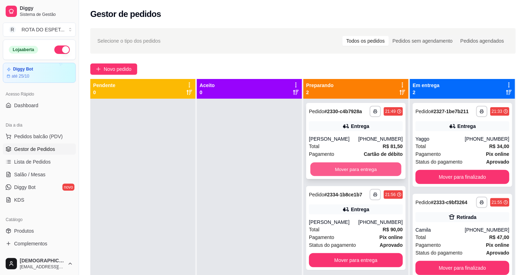
click at [347, 167] on button "Mover para entrega" at bounding box center [355, 170] width 91 height 14
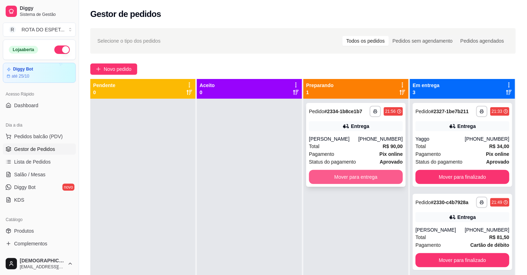
click at [346, 173] on button "Mover para entrega" at bounding box center [356, 177] width 94 height 14
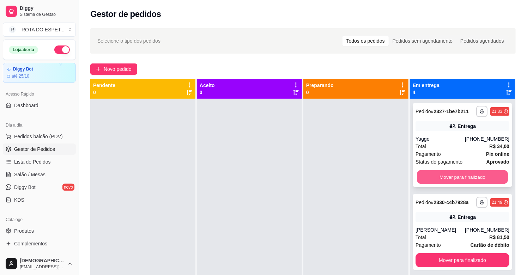
click at [455, 173] on button "Mover para finalizado" at bounding box center [462, 177] width 91 height 14
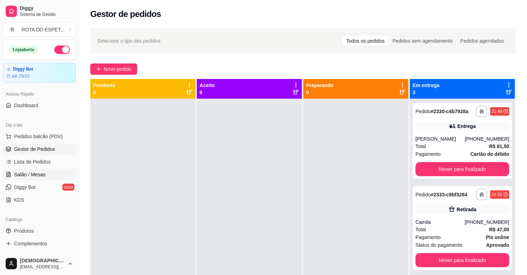
click at [23, 171] on span "Salão / Mesas" at bounding box center [29, 174] width 31 height 7
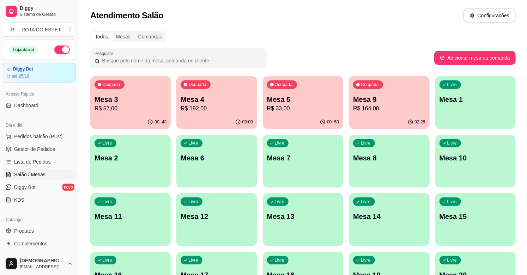
click at [221, 103] on p "Mesa 4" at bounding box center [216, 99] width 72 height 10
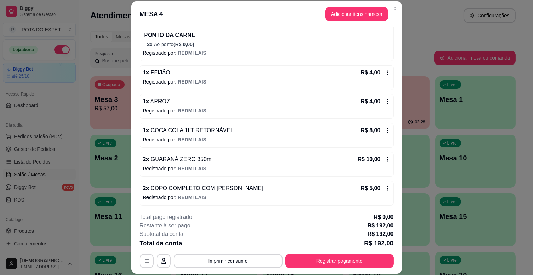
scroll to position [431, 0]
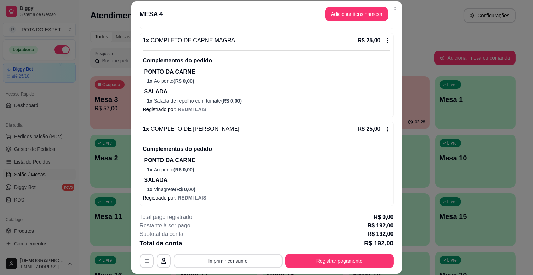
click at [222, 264] on button "Imprimir consumo" at bounding box center [227, 261] width 109 height 14
click at [233, 241] on button "IMPRESSORA CAIXA" at bounding box center [227, 244] width 58 height 11
click at [339, 261] on button "Registrar pagamento" at bounding box center [339, 261] width 105 height 14
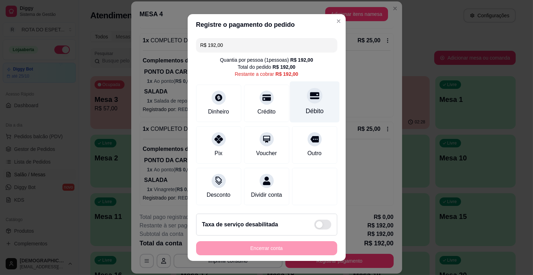
click at [305, 111] on div "Débito" at bounding box center [314, 110] width 18 height 9
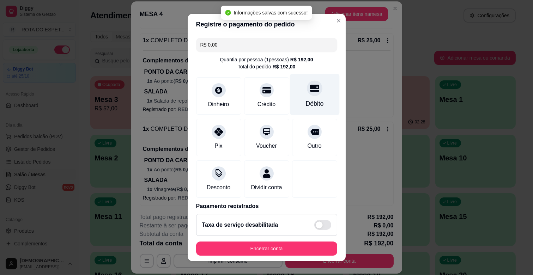
type input "R$ 0,00"
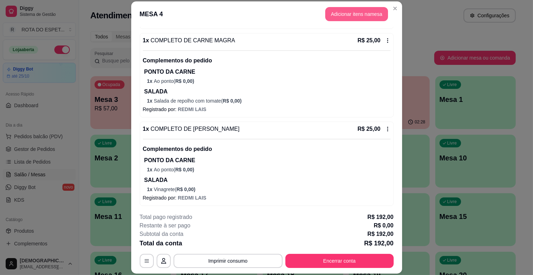
click at [335, 16] on button "Adicionar itens na mesa" at bounding box center [356, 14] width 63 height 14
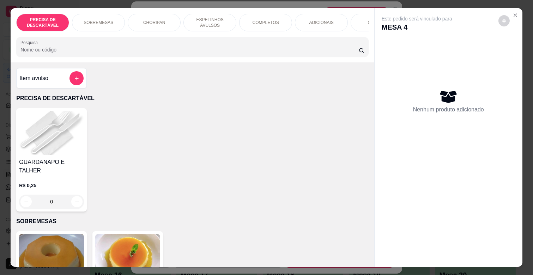
scroll to position [0, 313]
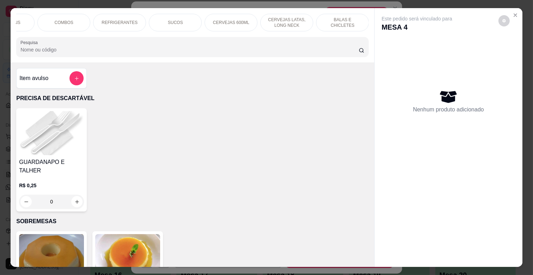
click at [319, 22] on div "BALAS E CHICLETES" at bounding box center [342, 23] width 53 height 18
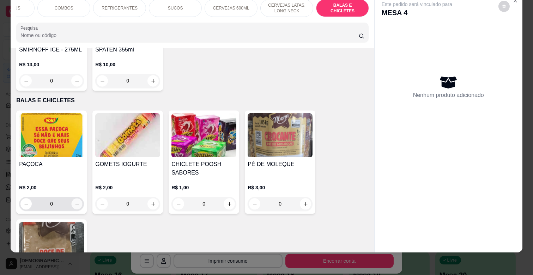
click at [75, 202] on icon "increase-product-quantity" at bounding box center [77, 204] width 4 height 4
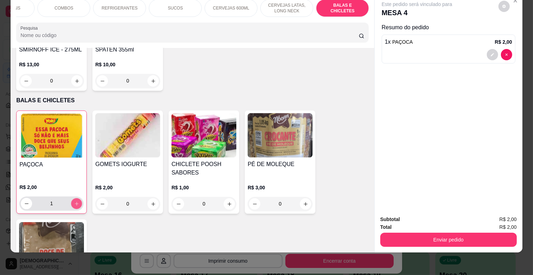
click at [74, 201] on icon "increase-product-quantity" at bounding box center [76, 203] width 5 height 5
type input "4"
click at [305, 201] on icon "increase-product-quantity" at bounding box center [305, 203] width 5 height 5
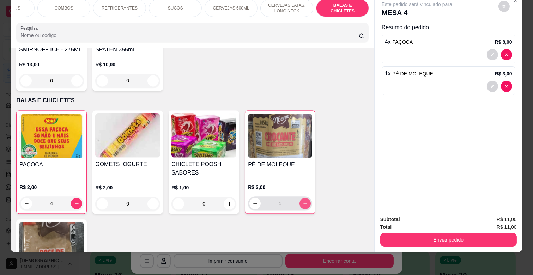
click at [305, 198] on button "increase-product-quantity" at bounding box center [304, 203] width 11 height 11
type input "2"
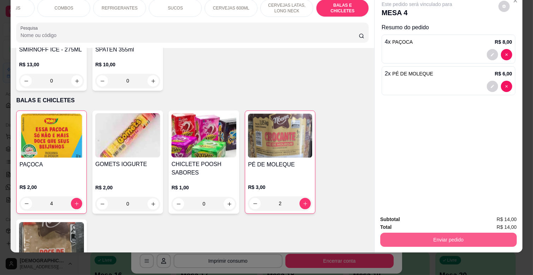
click at [424, 233] on button "Enviar pedido" at bounding box center [448, 240] width 136 height 14
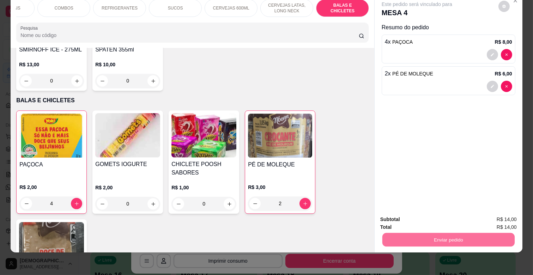
click at [505, 214] on button "Enviar pedido" at bounding box center [497, 216] width 39 height 13
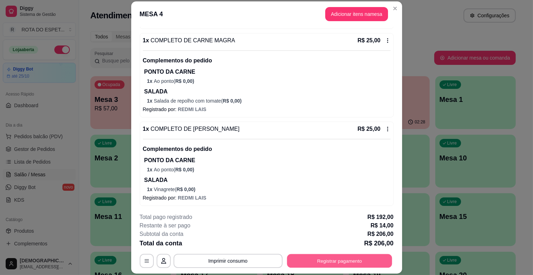
click at [375, 256] on button "Registrar pagamento" at bounding box center [339, 261] width 105 height 14
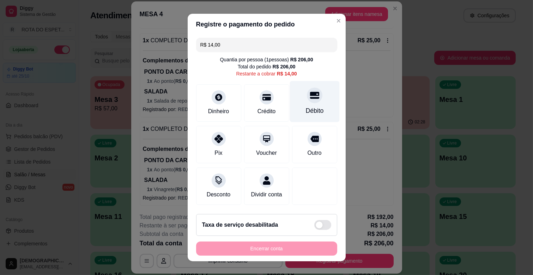
click at [289, 108] on div "Débito" at bounding box center [314, 101] width 50 height 41
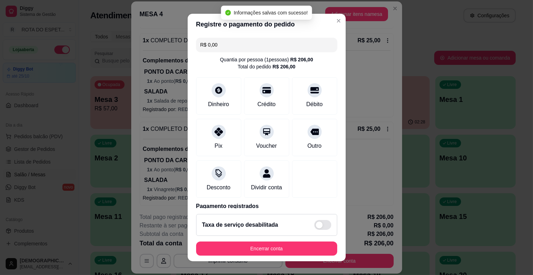
type input "R$ 0,00"
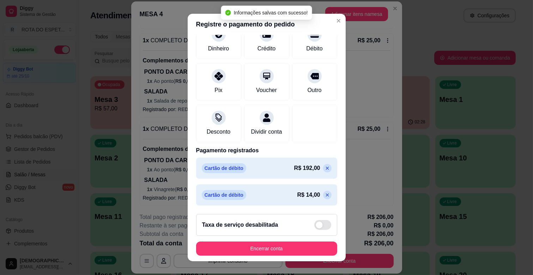
scroll to position [64, 0]
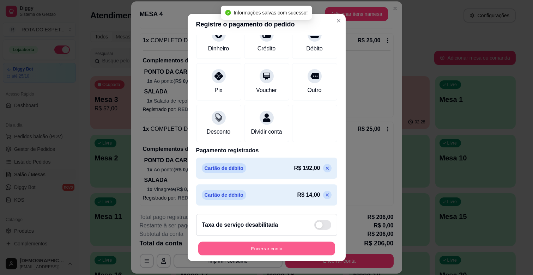
click at [294, 246] on button "Encerrar conta" at bounding box center [266, 249] width 137 height 14
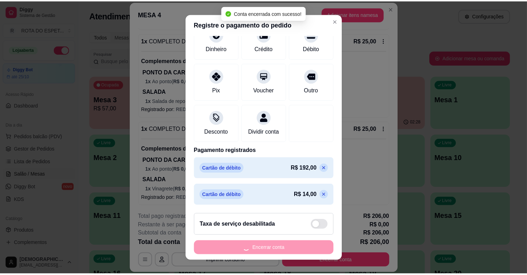
scroll to position [0, 0]
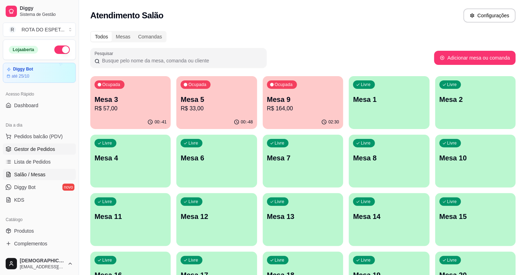
click at [46, 149] on span "Gestor de Pedidos" at bounding box center [34, 149] width 41 height 7
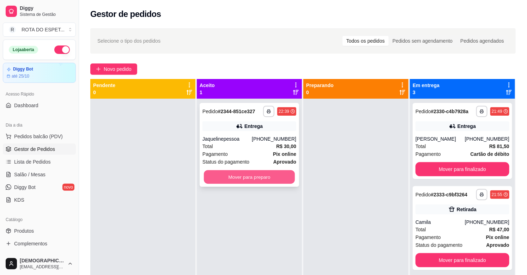
click at [258, 180] on button "Mover para preparo" at bounding box center [249, 177] width 91 height 14
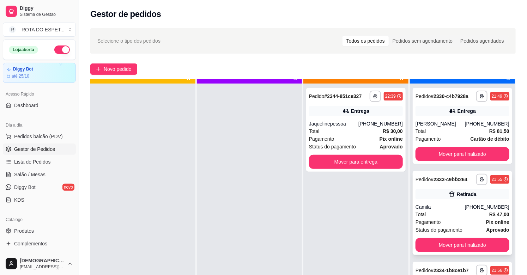
scroll to position [19, 0]
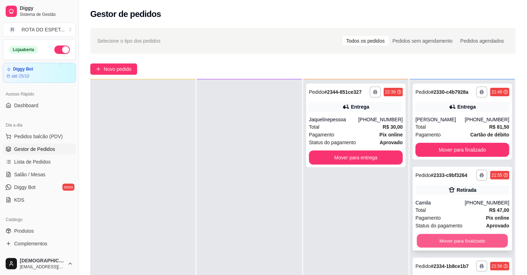
click at [456, 239] on button "Mover para finalizado" at bounding box center [462, 241] width 91 height 14
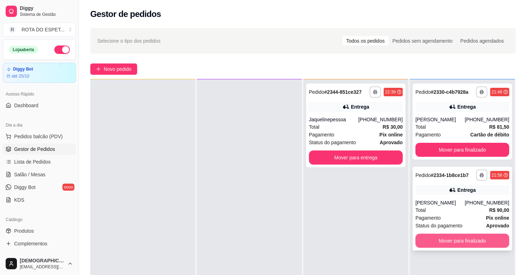
click at [459, 243] on button "Mover para finalizado" at bounding box center [462, 241] width 94 height 14
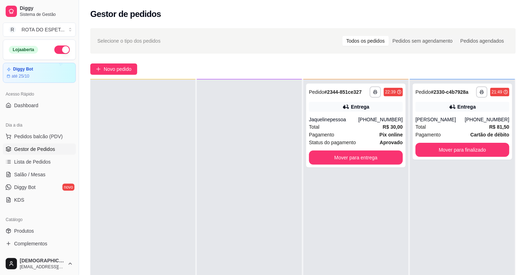
click at [459, 230] on div "**********" at bounding box center [462, 216] width 105 height 275
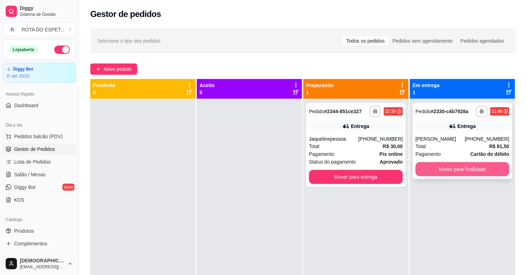
click at [478, 169] on button "Mover para finalizado" at bounding box center [462, 169] width 94 height 14
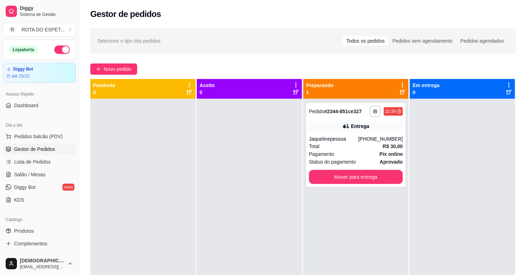
click at [225, 236] on div at bounding box center [249, 236] width 105 height 275
click at [48, 177] on link "Salão / Mesas" at bounding box center [39, 174] width 73 height 11
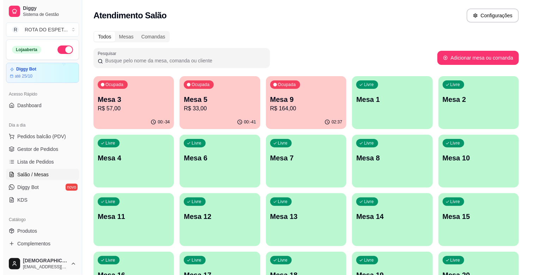
scroll to position [78, 0]
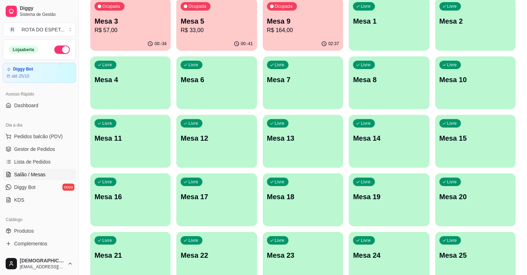
click at [471, 200] on p "Mesa 20" at bounding box center [475, 197] width 72 height 10
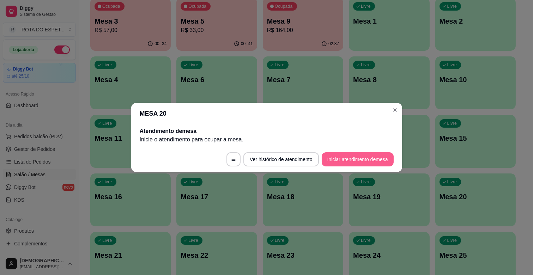
click at [368, 157] on button "Iniciar atendimento de mesa" at bounding box center [357, 159] width 72 height 14
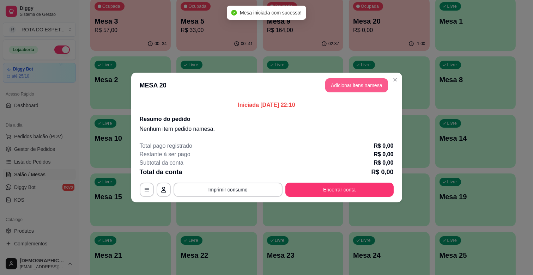
click at [378, 79] on button "Adicionar itens na mesa" at bounding box center [356, 85] width 63 height 14
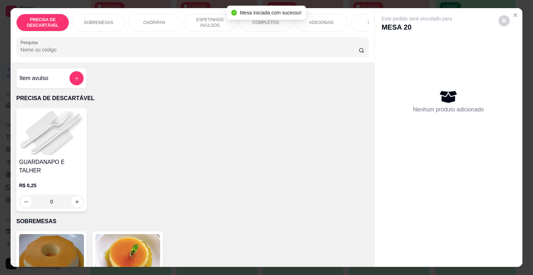
click at [208, 22] on p "ESPETINHOS AVULSOS" at bounding box center [209, 22] width 41 height 11
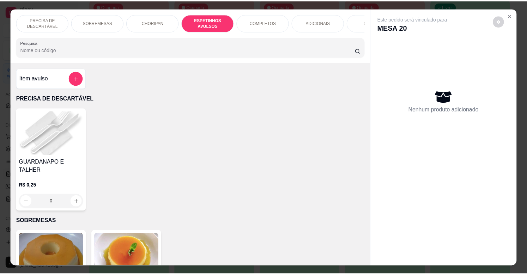
scroll to position [17, 0]
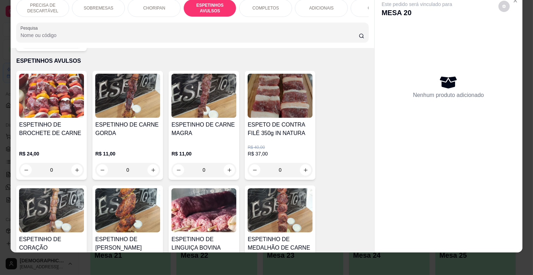
click at [202, 143] on div "R$ 11,00 0" at bounding box center [203, 160] width 65 height 34
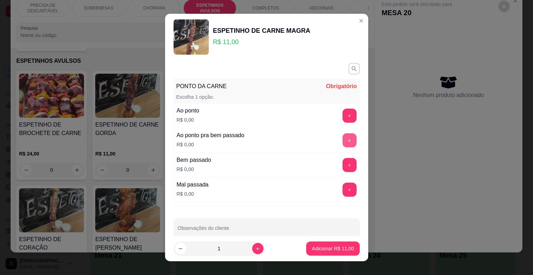
click at [342, 139] on button "+" at bounding box center [349, 140] width 14 height 14
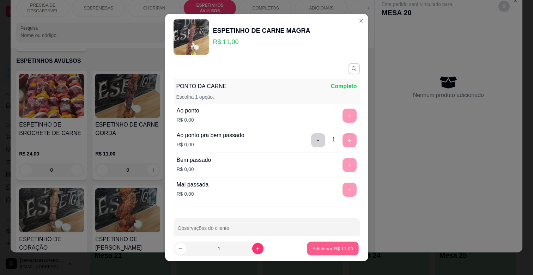
click at [337, 247] on p "Adicionar R$ 11,00" at bounding box center [332, 248] width 41 height 7
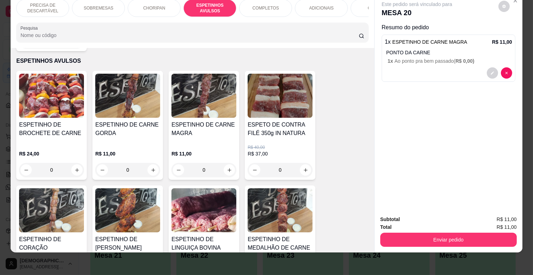
click at [153, 213] on img at bounding box center [127, 210] width 65 height 44
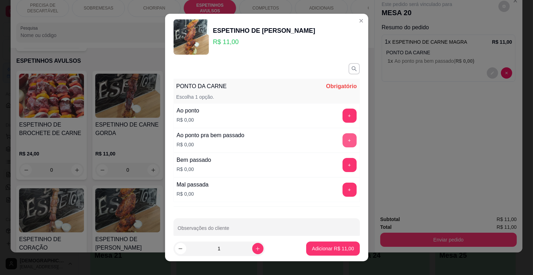
click at [342, 141] on button "+" at bounding box center [349, 140] width 14 height 14
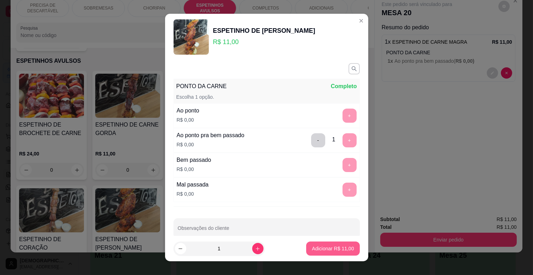
click at [332, 248] on p "Adicionar R$ 11,00" at bounding box center [333, 248] width 42 height 7
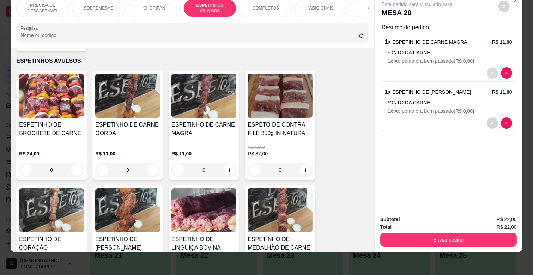
click at [486, 69] on button "decrease-product-quantity" at bounding box center [491, 72] width 11 height 11
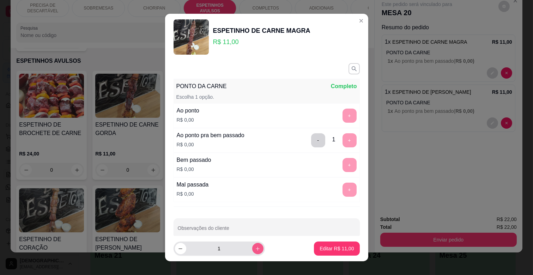
click at [255, 249] on icon "increase-product-quantity" at bounding box center [257, 248] width 5 height 5
type input "2"
click at [319, 251] on p "Editar R$ 22,00" at bounding box center [336, 248] width 34 height 7
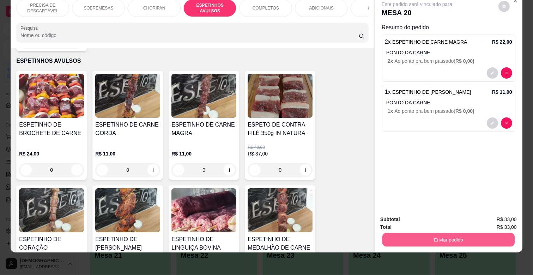
click at [459, 233] on button "Enviar pedido" at bounding box center [448, 240] width 132 height 14
click at [511, 215] on button "Enviar pedido" at bounding box center [497, 216] width 39 height 13
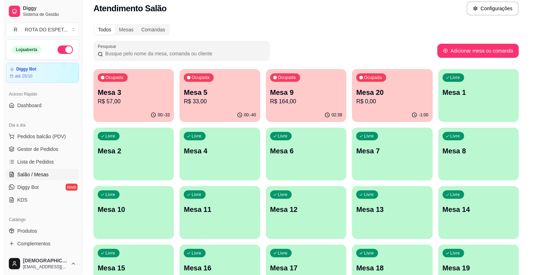
scroll to position [0, 0]
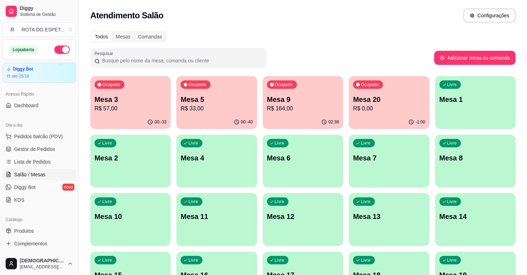
click at [381, 108] on p "R$ 0,00" at bounding box center [389, 108] width 72 height 8
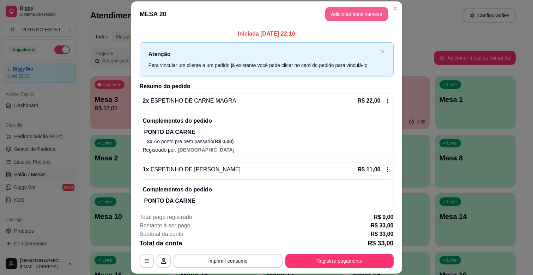
click at [350, 15] on button "Adicionar itens na mesa" at bounding box center [356, 14] width 63 height 14
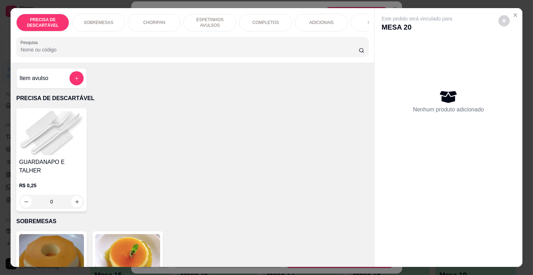
click at [327, 20] on p "ADICIONAIS" at bounding box center [321, 23] width 24 height 6
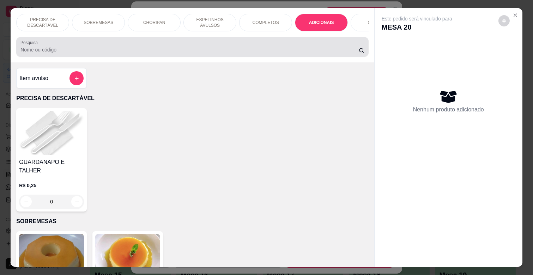
scroll to position [17, 0]
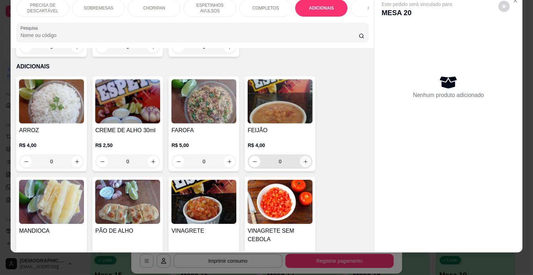
click at [303, 159] on icon "increase-product-quantity" at bounding box center [305, 161] width 5 height 5
type input "1"
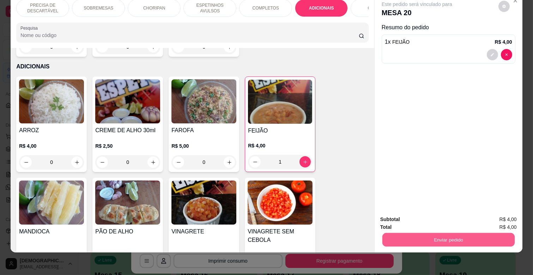
click at [473, 234] on button "Enviar pedido" at bounding box center [448, 240] width 132 height 14
click at [488, 217] on button "Enviar pedido" at bounding box center [498, 216] width 40 height 13
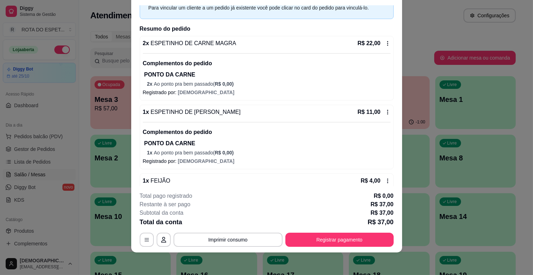
scroll to position [51, 0]
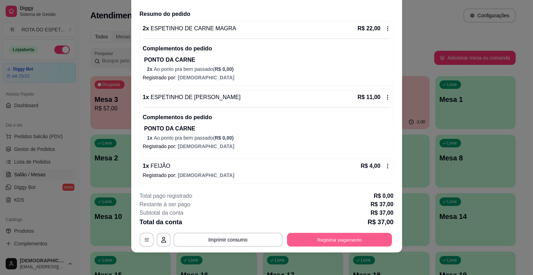
click at [343, 240] on button "Registrar pagamento" at bounding box center [339, 240] width 105 height 14
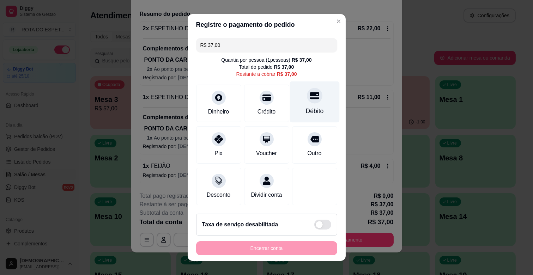
click at [305, 114] on div "Débito" at bounding box center [314, 110] width 18 height 9
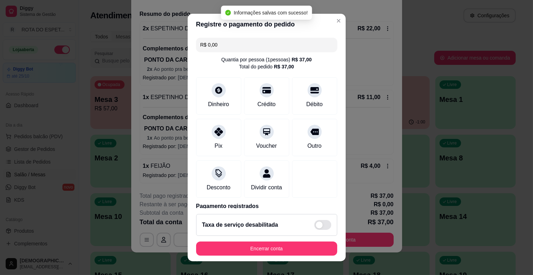
type input "R$ 0,00"
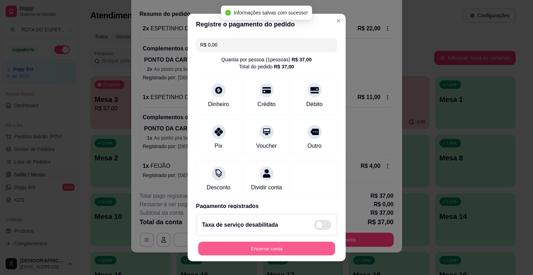
click at [304, 242] on button "Encerrar conta" at bounding box center [266, 249] width 137 height 14
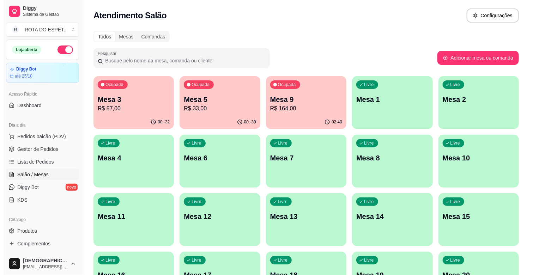
scroll to position [78, 0]
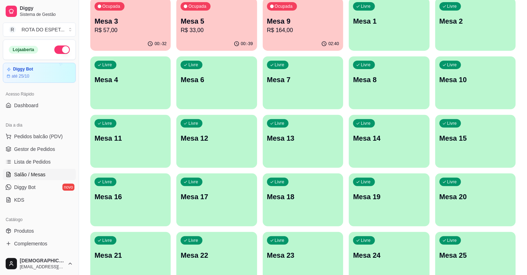
click at [442, 200] on p "Mesa 20" at bounding box center [475, 197] width 72 height 10
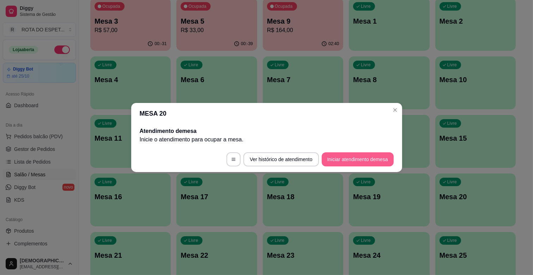
click at [361, 159] on button "Iniciar atendimento de mesa" at bounding box center [357, 159] width 72 height 14
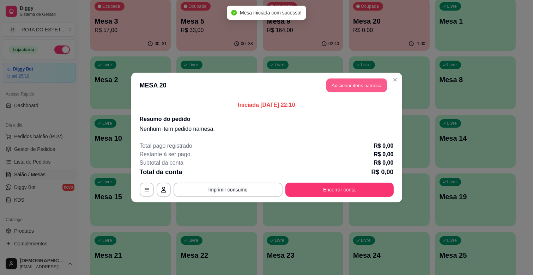
click at [355, 84] on button "Adicionar itens na mesa" at bounding box center [356, 86] width 61 height 14
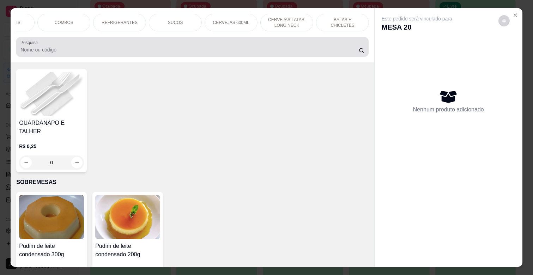
scroll to position [0, 0]
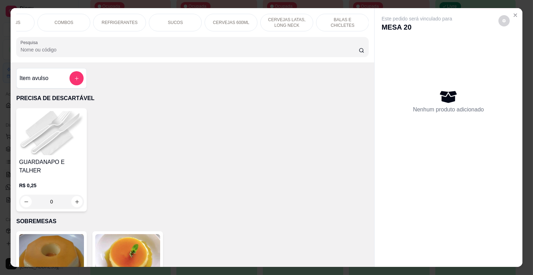
click at [280, 23] on p "CERVEJAS LATAS, LONG NECK" at bounding box center [286, 22] width 41 height 11
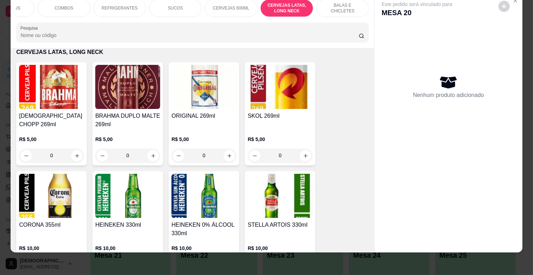
scroll to position [2593, 0]
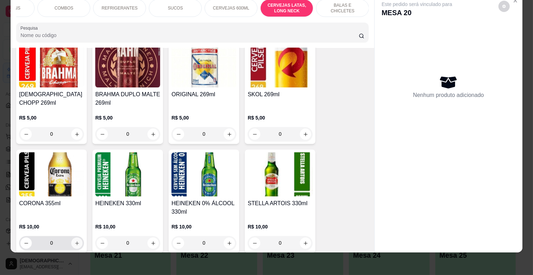
click at [78, 237] on button "increase-product-quantity" at bounding box center [76, 242] width 11 height 11
type input "1"
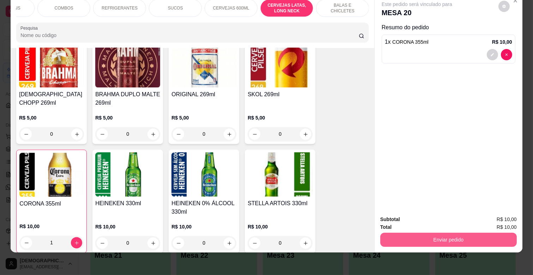
click at [432, 237] on button "Enviar pedido" at bounding box center [448, 240] width 136 height 14
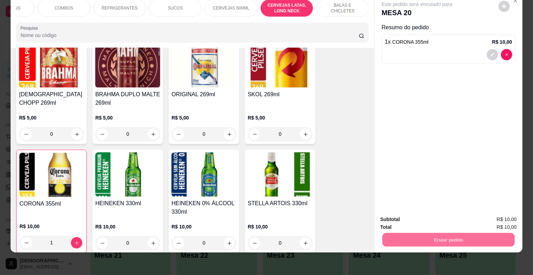
click at [501, 216] on button "Enviar pedido" at bounding box center [498, 216] width 40 height 13
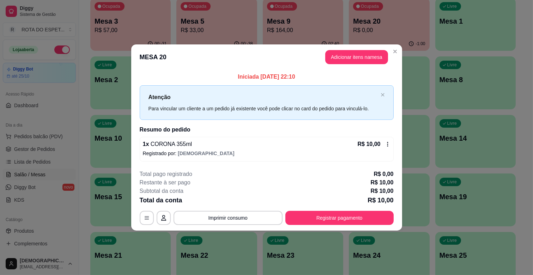
click at [342, 225] on footer "**********" at bounding box center [266, 197] width 271 height 66
click at [341, 220] on button "Registrar pagamento" at bounding box center [339, 218] width 108 height 14
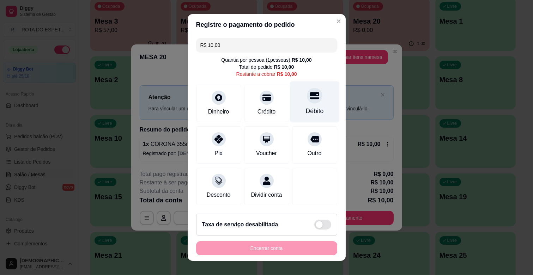
click at [307, 100] on div at bounding box center [315, 96] width 16 height 16
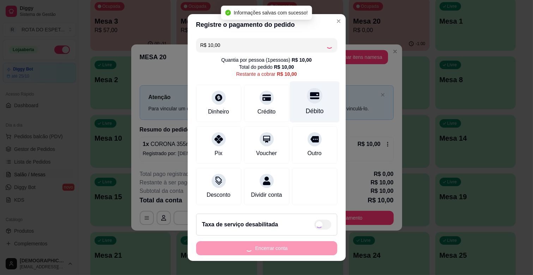
type input "R$ 0,00"
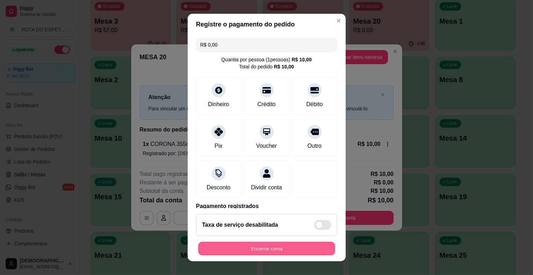
click at [284, 242] on button "Encerrar conta" at bounding box center [266, 249] width 137 height 14
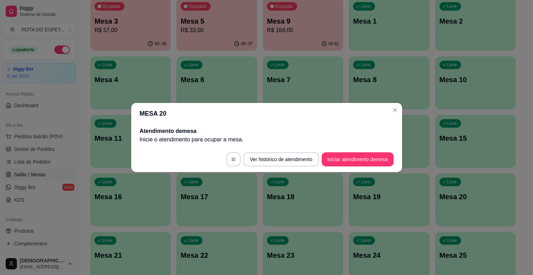
click at [400, 114] on header "MESA 20" at bounding box center [266, 113] width 271 height 21
click at [400, 113] on header "MESA 20" at bounding box center [266, 113] width 271 height 21
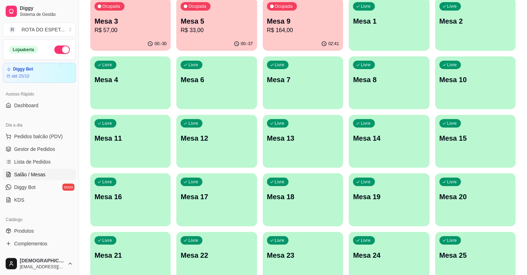
click at [128, 11] on div "Ocupada Mesa 3 R$ 57,00" at bounding box center [130, 17] width 80 height 39
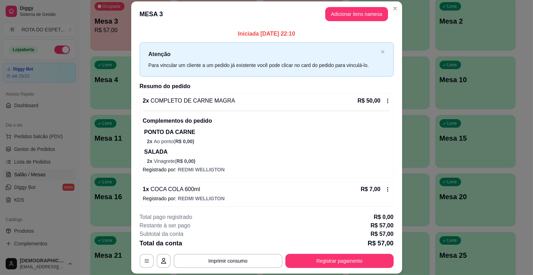
scroll to position [2, 0]
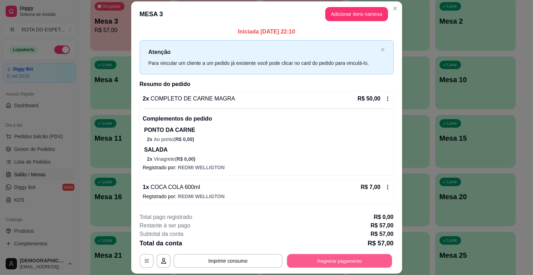
click at [316, 259] on button "Registrar pagamento" at bounding box center [339, 261] width 105 height 14
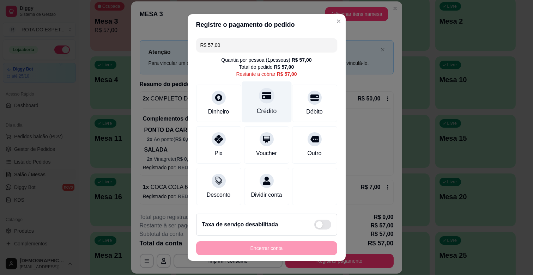
click at [263, 111] on div "Crédito" at bounding box center [266, 110] width 20 height 9
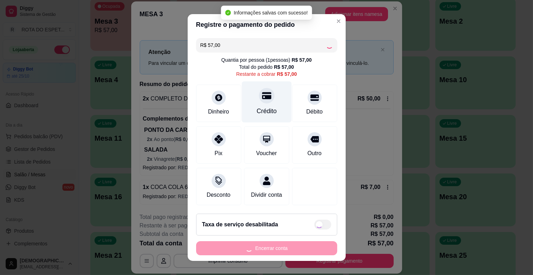
type input "R$ 0,00"
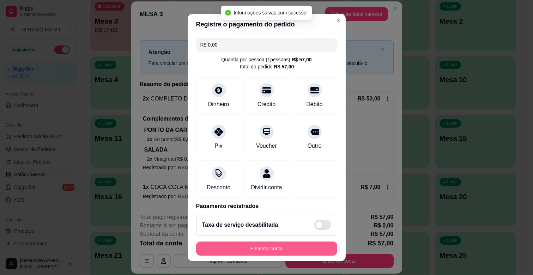
click at [286, 244] on button "Encerrar conta" at bounding box center [266, 248] width 141 height 14
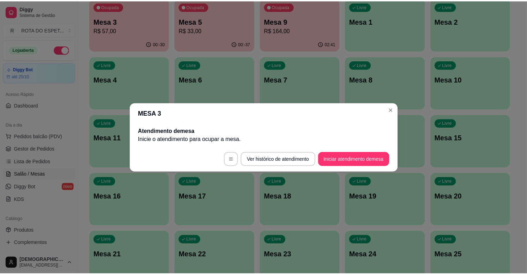
scroll to position [0, 0]
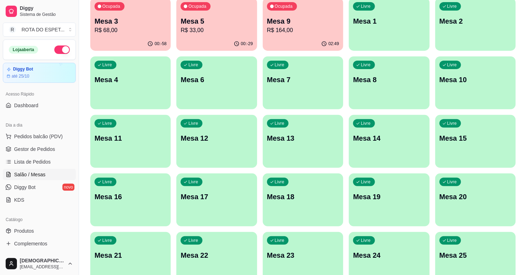
click at [485, 202] on div "Livre Mesa 20" at bounding box center [475, 195] width 80 height 44
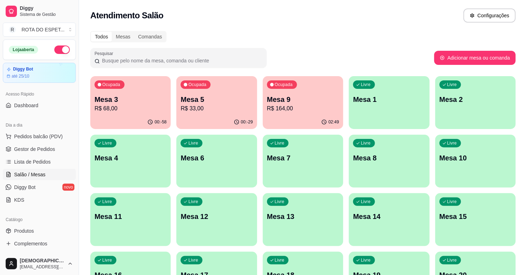
click at [331, 102] on p "Mesa 9" at bounding box center [303, 99] width 72 height 10
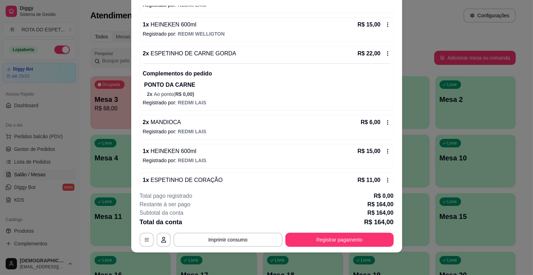
scroll to position [157, 0]
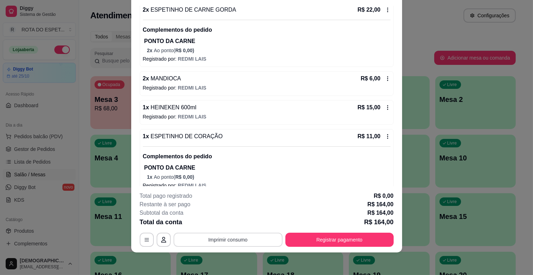
click at [231, 239] on button "Imprimir consumo" at bounding box center [227, 240] width 109 height 14
click at [244, 223] on button "IMPRESSORA CAIXA" at bounding box center [227, 223] width 58 height 11
click at [341, 236] on button "Registrar pagamento" at bounding box center [339, 240] width 108 height 14
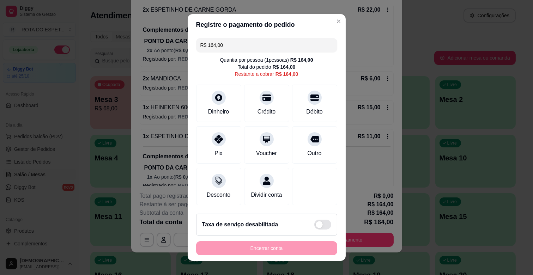
click at [234, 33] on header "Registre o pagamento do pedido" at bounding box center [267, 24] width 158 height 21
drag, startPoint x: 239, startPoint y: 40, endPoint x: 166, endPoint y: 56, distance: 74.5
click at [166, 56] on div "Registre o pagamento do pedido R$ 164,00 Quantia por pessoa ( 1 pessoas) R$ 164…" at bounding box center [266, 137] width 533 height 275
click at [256, 108] on div "Crédito" at bounding box center [266, 110] width 20 height 9
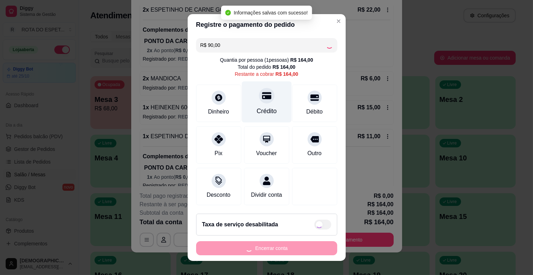
type input "R$ 74,00"
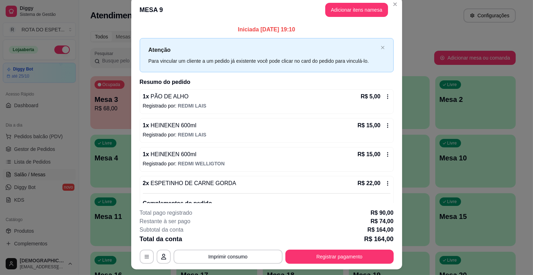
scroll to position [0, 0]
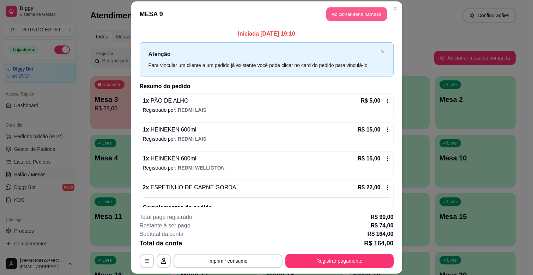
click at [360, 11] on button "Adicionar itens na mesa" at bounding box center [356, 14] width 61 height 14
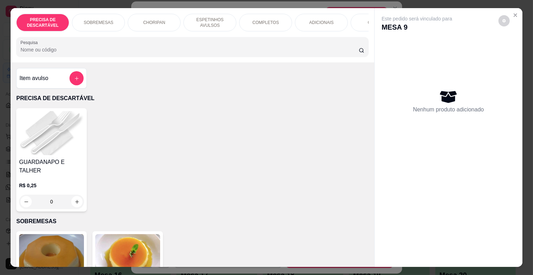
scroll to position [0, 313]
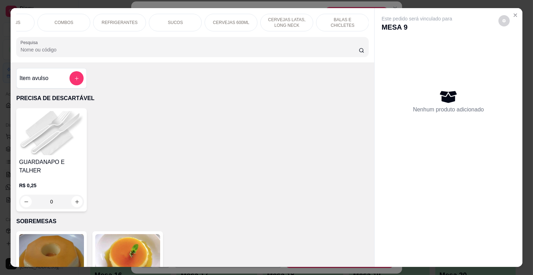
click at [287, 17] on p "CERVEJAS LATAS, LONG NECK" at bounding box center [286, 22] width 41 height 11
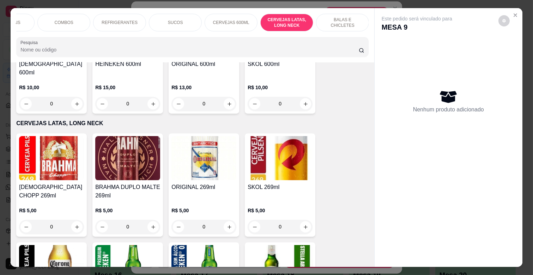
scroll to position [17, 0]
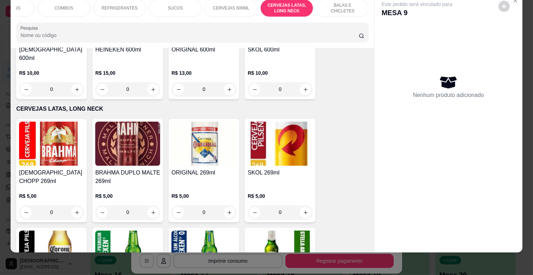
click at [215, 6] on div "CERVEJAS 600ML" at bounding box center [230, 8] width 53 height 18
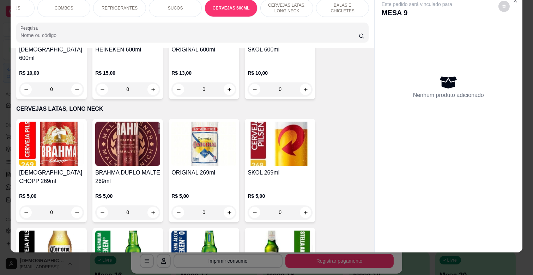
scroll to position [2401, 0]
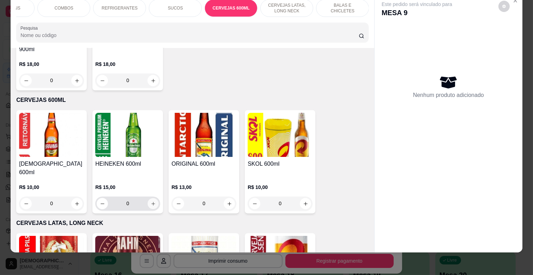
click at [151, 201] on icon "increase-product-quantity" at bounding box center [153, 203] width 5 height 5
type input "1"
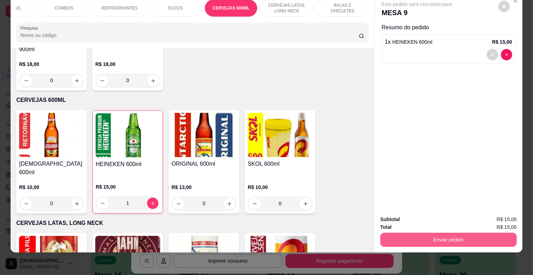
click at [439, 234] on button "Enviar pedido" at bounding box center [448, 240] width 136 height 14
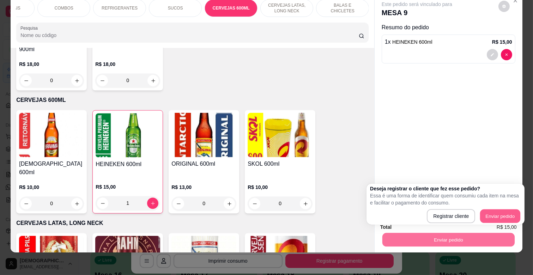
click at [480, 211] on div "Registrar cliente Enviar pedido" at bounding box center [445, 216] width 151 height 14
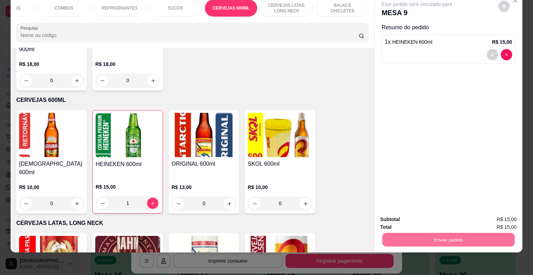
click at [489, 215] on button "Enviar pedido" at bounding box center [498, 216] width 40 height 13
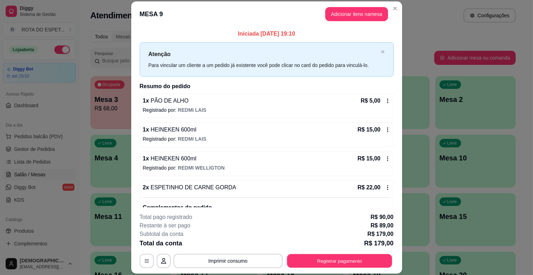
click at [333, 262] on button "Registrar pagamento" at bounding box center [339, 261] width 105 height 14
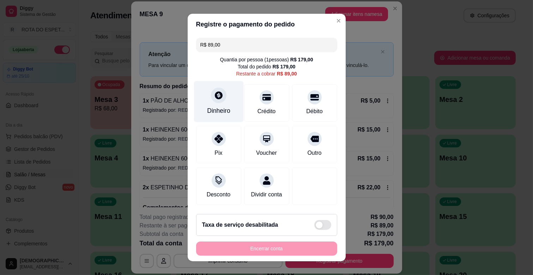
click at [219, 98] on div at bounding box center [219, 95] width 16 height 16
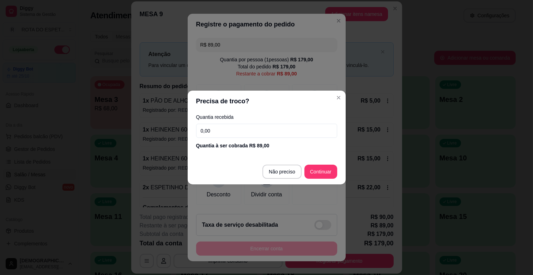
click at [238, 132] on input "0,00" at bounding box center [266, 131] width 141 height 14
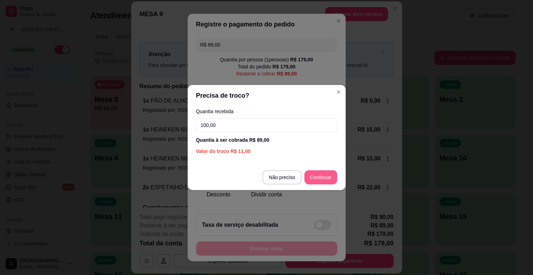
type input "100,00"
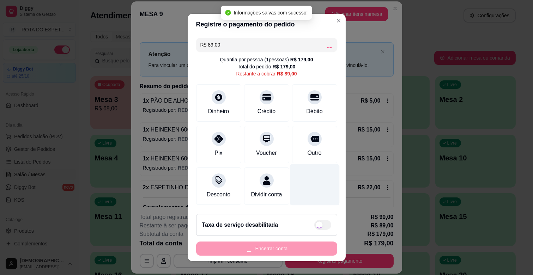
type input "R$ 0,00"
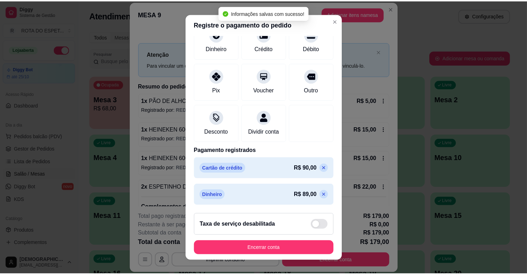
scroll to position [64, 0]
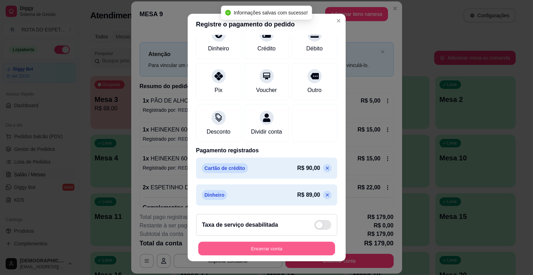
click at [291, 253] on button "Encerrar conta" at bounding box center [266, 249] width 137 height 14
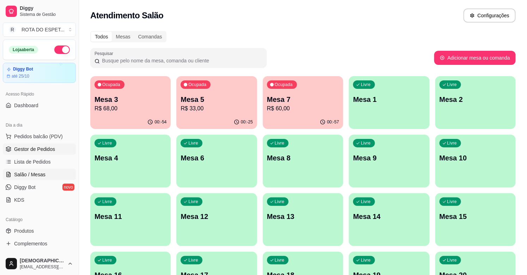
click at [44, 149] on span "Gestor de Pedidos" at bounding box center [34, 149] width 41 height 7
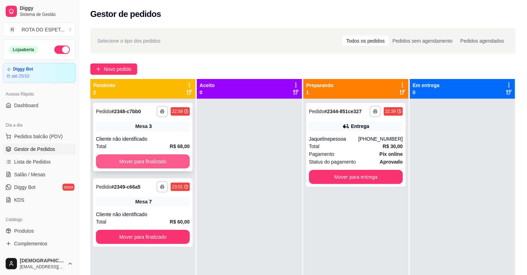
click at [131, 159] on button "Mover para finalizado" at bounding box center [143, 161] width 94 height 14
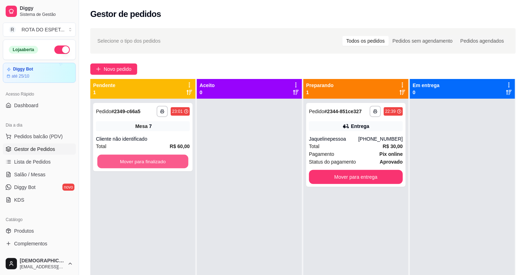
click at [131, 159] on button "Mover para finalizado" at bounding box center [142, 162] width 91 height 14
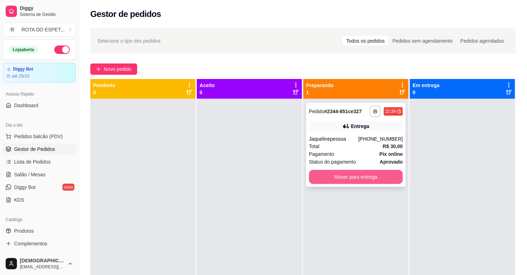
click at [343, 175] on button "Mover para entrega" at bounding box center [356, 177] width 94 height 14
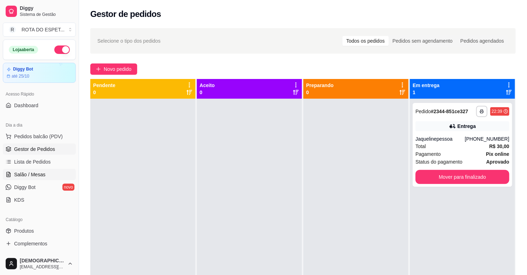
click at [57, 172] on link "Salão / Mesas" at bounding box center [39, 174] width 73 height 11
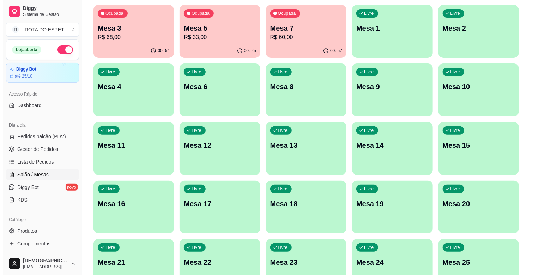
scroll to position [78, 0]
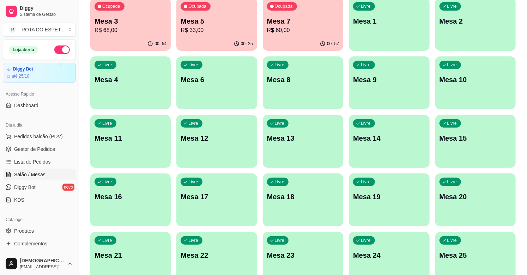
click at [134, 245] on div "Livre Mesa 21" at bounding box center [130, 254] width 80 height 44
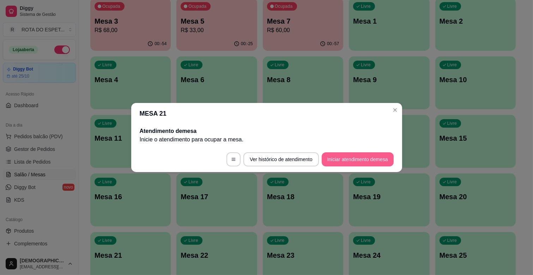
click at [349, 160] on button "Iniciar atendimento de mesa" at bounding box center [357, 159] width 72 height 14
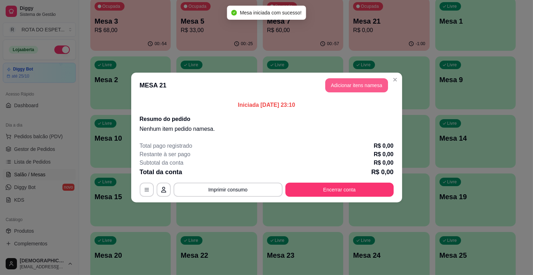
click at [356, 80] on button "Adicionar itens na mesa" at bounding box center [356, 85] width 63 height 14
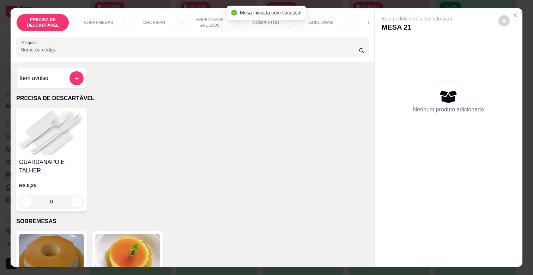
click at [221, 21] on p "ESPETINHOS AVULSOS" at bounding box center [209, 22] width 41 height 11
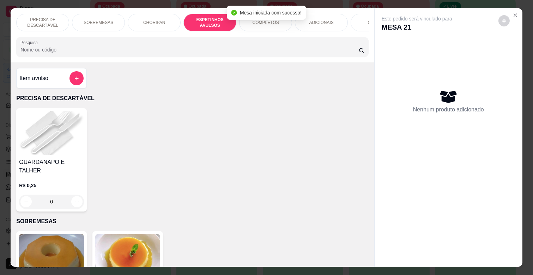
scroll to position [17, 0]
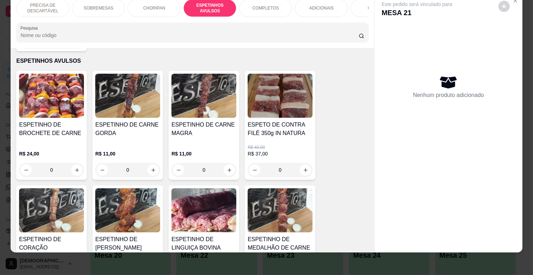
click at [121, 126] on h4 "ESPETINHO DE CARNE GORDA" at bounding box center [127, 129] width 65 height 17
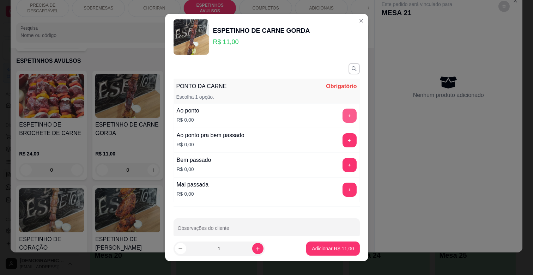
click at [342, 113] on button "+" at bounding box center [349, 116] width 14 height 14
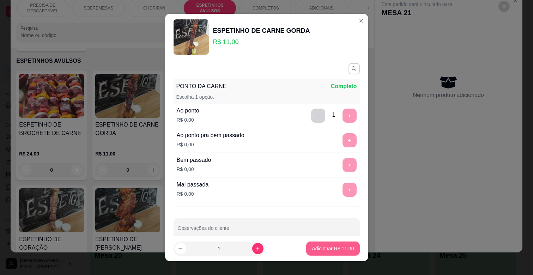
click at [330, 247] on p "Adicionar R$ 11,00" at bounding box center [333, 248] width 42 height 7
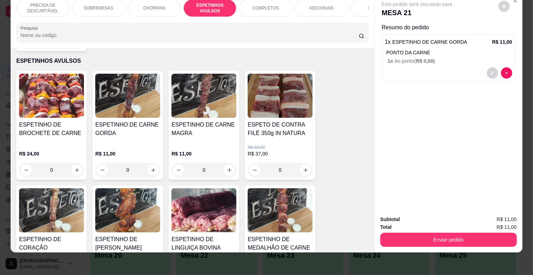
click at [223, 103] on img at bounding box center [203, 96] width 65 height 44
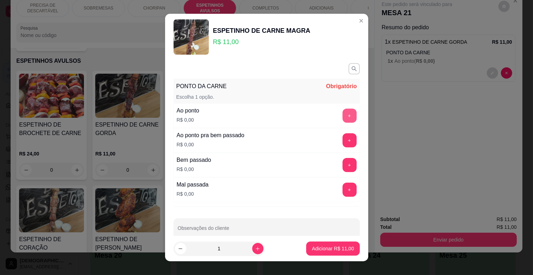
click at [342, 116] on button "+" at bounding box center [349, 116] width 14 height 14
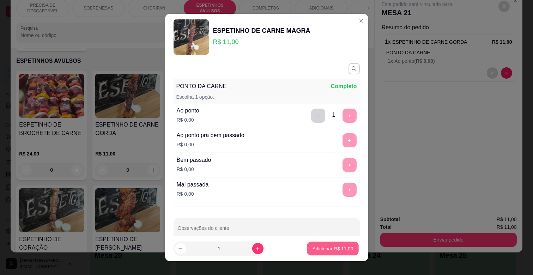
click at [325, 246] on p "Adicionar R$ 11,00" at bounding box center [332, 248] width 41 height 7
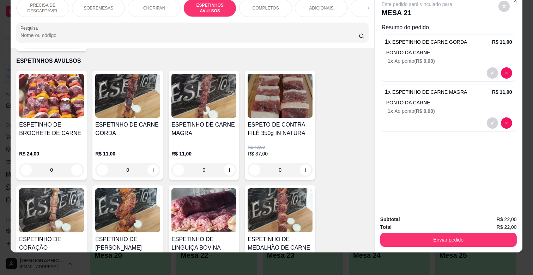
click at [212, 193] on img at bounding box center [203, 210] width 65 height 44
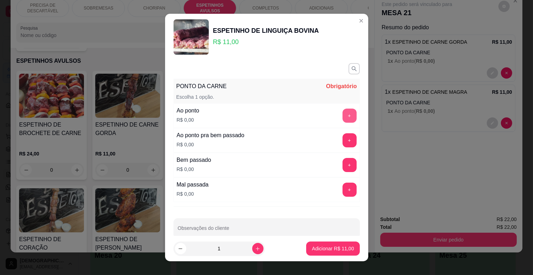
click at [342, 114] on button "+" at bounding box center [349, 116] width 14 height 14
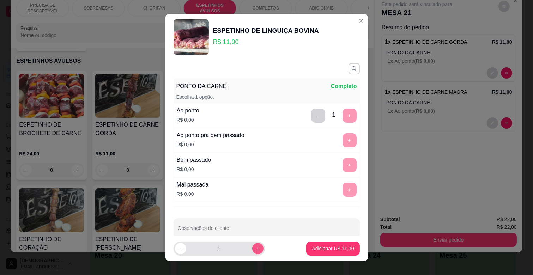
click at [255, 248] on icon "increase-product-quantity" at bounding box center [257, 248] width 5 height 5
type input "2"
click at [313, 249] on p "Adicionar R$ 22,00" at bounding box center [333, 248] width 42 height 7
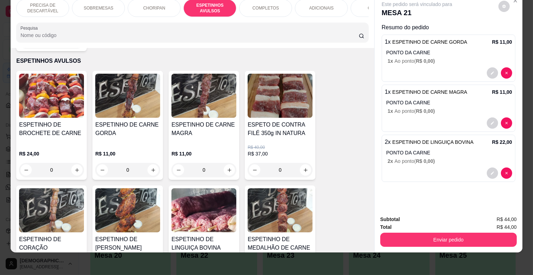
click at [323, 7] on div "ADICIONAIS" at bounding box center [321, 8] width 53 height 18
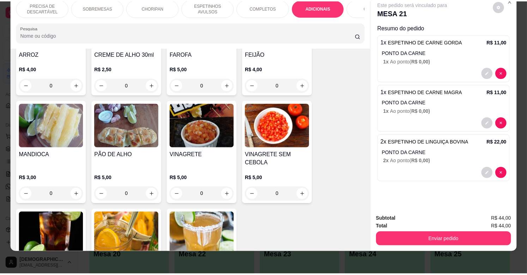
scroll to position [1275, 0]
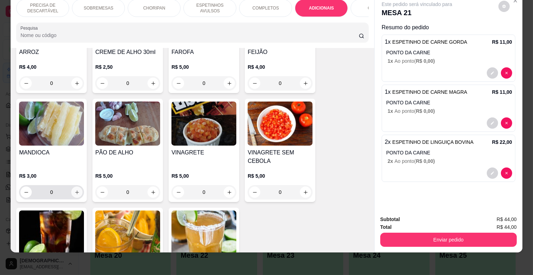
click at [76, 186] on button "increase-product-quantity" at bounding box center [76, 191] width 11 height 11
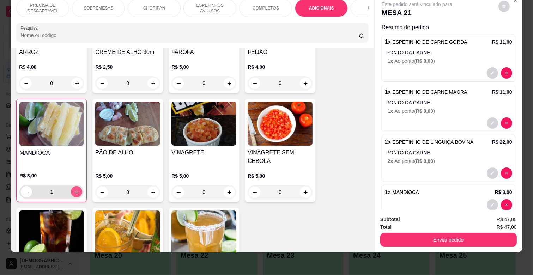
click at [76, 186] on button "increase-product-quantity" at bounding box center [76, 191] width 11 height 11
type input "2"
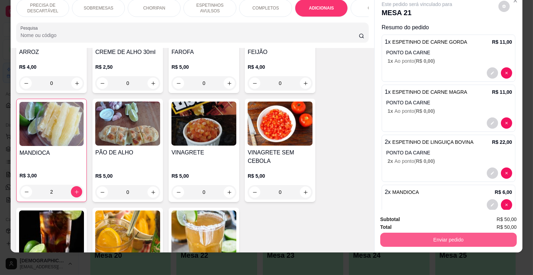
click at [428, 233] on button "Enviar pedido" at bounding box center [448, 240] width 136 height 14
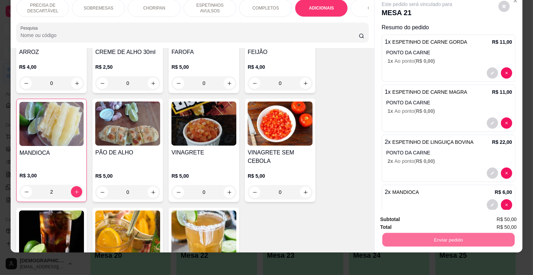
click at [502, 216] on button "Enviar pedido" at bounding box center [498, 216] width 40 height 13
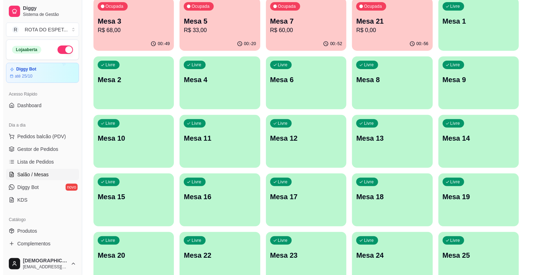
scroll to position [0, 0]
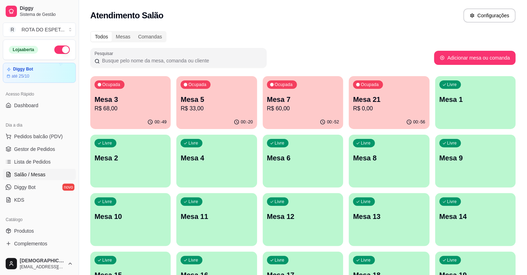
click at [231, 109] on p "R$ 33,00" at bounding box center [216, 108] width 72 height 8
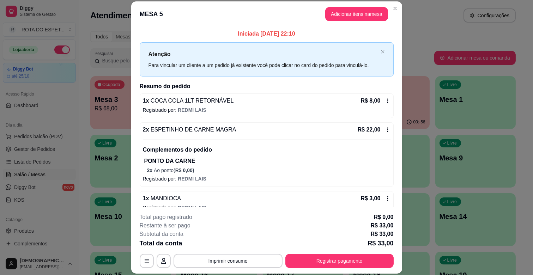
scroll to position [11, 0]
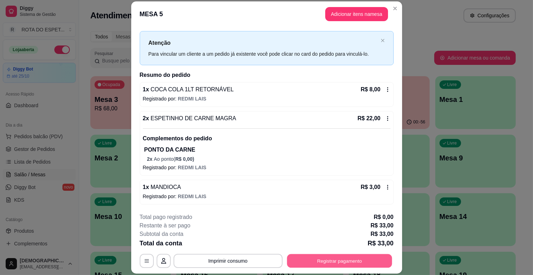
click at [339, 262] on button "Registrar pagamento" at bounding box center [339, 261] width 105 height 14
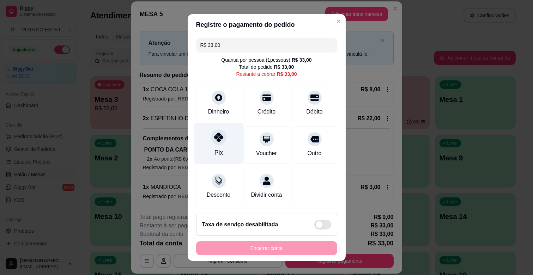
click at [215, 145] on div "Pix" at bounding box center [219, 143] width 50 height 41
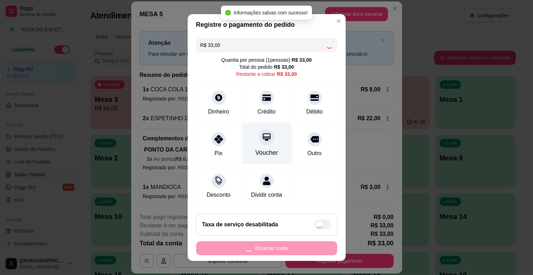
type input "R$ 0,00"
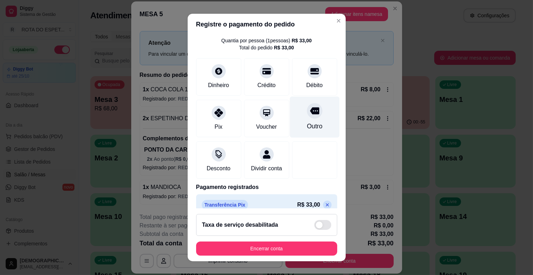
scroll to position [37, 0]
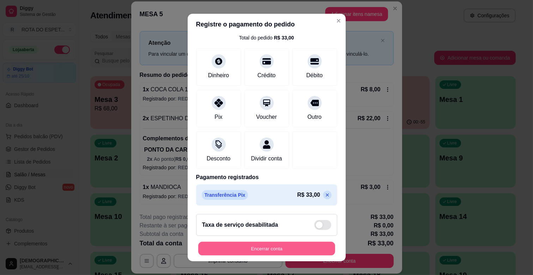
click at [281, 244] on button "Encerrar conta" at bounding box center [266, 249] width 137 height 14
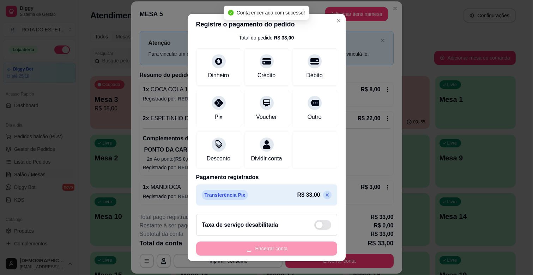
scroll to position [0, 0]
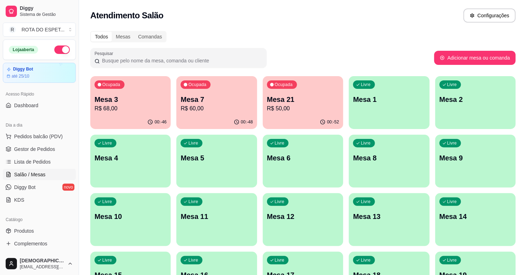
click at [287, 106] on p "R$ 50,00" at bounding box center [303, 108] width 72 height 8
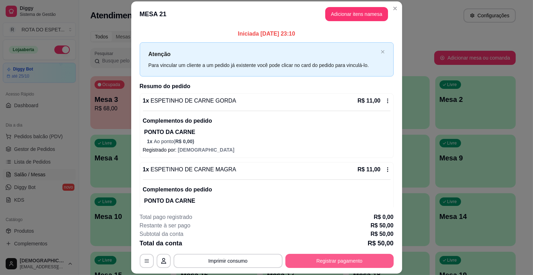
click at [322, 258] on button "Registrar pagamento" at bounding box center [339, 261] width 108 height 14
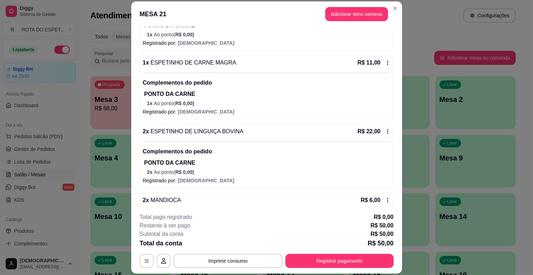
scroll to position [120, 0]
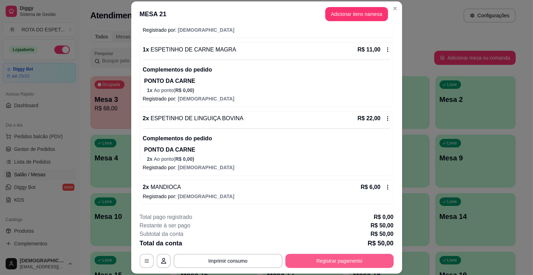
click at [326, 259] on button "Registrar pagamento" at bounding box center [339, 261] width 108 height 14
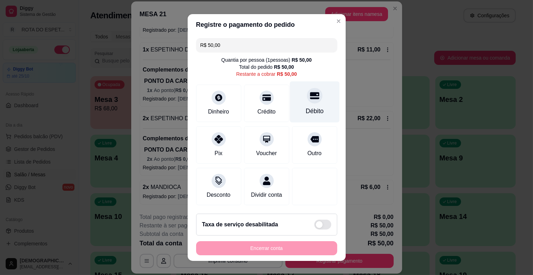
click at [309, 99] on icon at bounding box center [313, 95] width 9 height 9
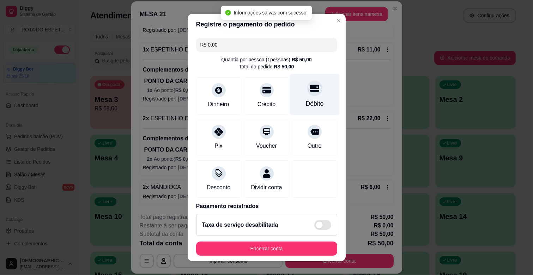
type input "R$ 0,00"
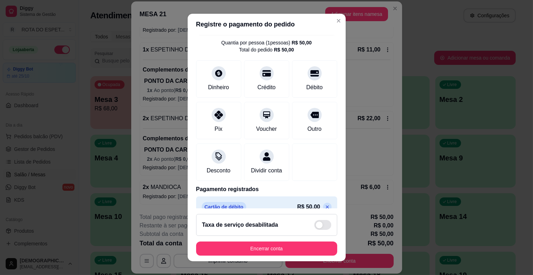
scroll to position [37, 0]
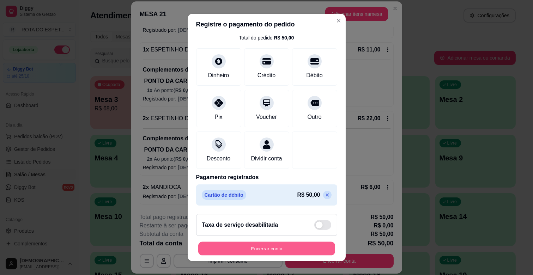
click at [300, 242] on button "Encerrar conta" at bounding box center [266, 249] width 137 height 14
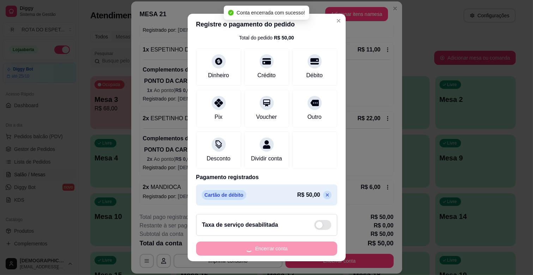
scroll to position [0, 0]
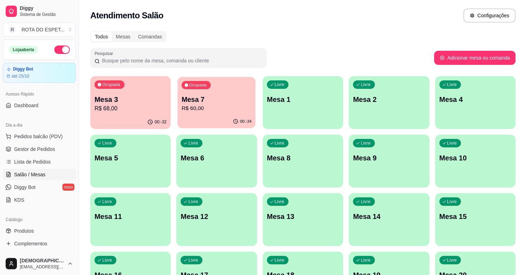
click at [182, 103] on p "Mesa 7" at bounding box center [217, 100] width 70 height 10
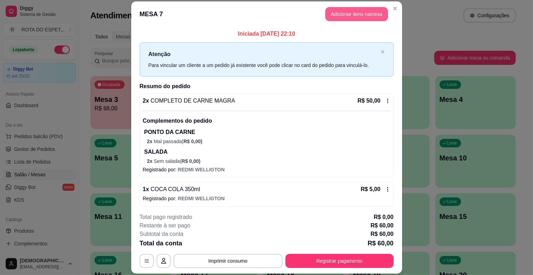
click at [343, 15] on button "Adicionar itens na mesa" at bounding box center [356, 14] width 63 height 14
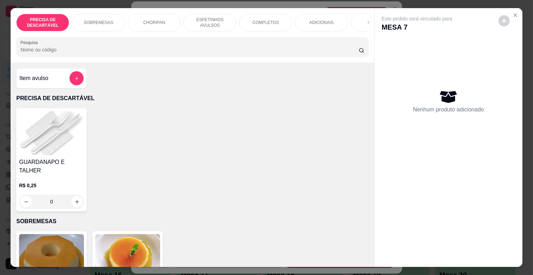
scroll to position [0, 313]
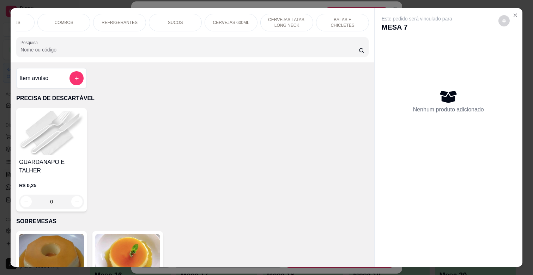
click at [14, 22] on p "ADICIONAIS" at bounding box center [8, 23] width 24 height 6
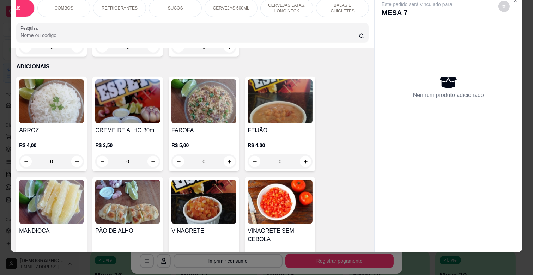
click at [108, 5] on p "REFRIGERANTES" at bounding box center [120, 8] width 36 height 6
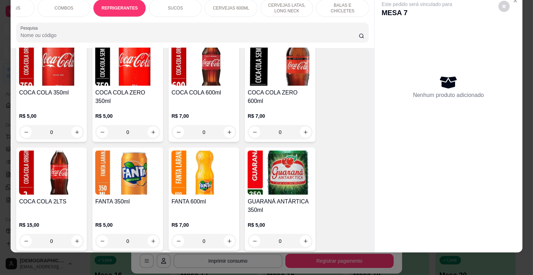
scroll to position [1800, 0]
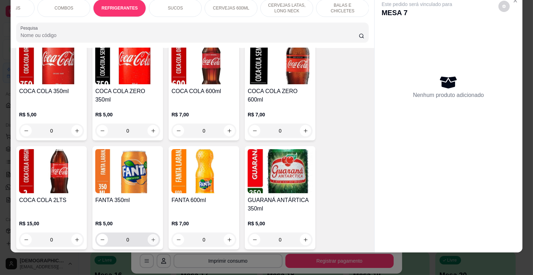
click at [151, 234] on button "increase-product-quantity" at bounding box center [153, 239] width 11 height 11
type input "1"
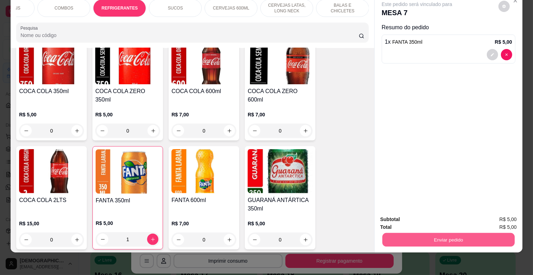
click at [501, 233] on button "Enviar pedido" at bounding box center [448, 240] width 132 height 14
click at [501, 220] on button "Enviar pedido" at bounding box center [497, 216] width 39 height 13
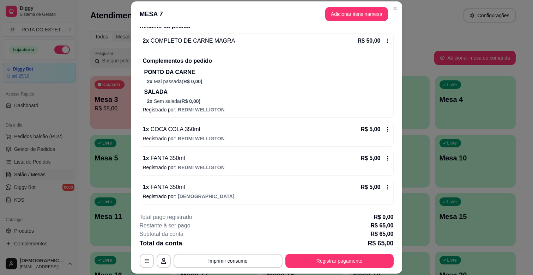
scroll to position [21, 0]
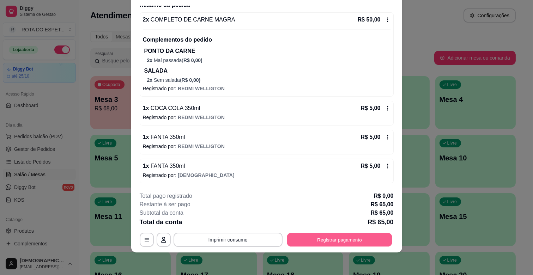
click at [319, 240] on button "Registrar pagamento" at bounding box center [339, 240] width 105 height 14
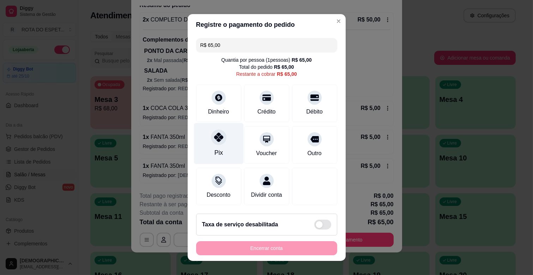
click at [219, 151] on div "Pix" at bounding box center [219, 143] width 50 height 41
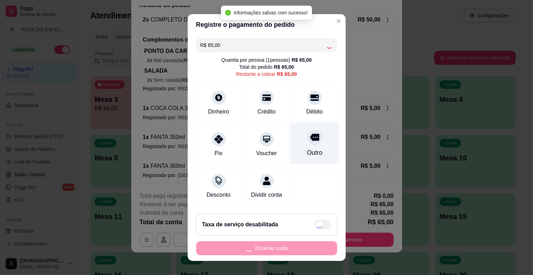
type input "R$ 0,00"
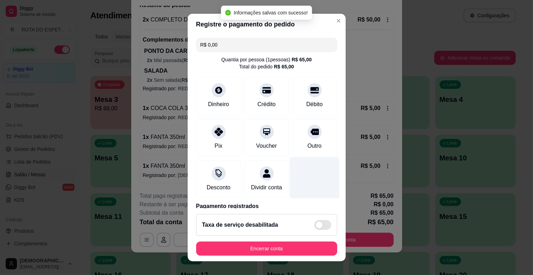
scroll to position [37, 0]
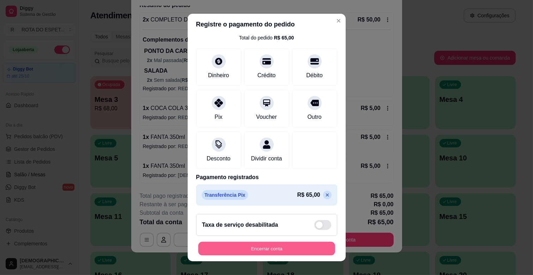
click at [293, 246] on button "Encerrar conta" at bounding box center [266, 249] width 137 height 14
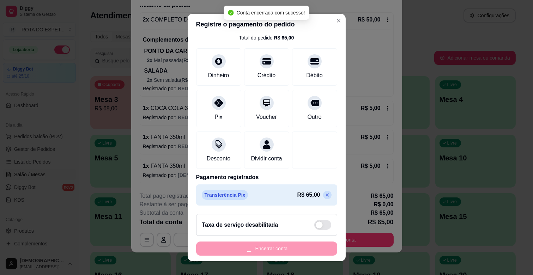
scroll to position [0, 0]
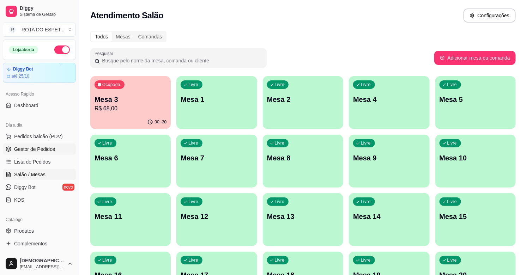
click at [38, 150] on span "Gestor de Pedidos" at bounding box center [34, 149] width 41 height 7
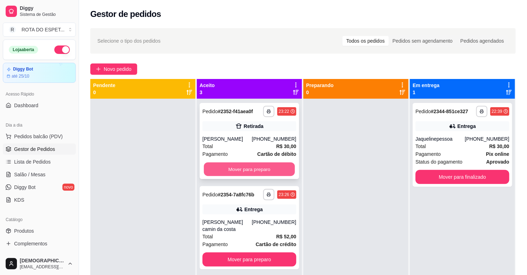
click at [247, 166] on button "Mover para preparo" at bounding box center [249, 170] width 91 height 14
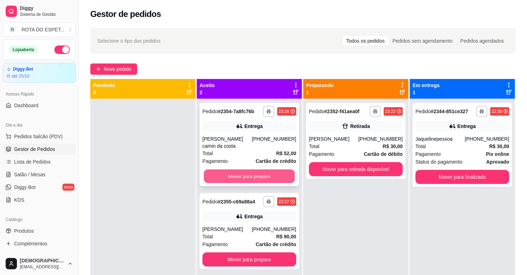
click at [261, 178] on button "Mover para preparo" at bounding box center [249, 177] width 91 height 14
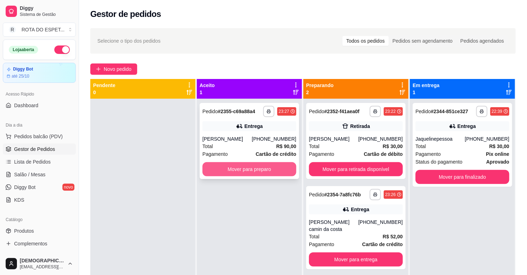
click at [257, 172] on button "Mover para preparo" at bounding box center [249, 169] width 94 height 14
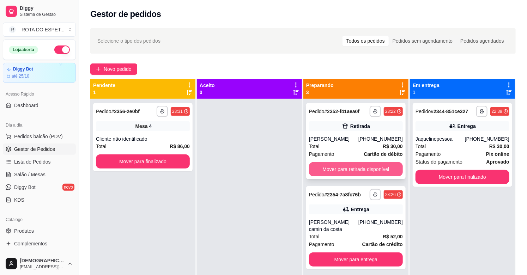
click at [361, 168] on button "Mover para retirada disponível" at bounding box center [356, 169] width 94 height 14
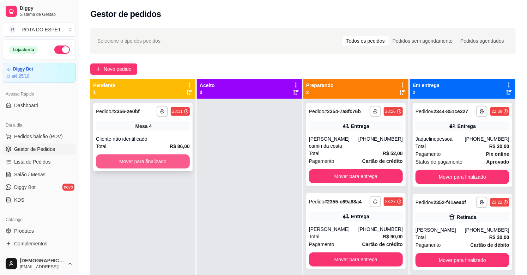
click at [176, 157] on button "Mover para finalizado" at bounding box center [143, 161] width 94 height 14
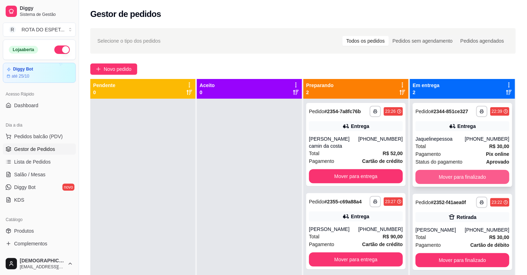
click at [480, 174] on button "Mover para finalizado" at bounding box center [462, 177] width 94 height 14
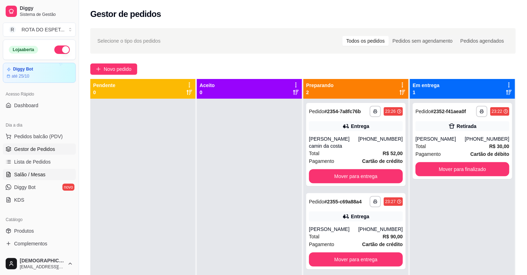
click at [13, 174] on link "Salão / Mesas" at bounding box center [39, 174] width 73 height 11
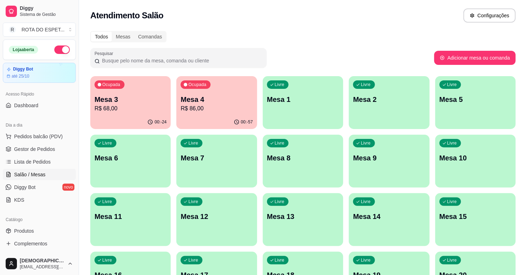
click at [373, 154] on p "Mesa 9" at bounding box center [389, 158] width 72 height 10
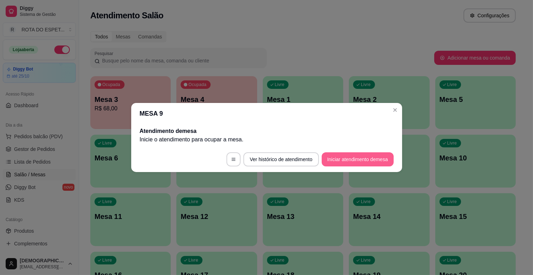
click at [360, 155] on button "Iniciar atendimento de mesa" at bounding box center [357, 159] width 72 height 14
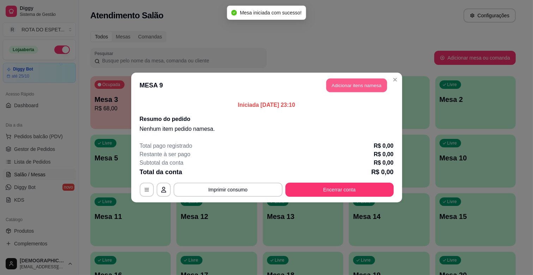
click at [355, 87] on button "Adicionar itens na mesa" at bounding box center [356, 86] width 61 height 14
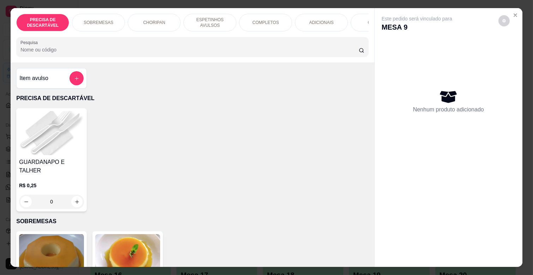
scroll to position [0, 313]
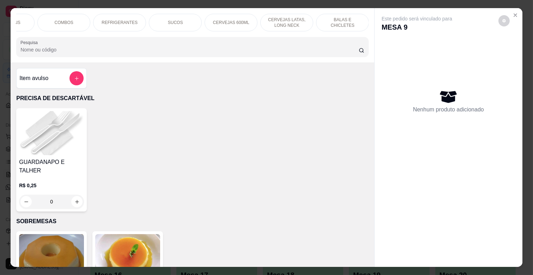
click at [119, 21] on p "REFRIGERANTES" at bounding box center [120, 23] width 36 height 6
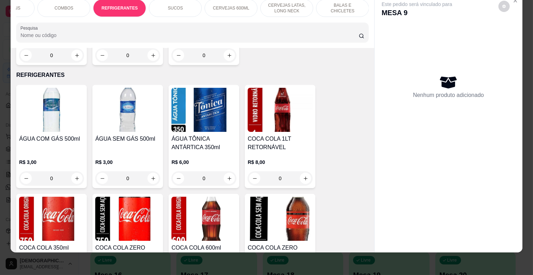
click at [240, 5] on p "CERVEJAS 600ML" at bounding box center [231, 8] width 36 height 6
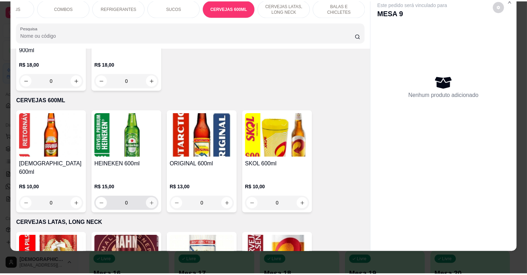
scroll to position [2440, 0]
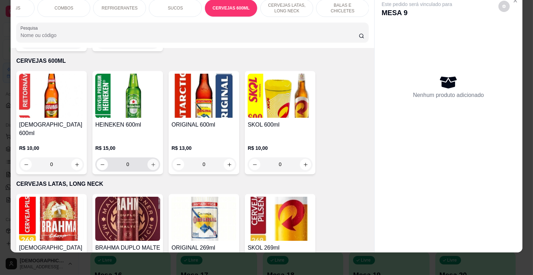
click at [151, 162] on icon "increase-product-quantity" at bounding box center [153, 164] width 5 height 5
type input "1"
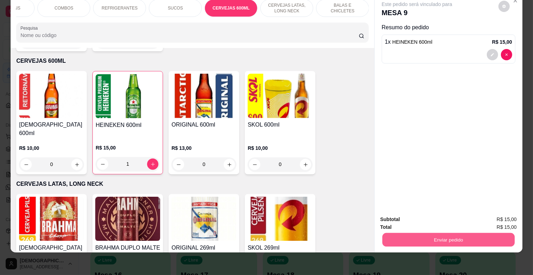
click at [477, 233] on button "Enviar pedido" at bounding box center [448, 240] width 132 height 14
click at [496, 212] on button "Enviar pedido" at bounding box center [497, 216] width 39 height 13
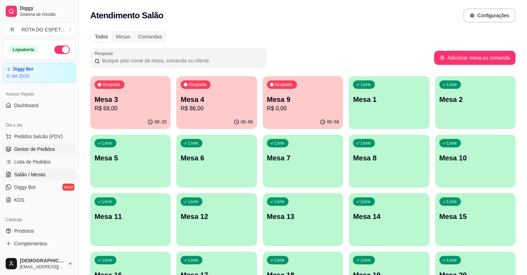
click at [37, 152] on span "Gestor de Pedidos" at bounding box center [34, 149] width 41 height 7
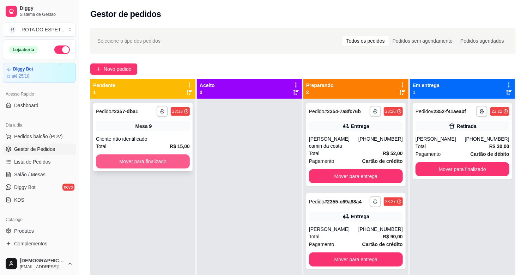
click at [167, 159] on button "Mover para finalizado" at bounding box center [143, 161] width 94 height 14
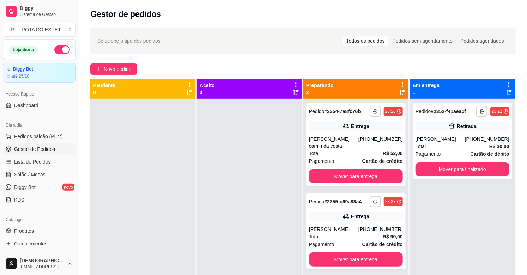
click at [202, 228] on div at bounding box center [249, 236] width 105 height 275
click at [262, 200] on div at bounding box center [249, 236] width 105 height 275
click at [238, 239] on div at bounding box center [249, 236] width 105 height 275
click at [238, 238] on div at bounding box center [249, 236] width 105 height 275
click at [217, 217] on div at bounding box center [249, 236] width 105 height 275
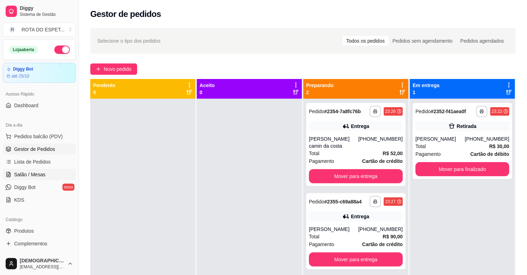
click at [62, 173] on link "Salão / Mesas" at bounding box center [39, 174] width 73 height 11
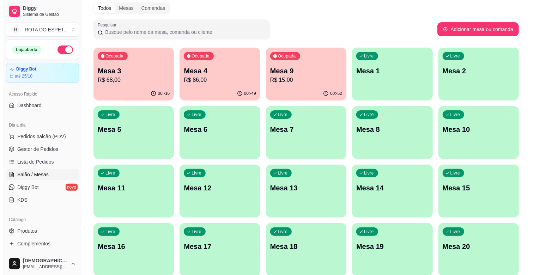
scroll to position [39, 0]
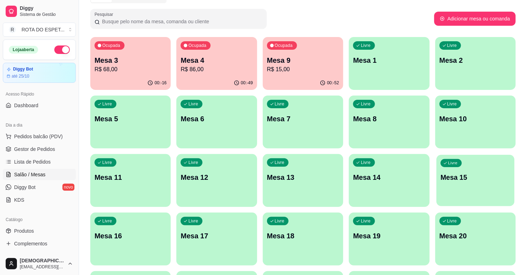
click at [480, 193] on div "Livre Mesa 15" at bounding box center [475, 176] width 78 height 43
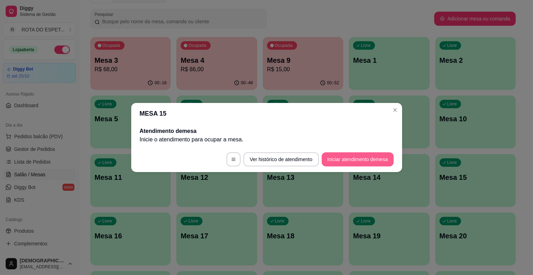
click at [372, 157] on button "Iniciar atendimento de mesa" at bounding box center [357, 159] width 72 height 14
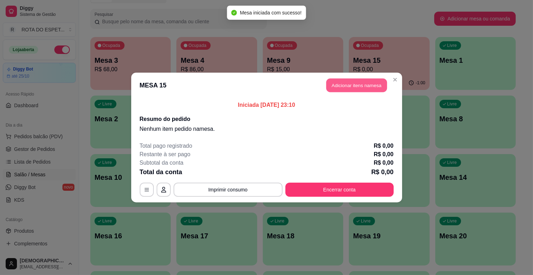
click at [353, 84] on button "Adicionar itens na mesa" at bounding box center [356, 86] width 61 height 14
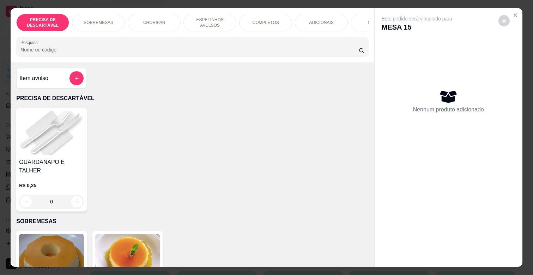
click at [329, 16] on div "ADICIONAIS" at bounding box center [321, 23] width 53 height 18
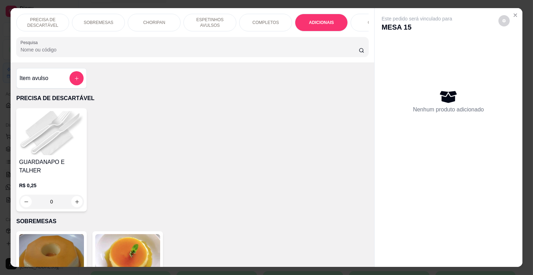
scroll to position [17, 0]
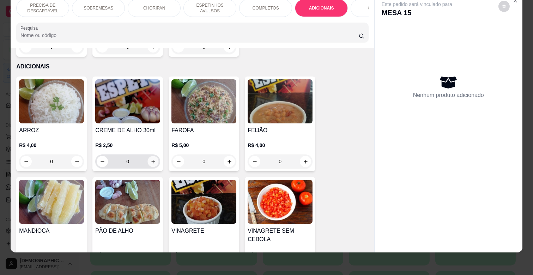
click at [151, 159] on icon "increase-product-quantity" at bounding box center [153, 161] width 5 height 5
type input "1"
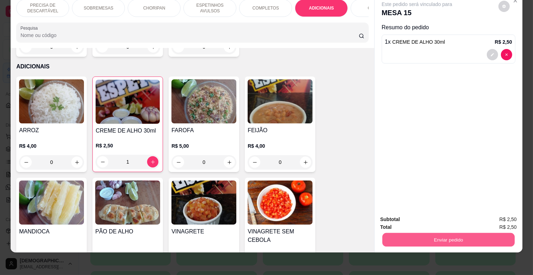
click at [462, 233] on button "Enviar pedido" at bounding box center [448, 240] width 132 height 14
click at [481, 214] on button "Enviar pedido" at bounding box center [497, 216] width 39 height 13
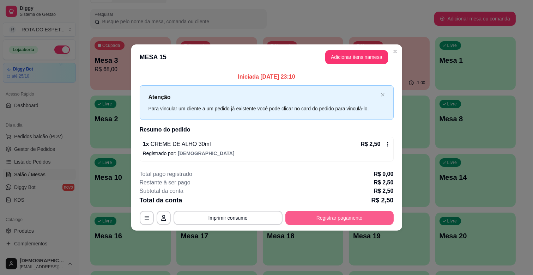
click at [366, 217] on button "Registrar pagamento" at bounding box center [339, 218] width 108 height 14
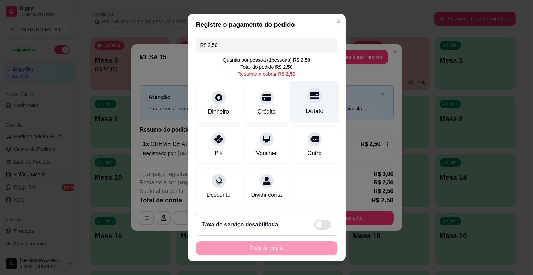
click at [309, 100] on icon at bounding box center [313, 95] width 9 height 9
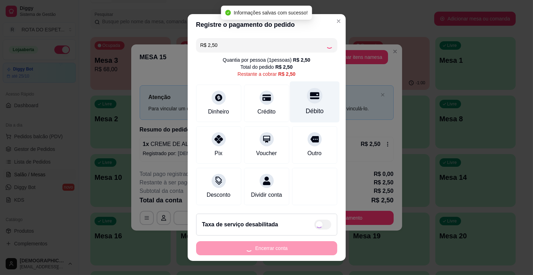
type input "R$ 0,00"
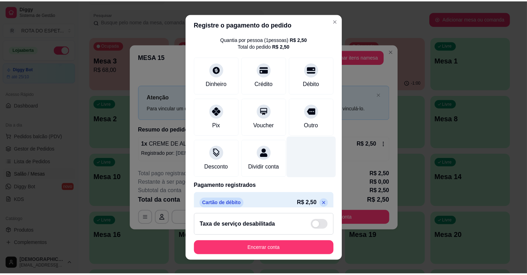
scroll to position [37, 0]
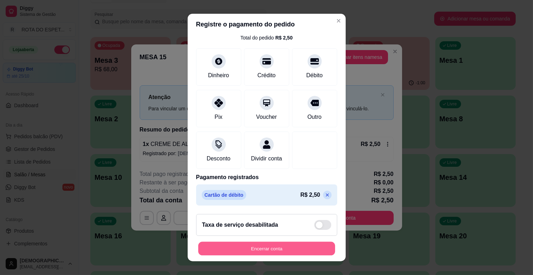
click at [289, 248] on button "Encerrar conta" at bounding box center [266, 249] width 137 height 14
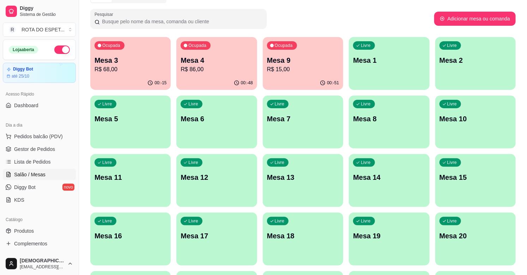
click at [37, 151] on span "Gestor de Pedidos" at bounding box center [34, 149] width 41 height 7
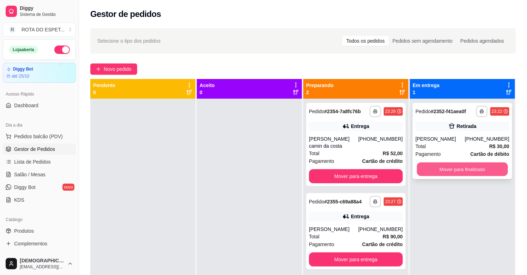
click at [491, 164] on button "Mover para finalizado" at bounding box center [462, 170] width 91 height 14
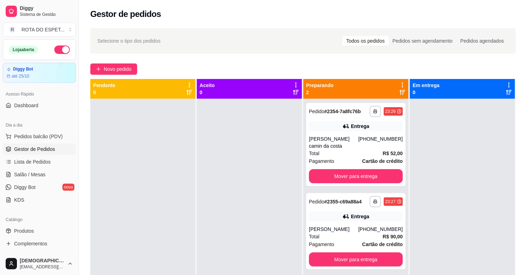
click at [433, 199] on div at bounding box center [462, 236] width 105 height 275
click at [246, 192] on div at bounding box center [249, 236] width 105 height 275
click at [234, 226] on div at bounding box center [249, 236] width 105 height 275
click at [40, 177] on span "Salão / Mesas" at bounding box center [29, 174] width 31 height 7
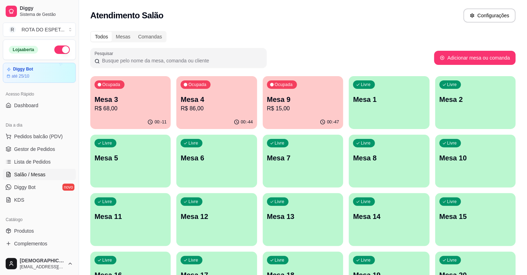
click at [117, 103] on p "Mesa 3" at bounding box center [130, 99] width 72 height 10
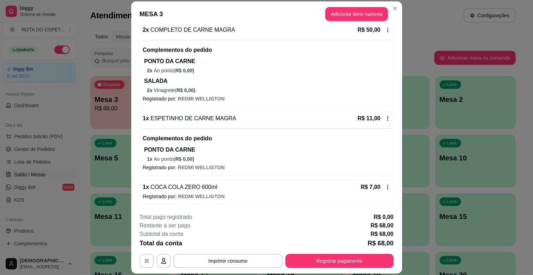
scroll to position [21, 0]
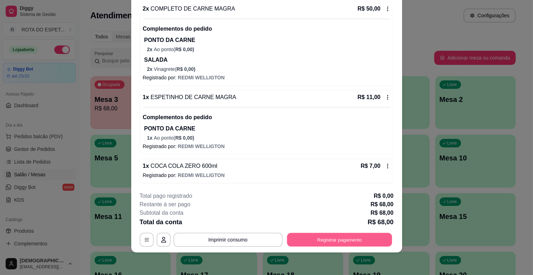
click at [347, 236] on button "Registrar pagamento" at bounding box center [339, 240] width 105 height 14
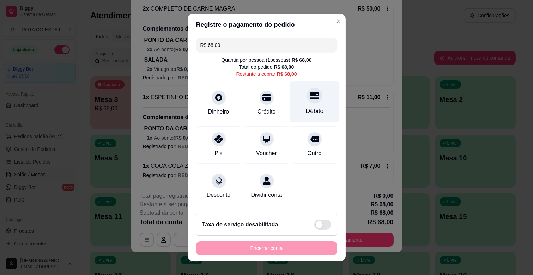
click at [293, 104] on div "Débito" at bounding box center [314, 101] width 50 height 41
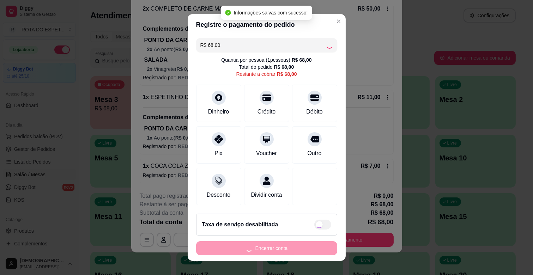
type input "R$ 0,00"
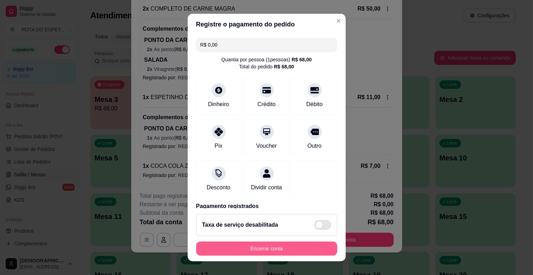
click at [294, 248] on button "Encerrar conta" at bounding box center [266, 248] width 141 height 14
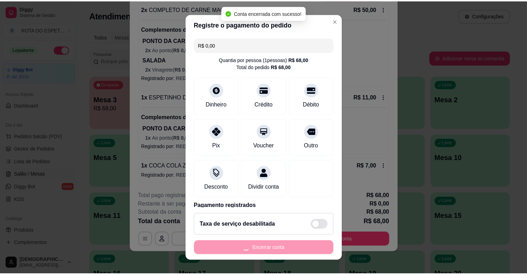
scroll to position [0, 0]
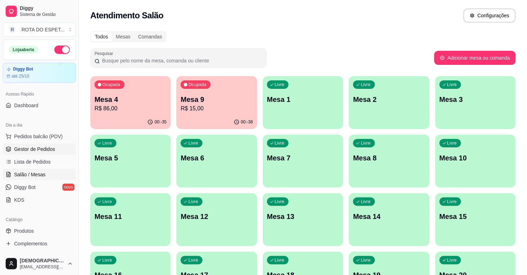
click at [43, 149] on span "Gestor de Pedidos" at bounding box center [34, 149] width 41 height 7
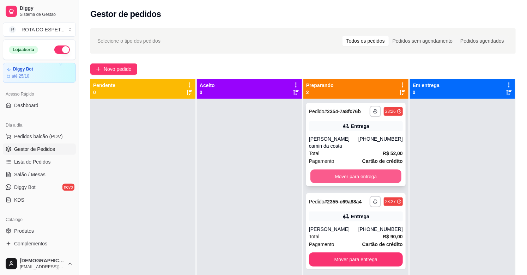
click at [353, 175] on button "Mover para entrega" at bounding box center [355, 177] width 91 height 14
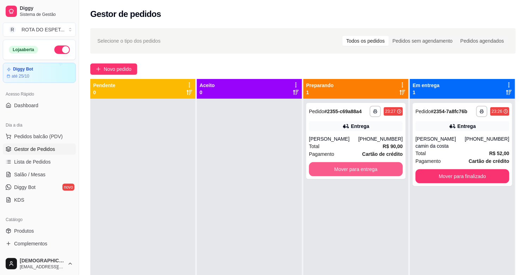
click at [353, 175] on button "Mover para entrega" at bounding box center [356, 169] width 94 height 14
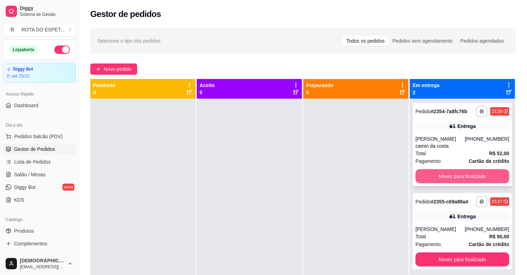
click at [433, 174] on button "Mover para finalizado" at bounding box center [462, 176] width 94 height 14
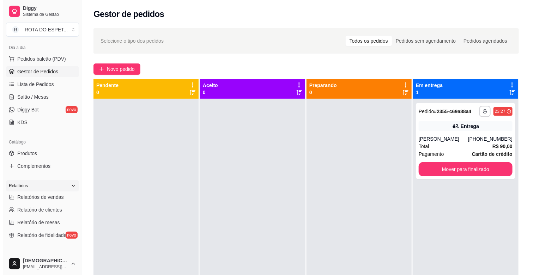
scroll to position [78, 0]
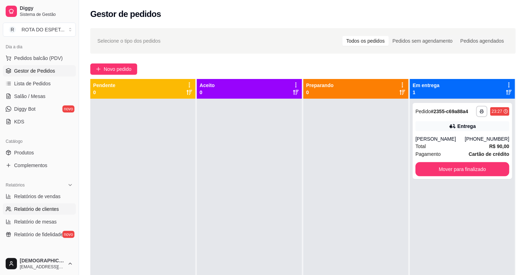
click at [43, 212] on span "Relatório de clientes" at bounding box center [36, 209] width 45 height 7
select select "30"
select select "HIGHEST_TOTAL_SPENT_WITH_ORDERS"
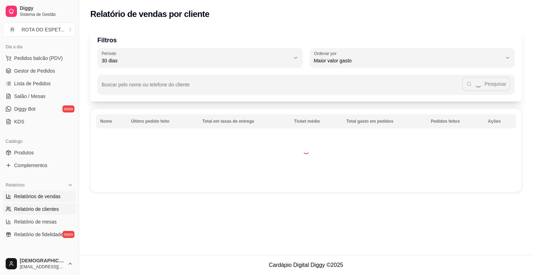
click at [44, 195] on span "Relatórios de vendas" at bounding box center [37, 196] width 47 height 7
select select "ALL"
select select "0"
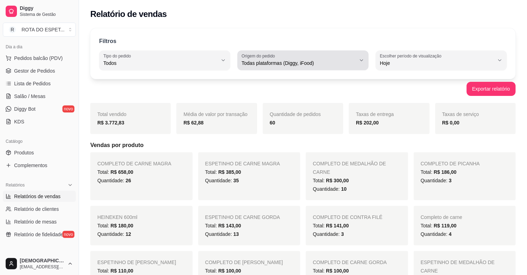
click at [341, 68] on button "Origem do pedido Todas plataformas (Diggy, iFood)" at bounding box center [302, 60] width 131 height 20
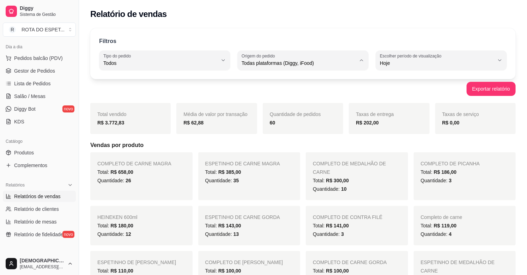
click at [263, 94] on span "Diggy" at bounding box center [299, 91] width 108 height 7
type input "DIGGY"
select select "DIGGY"
click at [29, 96] on span "Salão / Mesas" at bounding box center [29, 96] width 31 height 7
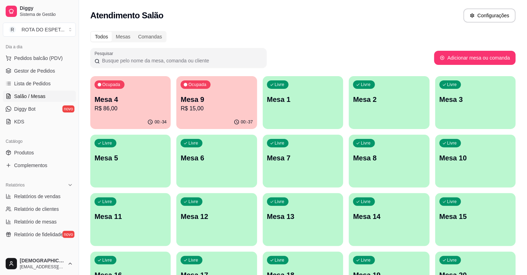
click at [214, 104] on div "Mesa 9 R$ 15,00" at bounding box center [216, 103] width 72 height 18
click at [215, 97] on p "Mesa 9" at bounding box center [216, 99] width 72 height 10
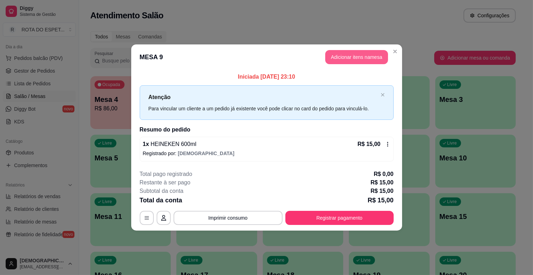
click at [342, 57] on button "Adicionar itens na mesa" at bounding box center [356, 57] width 63 height 14
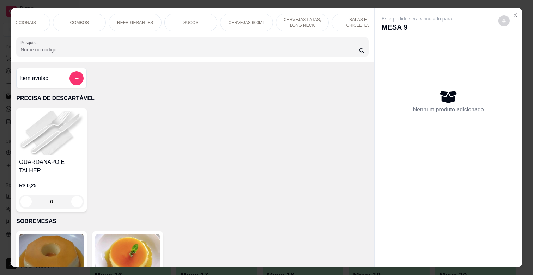
scroll to position [0, 313]
click at [269, 17] on p "CERVEJAS LATAS, LONG NECK" at bounding box center [286, 22] width 41 height 11
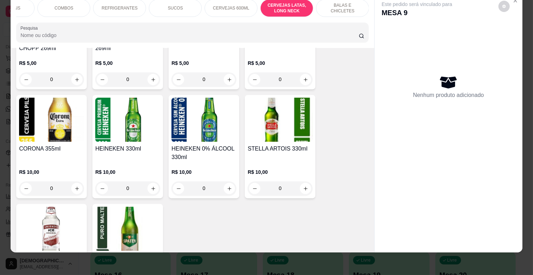
scroll to position [2672, 0]
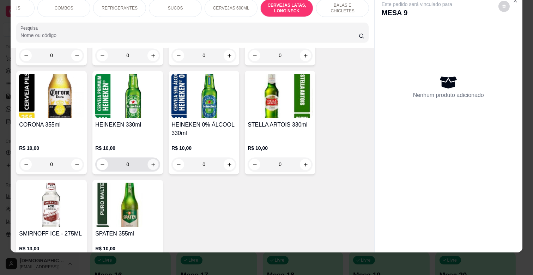
click at [151, 162] on icon "increase-product-quantity" at bounding box center [153, 164] width 5 height 5
click at [151, 163] on icon "increase-product-quantity" at bounding box center [153, 165] width 4 height 4
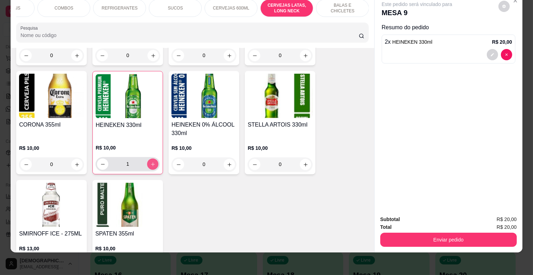
type input "2"
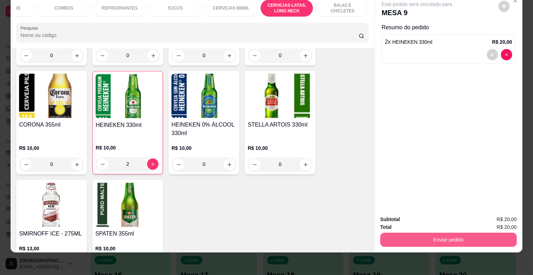
click at [479, 233] on button "Enviar pedido" at bounding box center [448, 240] width 136 height 14
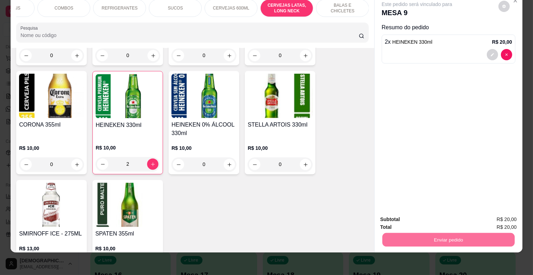
click at [488, 217] on button "Enviar pedido" at bounding box center [497, 216] width 39 height 13
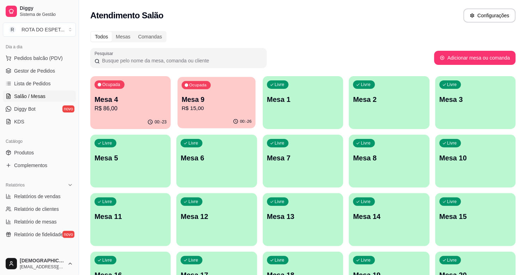
click at [208, 100] on p "Mesa 9" at bounding box center [217, 100] width 70 height 10
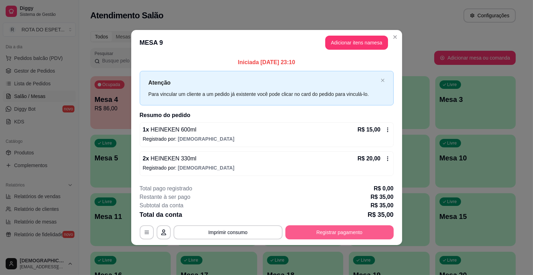
click at [348, 228] on button "Registrar pagamento" at bounding box center [339, 232] width 108 height 14
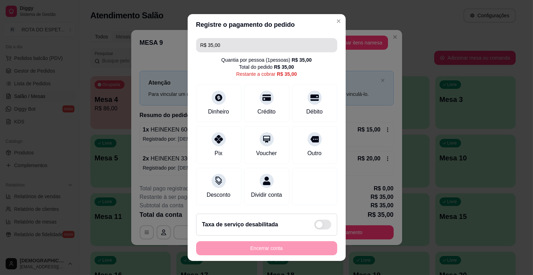
click at [273, 44] on input "R$ 35,00" at bounding box center [266, 45] width 133 height 14
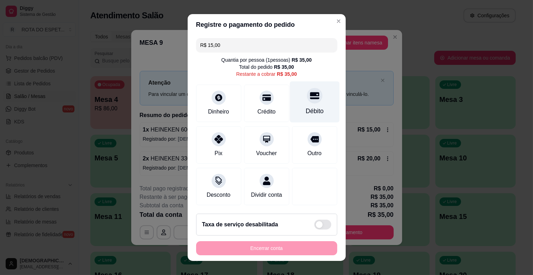
click at [309, 102] on div "Débito" at bounding box center [314, 101] width 50 height 41
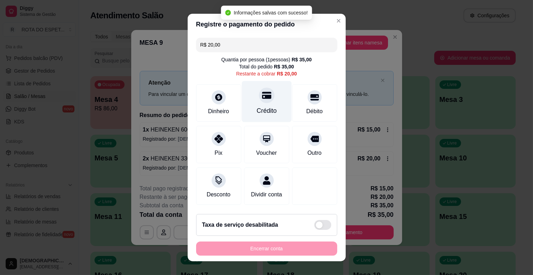
click at [264, 96] on div at bounding box center [267, 95] width 16 height 16
type input "R$ 0,00"
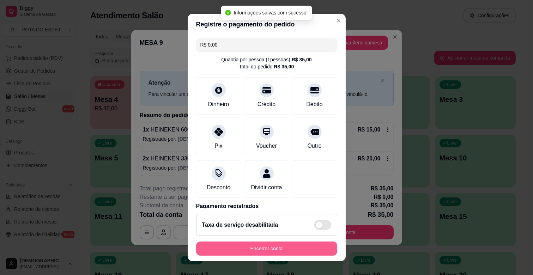
click at [307, 246] on button "Encerrar conta" at bounding box center [266, 248] width 141 height 14
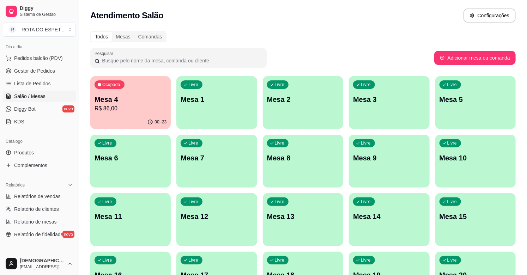
click at [131, 123] on div "00:-23" at bounding box center [130, 122] width 80 height 14
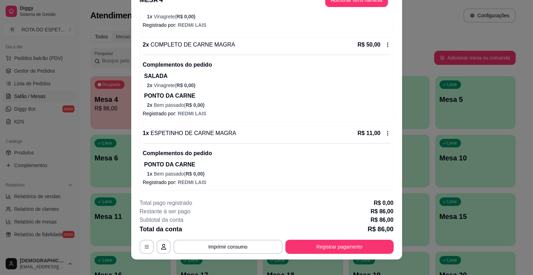
scroll to position [21, 0]
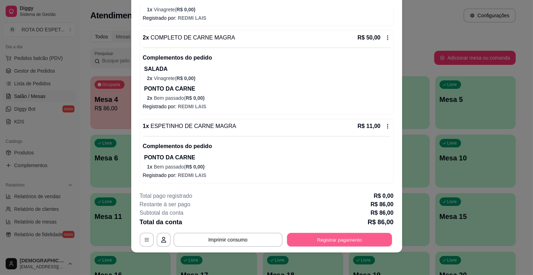
click at [334, 235] on button "Registrar pagamento" at bounding box center [339, 240] width 105 height 14
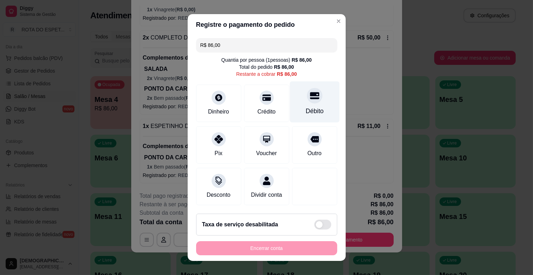
click at [309, 96] on icon at bounding box center [313, 95] width 9 height 9
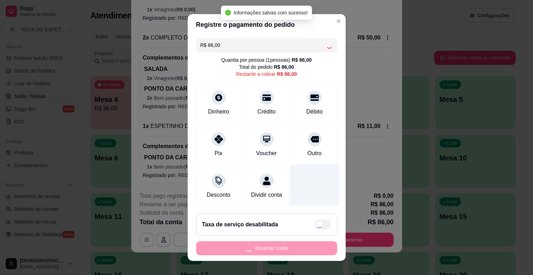
type input "R$ 0,00"
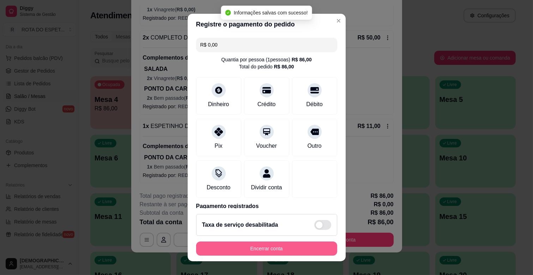
click at [308, 251] on button "Encerrar conta" at bounding box center [266, 248] width 141 height 14
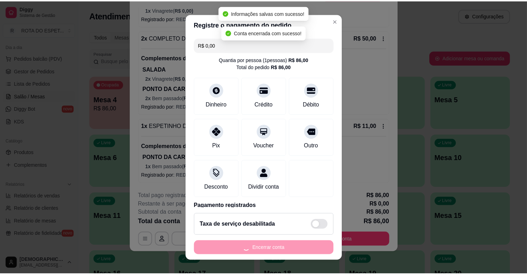
scroll to position [0, 0]
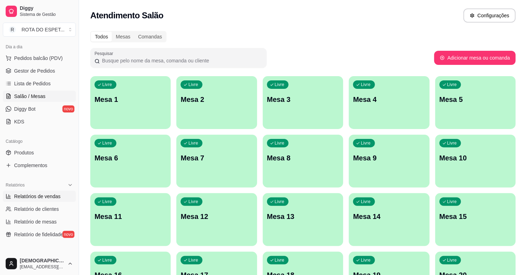
click at [50, 193] on span "Relatórios de vendas" at bounding box center [37, 196] width 47 height 7
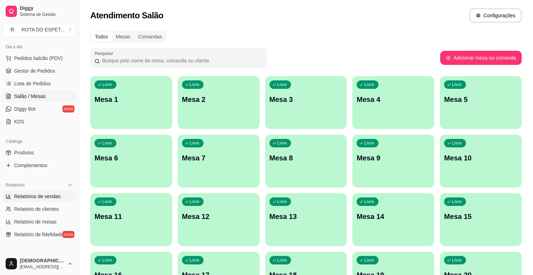
select select "ALL"
select select "0"
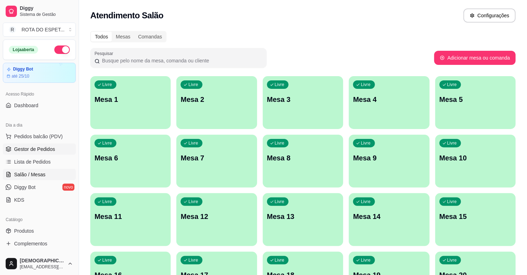
click at [28, 146] on span "Gestor de Pedidos" at bounding box center [34, 149] width 41 height 7
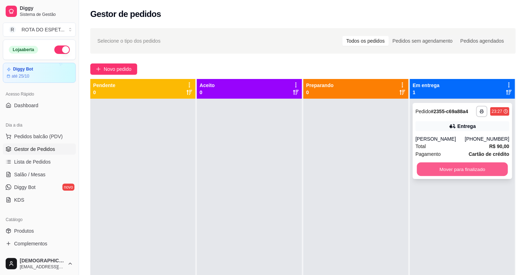
click at [447, 171] on button "Mover para finalizado" at bounding box center [462, 170] width 91 height 14
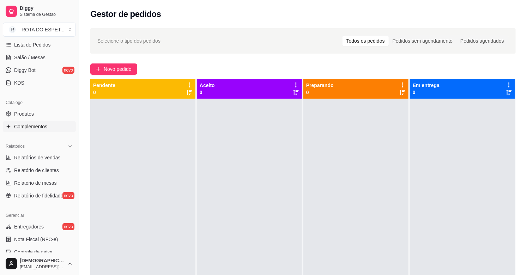
scroll to position [117, 0]
click at [33, 154] on span "Relatórios de vendas" at bounding box center [37, 157] width 47 height 7
select select "ALL"
select select "0"
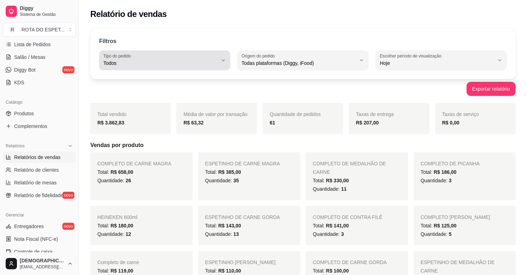
click at [130, 57] on label "Tipo do pedido" at bounding box center [118, 56] width 30 height 6
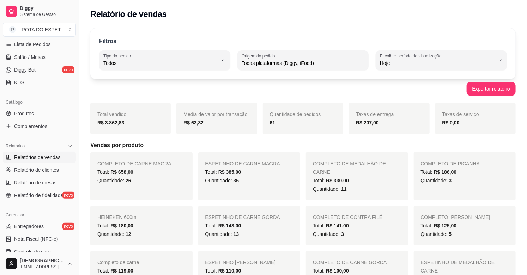
click at [114, 96] on li "Entrega" at bounding box center [164, 91] width 121 height 11
type input "DELIVERY"
select select "DELIVERY"
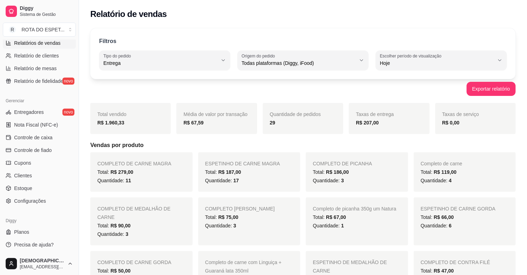
scroll to position [232, 0]
click at [34, 138] on span "Controle de caixa" at bounding box center [33, 137] width 38 height 7
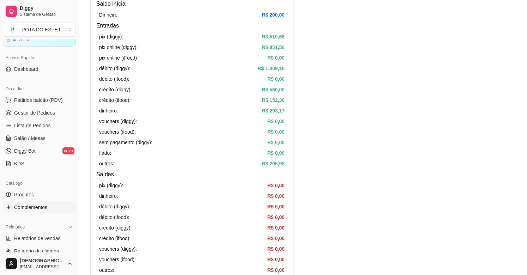
scroll to position [75, 0]
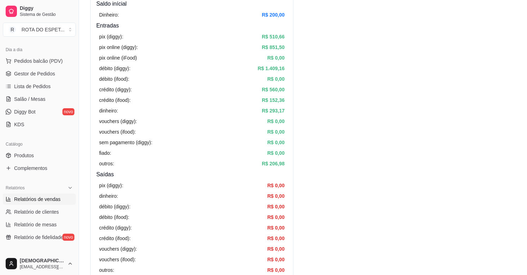
click at [41, 198] on span "Relatórios de vendas" at bounding box center [37, 199] width 47 height 7
select select "ALL"
select select "0"
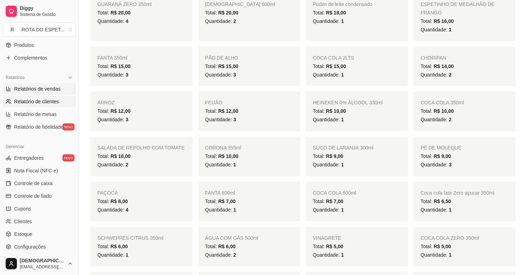
scroll to position [232, 0]
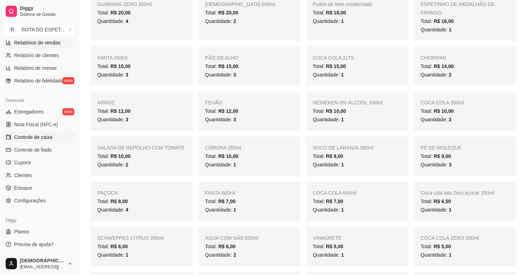
click at [50, 138] on span "Controle de caixa" at bounding box center [33, 137] width 38 height 7
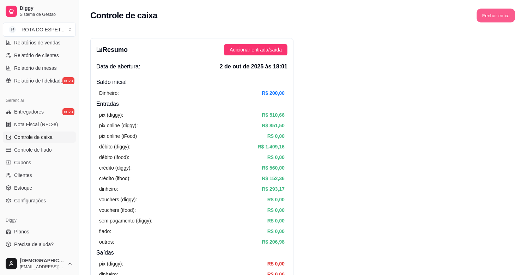
click at [495, 11] on button "Fechar caixa" at bounding box center [496, 16] width 38 height 14
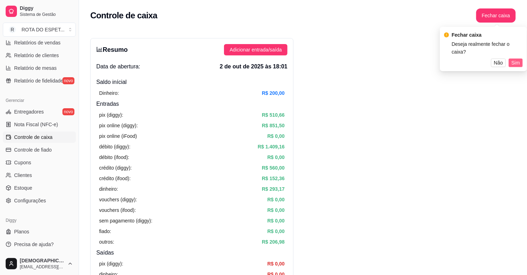
click at [516, 59] on span "Sim" at bounding box center [515, 63] width 8 height 8
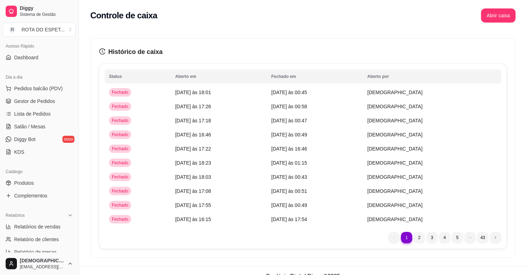
scroll to position [36, 0]
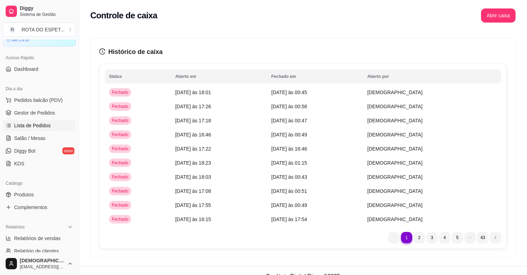
click at [36, 126] on span "Lista de Pedidos" at bounding box center [32, 125] width 37 height 7
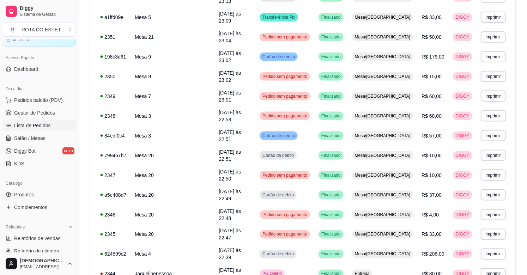
scroll to position [385, 0]
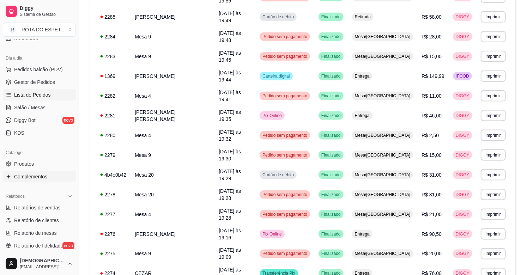
scroll to position [154, 0]
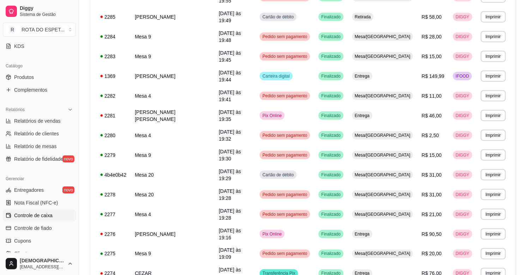
click at [30, 213] on span "Controle de caixa" at bounding box center [33, 215] width 38 height 7
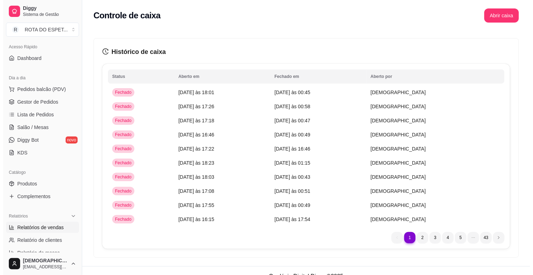
scroll to position [36, 0]
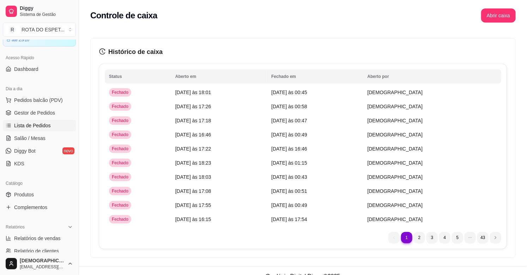
click at [39, 125] on span "Lista de Pedidos" at bounding box center [32, 125] width 37 height 7
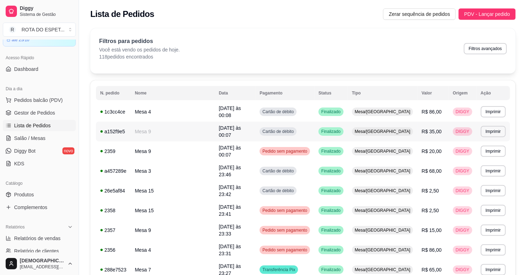
click at [314, 129] on td "Cartão de débito" at bounding box center [284, 132] width 59 height 20
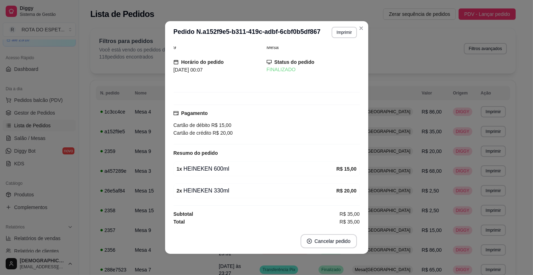
scroll to position [1, 0]
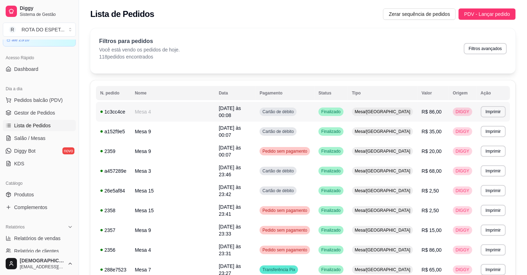
click at [314, 115] on td "Cartão de débito" at bounding box center [284, 112] width 59 height 20
